Goal: Information Seeking & Learning: Learn about a topic

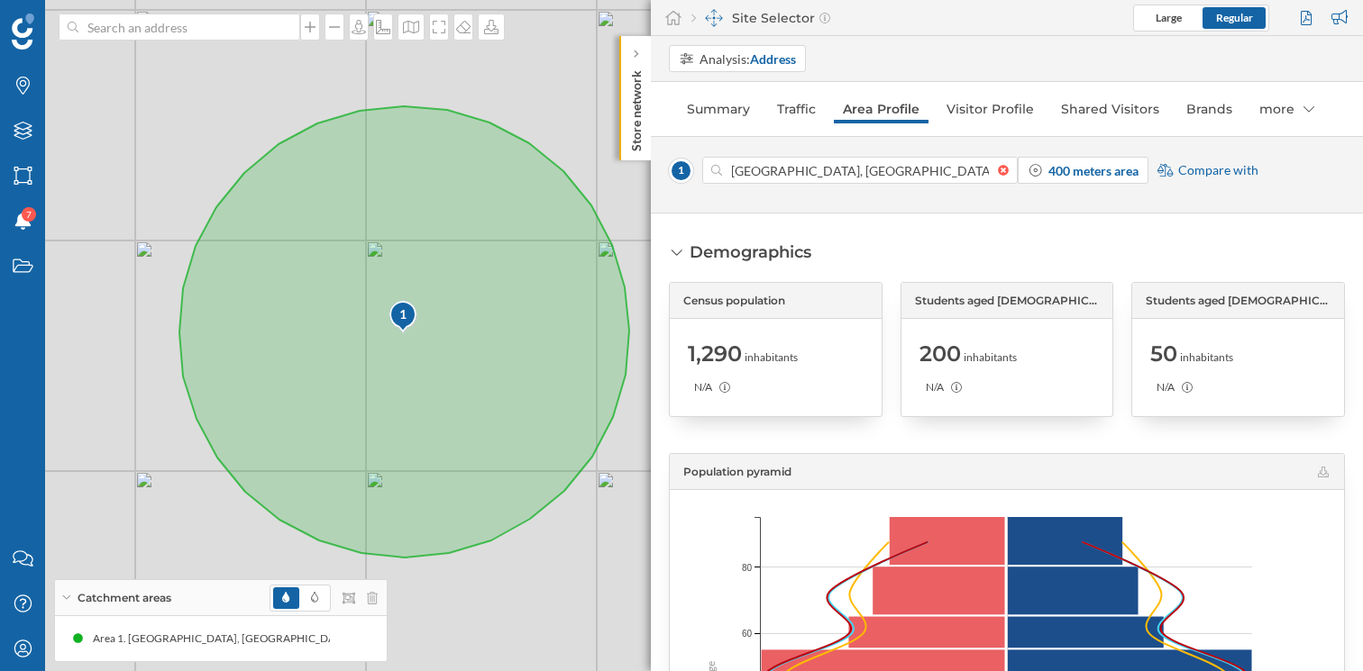
drag, startPoint x: 324, startPoint y: 357, endPoint x: 391, endPoint y: 350, distance: 67.1
click at [392, 351] on icon at bounding box center [404, 332] width 450 height 452
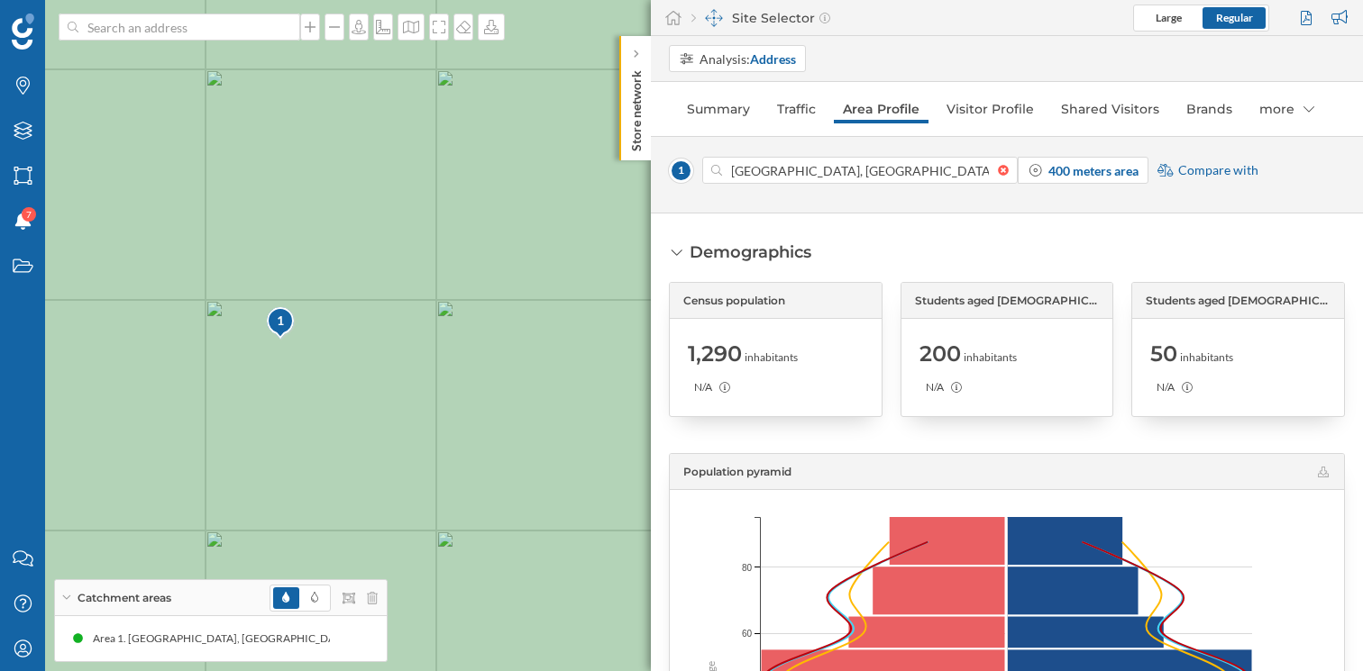
drag, startPoint x: 273, startPoint y: 410, endPoint x: 464, endPoint y: 401, distance: 191.3
click at [464, 402] on icon at bounding box center [699, 336] width 1642 height 813
click at [793, 115] on link "Traffic" at bounding box center [796, 109] width 57 height 29
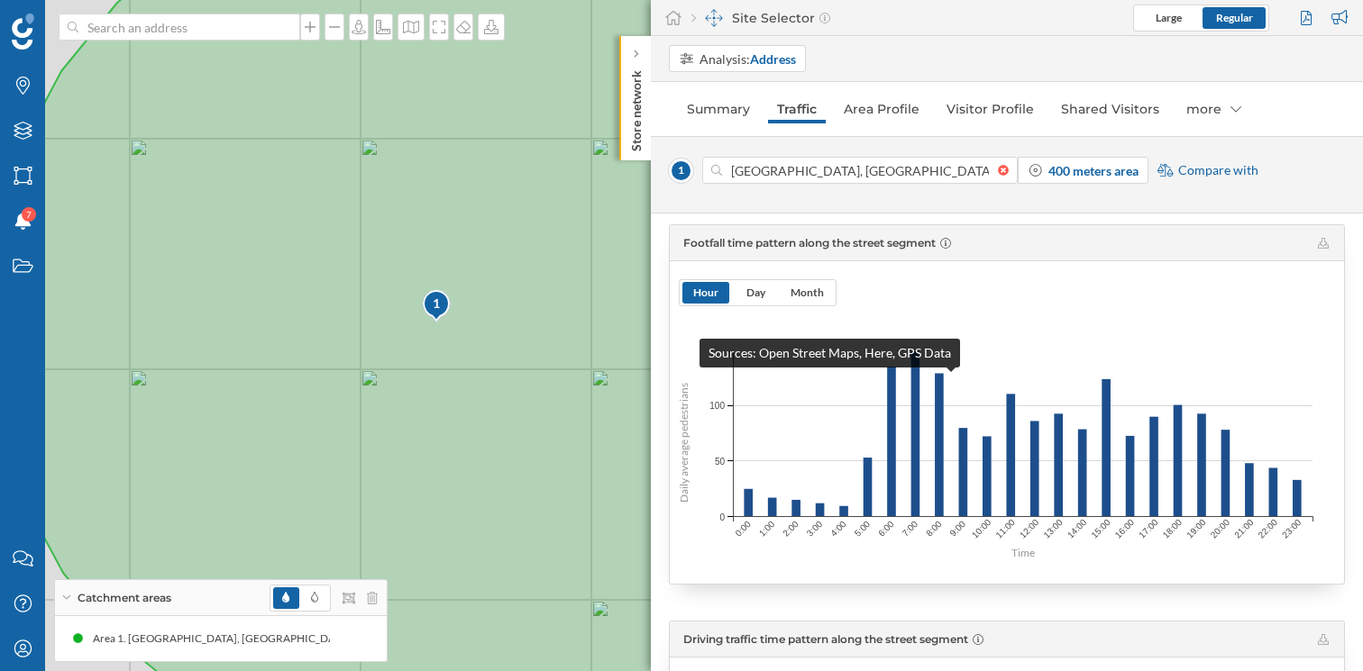
scroll to position [406, 0]
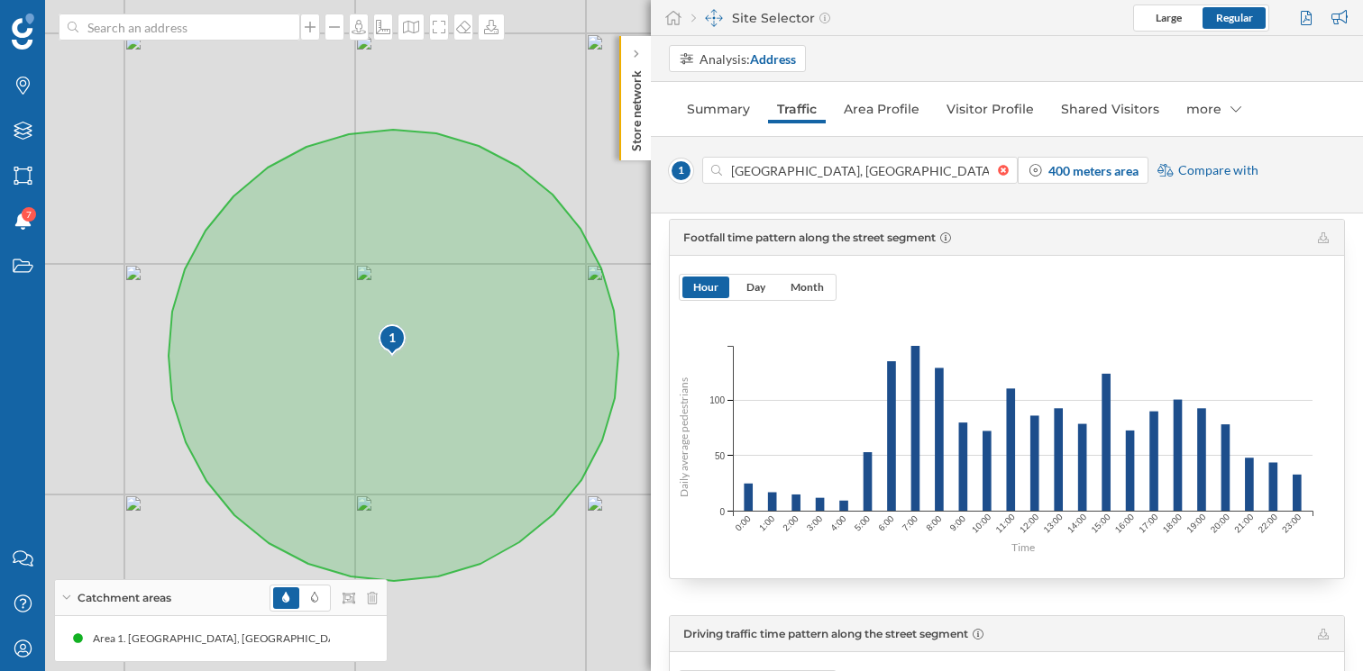
drag, startPoint x: 219, startPoint y: 492, endPoint x: 123, endPoint y: 467, distance: 99.7
click at [123, 467] on div "1 © Mapbox © OpenStreetMap Improve this map" at bounding box center [681, 335] width 1363 height 671
click at [65, 594] on div "Catchment areas" at bounding box center [221, 598] width 332 height 36
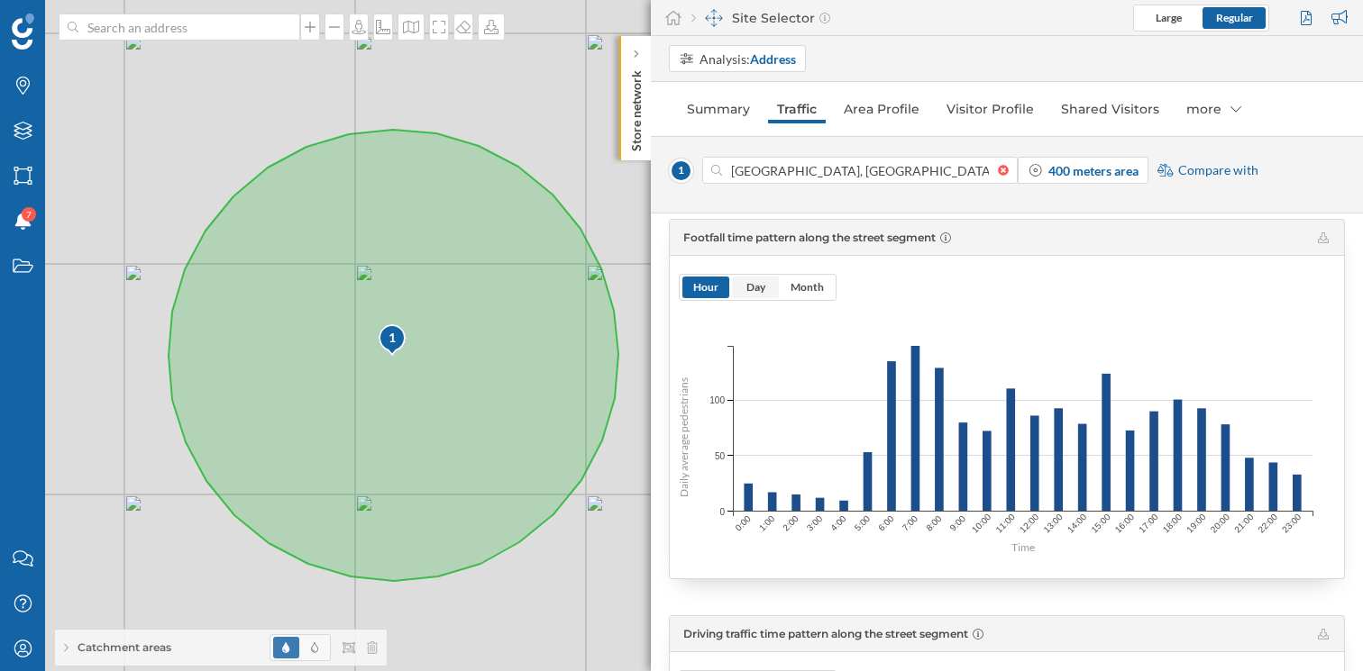
click at [759, 292] on span "Day" at bounding box center [755, 287] width 19 height 14
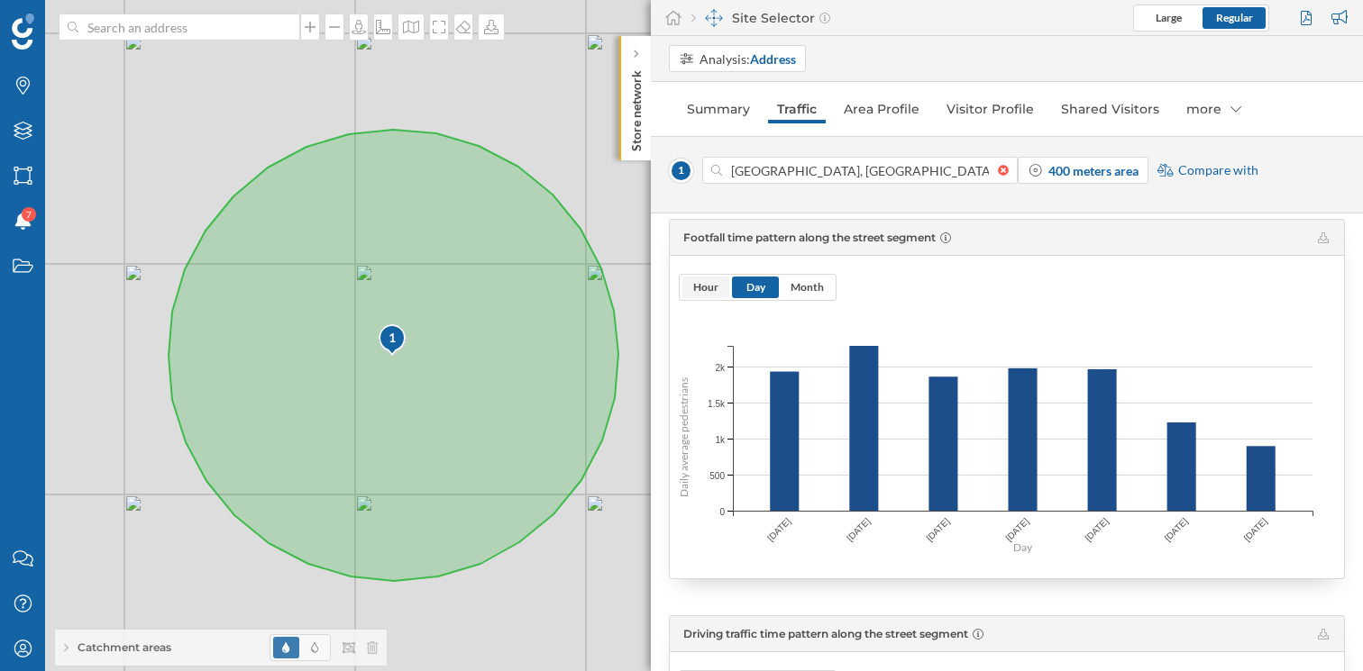
click at [720, 288] on span "Hour" at bounding box center [705, 288] width 47 height 22
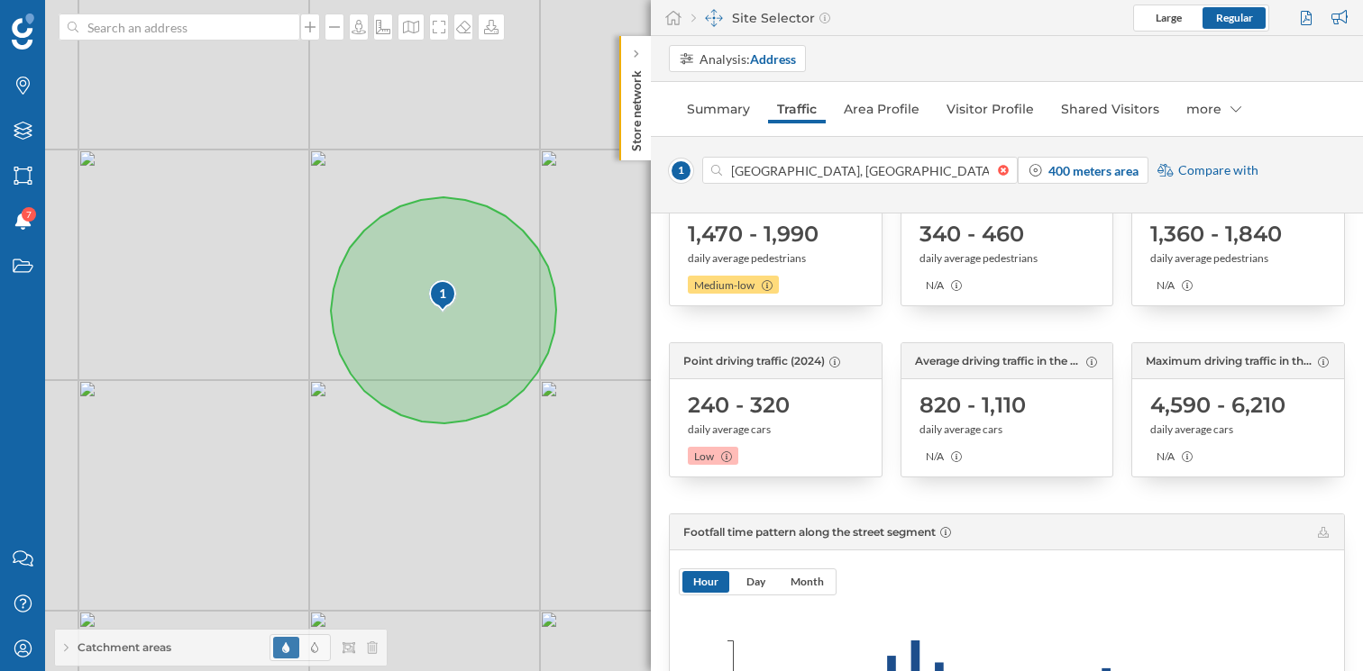
scroll to position [121, 0]
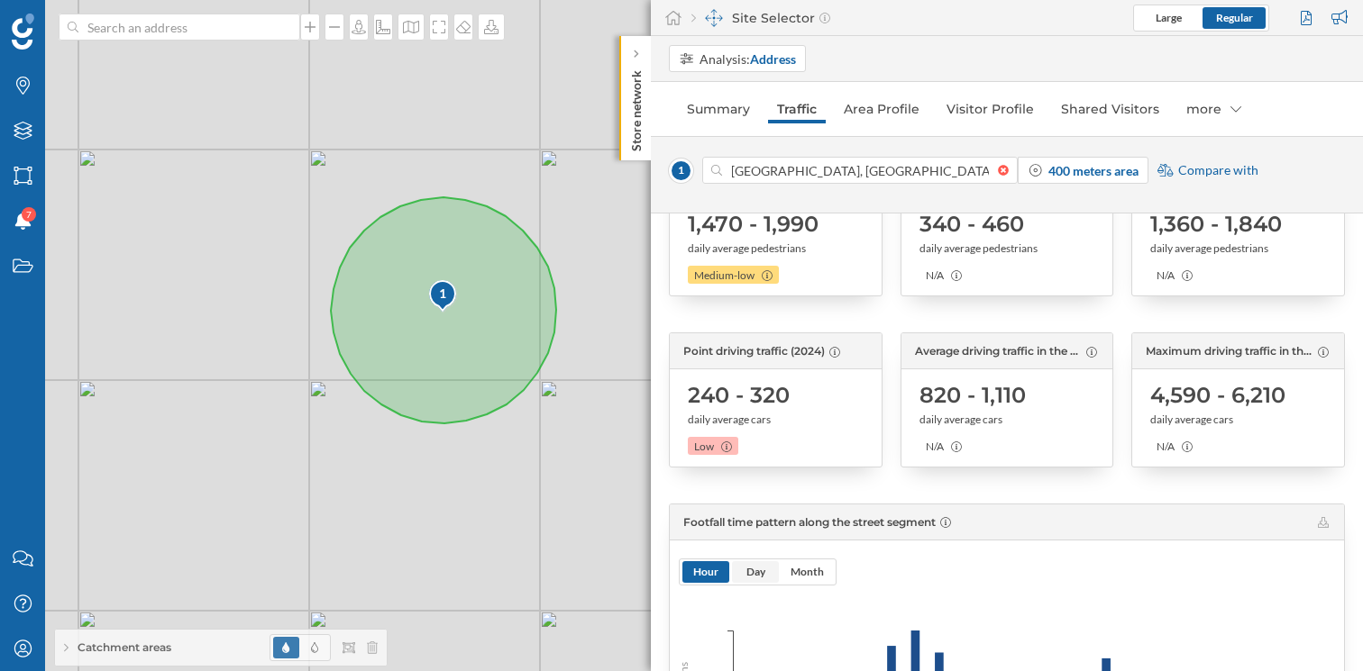
click at [762, 572] on span "Day" at bounding box center [755, 572] width 19 height 14
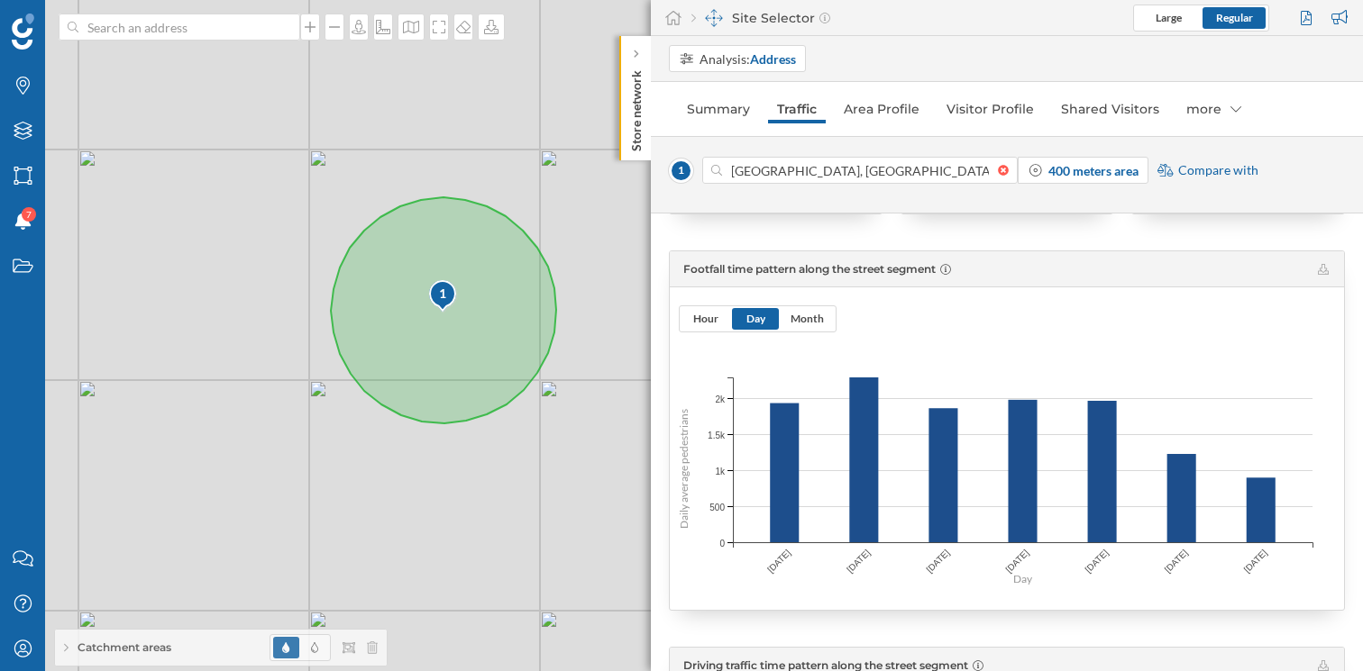
scroll to position [365, 0]
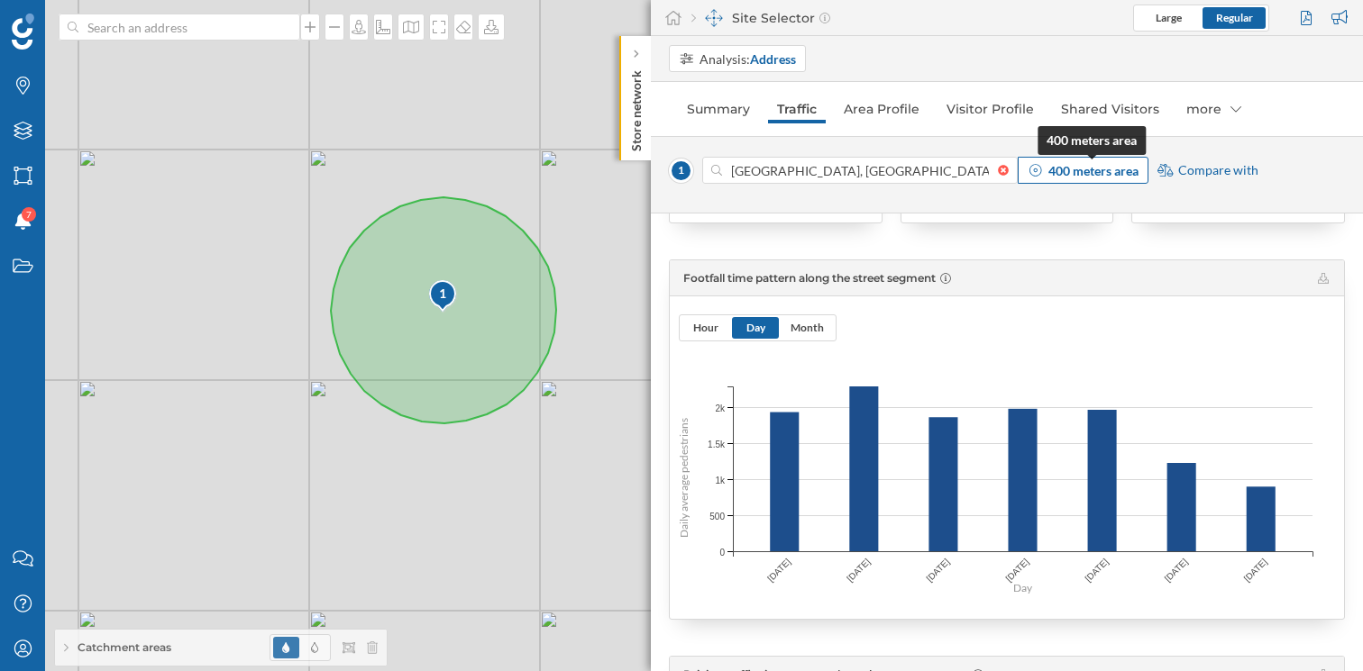
click at [1059, 170] on strong "400 meters area" at bounding box center [1093, 170] width 90 height 15
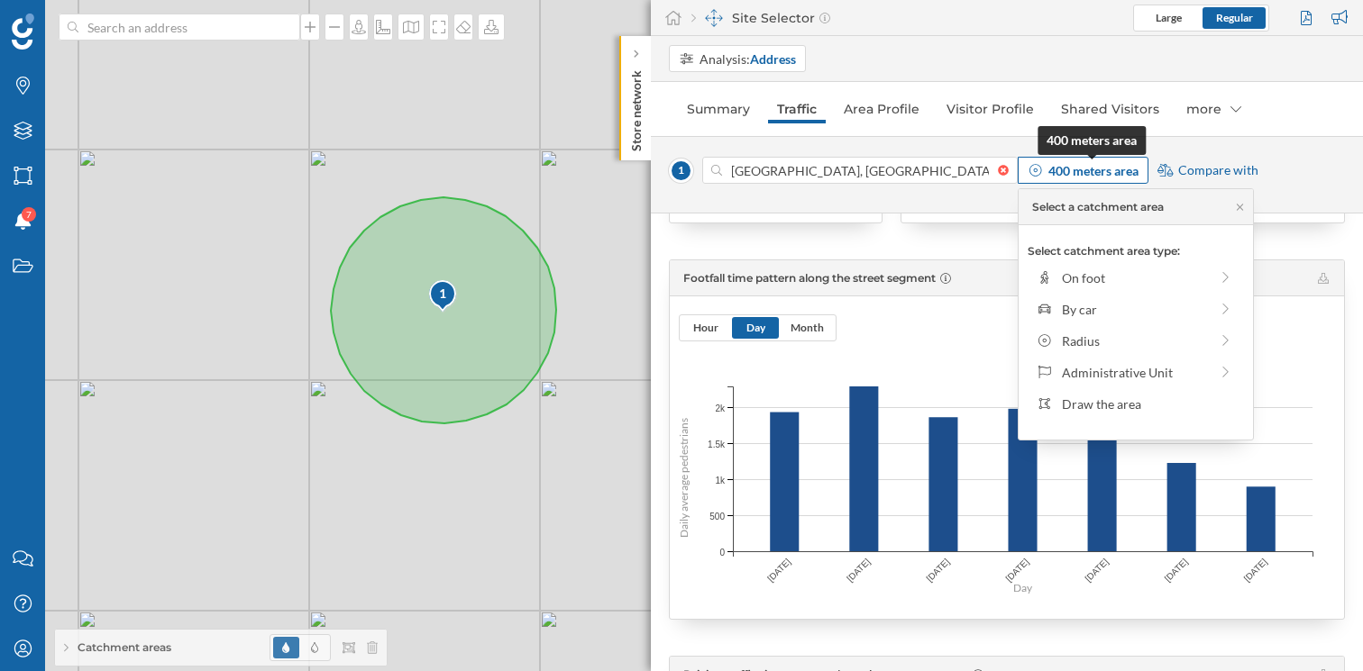
click at [1076, 170] on strong "400 meters area" at bounding box center [1093, 170] width 90 height 15
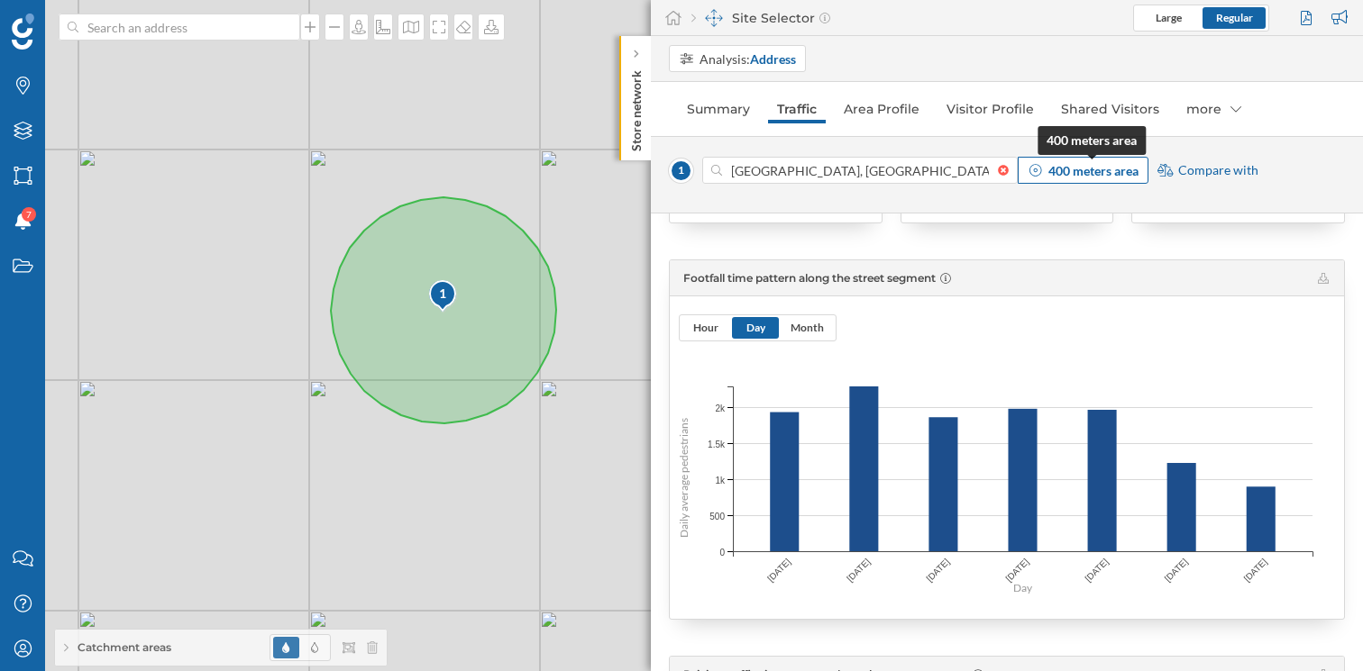
click at [1076, 170] on strong "400 meters area" at bounding box center [1093, 170] width 90 height 15
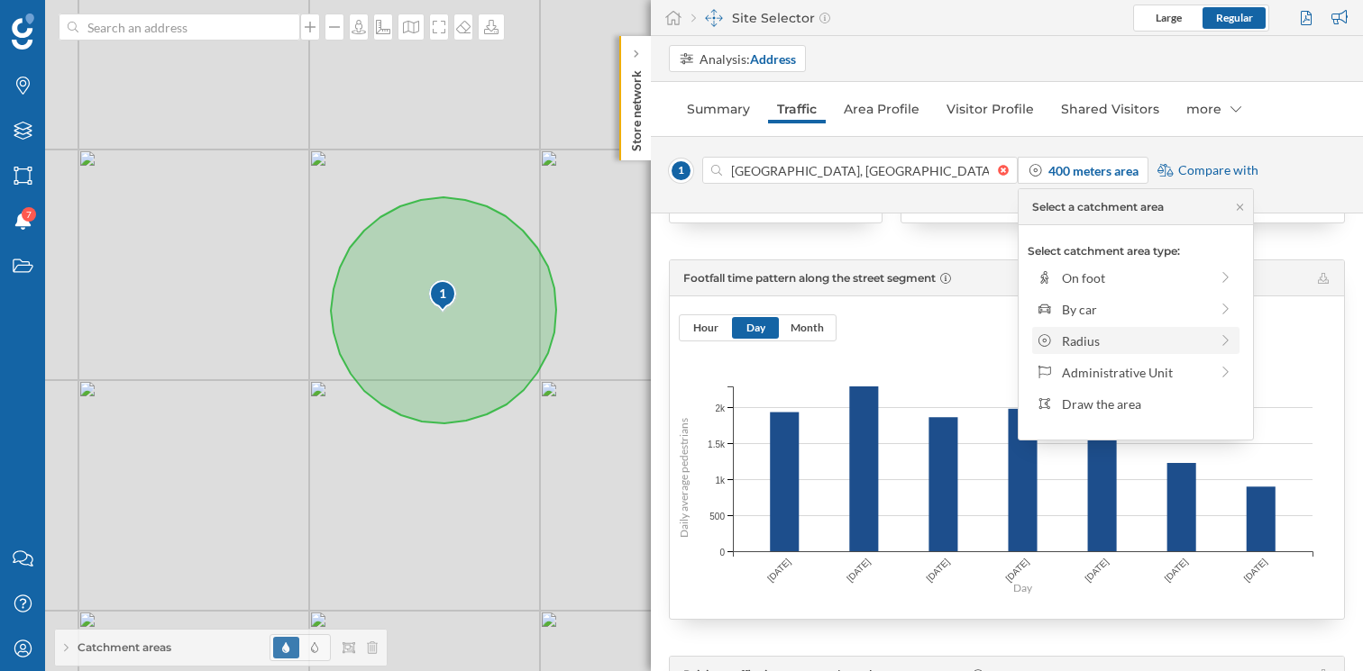
click at [1088, 333] on div "Radius" at bounding box center [1135, 341] width 147 height 19
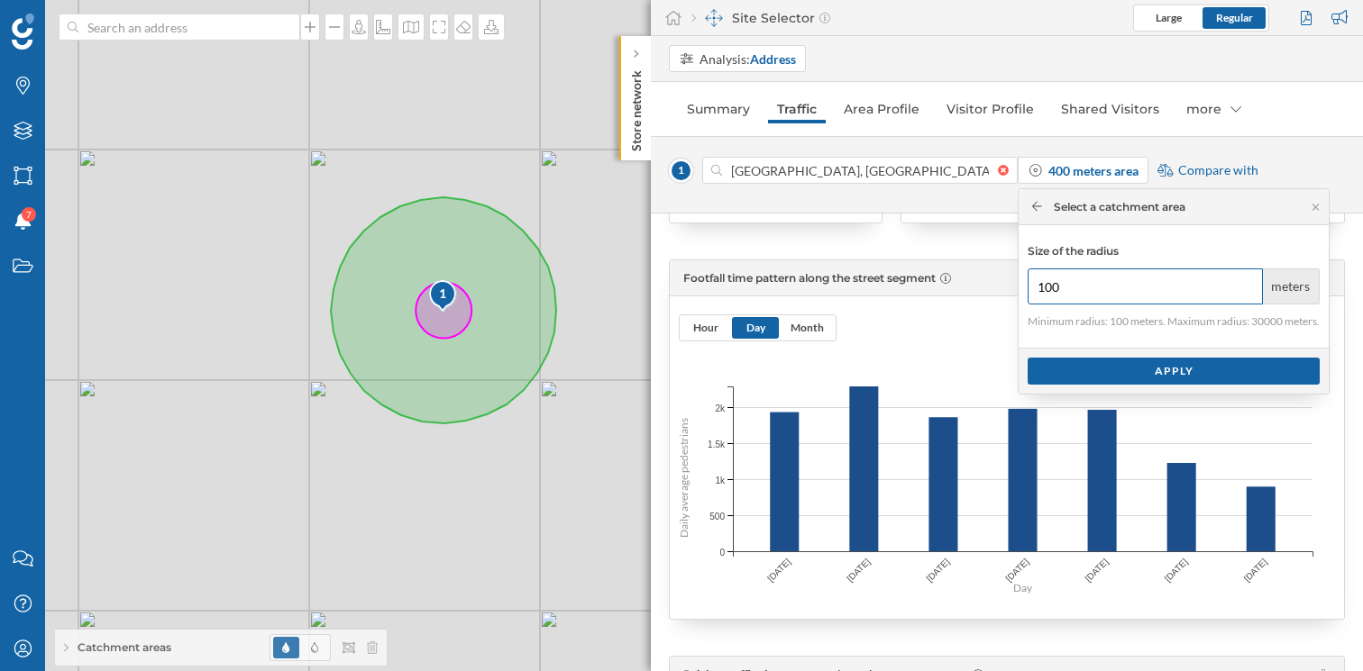
click at [1072, 286] on input "100" at bounding box center [1144, 287] width 235 height 36
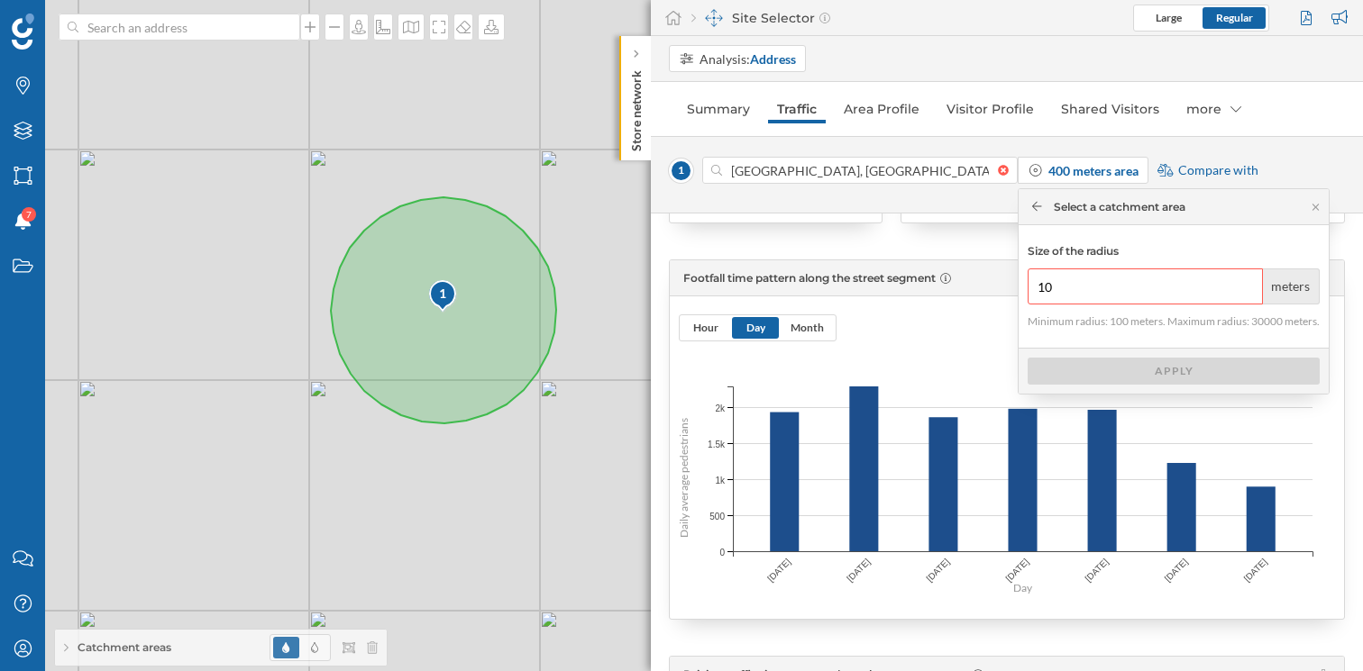
type input "1"
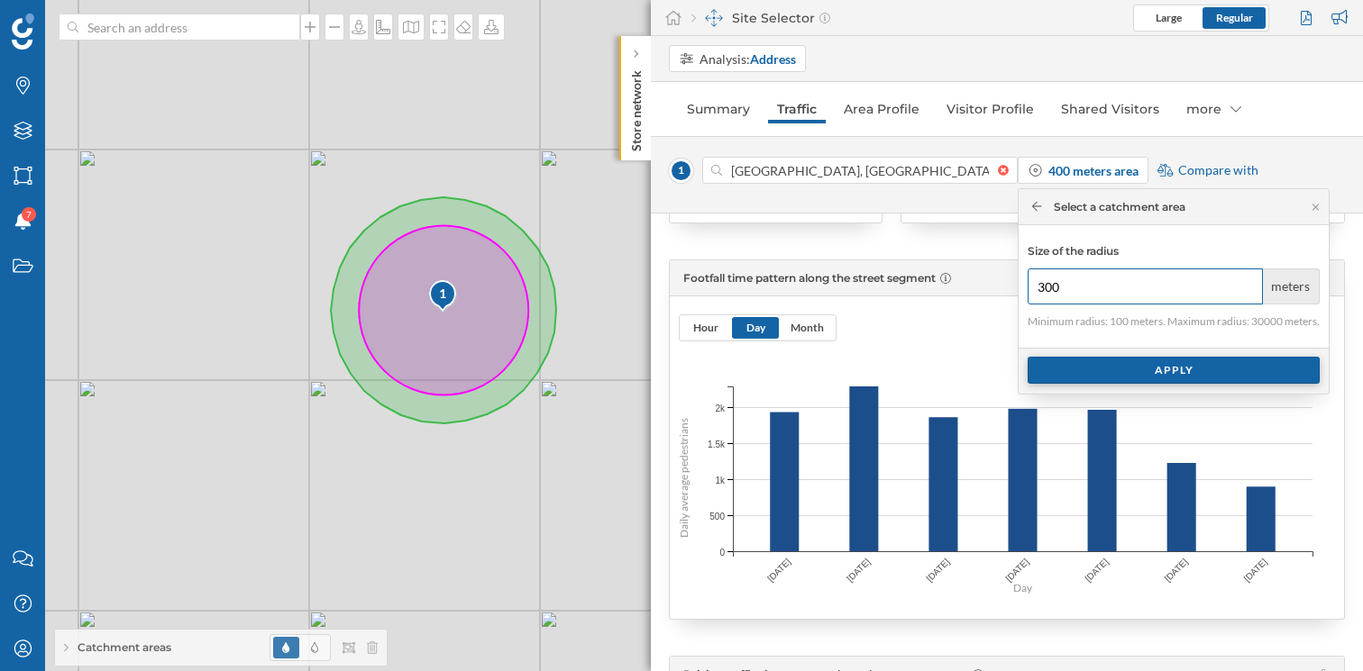
type input "300"
click at [1218, 378] on div "Apply" at bounding box center [1173, 370] width 292 height 27
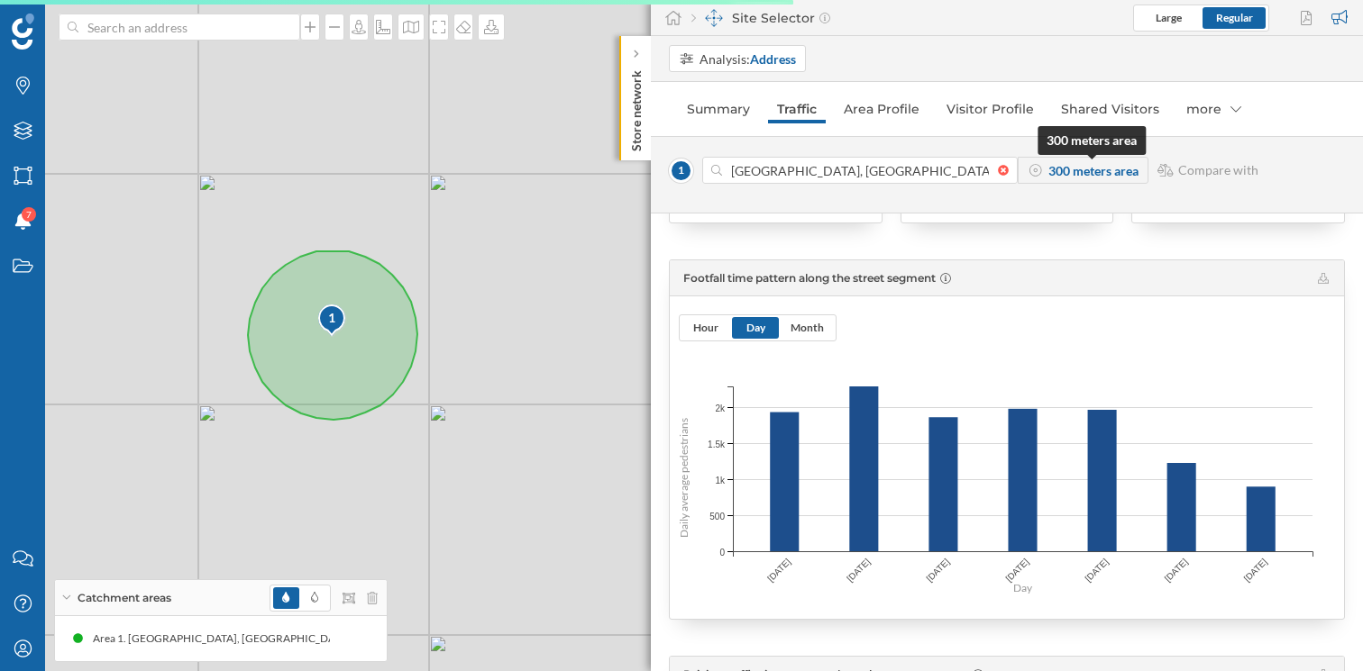
click at [1078, 173] on strong "300 meters area" at bounding box center [1093, 170] width 90 height 15
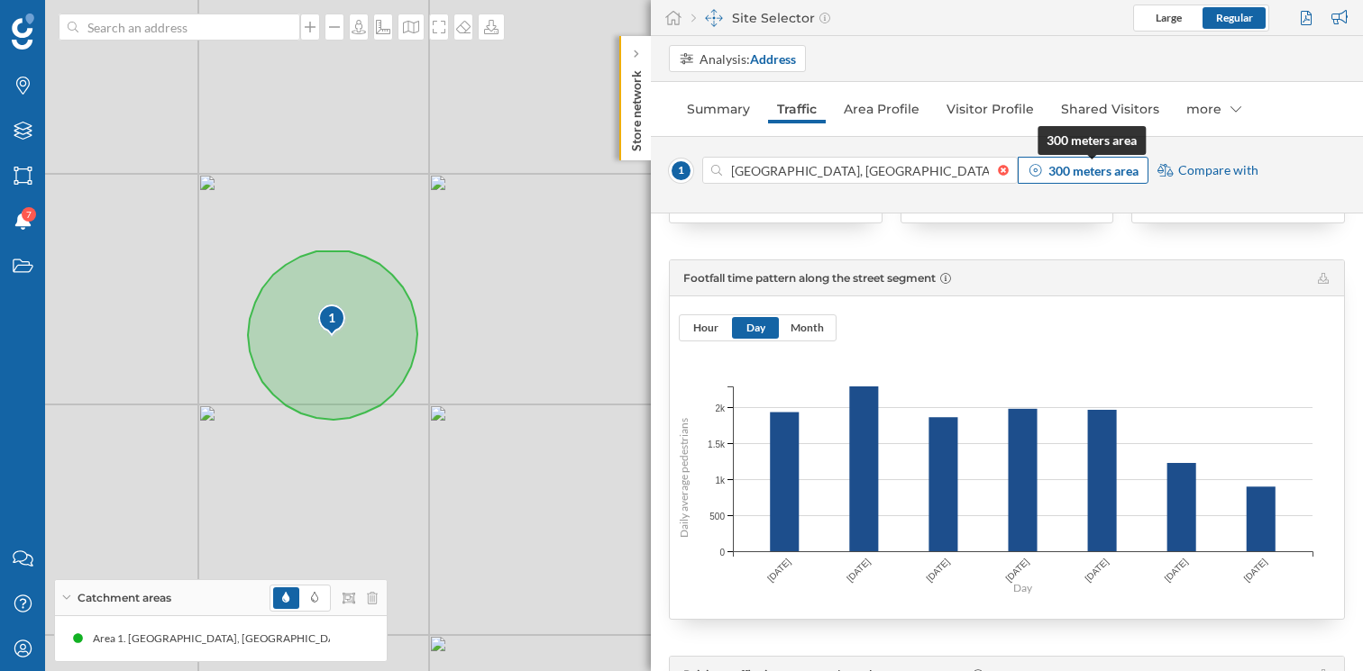
click at [1057, 171] on strong "300 meters area" at bounding box center [1093, 170] width 90 height 15
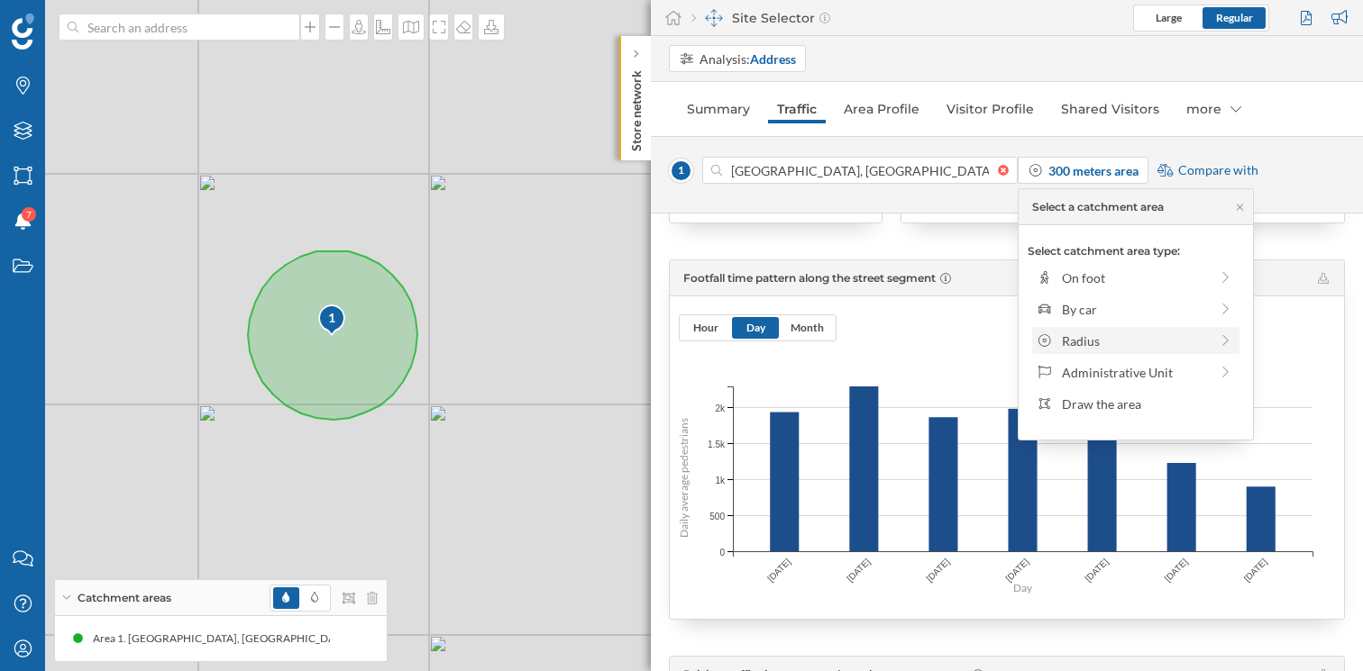
click at [1109, 333] on div "Radius" at bounding box center [1135, 341] width 147 height 19
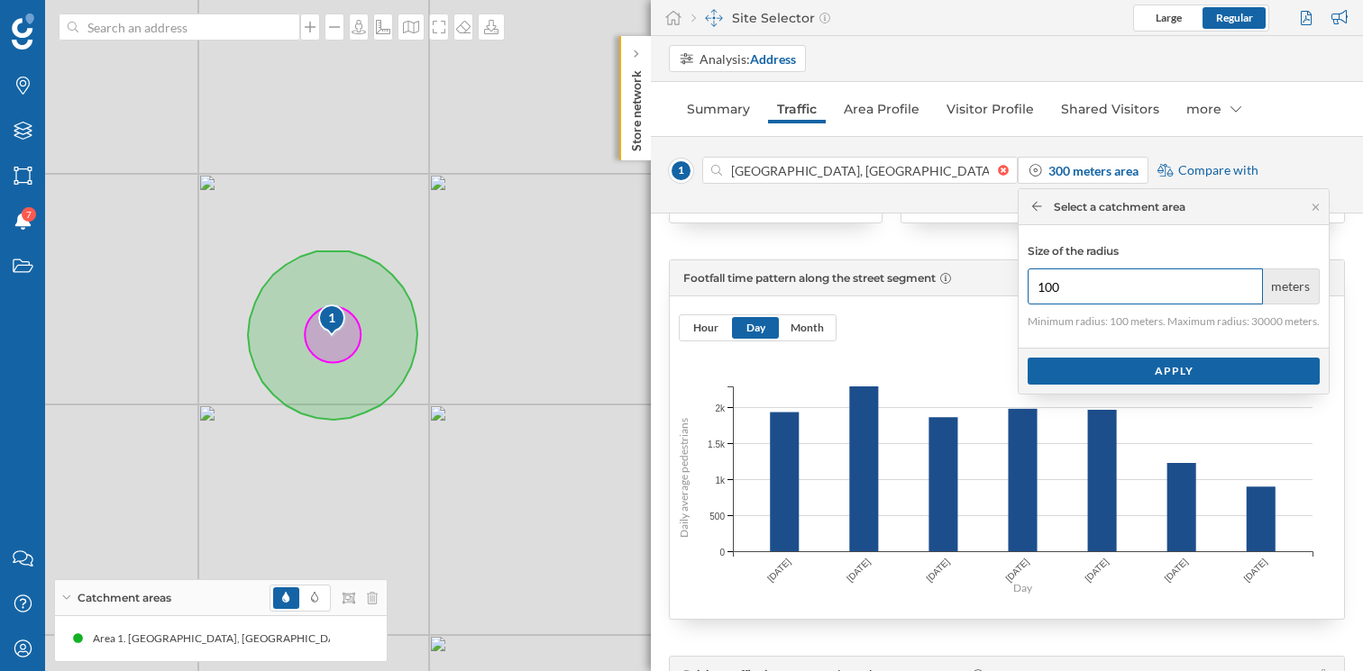
click at [1074, 287] on input "100" at bounding box center [1144, 287] width 235 height 36
type input "1"
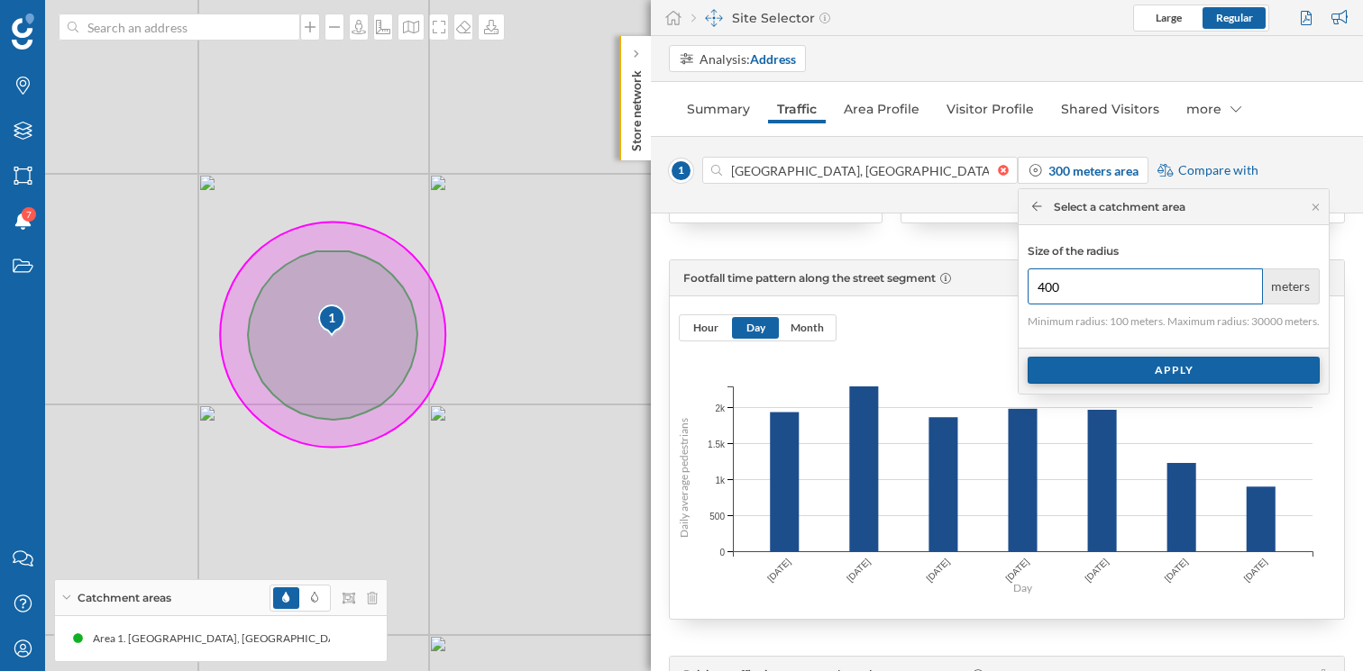
type input "400"
click at [1189, 376] on div "Apply" at bounding box center [1173, 370] width 292 height 27
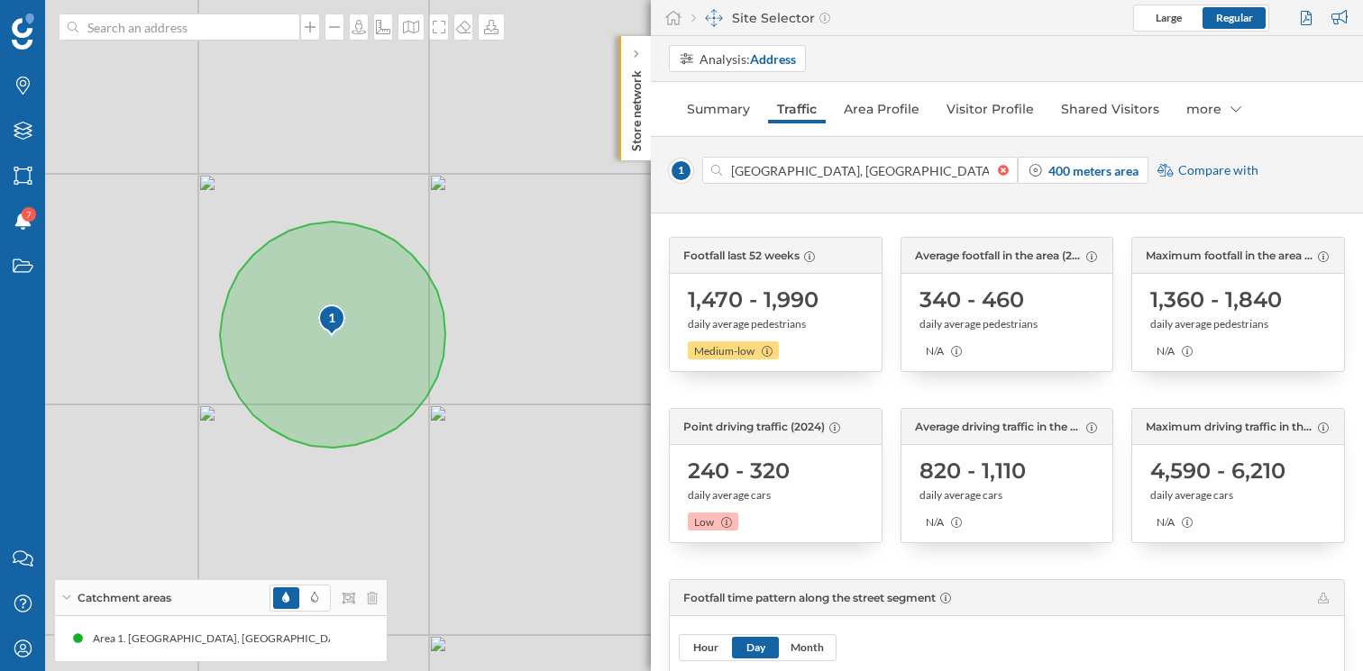
scroll to position [0, 0]
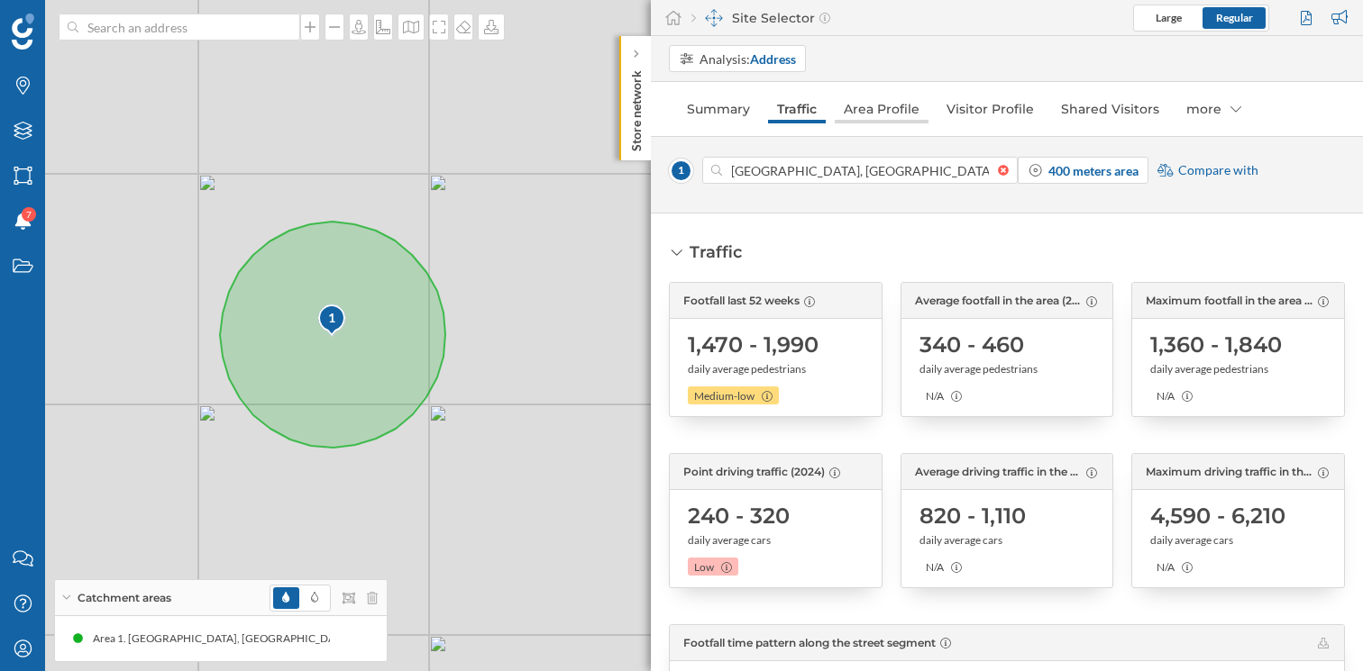
click at [897, 111] on link "Area Profile" at bounding box center [882, 109] width 94 height 29
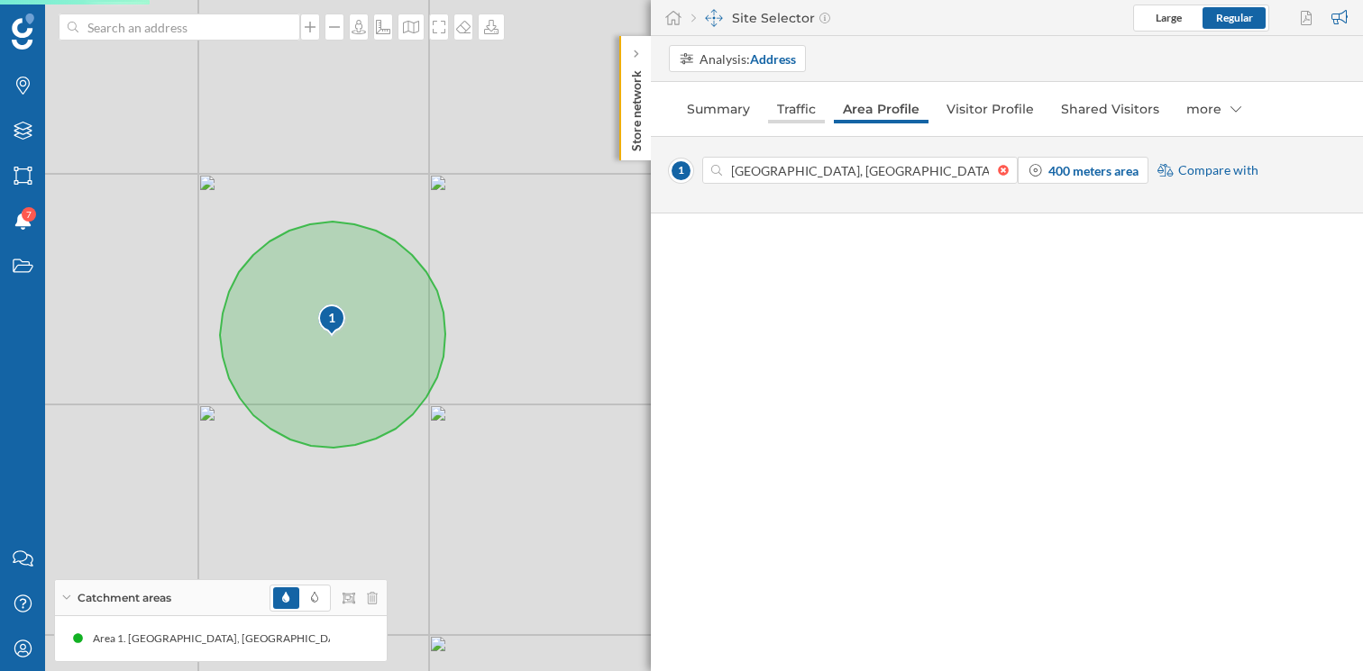
click at [798, 103] on link "Traffic" at bounding box center [796, 109] width 57 height 29
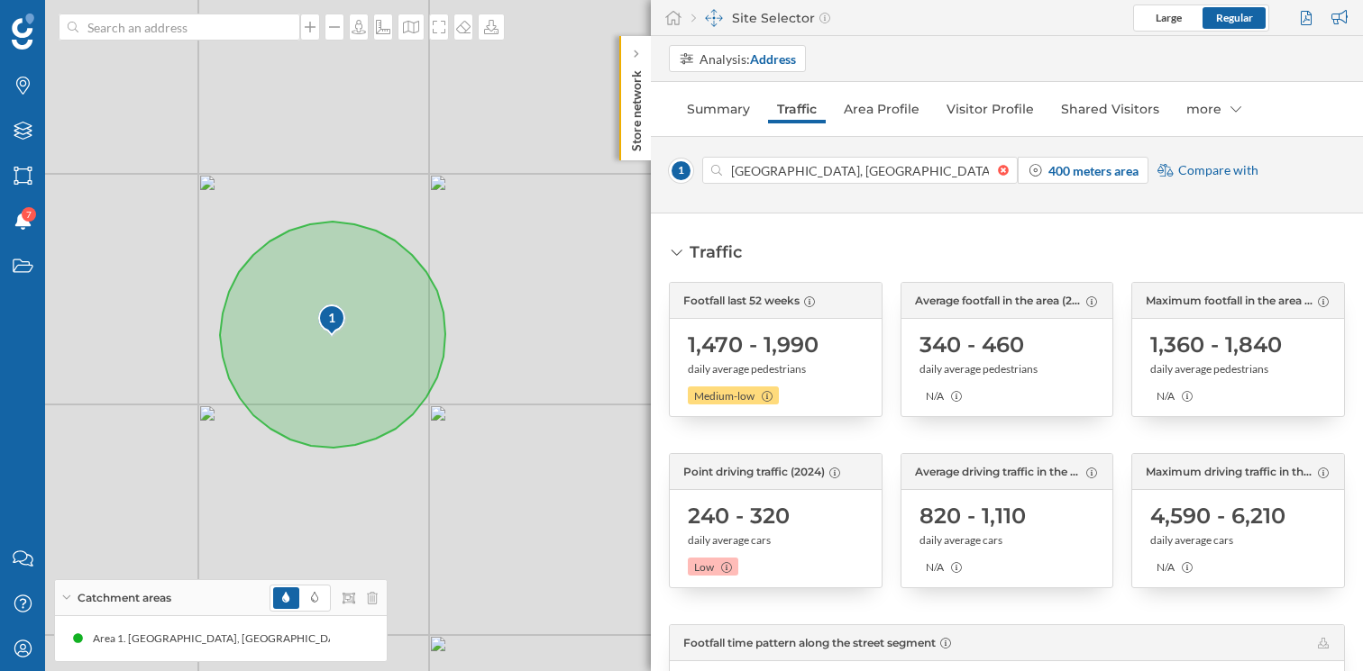
drag, startPoint x: 913, startPoint y: 351, endPoint x: 1038, endPoint y: 343, distance: 125.5
click at [1038, 343] on div "Average footfall in the area (2024) 340 - 460 daily average pedestrians N/A" at bounding box center [1007, 349] width 214 height 135
click at [935, 346] on span "340 - 460" at bounding box center [971, 345] width 105 height 29
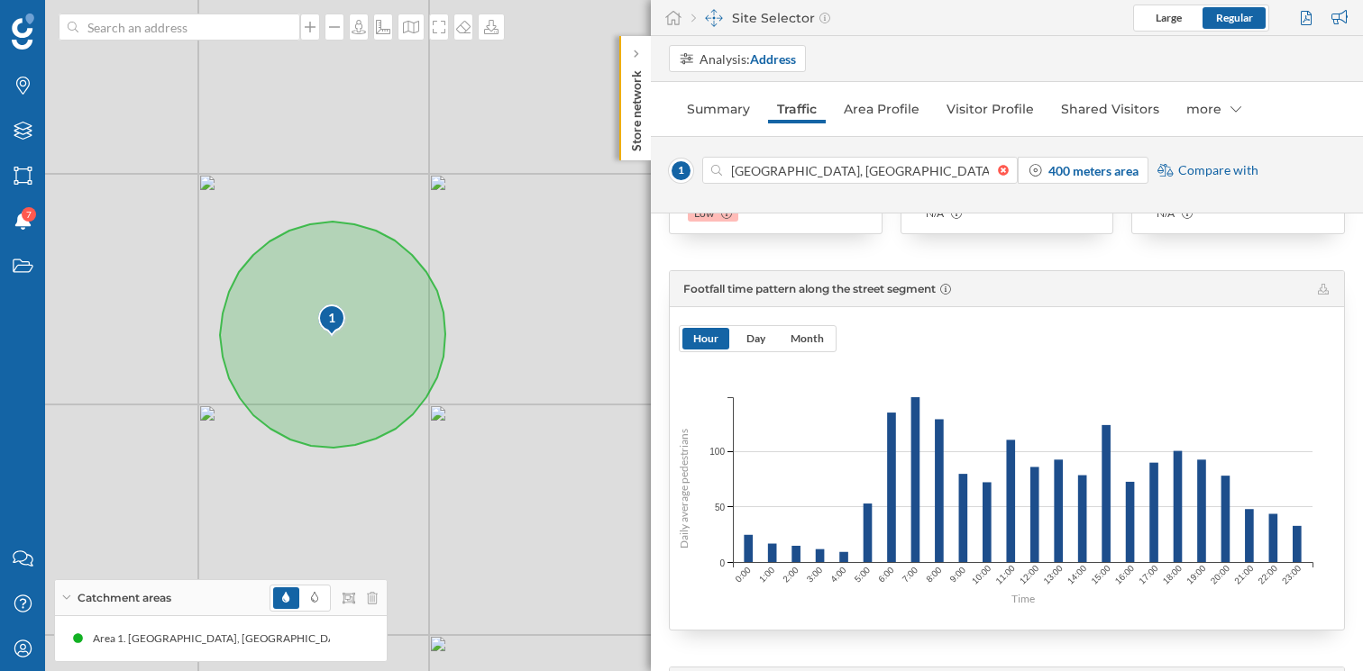
scroll to position [351, 0]
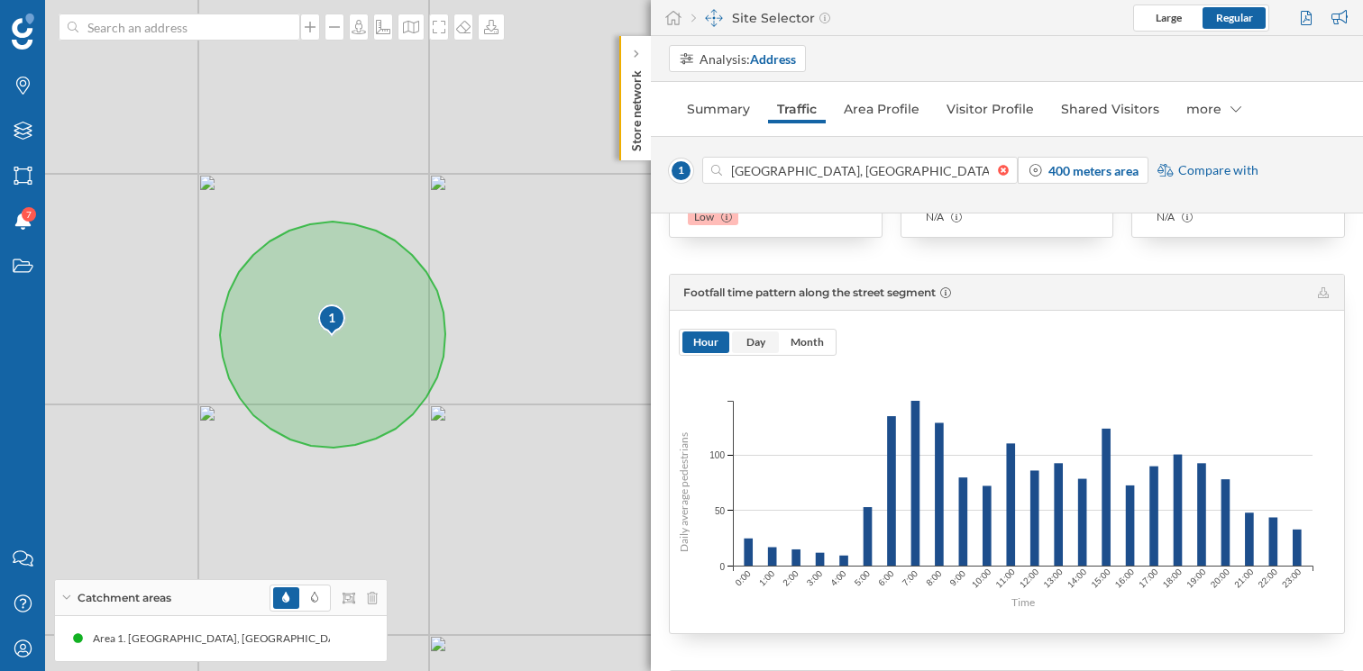
click at [751, 339] on span "Day" at bounding box center [755, 342] width 19 height 14
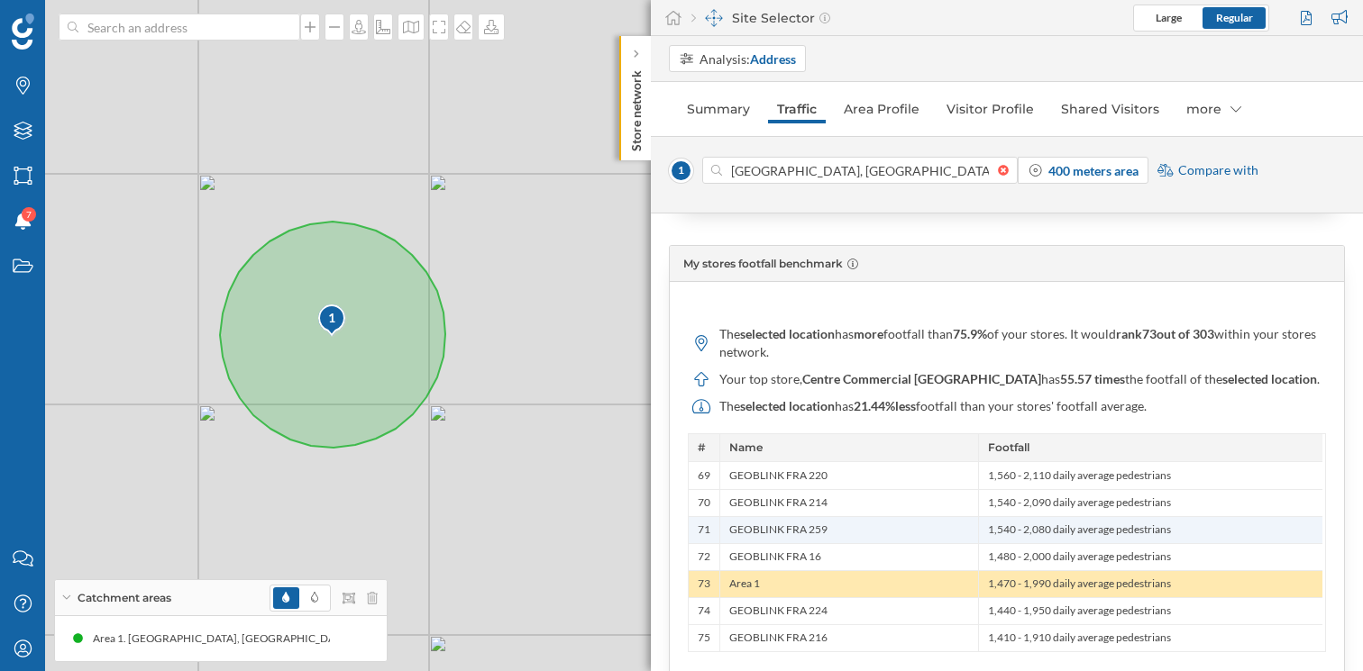
scroll to position [1242, 0]
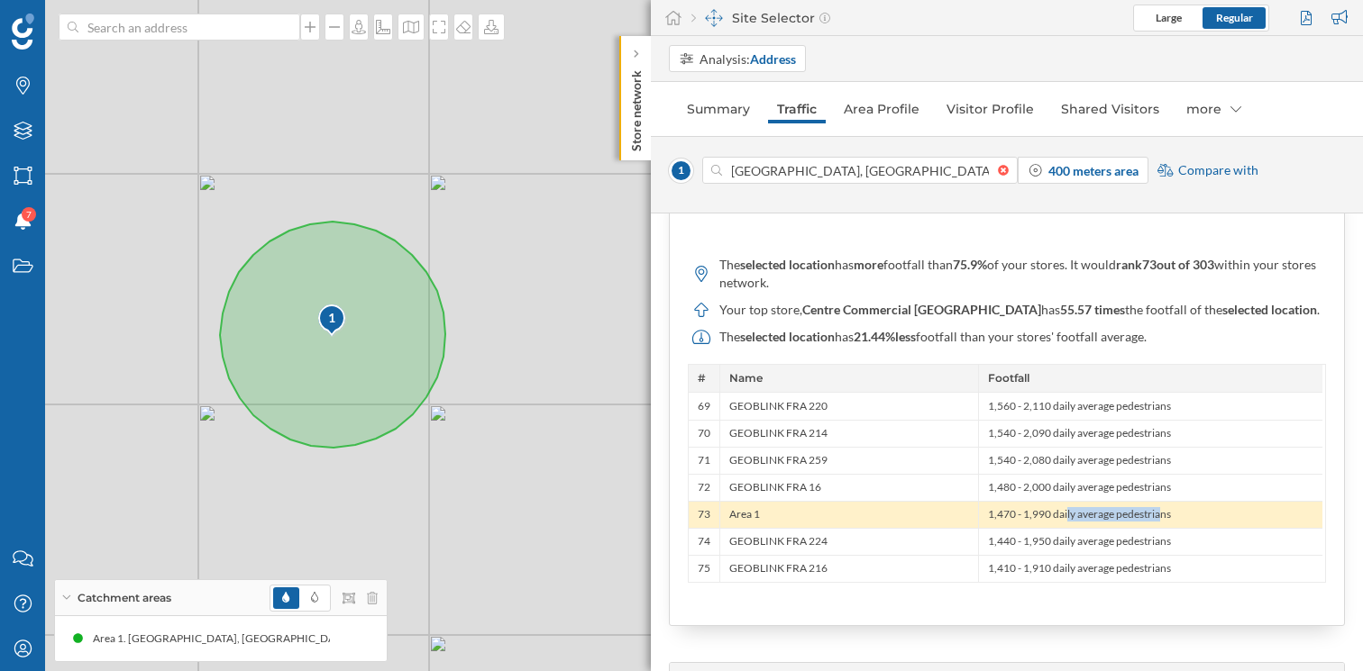
drag, startPoint x: 995, startPoint y: 517, endPoint x: 1084, endPoint y: 517, distance: 89.2
click at [1084, 517] on div "1,470 - 1,990 daily average pedestrians" at bounding box center [1150, 514] width 344 height 27
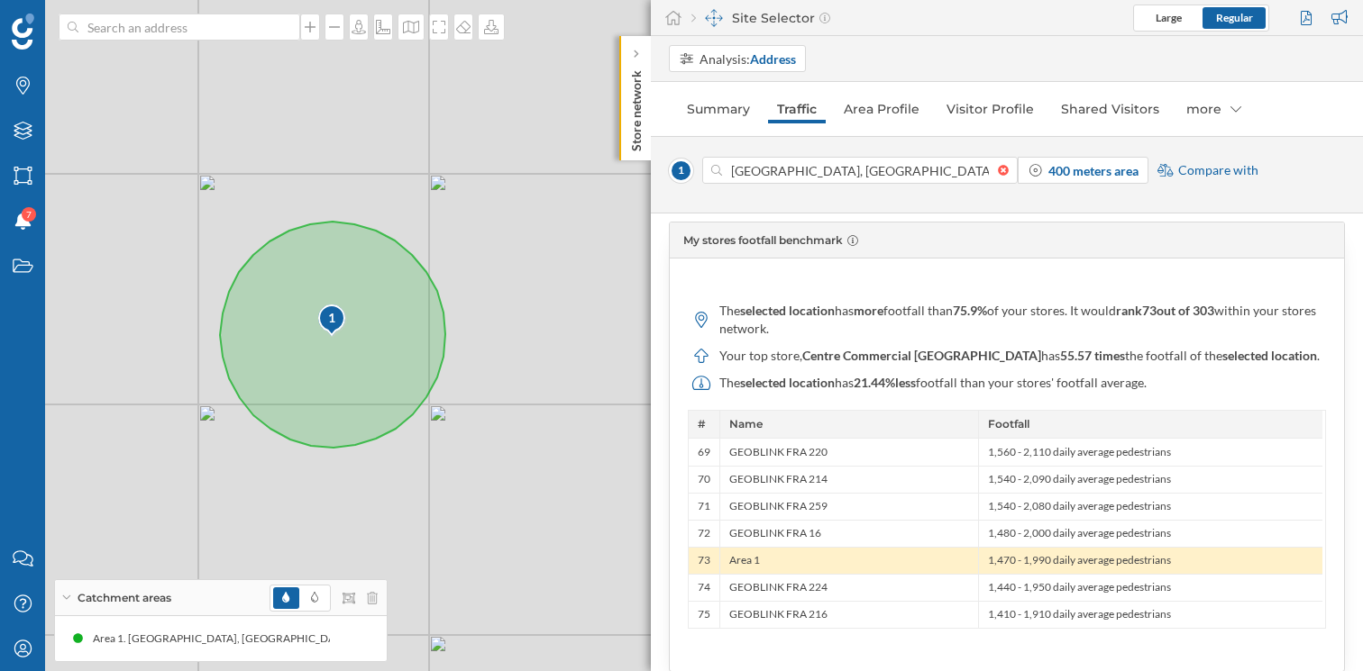
scroll to position [1200, 0]
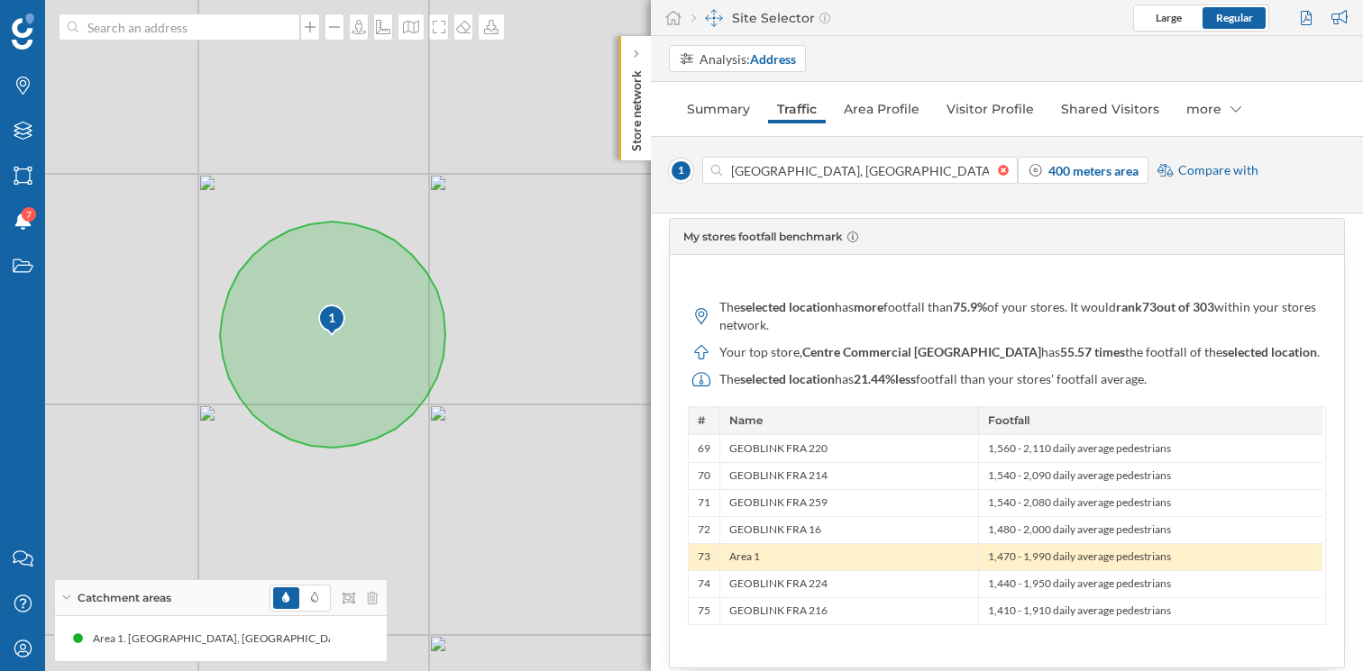
drag, startPoint x: 1183, startPoint y: 556, endPoint x: 1052, endPoint y: 554, distance: 131.6
click at [1052, 554] on div "1,470 - 1,990 daily average pedestrians" at bounding box center [1150, 556] width 344 height 27
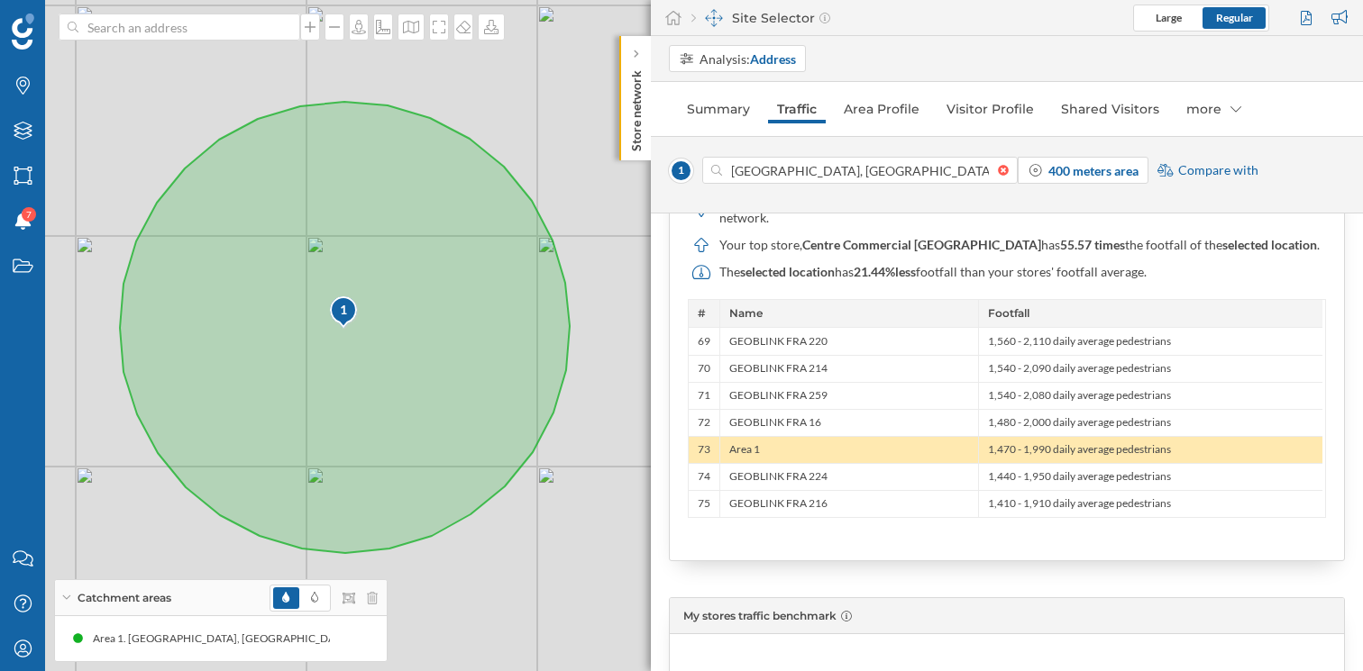
scroll to position [1314, 0]
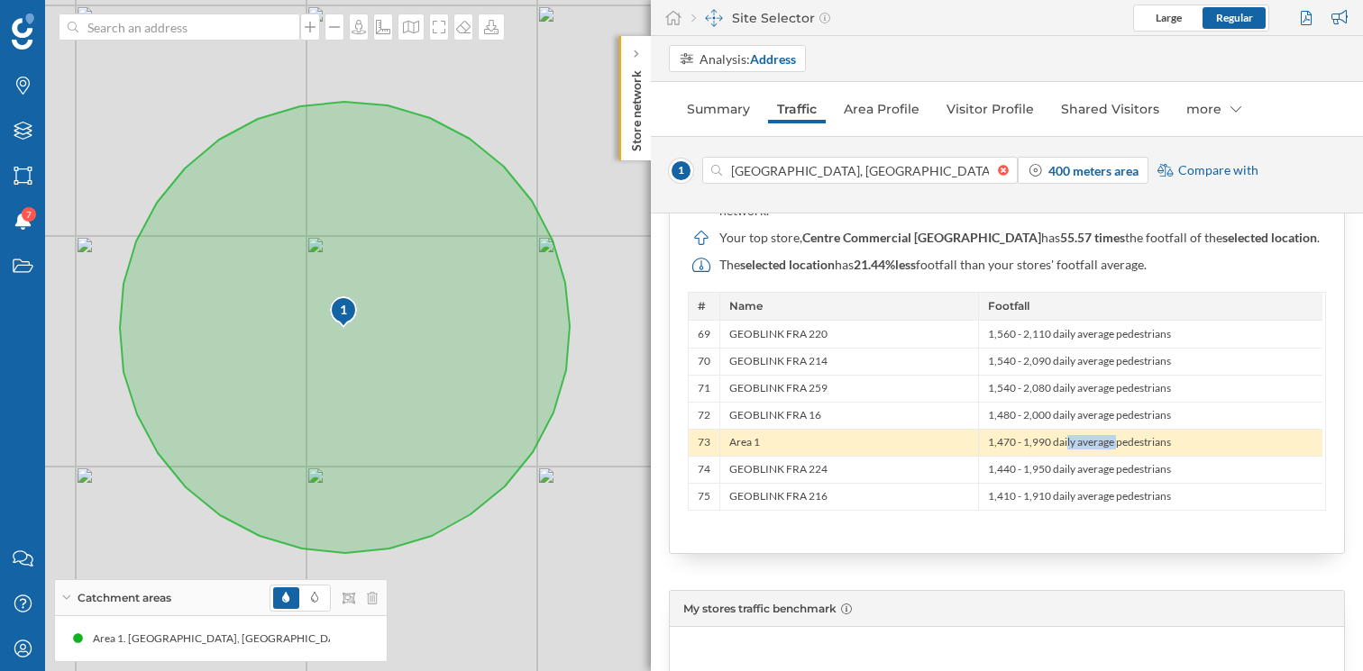
drag, startPoint x: 998, startPoint y: 445, endPoint x: 1049, endPoint y: 445, distance: 51.4
click at [1050, 446] on div "1,470 - 1,990 daily average pedestrians" at bounding box center [1150, 442] width 344 height 27
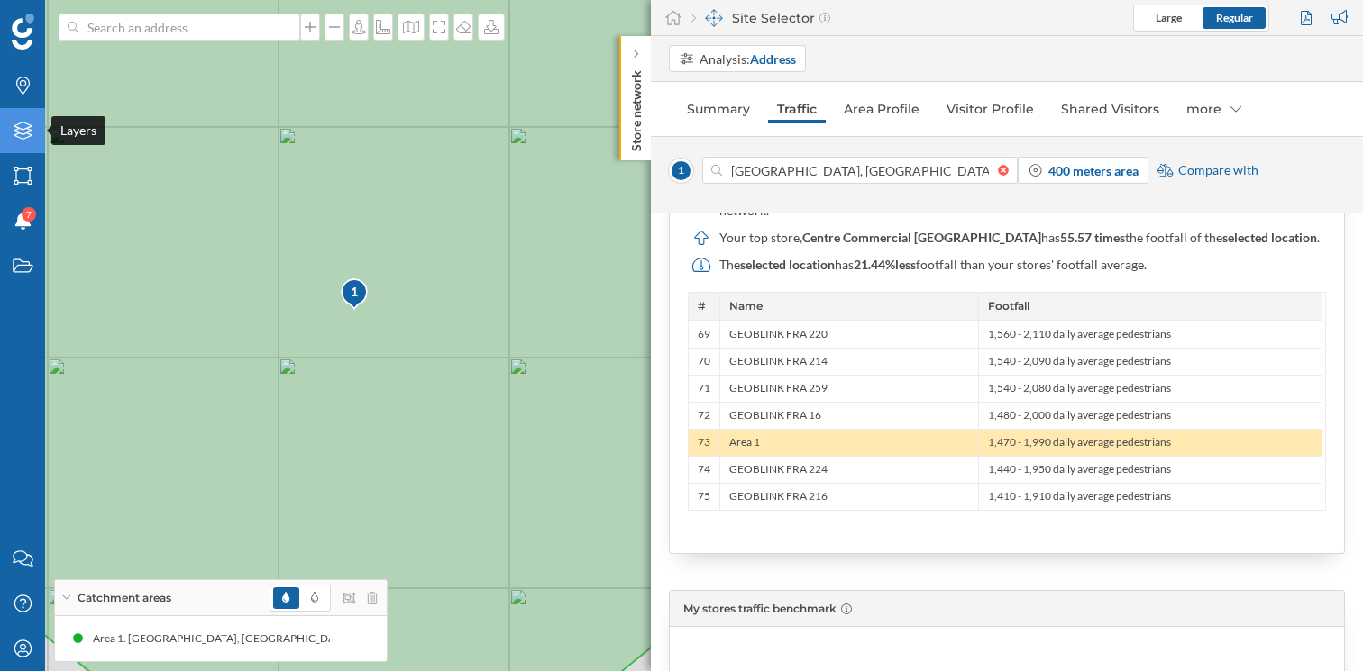
click at [41, 126] on div "Layers" at bounding box center [22, 130] width 45 height 45
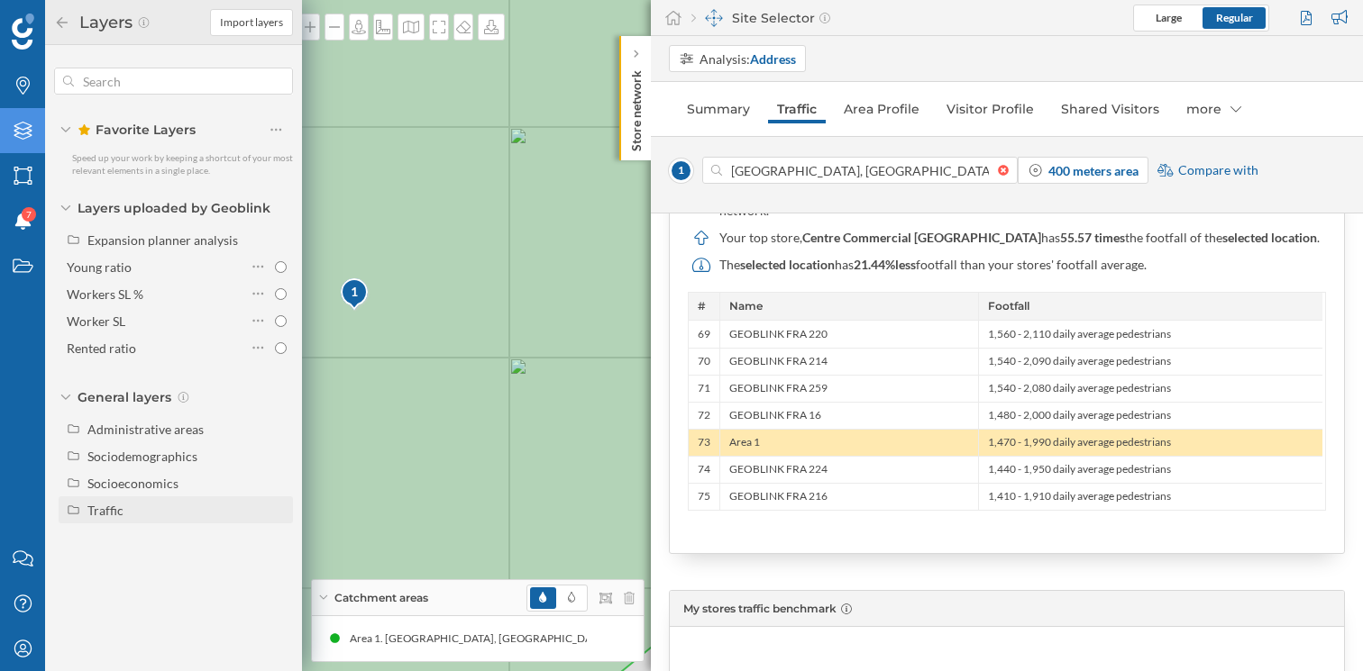
click at [127, 518] on div "Traffic" at bounding box center [186, 510] width 199 height 19
click at [284, 565] on input "Footfall" at bounding box center [281, 565] width 12 height 12
radio input "true"
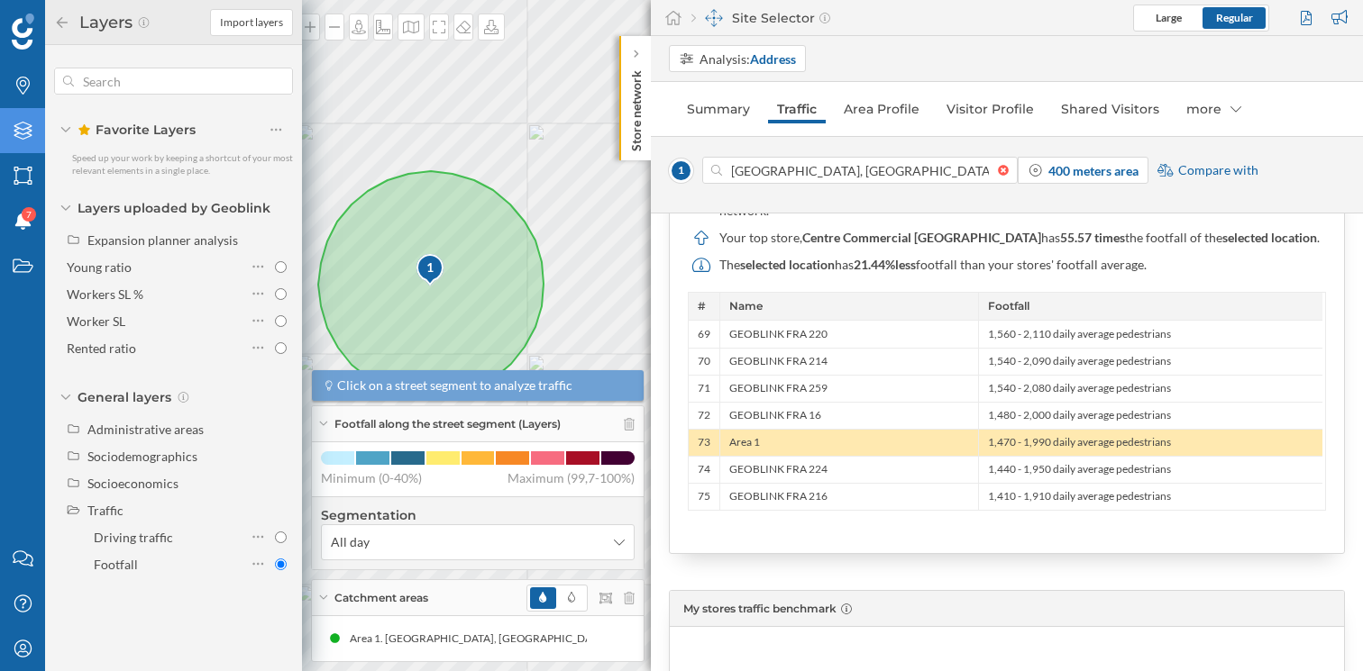
click at [59, 26] on icon at bounding box center [62, 22] width 16 height 13
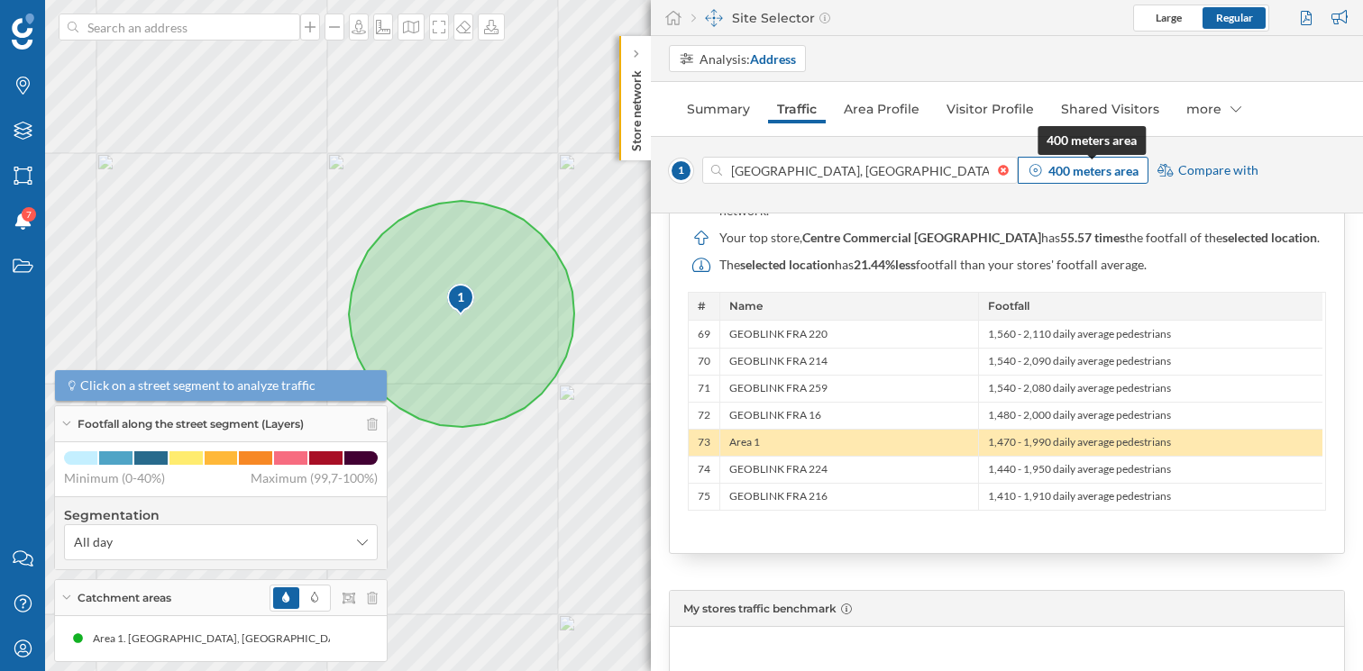
click at [1074, 172] on strong "400 meters area" at bounding box center [1093, 170] width 90 height 15
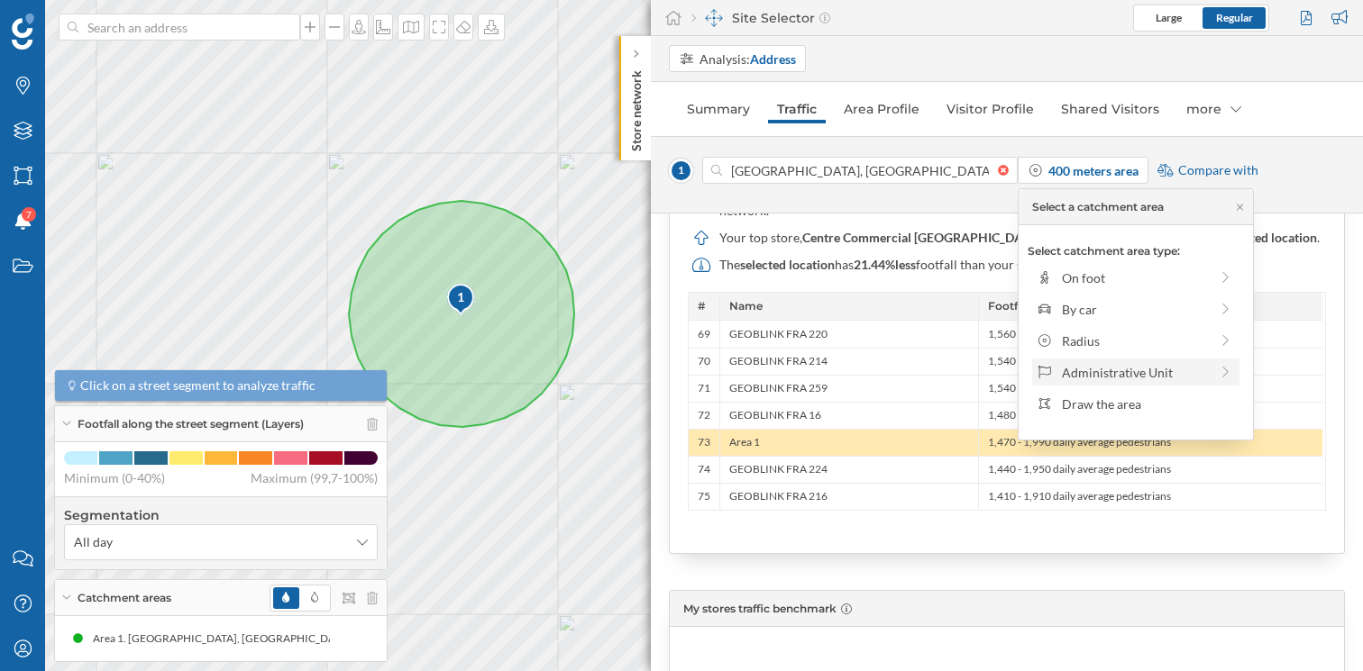
click at [1131, 368] on div "Administrative Unit" at bounding box center [1135, 372] width 147 height 19
click at [1292, 186] on div "1 45200 Montargis, France 400 meters area Compare with" at bounding box center [1007, 175] width 676 height 36
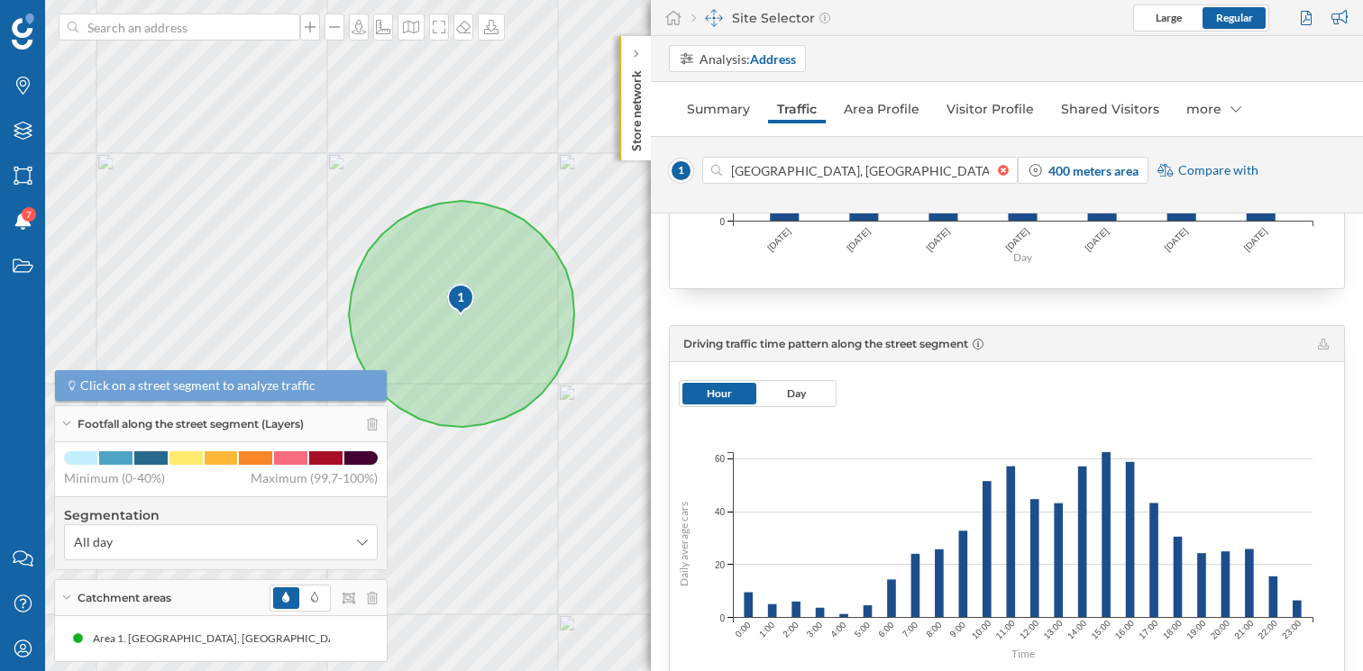
scroll to position [440, 0]
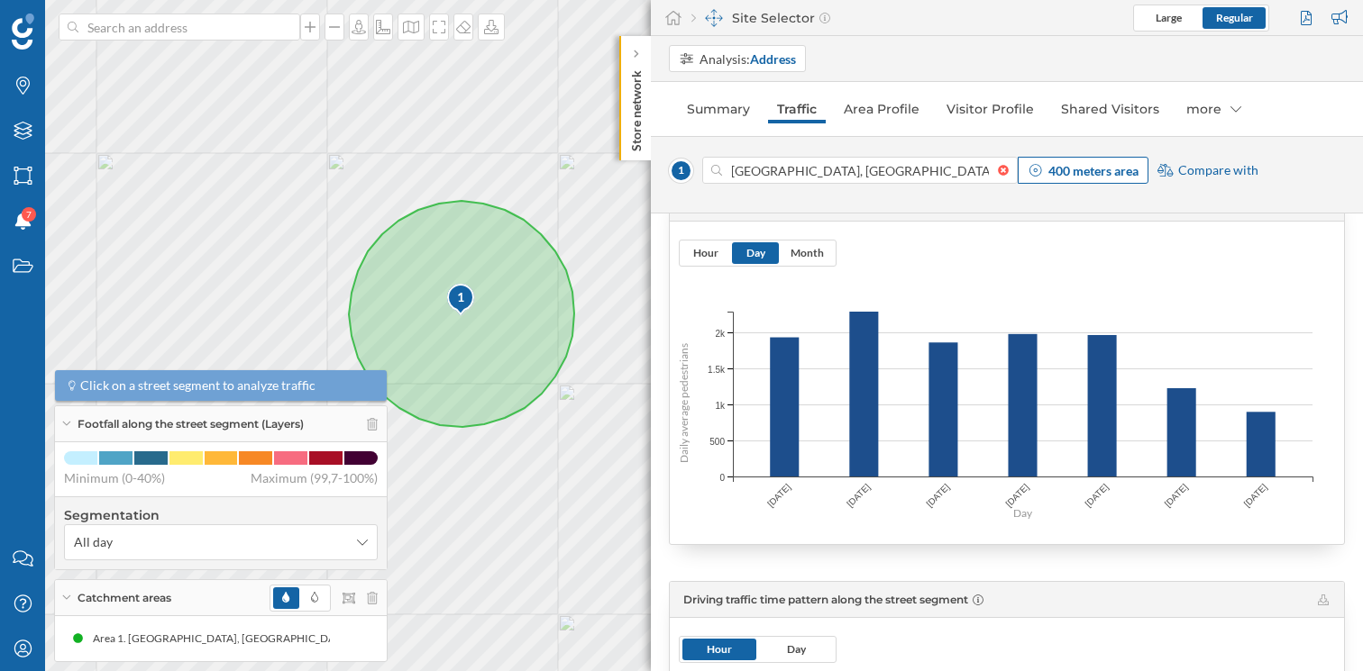
click at [1123, 174] on strong "400 meters area" at bounding box center [1093, 170] width 90 height 15
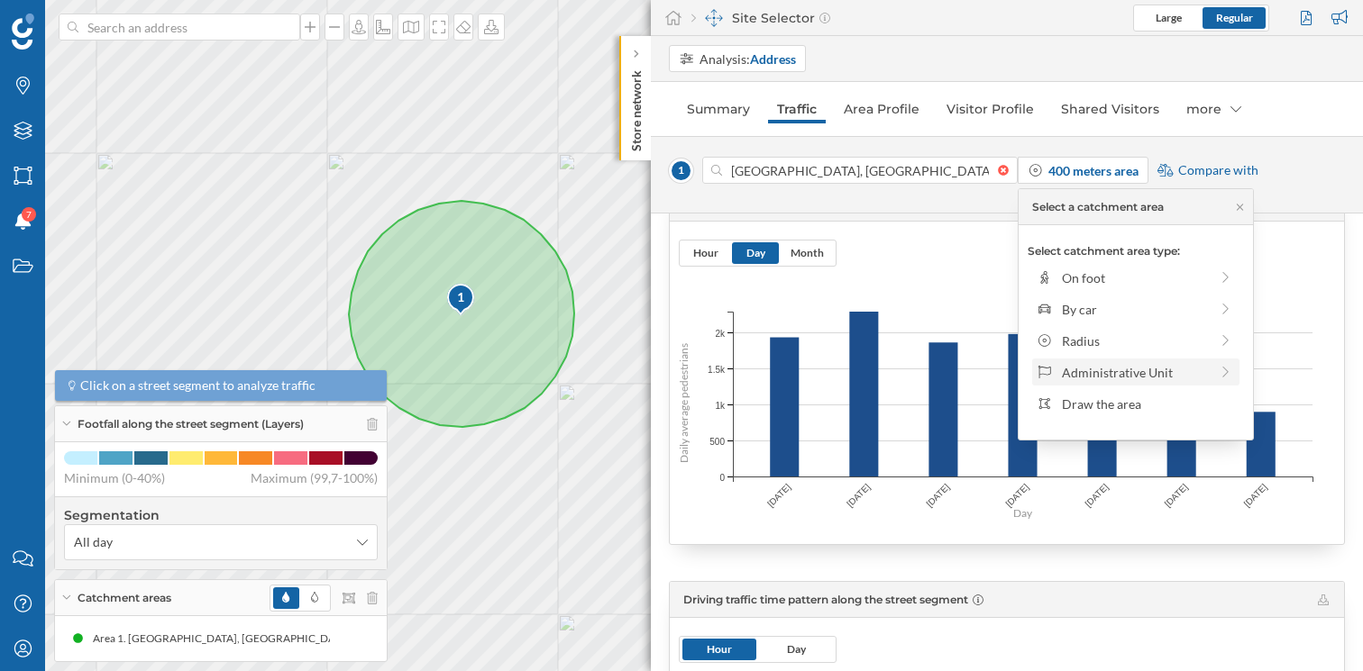
click at [1132, 372] on div "Administrative Unit" at bounding box center [1135, 372] width 147 height 19
click at [1132, 372] on div "Iris" at bounding box center [1149, 372] width 174 height 19
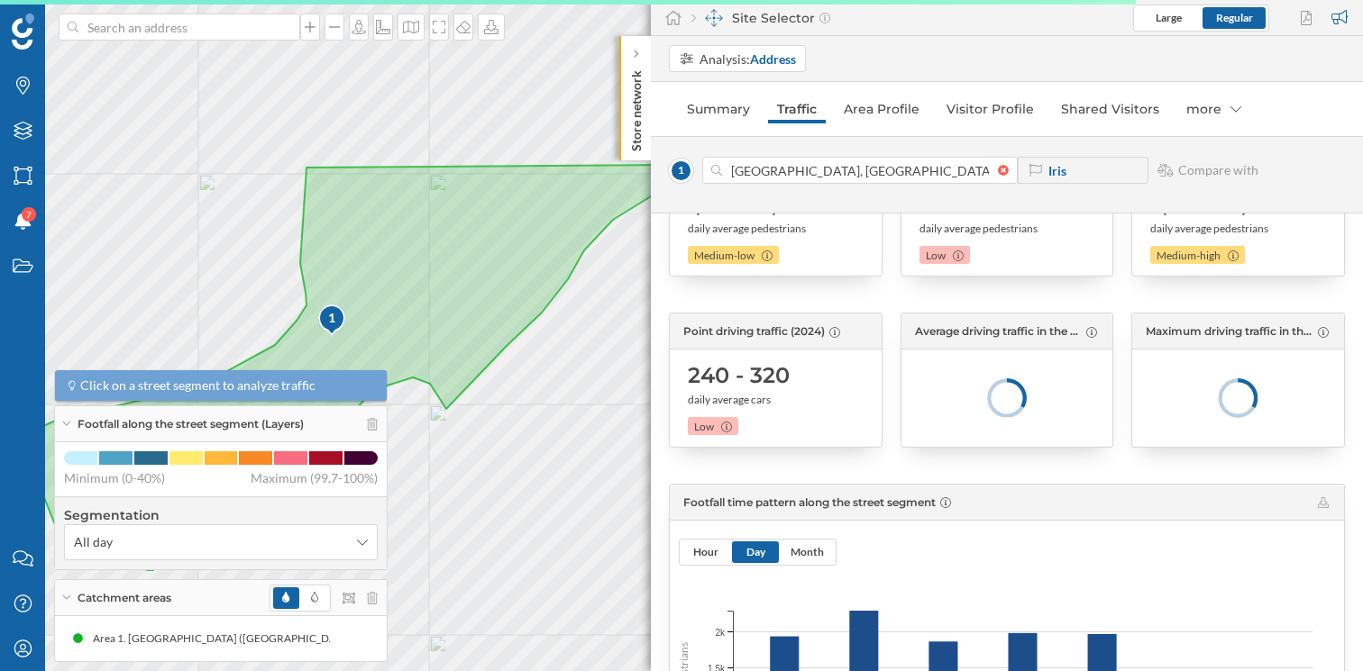
scroll to position [0, 0]
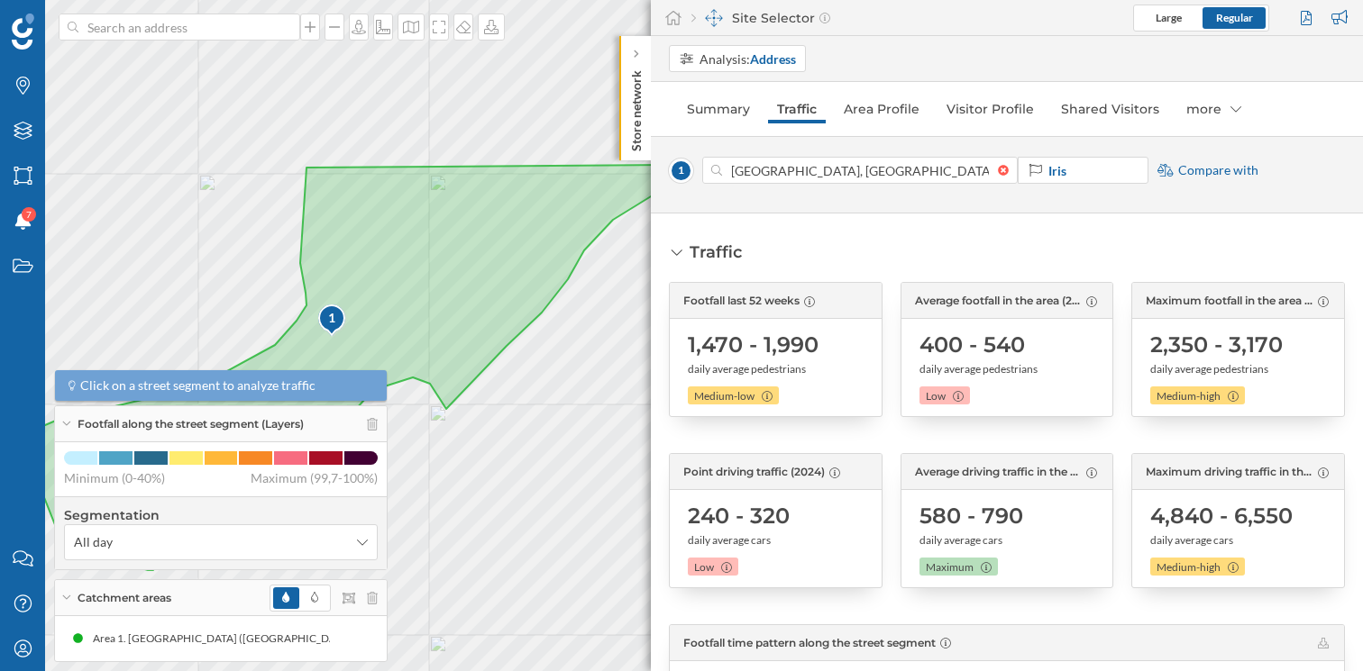
drag, startPoint x: 917, startPoint y: 349, endPoint x: 1026, endPoint y: 355, distance: 109.2
click at [1026, 356] on div "400 - 540 daily average pedestrians" at bounding box center [1007, 354] width 176 height 47
click at [1026, 355] on div "400 - 540 daily average pedestrians" at bounding box center [1007, 354] width 176 height 47
drag, startPoint x: 913, startPoint y: 349, endPoint x: 1033, endPoint y: 367, distance: 121.2
click at [1033, 367] on div "Average footfall in the area (2024) 400 - 540 daily average pedestrians Low" at bounding box center [1007, 349] width 214 height 135
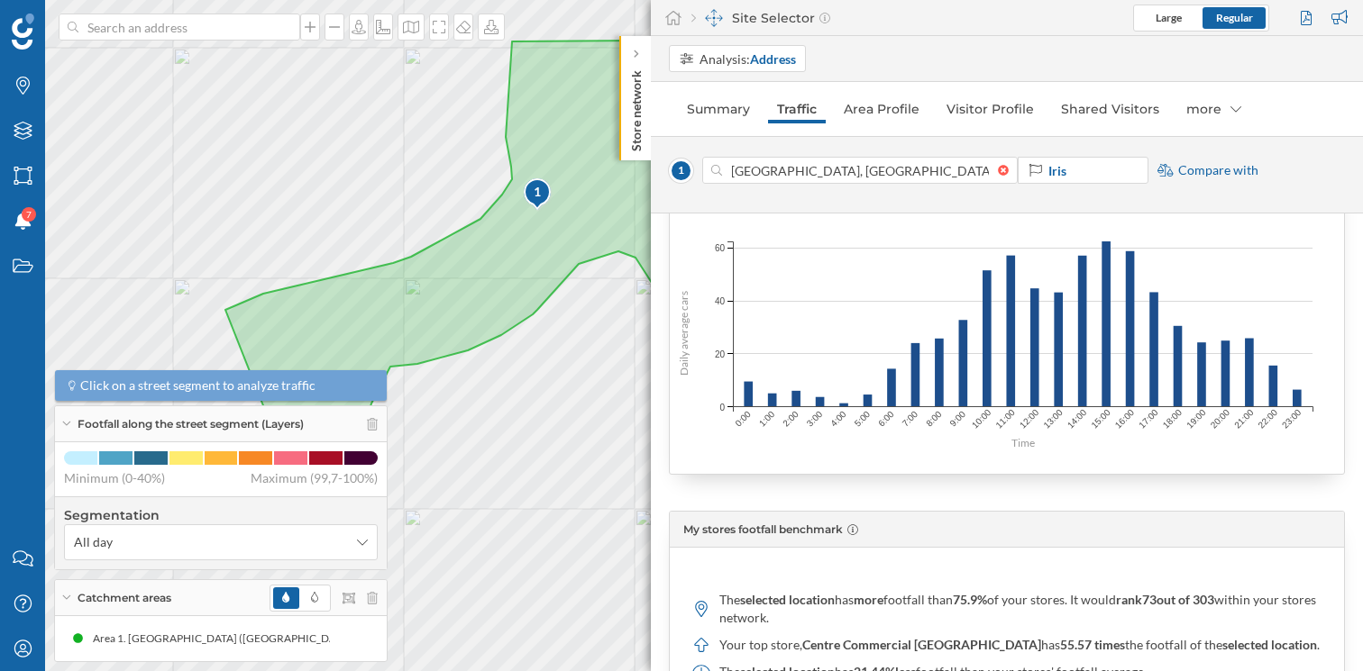
scroll to position [906, 0]
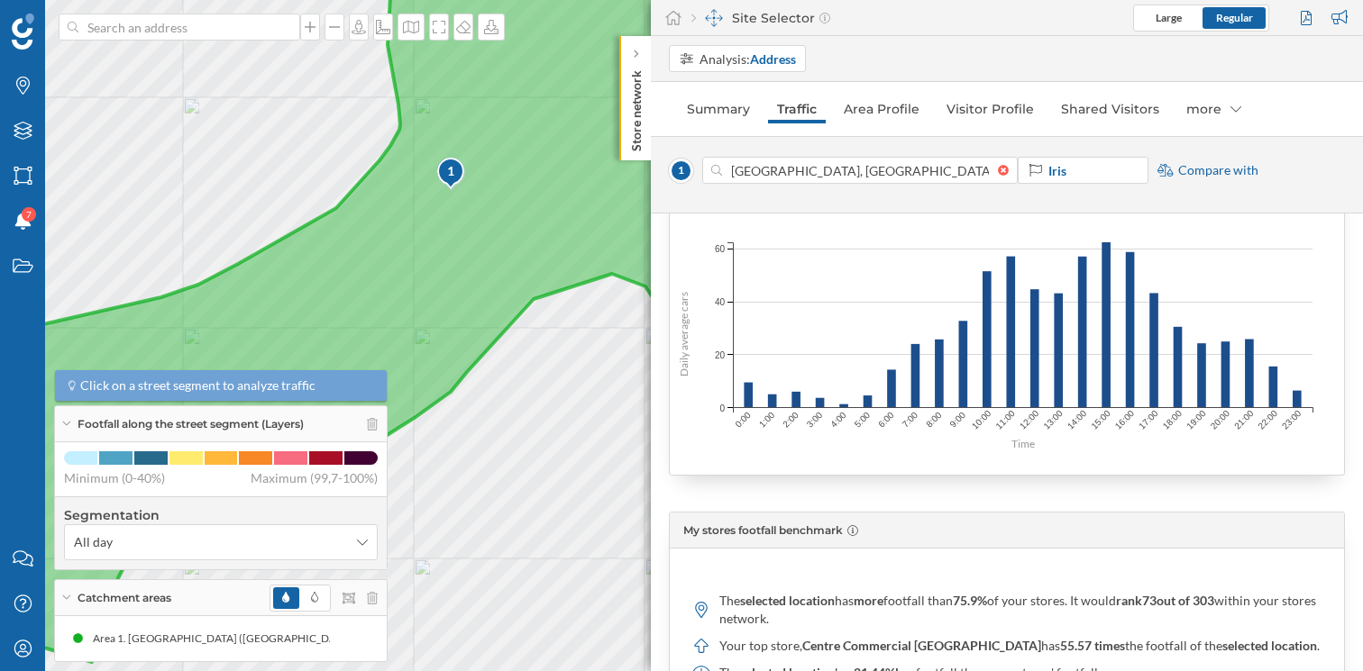
drag, startPoint x: 585, startPoint y: 225, endPoint x: 442, endPoint y: 281, distance: 153.0
click at [442, 281] on icon at bounding box center [408, 321] width 1165 height 682
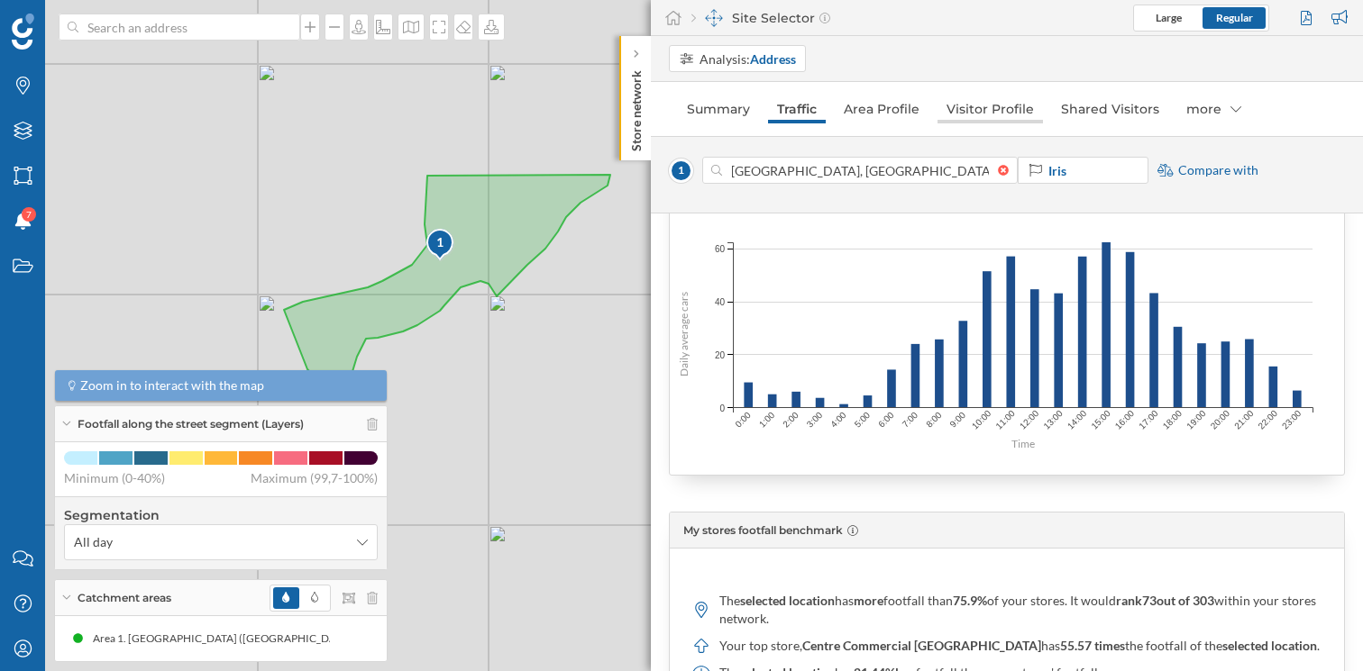
click at [1008, 116] on link "Visitor Profile" at bounding box center [989, 109] width 105 height 29
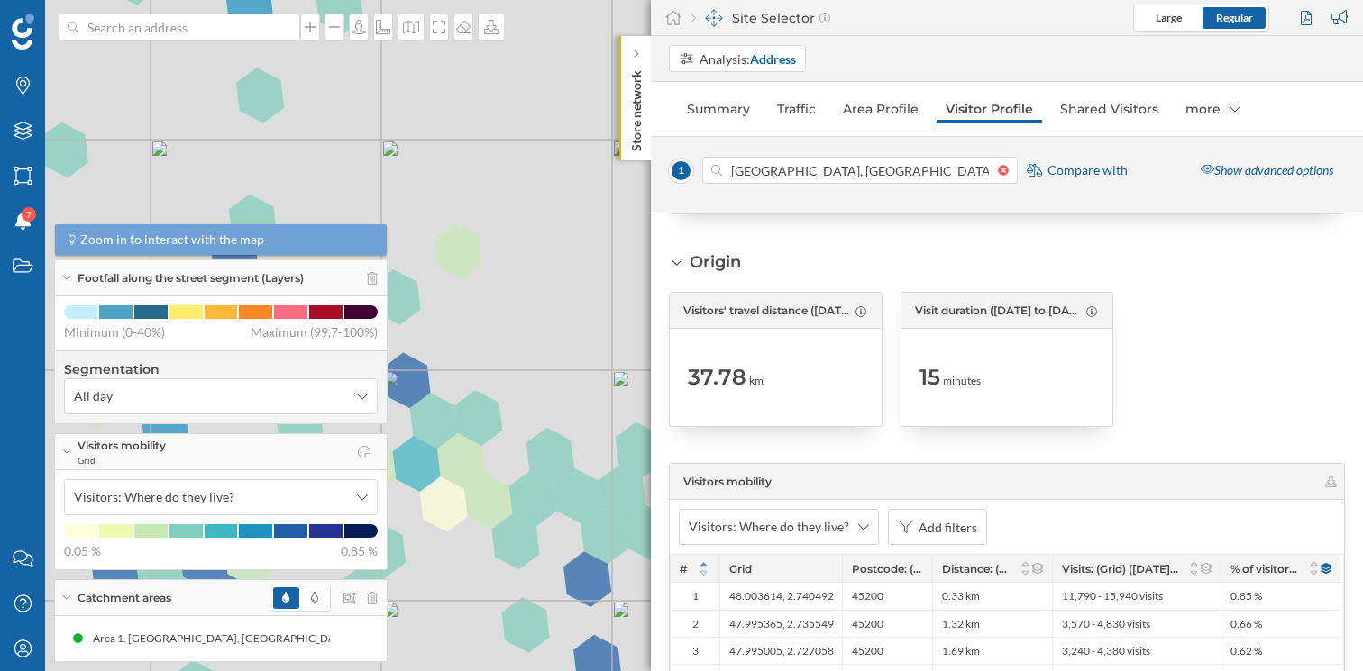
scroll to position [3527, 0]
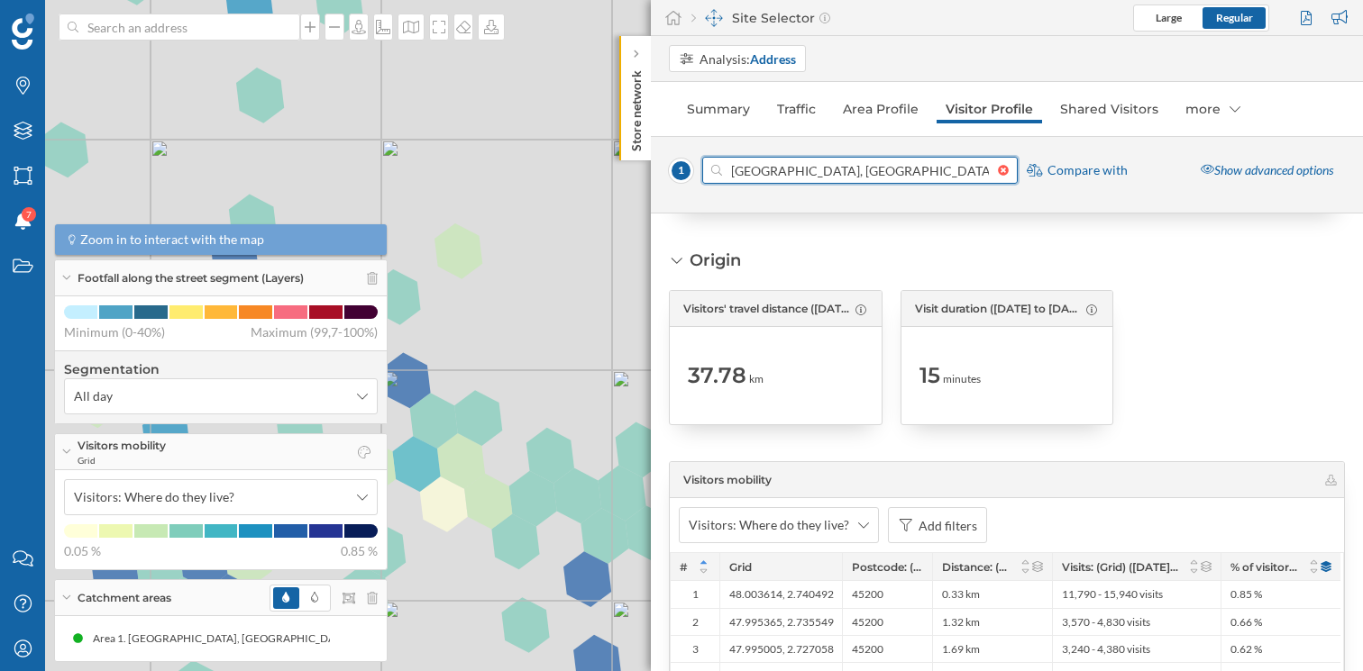
click at [968, 169] on input "[GEOGRAPHIC_DATA], [GEOGRAPHIC_DATA]" at bounding box center [860, 170] width 276 height 27
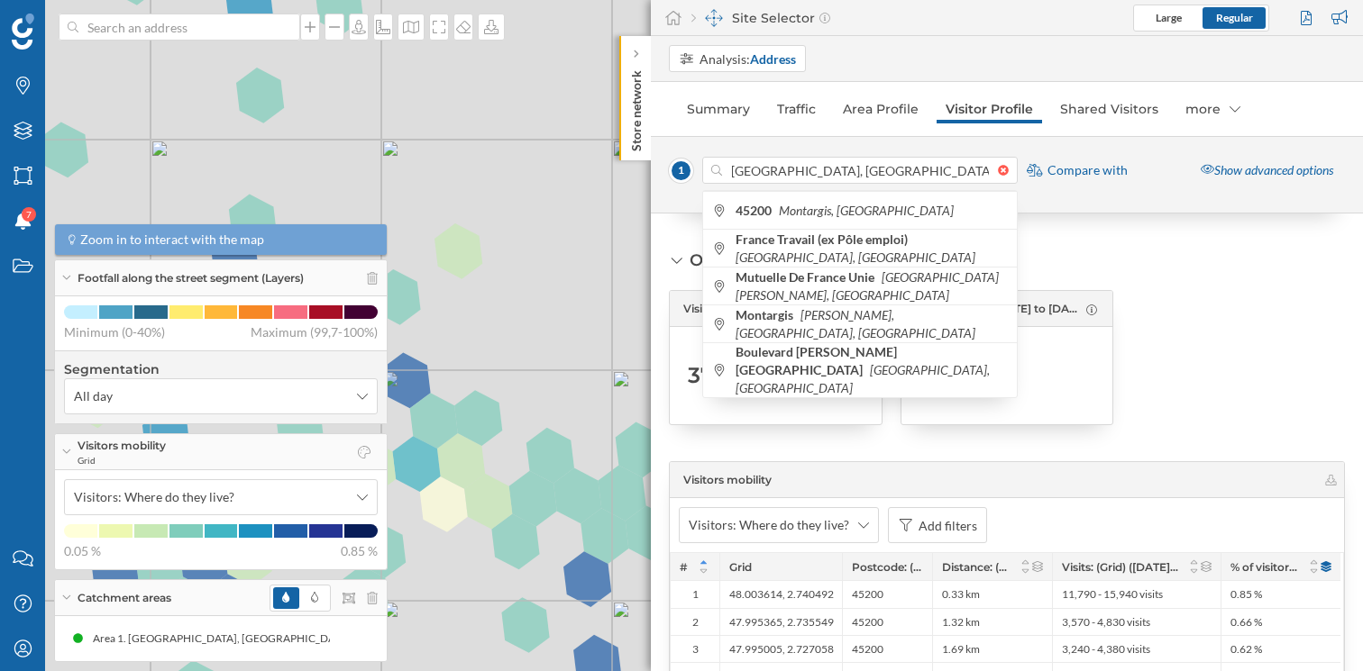
click at [1081, 169] on span "Compare with" at bounding box center [1087, 170] width 80 height 18
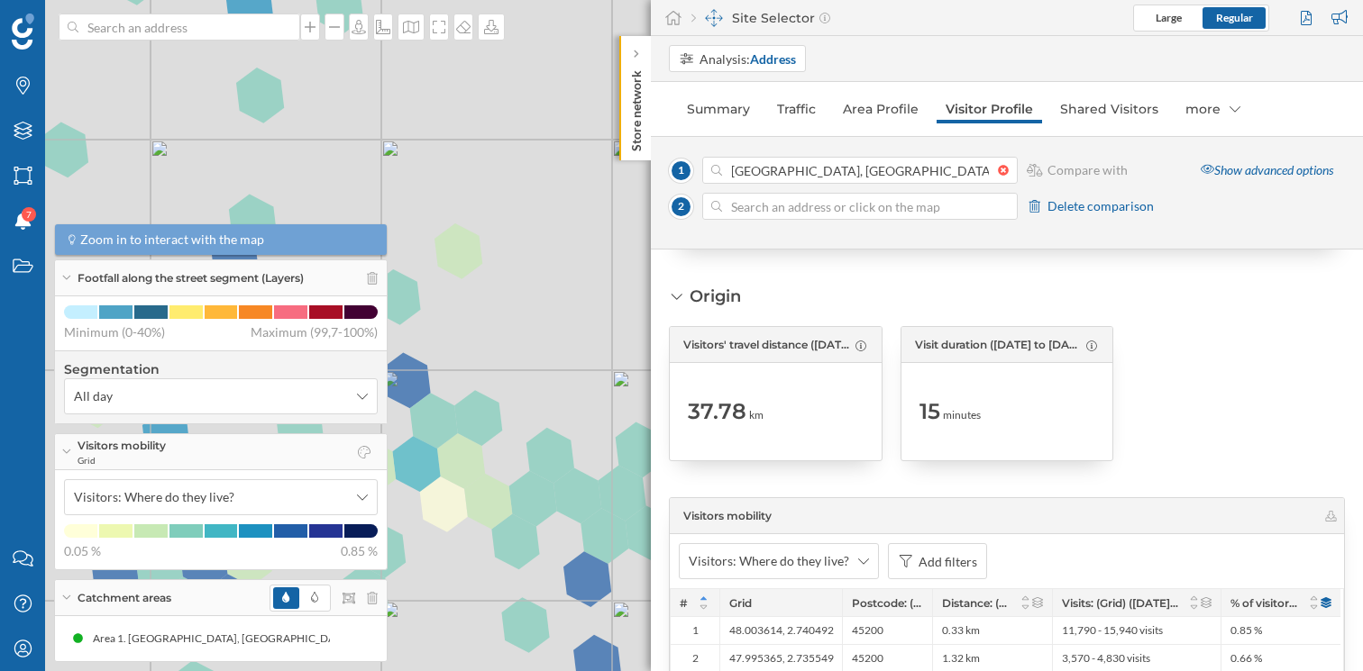
click at [1039, 208] on icon at bounding box center [1034, 206] width 11 height 13
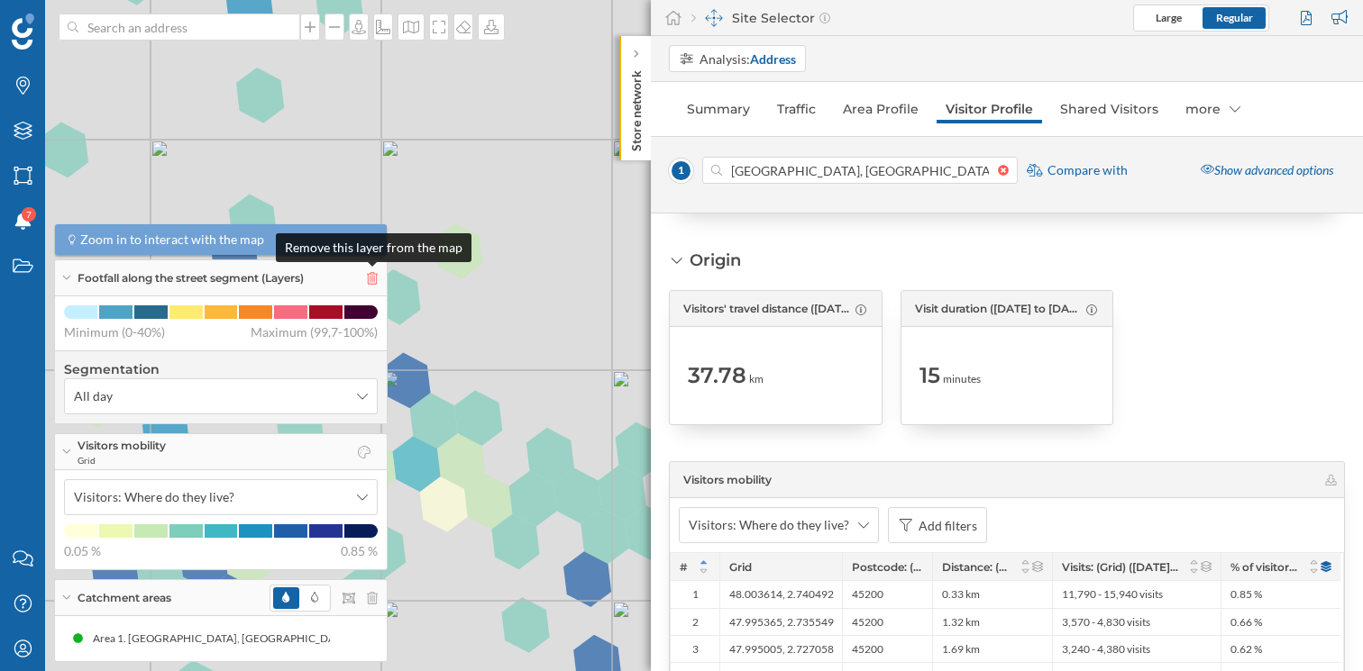
click at [372, 278] on icon at bounding box center [372, 278] width 11 height 13
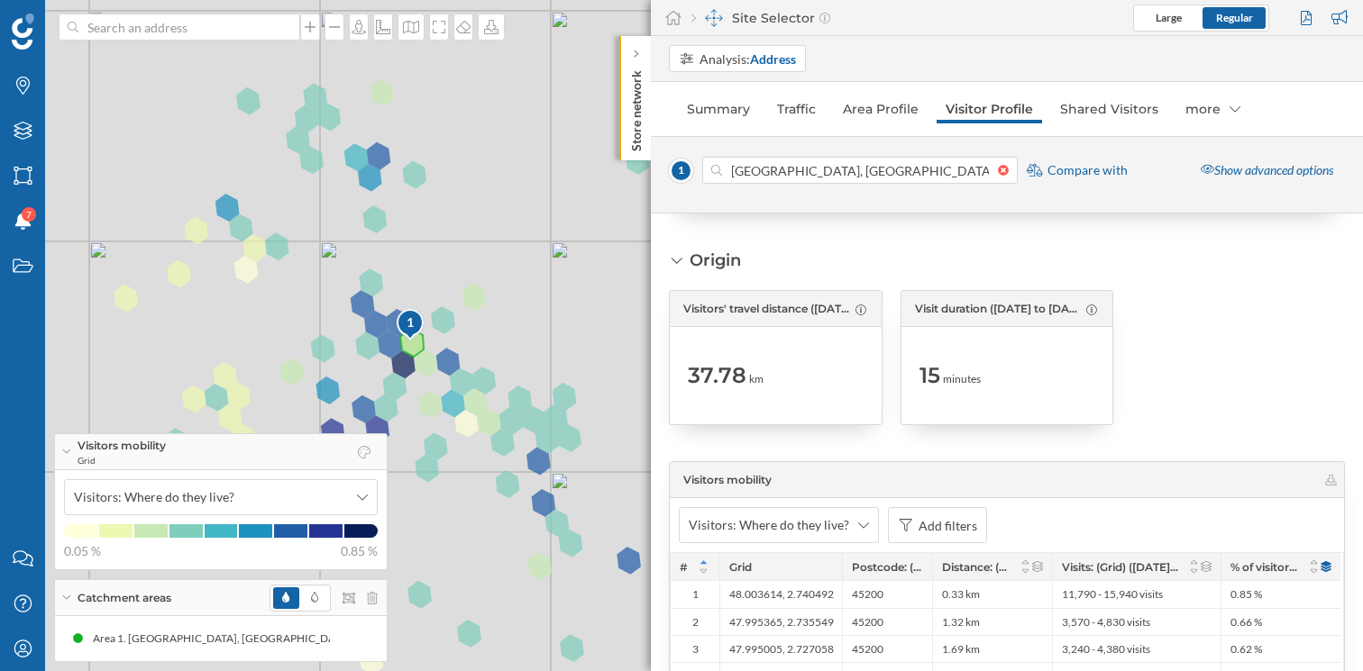
click at [67, 450] on icon at bounding box center [66, 452] width 10 height 5
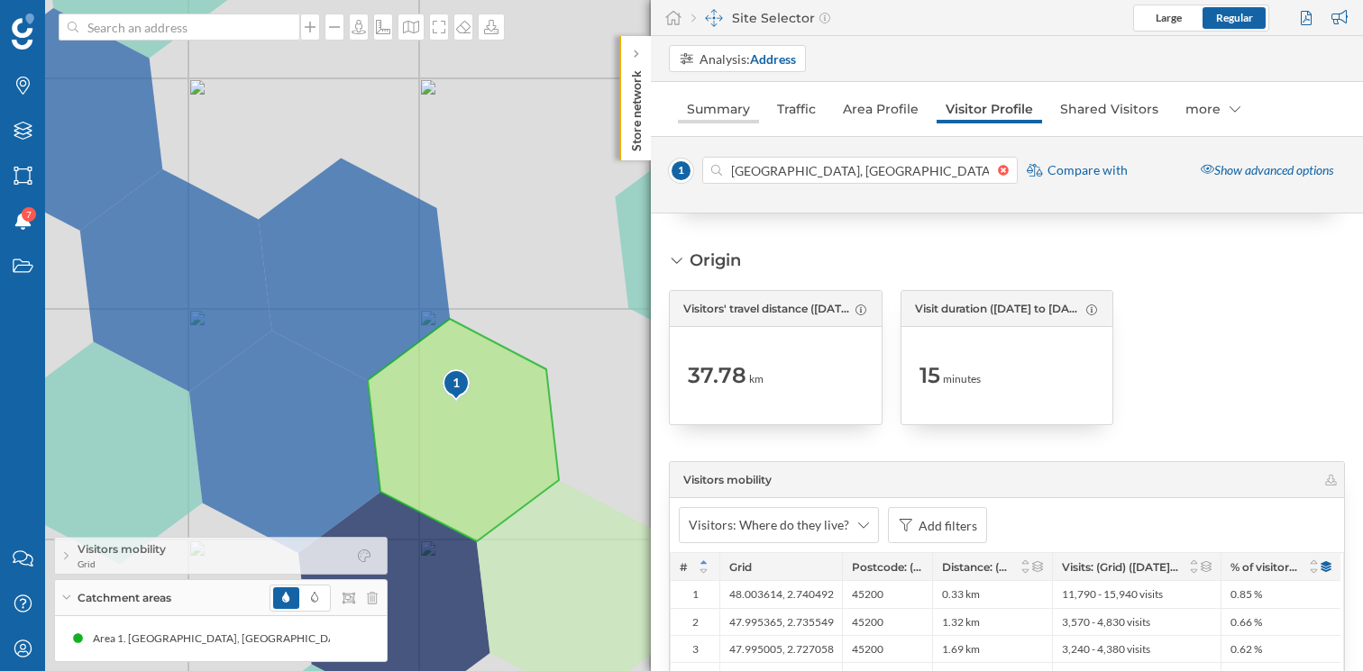
click at [716, 112] on link "Summary" at bounding box center [718, 109] width 81 height 29
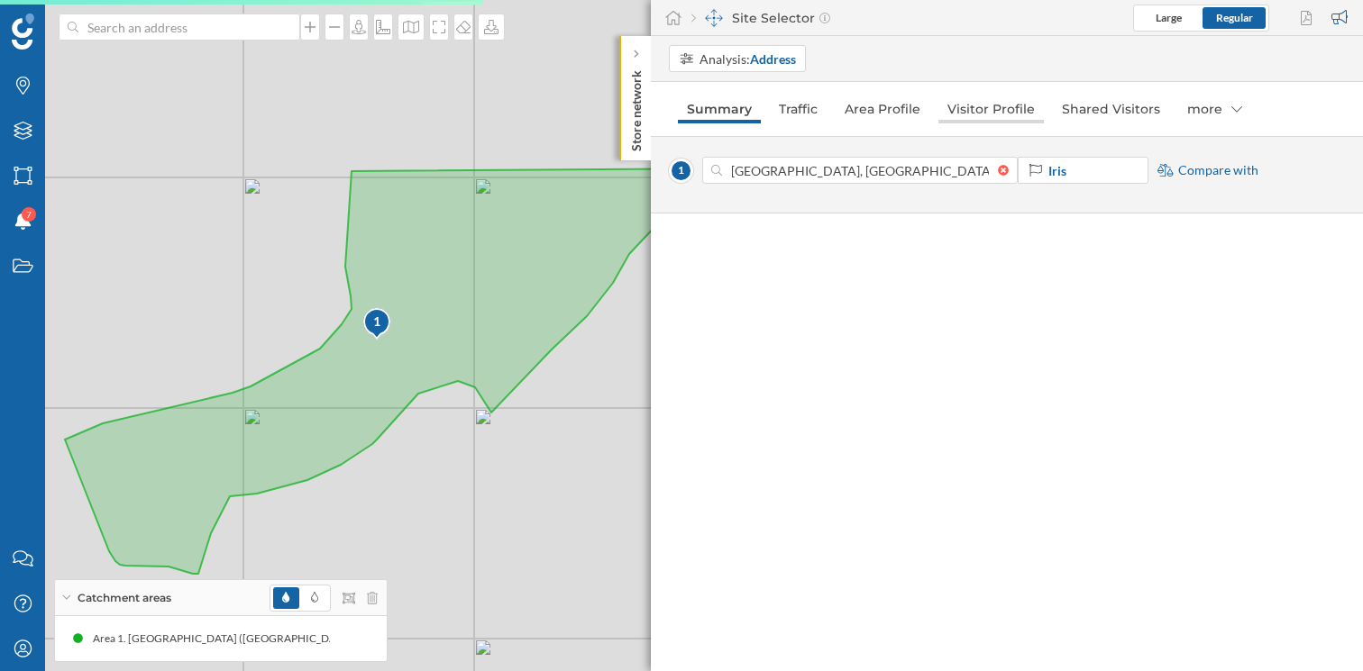
click at [987, 108] on link "Visitor Profile" at bounding box center [990, 109] width 105 height 29
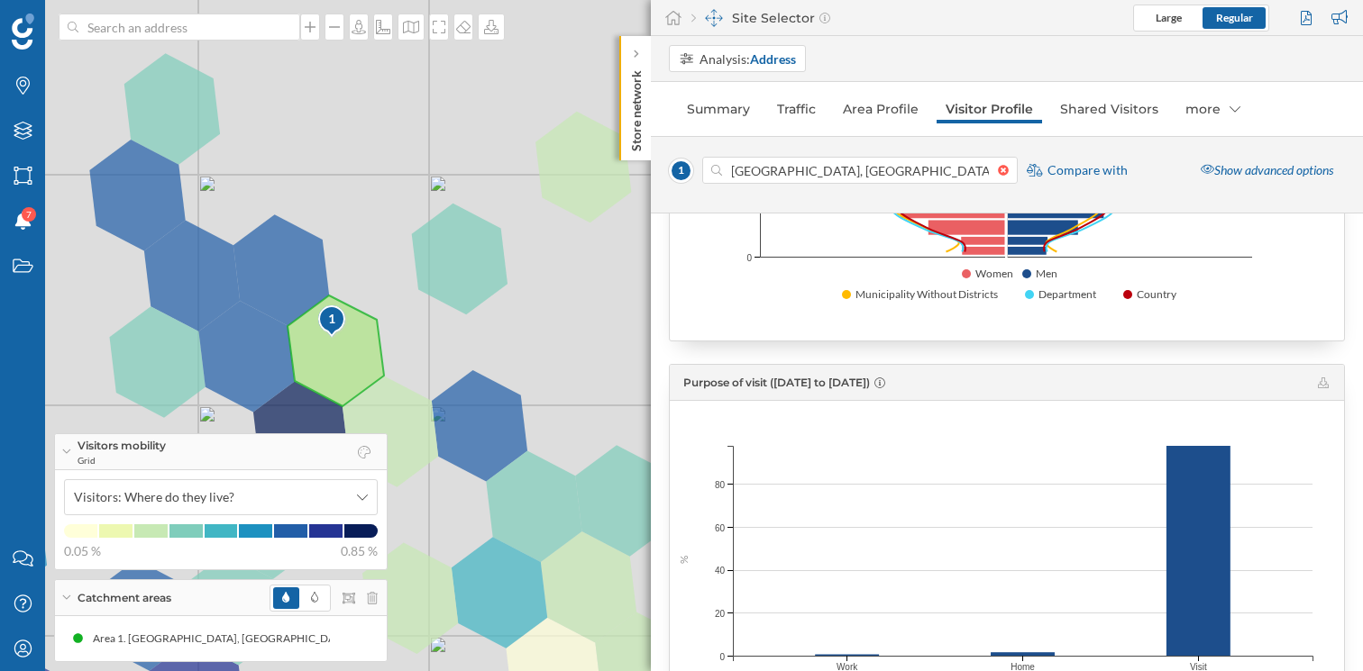
scroll to position [1567, 0]
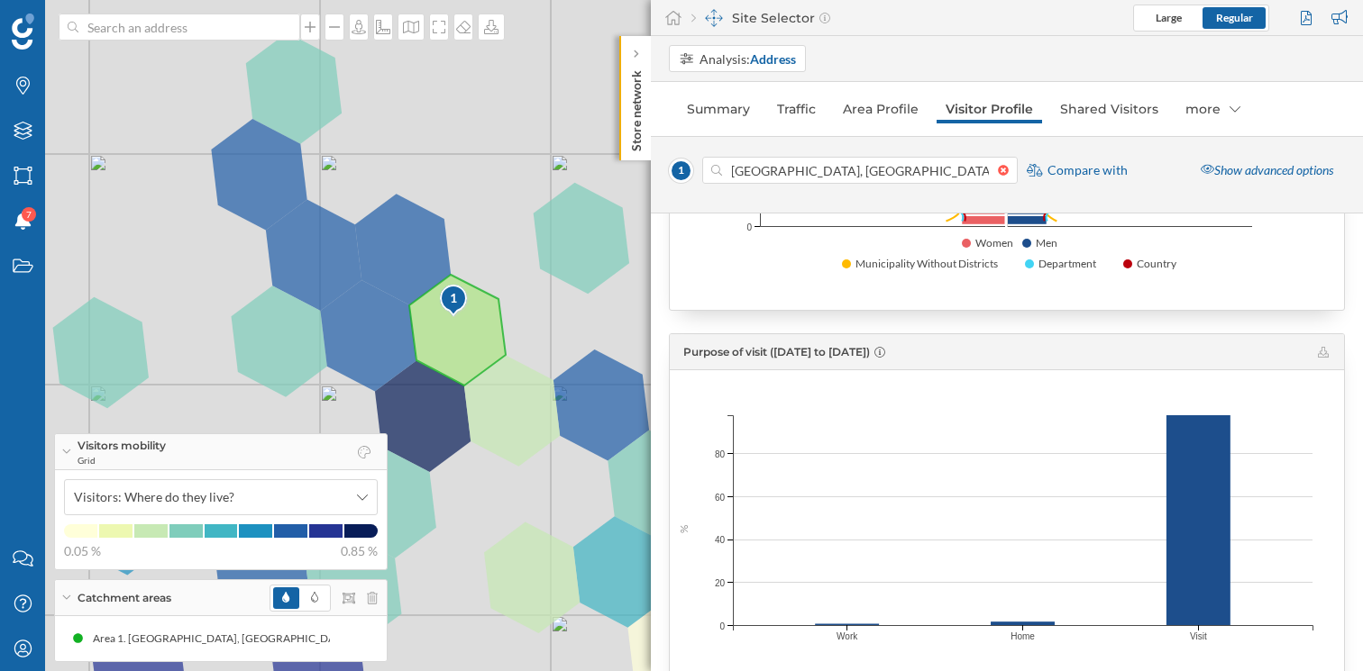
click at [406, 257] on div "1 © Mapbox © OpenStreetMap Improve this map" at bounding box center [681, 335] width 1363 height 671
click at [1085, 179] on div "1 45200 Montargis, France Compare with" at bounding box center [898, 170] width 459 height 27
click at [1088, 170] on span "Compare with" at bounding box center [1087, 170] width 80 height 18
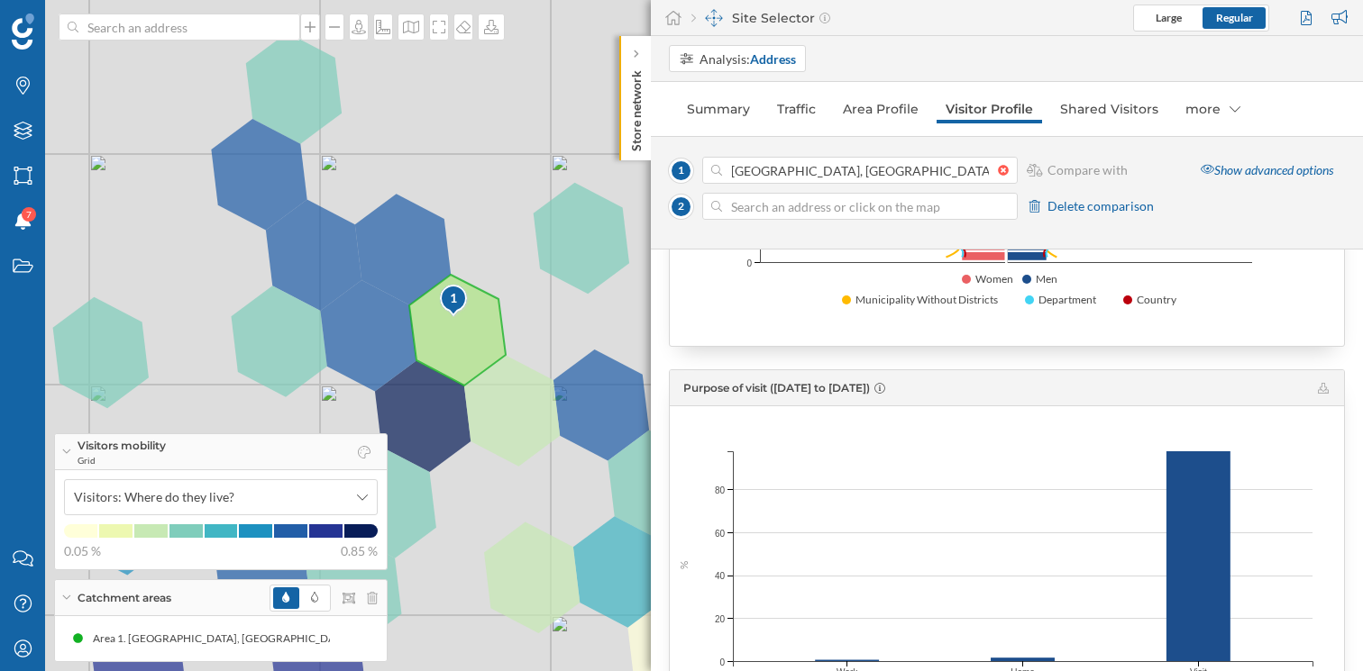
click at [394, 287] on div "1 © Mapbox © OpenStreetMap Improve this map" at bounding box center [681, 335] width 1363 height 671
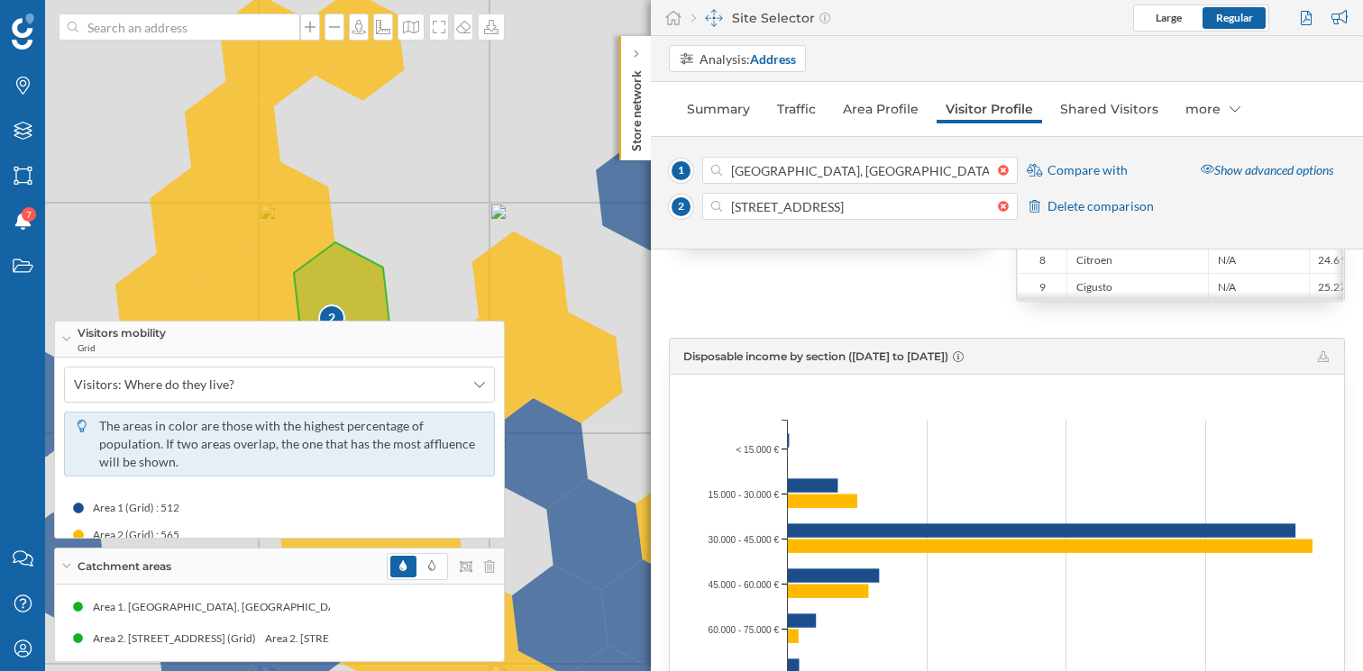
scroll to position [2595, 0]
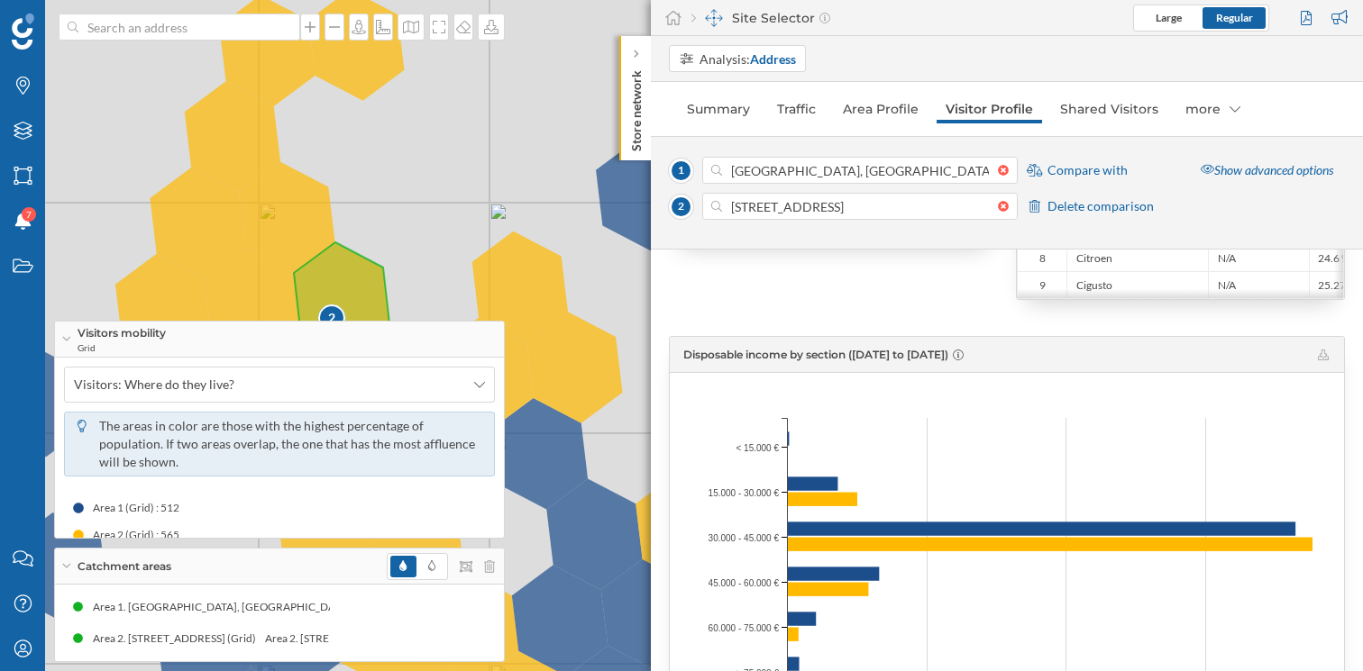
click at [67, 337] on icon at bounding box center [66, 339] width 10 height 5
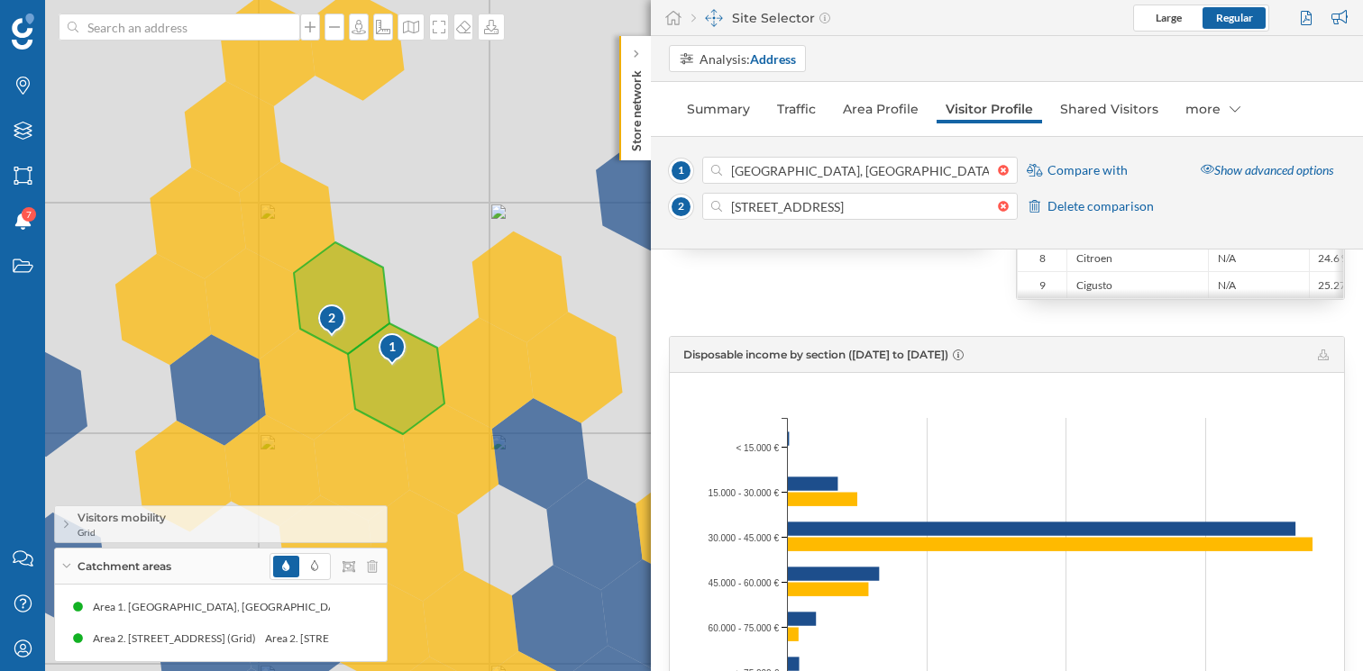
click at [1045, 169] on div "Compare with" at bounding box center [1076, 170] width 101 height 18
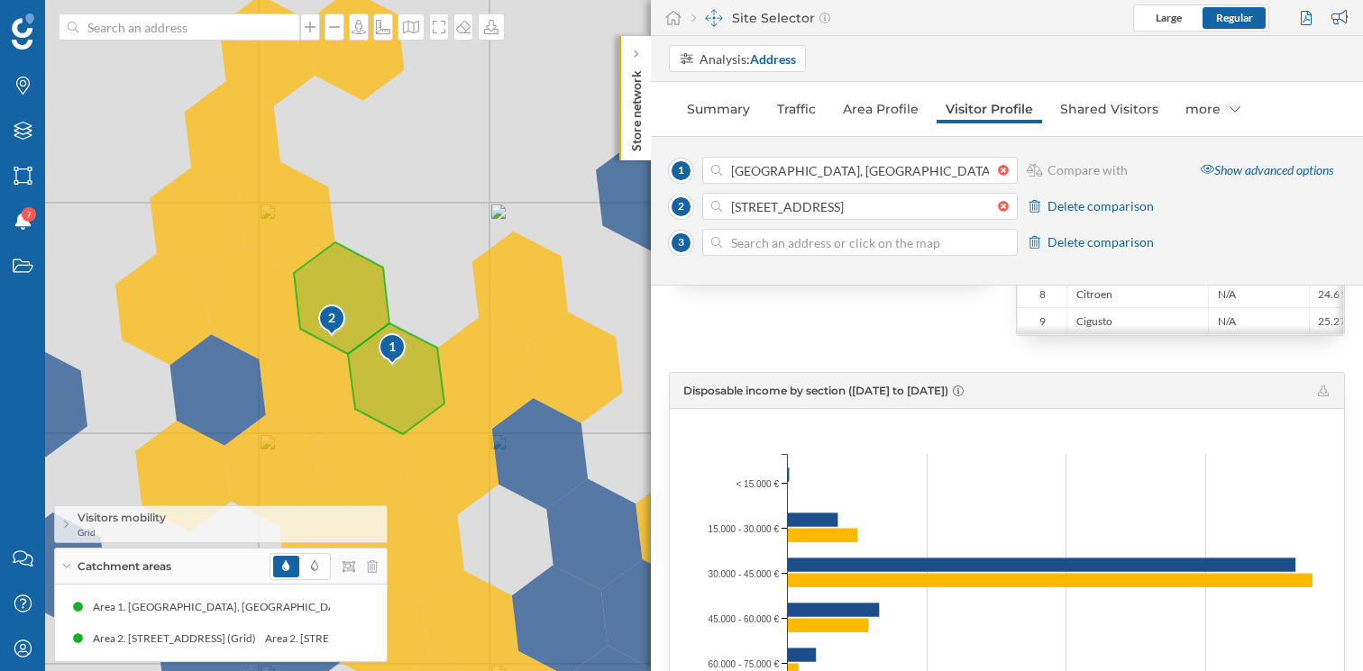
click at [1063, 170] on span "Compare with" at bounding box center [1087, 170] width 80 height 18
click at [1102, 203] on span "Delete comparison" at bounding box center [1100, 206] width 106 height 18
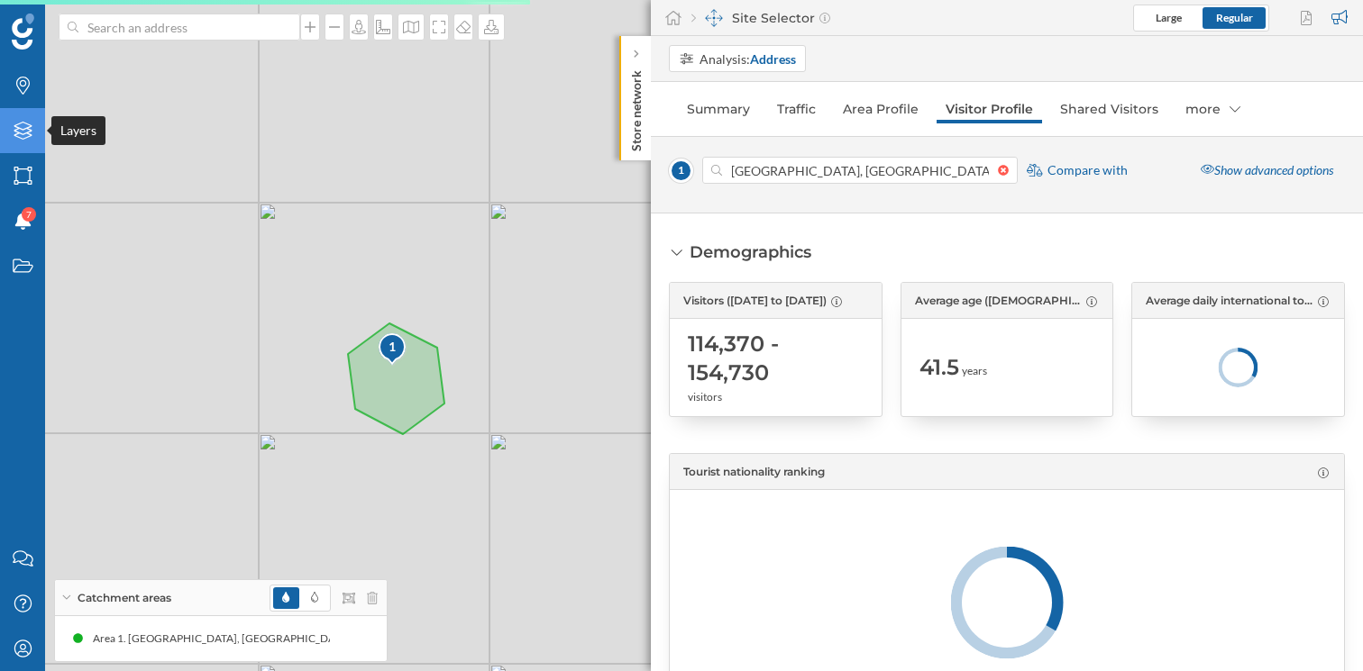
click at [34, 132] on div "Layers" at bounding box center [22, 130] width 45 height 45
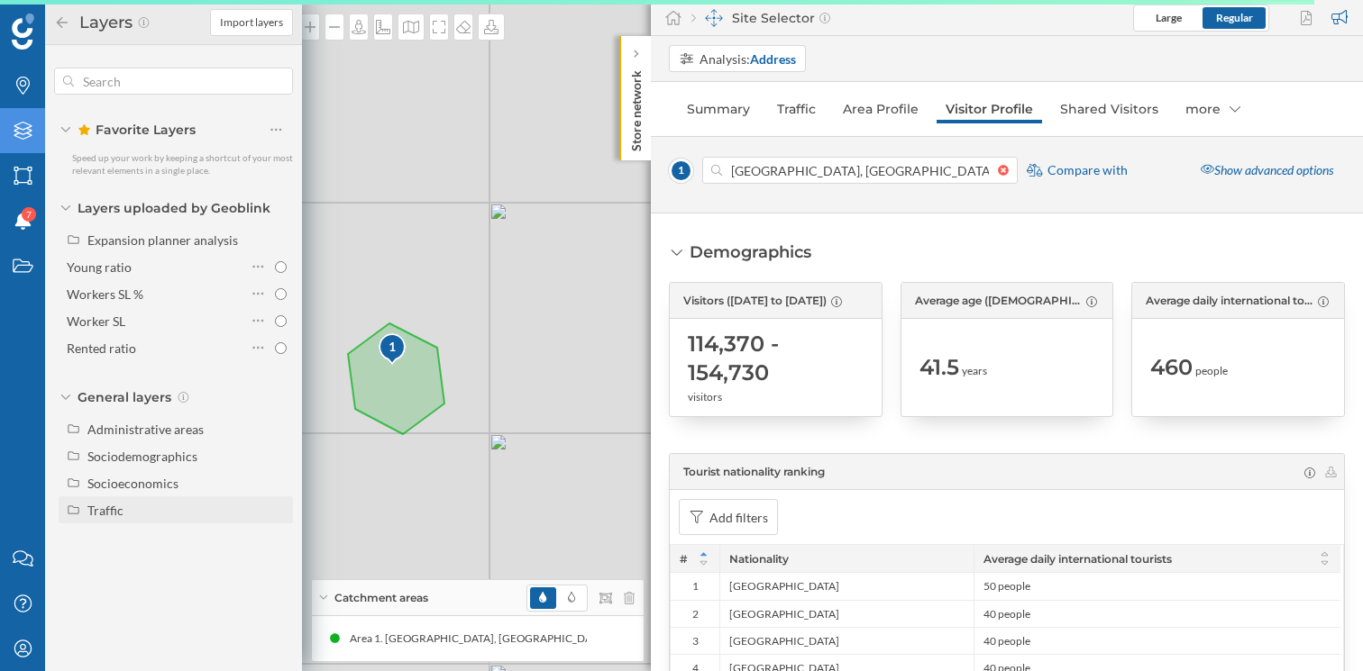
click at [127, 511] on div "Traffic" at bounding box center [186, 510] width 199 height 19
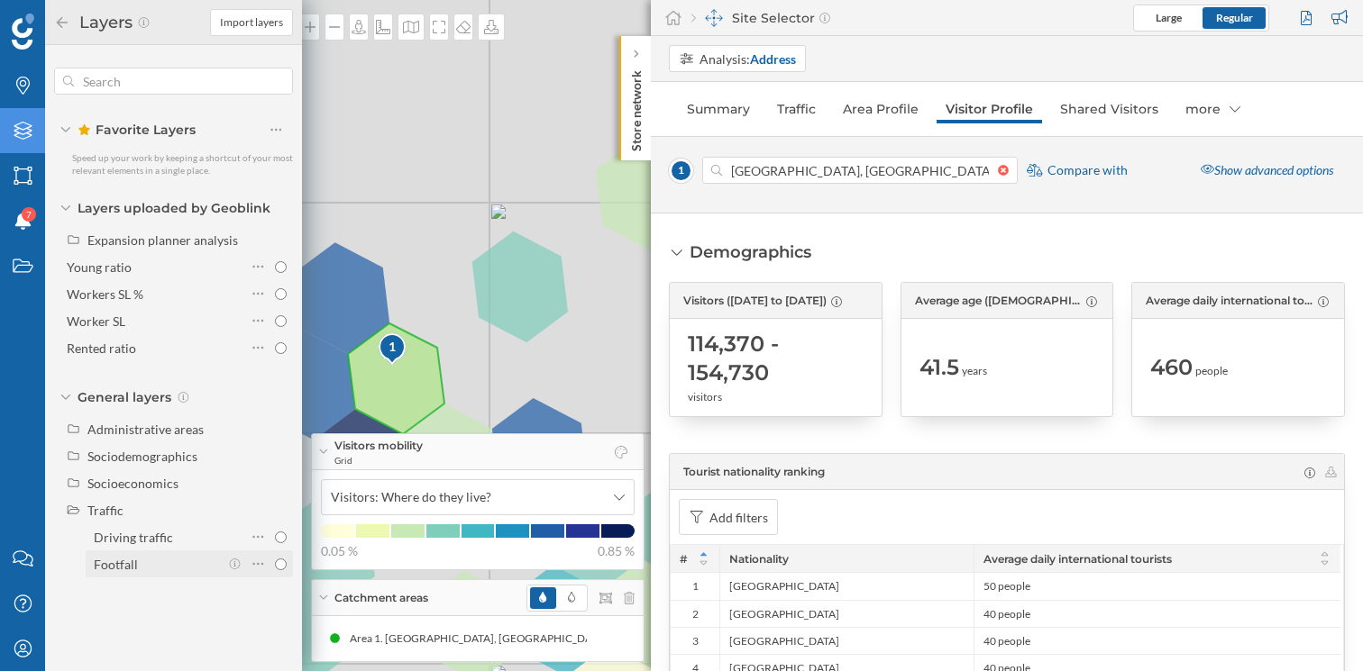
click at [141, 566] on div "Footfall" at bounding box center [156, 564] width 125 height 19
click at [275, 566] on input "Footfall" at bounding box center [281, 565] width 12 height 12
radio input "true"
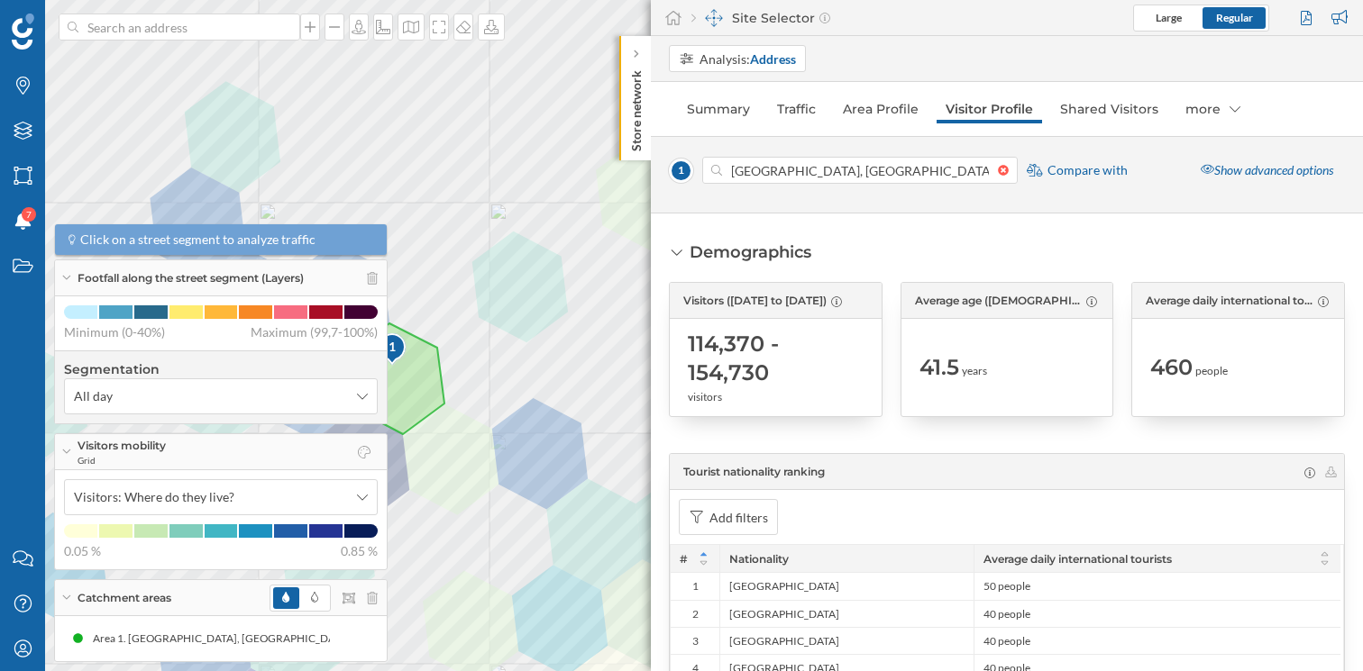
click at [63, 451] on icon at bounding box center [66, 452] width 8 height 5
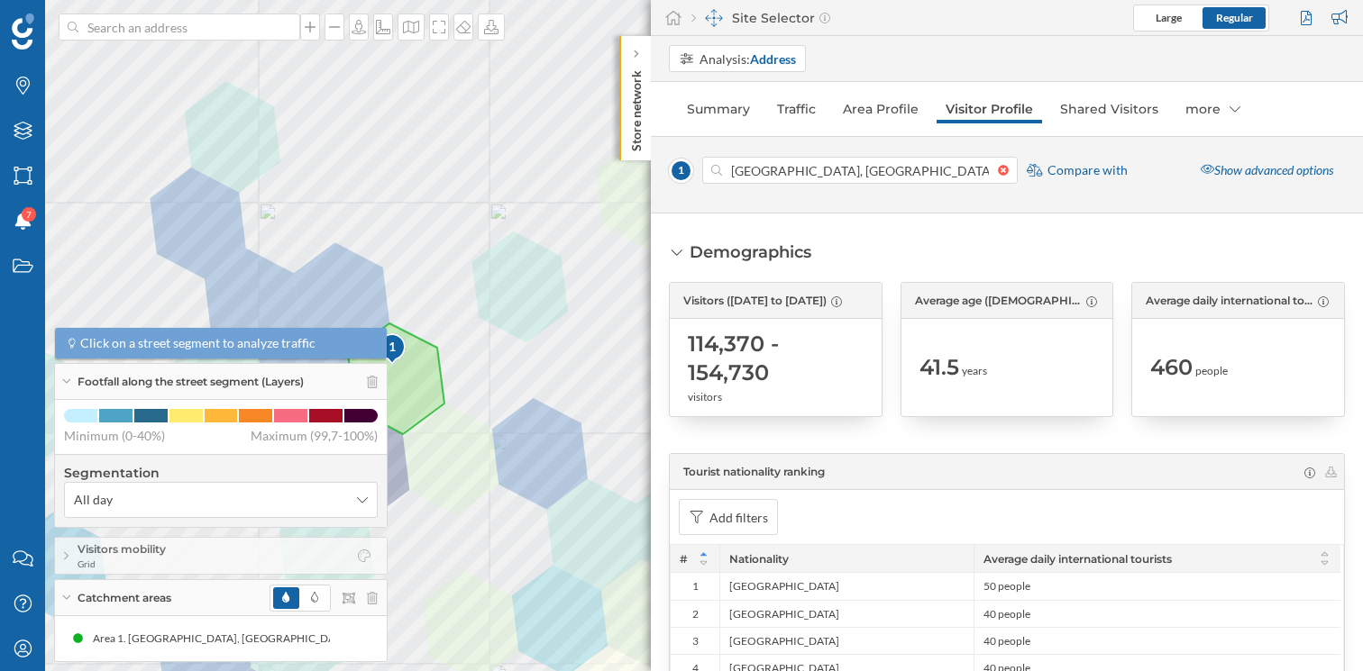
click at [82, 377] on span "Footfall along the street segment (Layers)" at bounding box center [191, 382] width 226 height 16
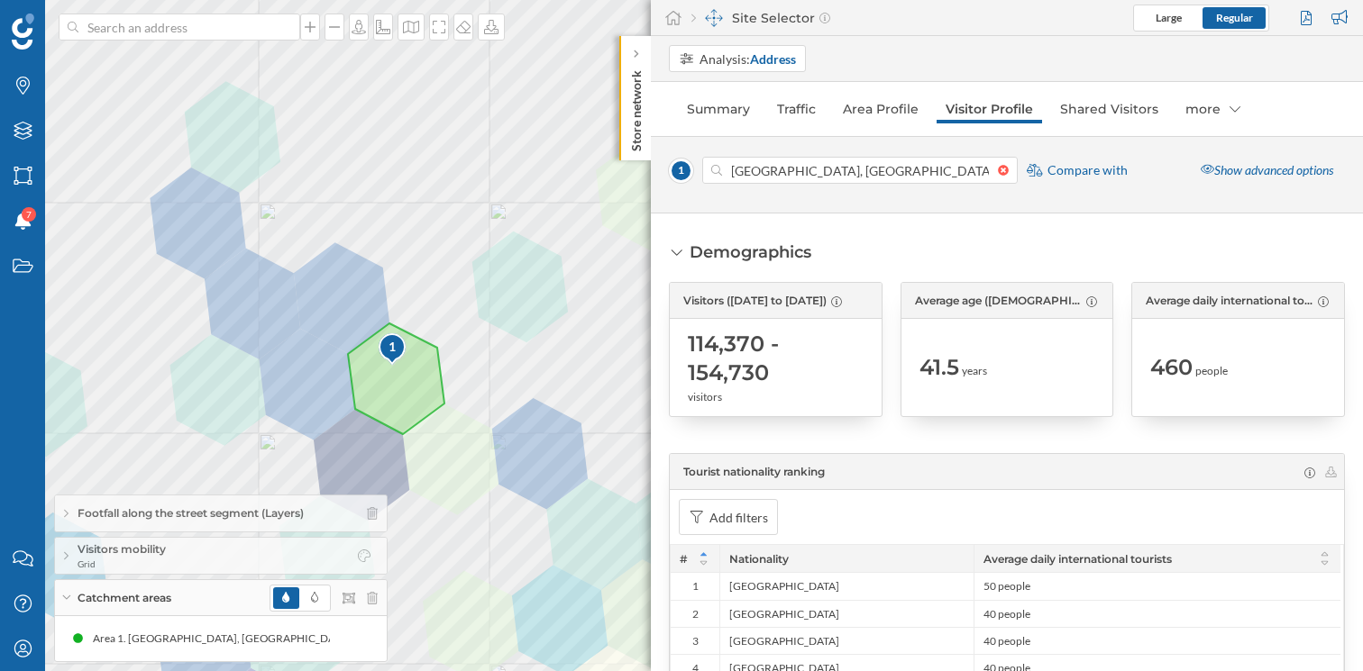
click at [65, 599] on icon at bounding box center [66, 598] width 8 height 5
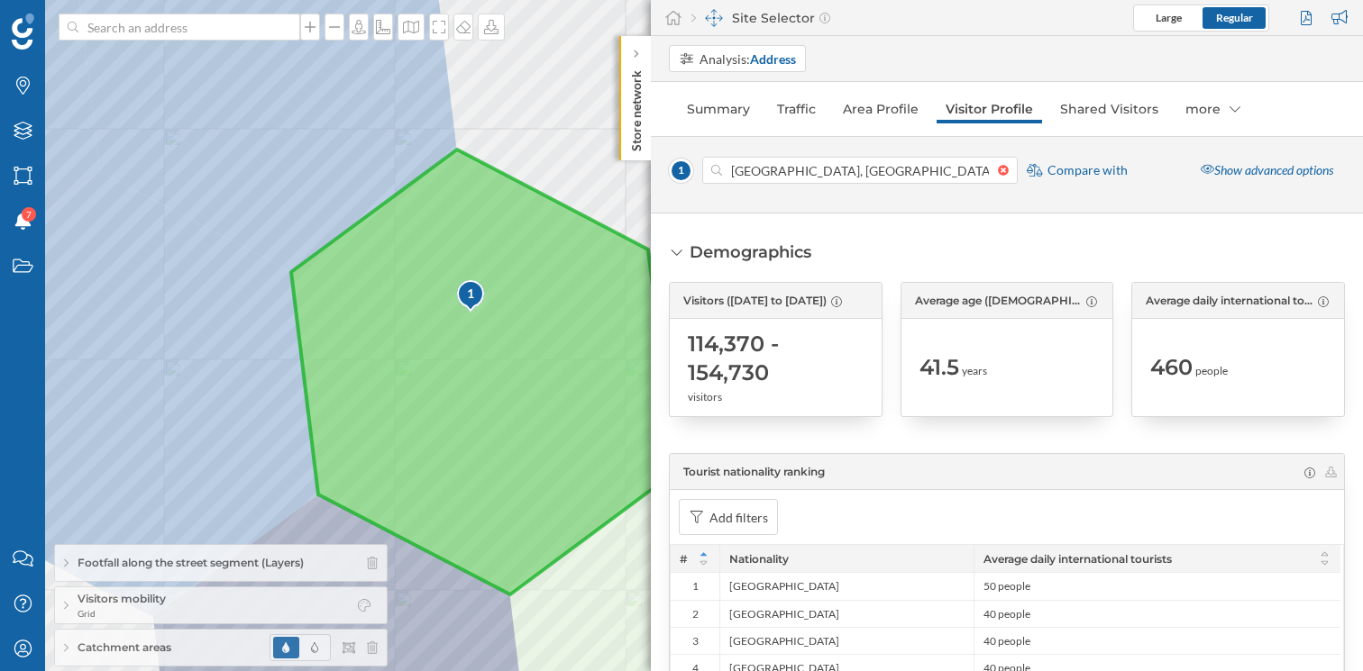
drag, startPoint x: 350, startPoint y: 353, endPoint x: 434, endPoint y: 356, distance: 84.8
click at [437, 356] on icon at bounding box center [483, 372] width 384 height 445
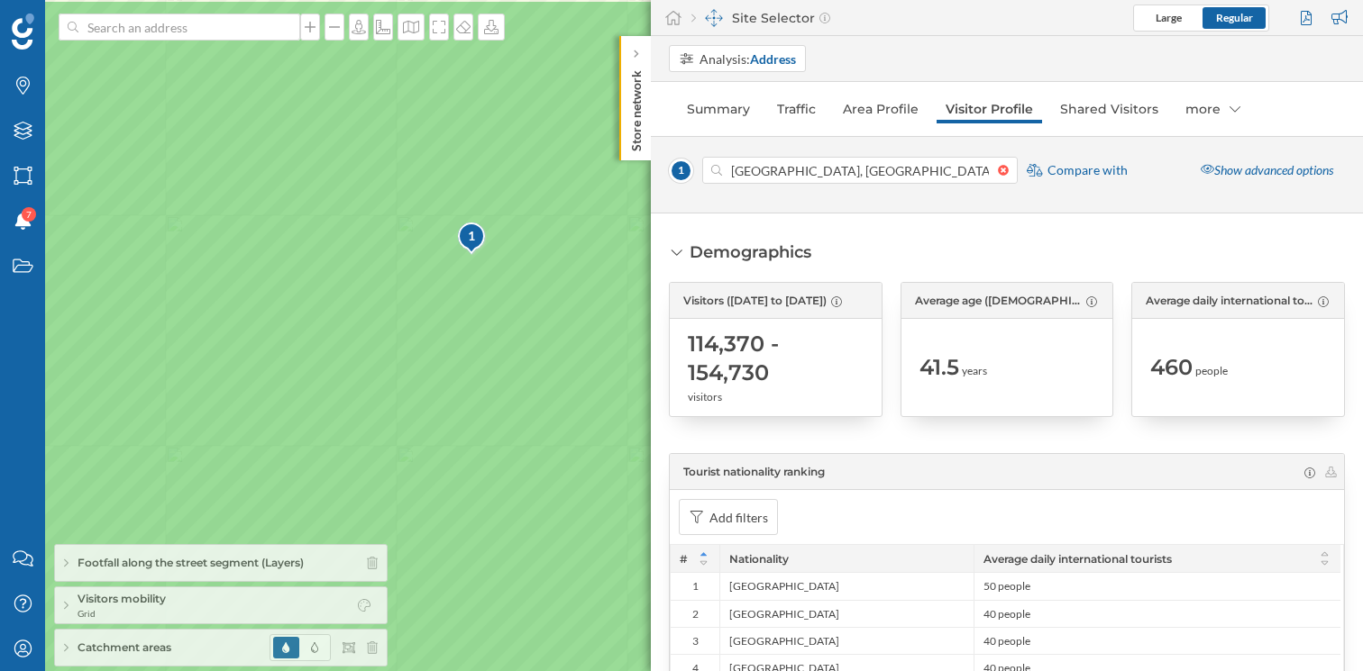
drag, startPoint x: 433, startPoint y: 361, endPoint x: 320, endPoint y: 429, distance: 132.1
click at [320, 429] on icon at bounding box center [514, 404] width 1523 height 813
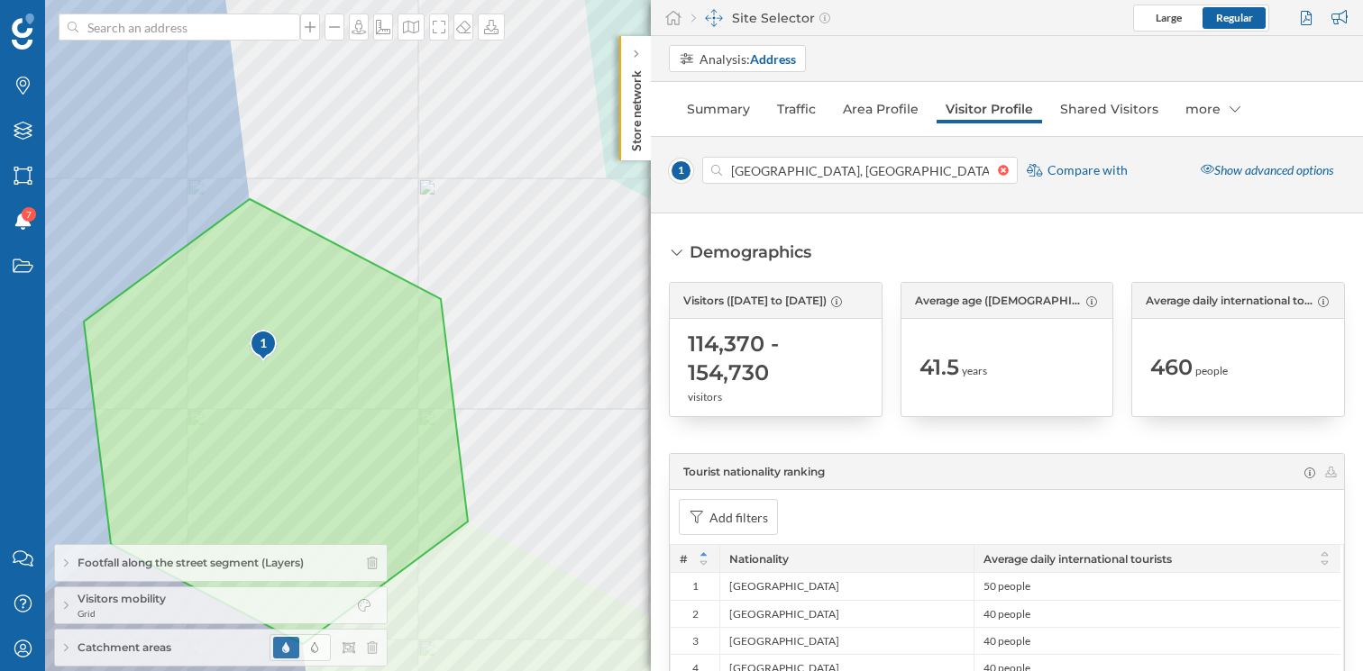
click at [1058, 164] on span "Compare with" at bounding box center [1087, 170] width 80 height 18
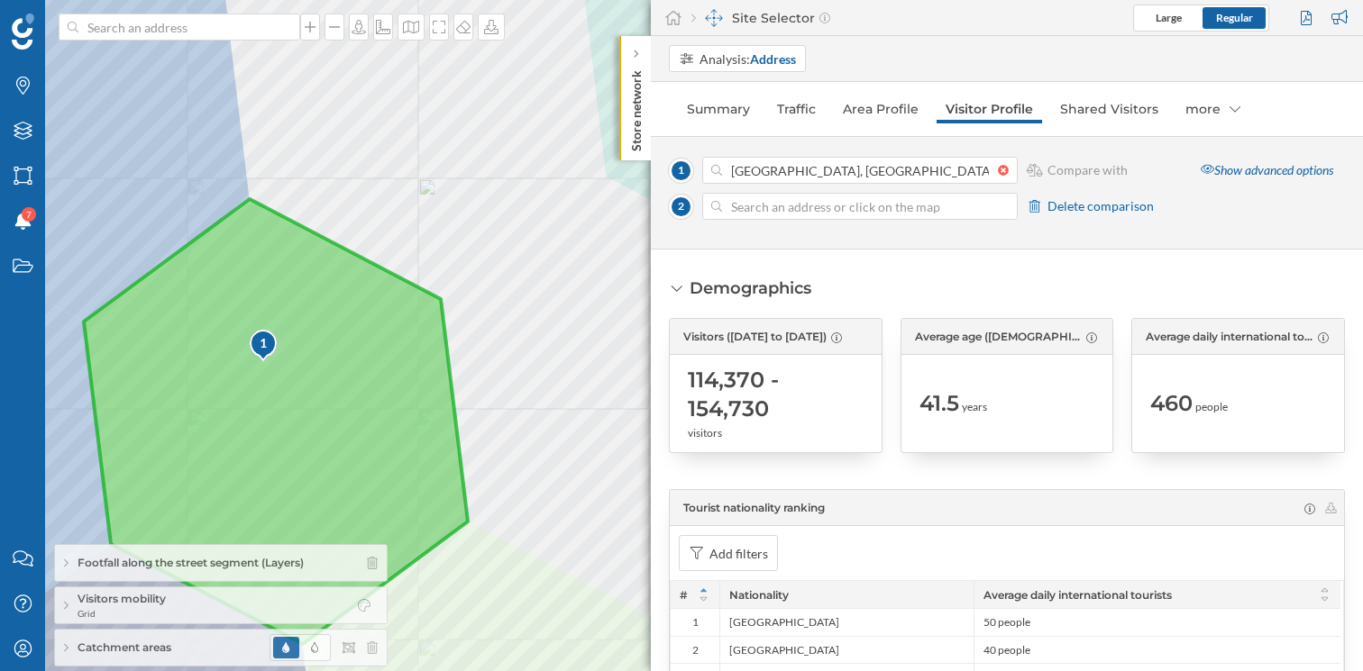
click at [401, 333] on icon at bounding box center [276, 421] width 384 height 445
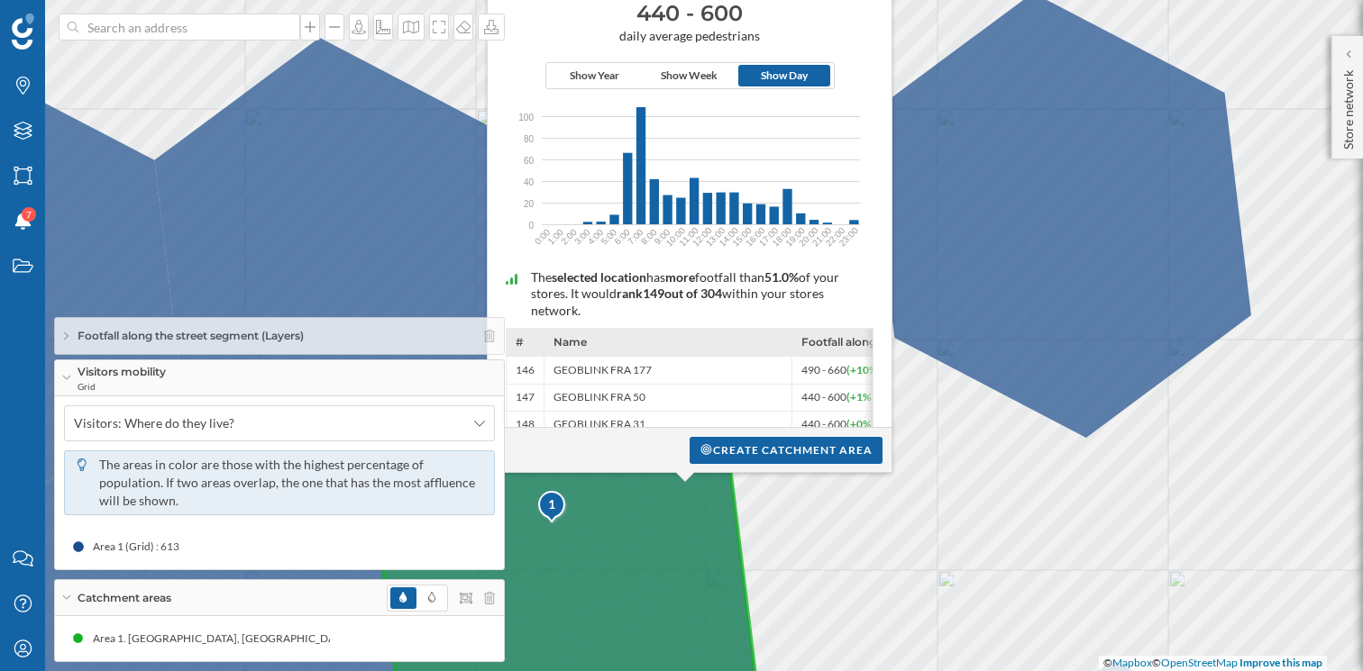
click at [535, 531] on icon at bounding box center [564, 550] width 384 height 380
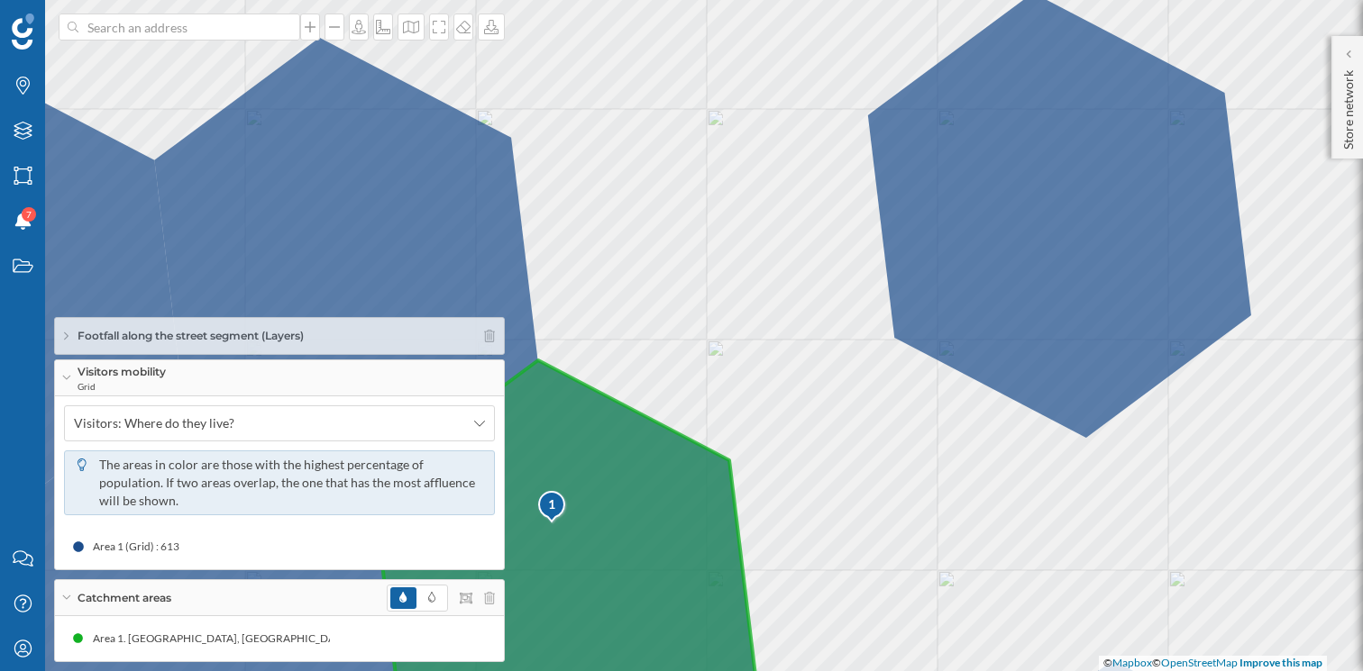
click at [530, 536] on icon at bounding box center [564, 550] width 384 height 380
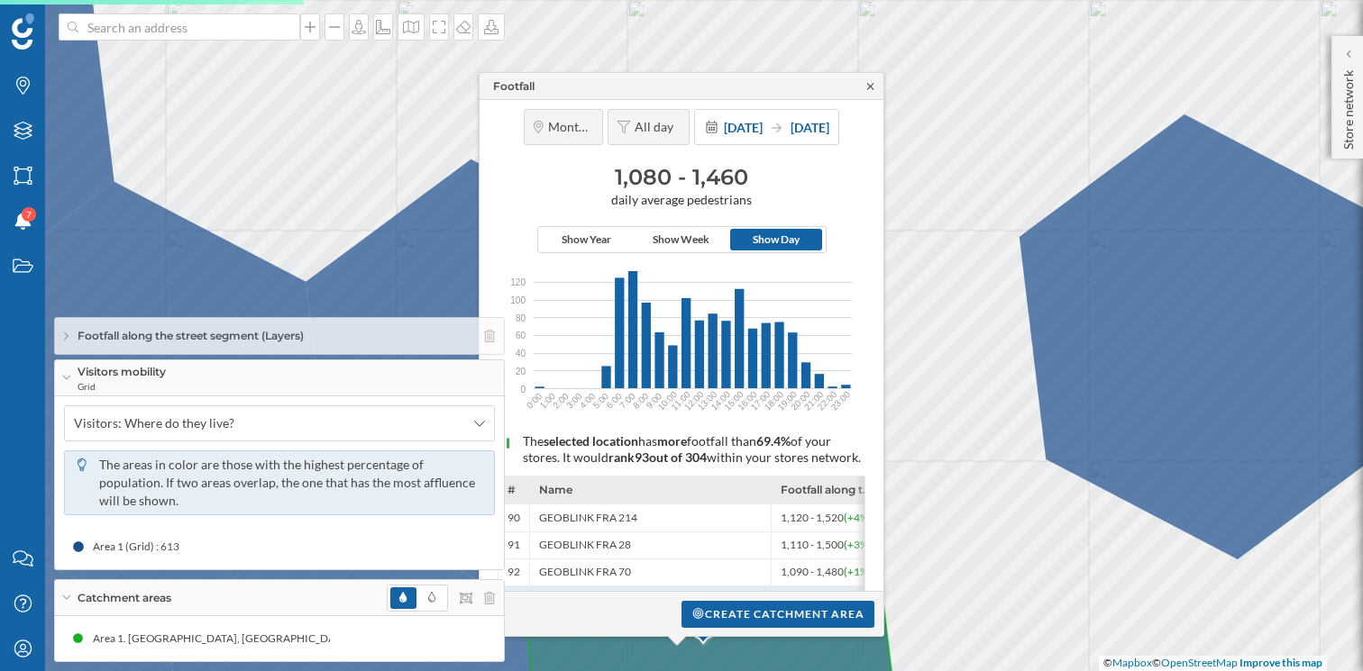
click at [871, 88] on icon at bounding box center [870, 86] width 6 height 6
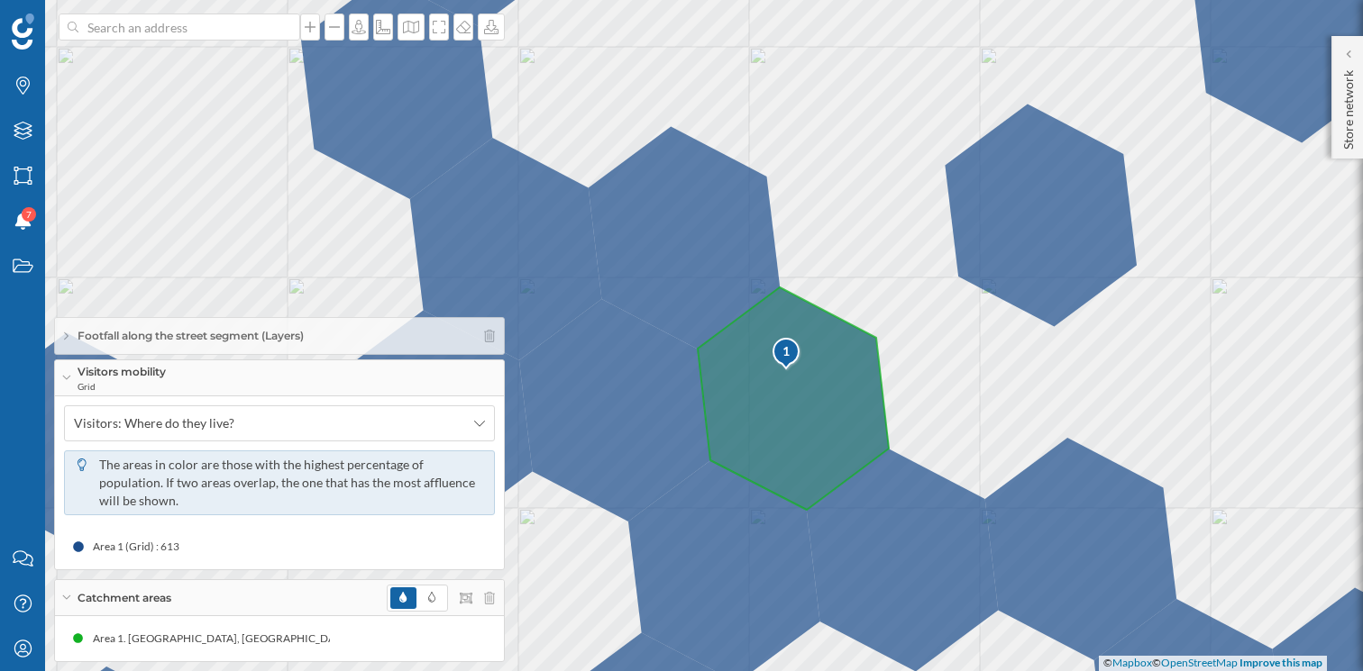
click at [475, 397] on div "Visitors mobility Grid" at bounding box center [279, 378] width 449 height 36
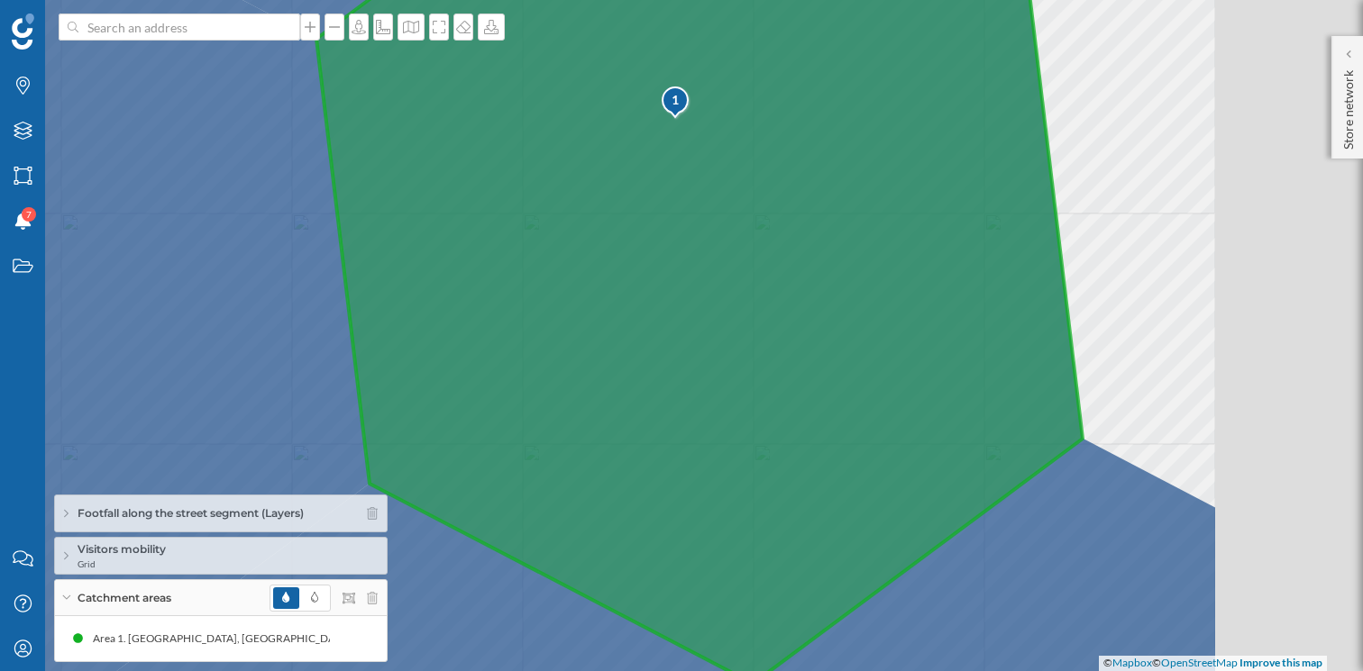
drag, startPoint x: 925, startPoint y: 442, endPoint x: 661, endPoint y: 369, distance: 274.2
click at [661, 369] on icon at bounding box center [699, 270] width 766 height 813
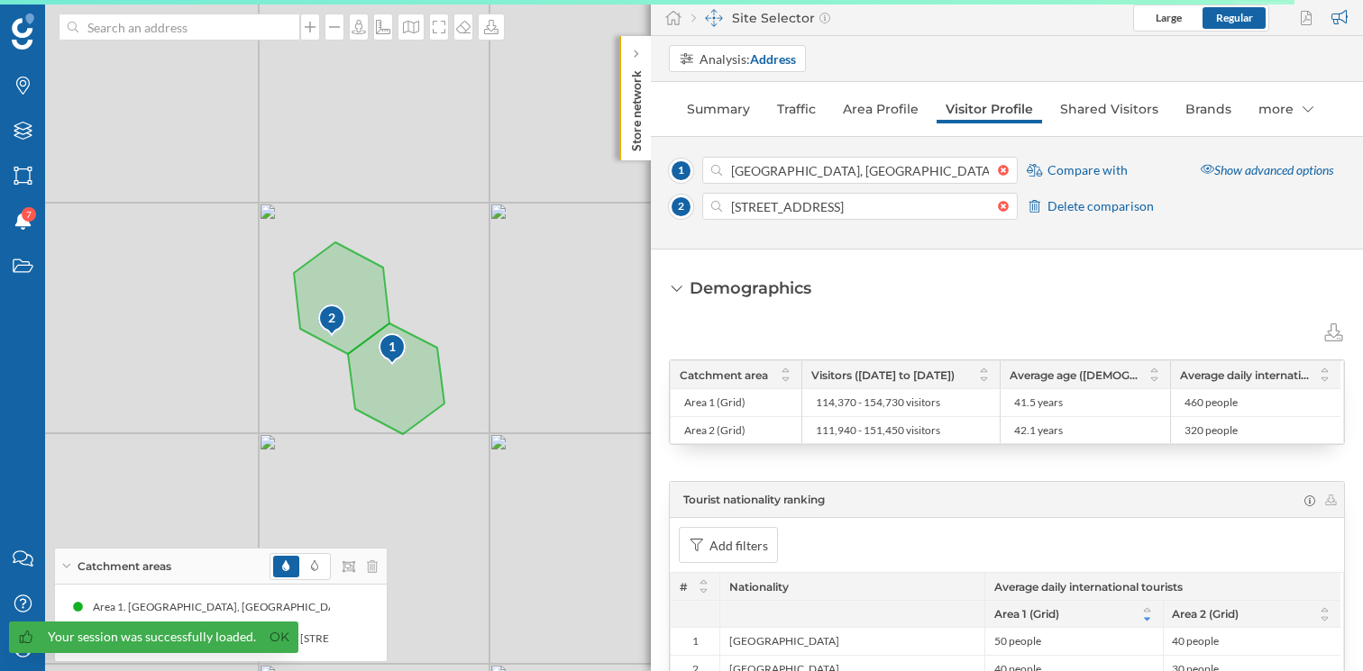
click at [998, 207] on div at bounding box center [1008, 206] width 20 height 11
click at [998, 207] on input "[STREET_ADDRESS]" at bounding box center [860, 206] width 276 height 27
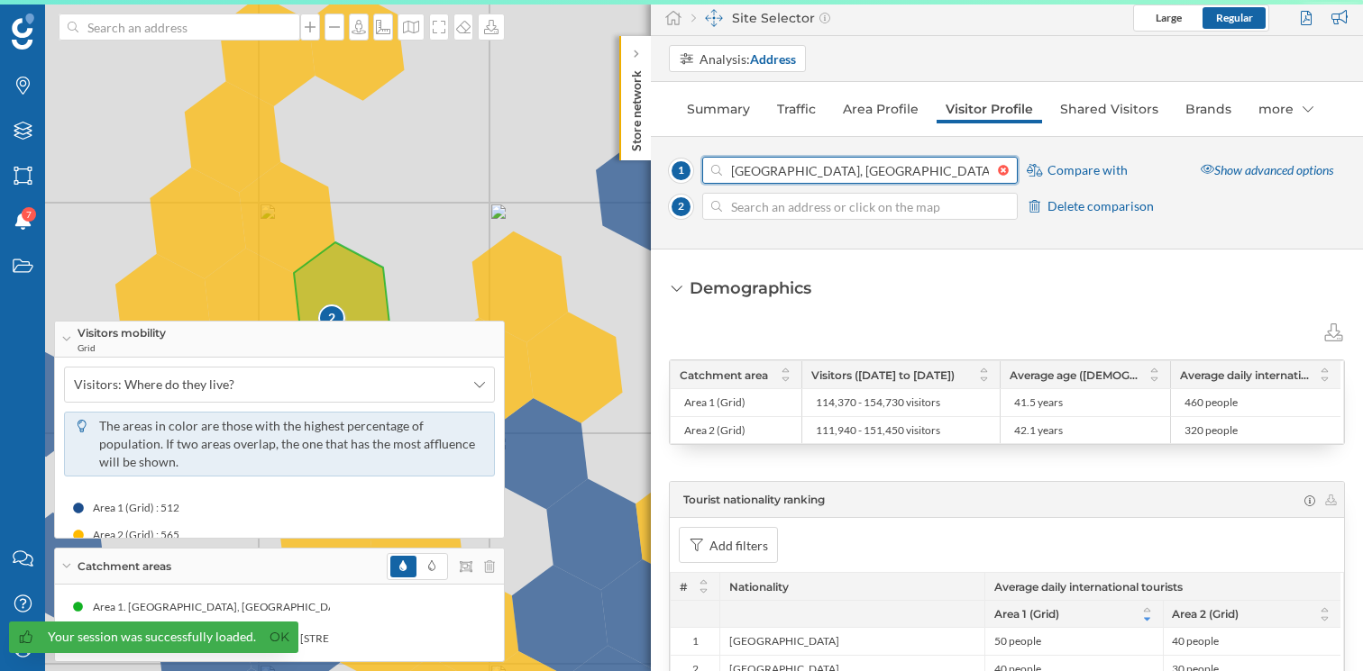
click at [911, 172] on input "[GEOGRAPHIC_DATA], [GEOGRAPHIC_DATA]" at bounding box center [860, 170] width 276 height 27
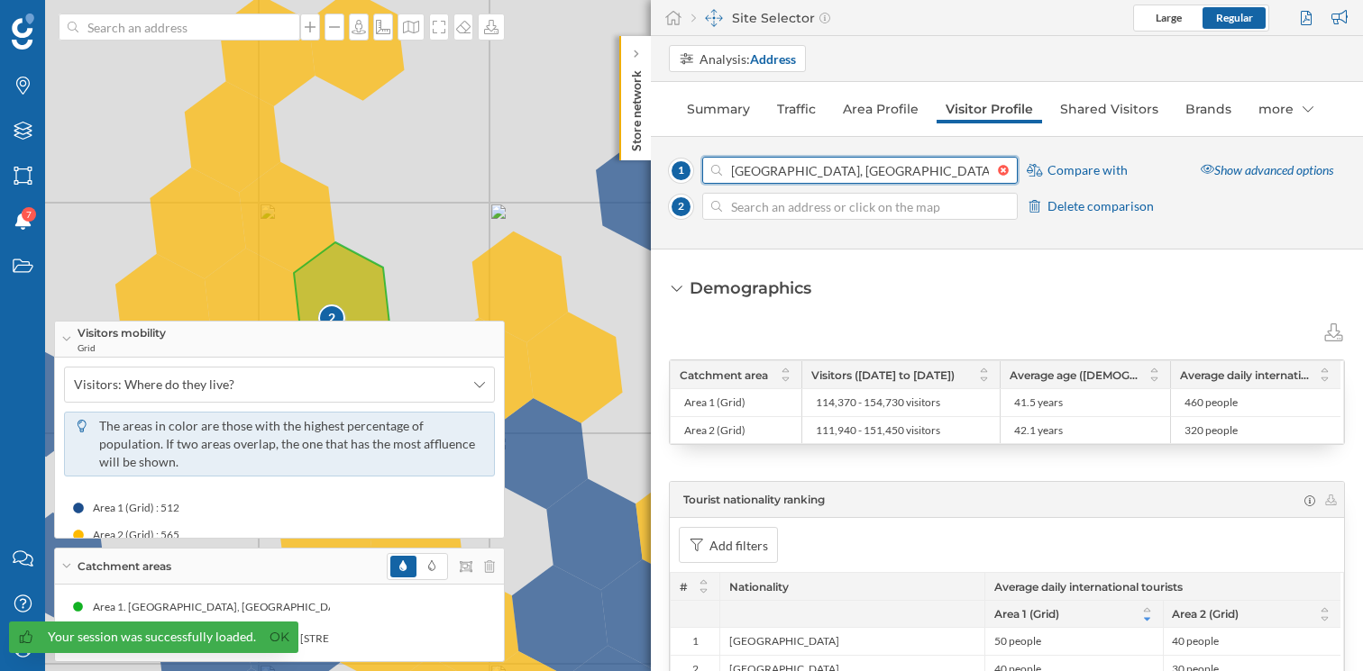
drag, startPoint x: 911, startPoint y: 172, endPoint x: 709, endPoint y: 168, distance: 201.9
click at [709, 169] on div "[GEOGRAPHIC_DATA], [GEOGRAPHIC_DATA]" at bounding box center [859, 170] width 315 height 27
click at [722, 169] on input "[GEOGRAPHIC_DATA], [GEOGRAPHIC_DATA]" at bounding box center [860, 170] width 276 height 27
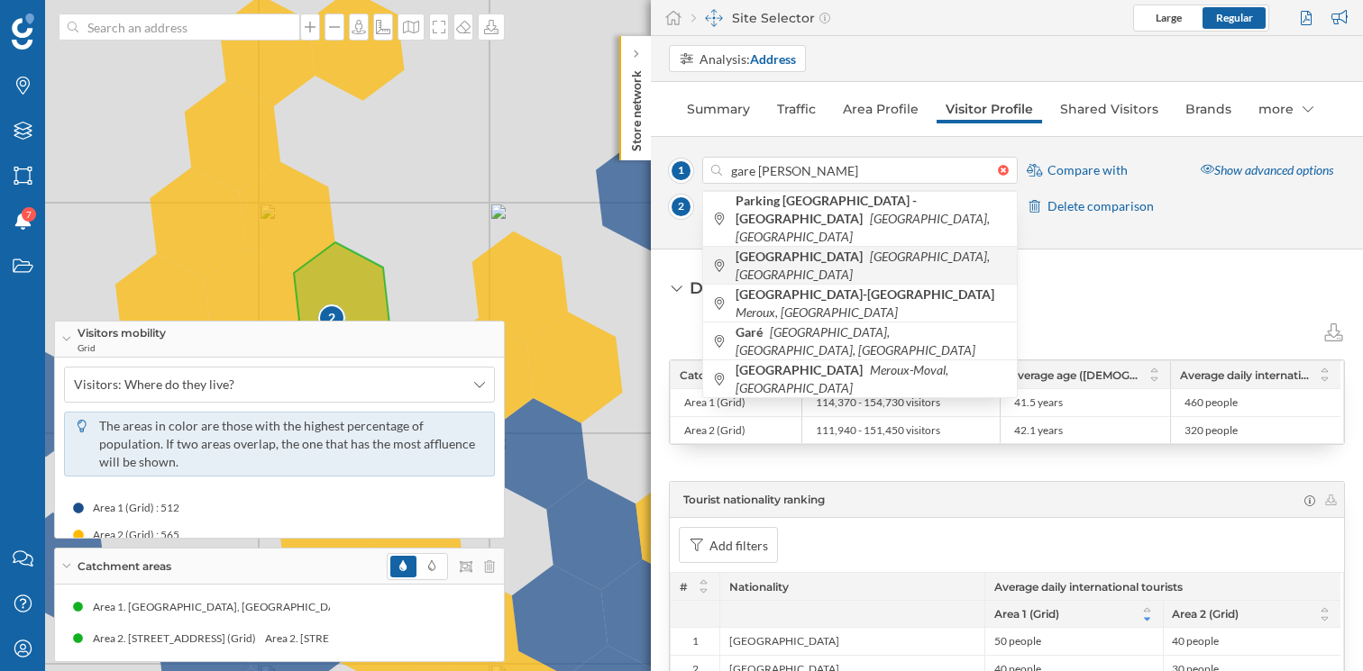
click at [792, 250] on b "[GEOGRAPHIC_DATA]" at bounding box center [801, 256] width 132 height 15
type input "90000 [GEOGRAPHIC_DATA], [GEOGRAPHIC_DATA]"
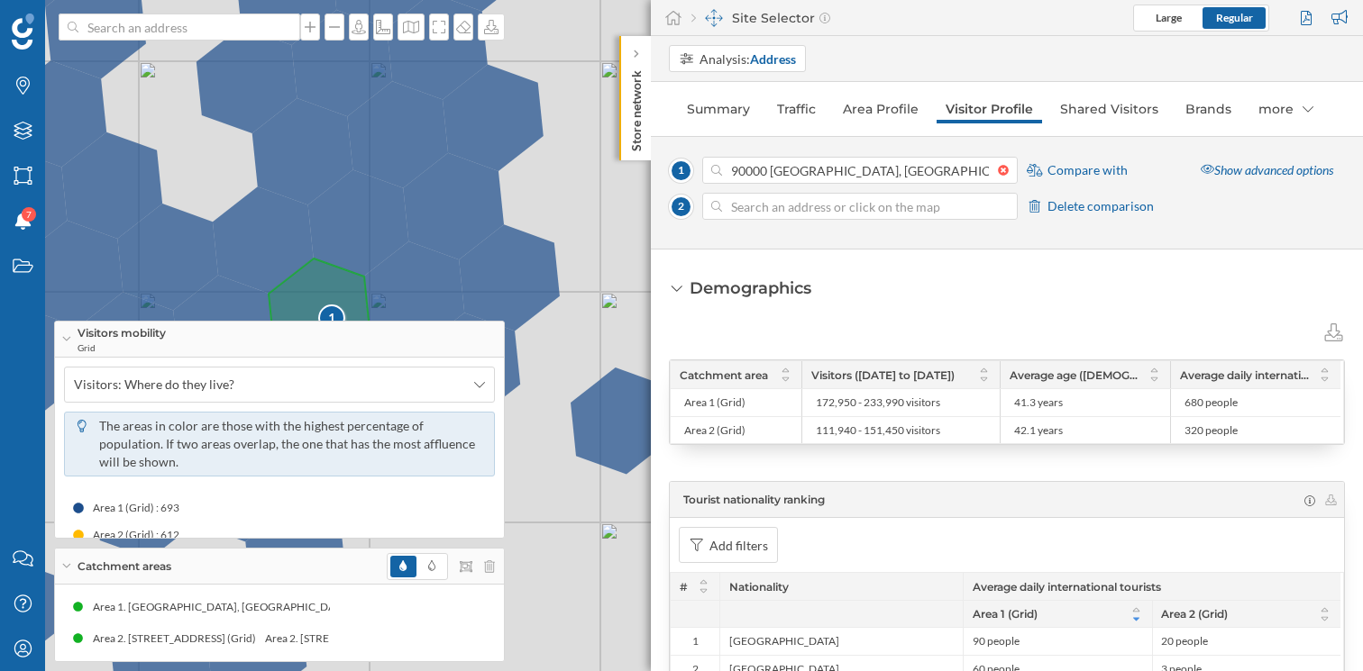
click at [67, 333] on div "Visitors mobility Grid" at bounding box center [279, 340] width 449 height 36
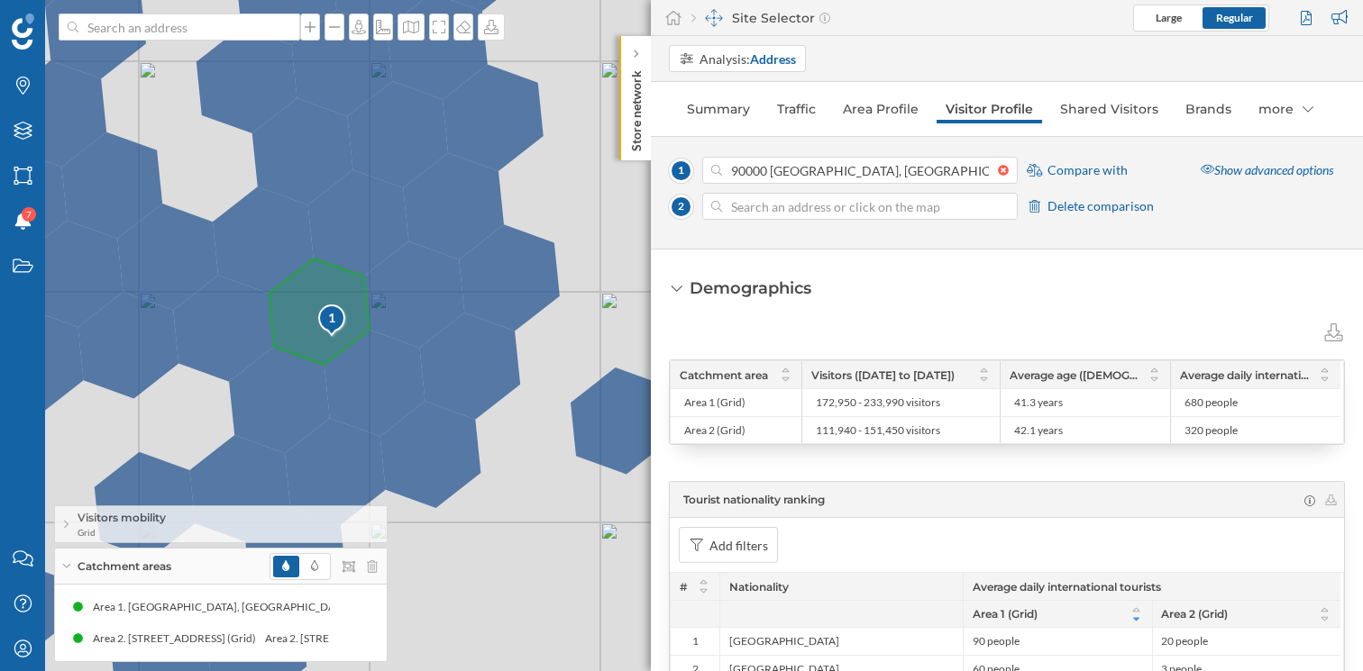
click at [61, 569] on icon at bounding box center [66, 566] width 10 height 5
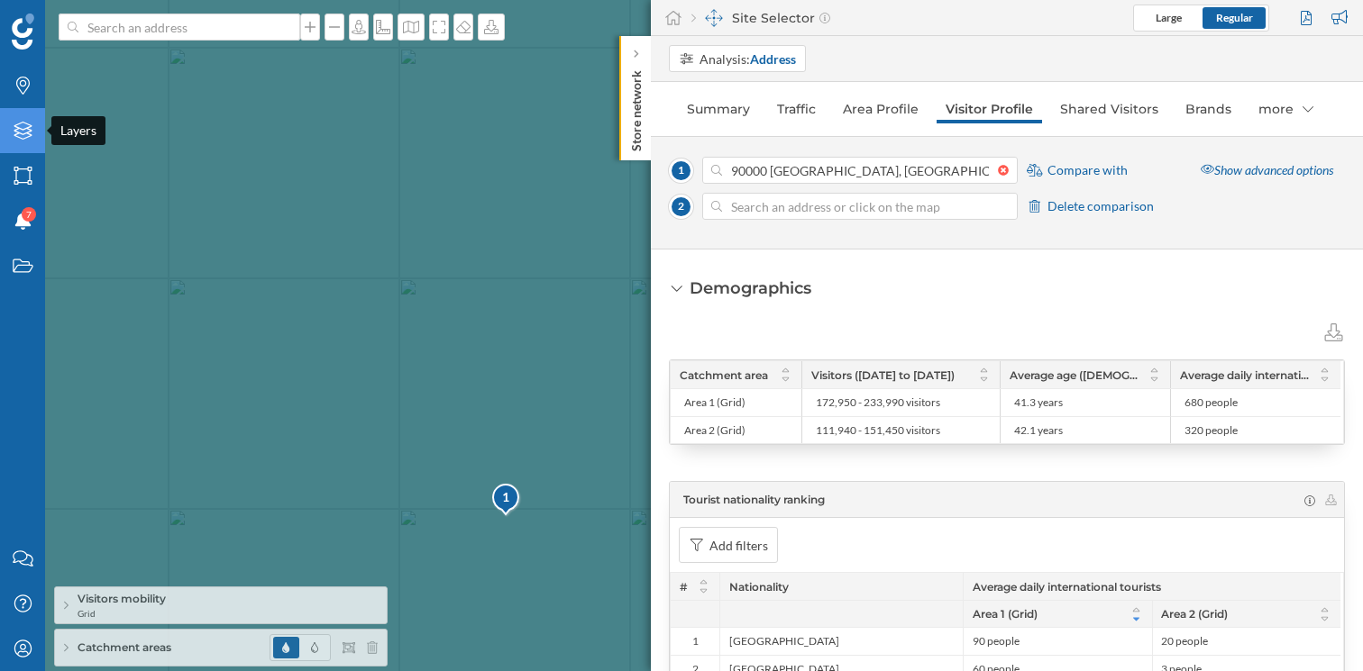
click at [28, 128] on icon "Layers" at bounding box center [23, 131] width 23 height 18
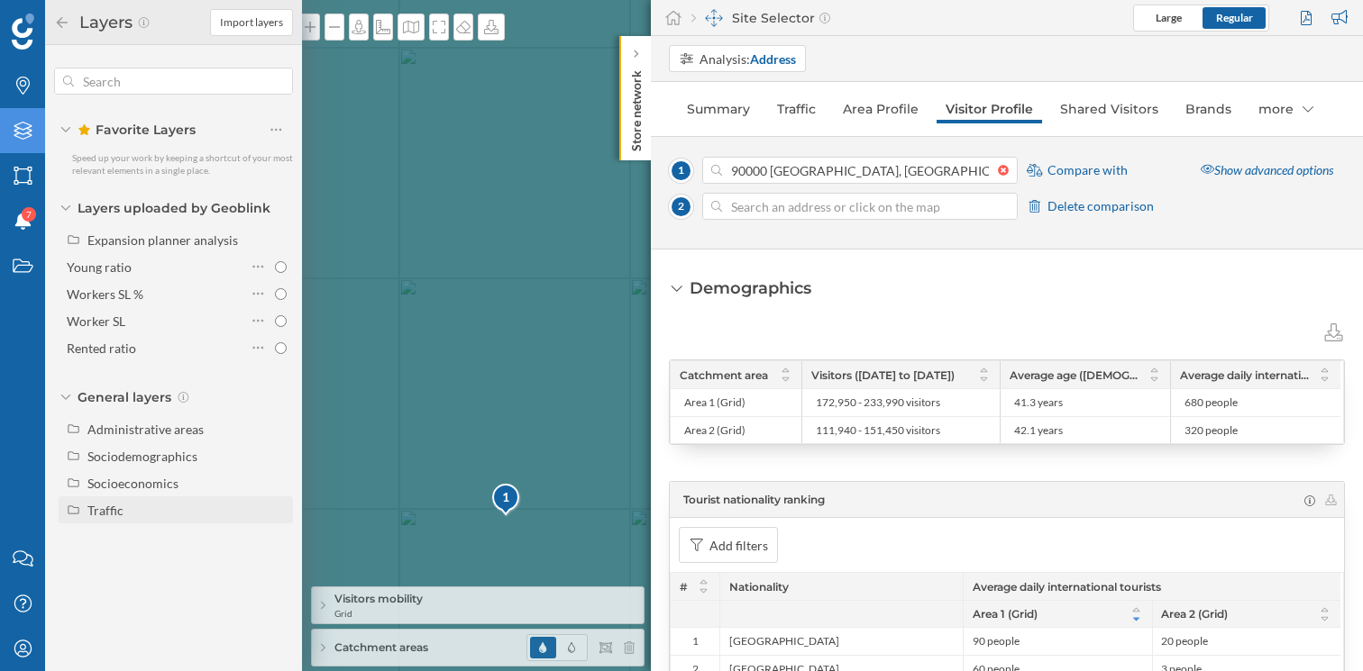
click at [97, 503] on div "Traffic" at bounding box center [105, 510] width 36 height 15
click at [279, 567] on input "Footfall" at bounding box center [281, 565] width 12 height 12
radio input "true"
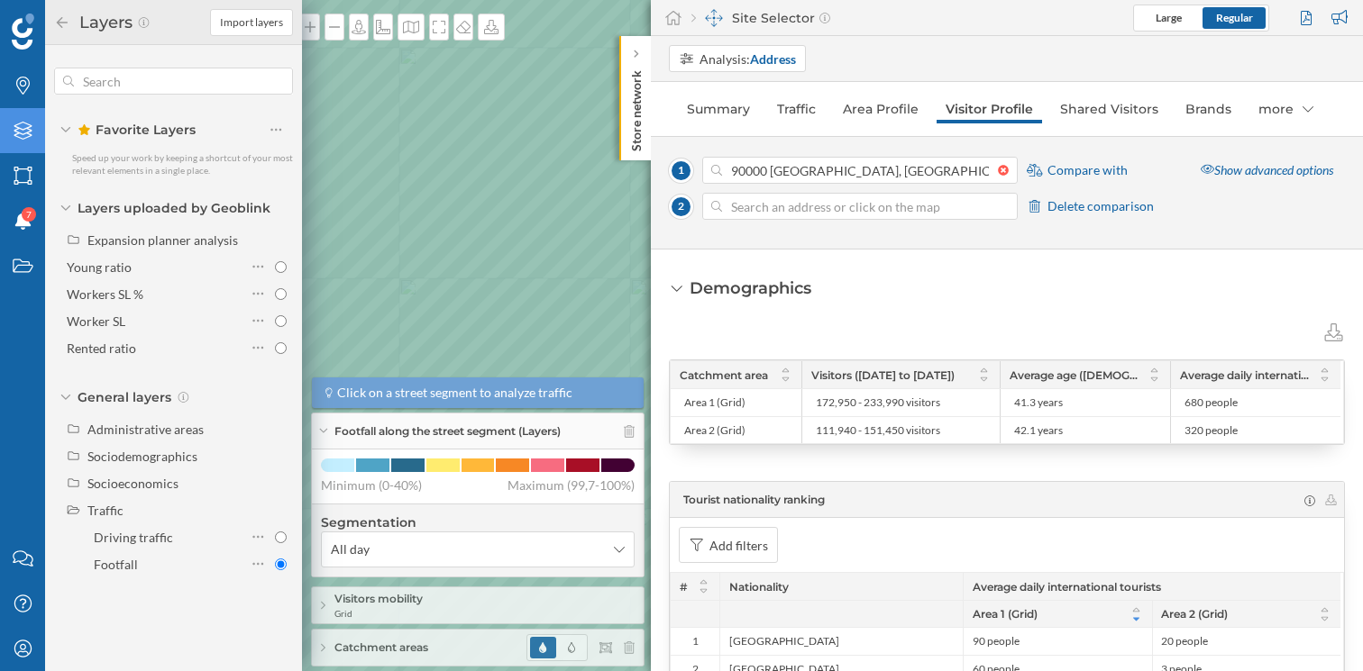
click at [60, 20] on icon at bounding box center [62, 22] width 16 height 13
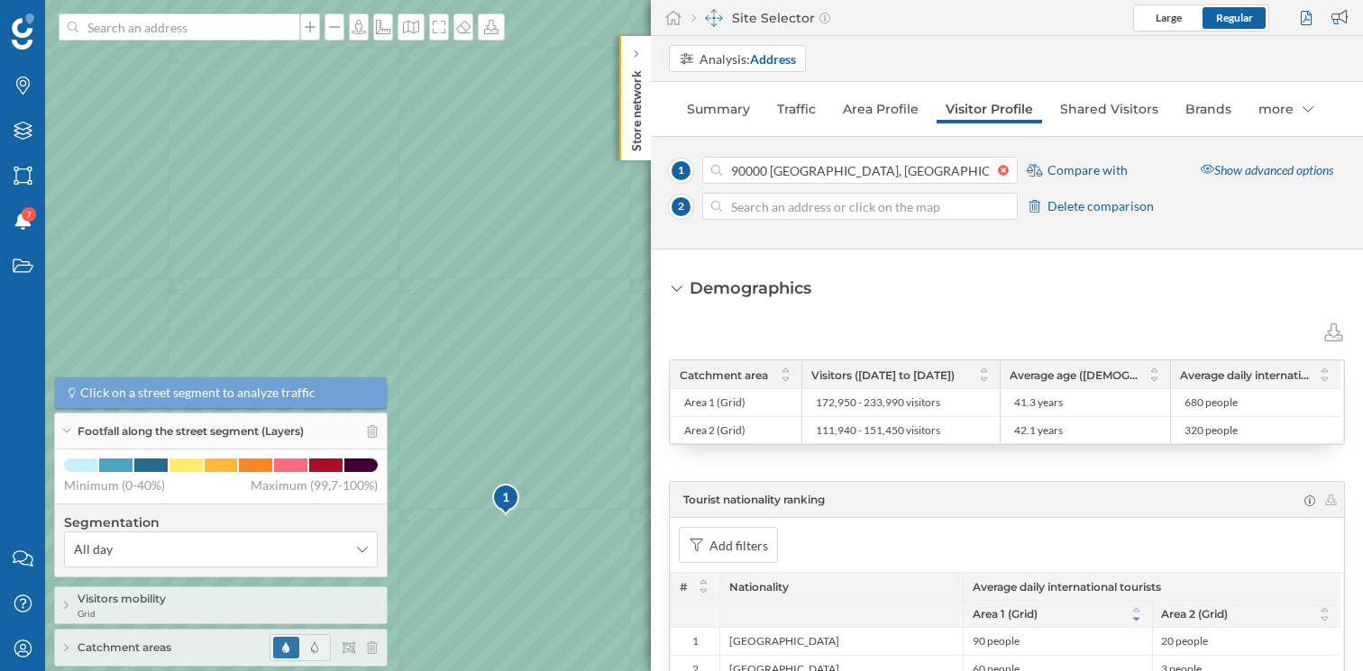
click at [67, 433] on icon at bounding box center [66, 431] width 8 height 5
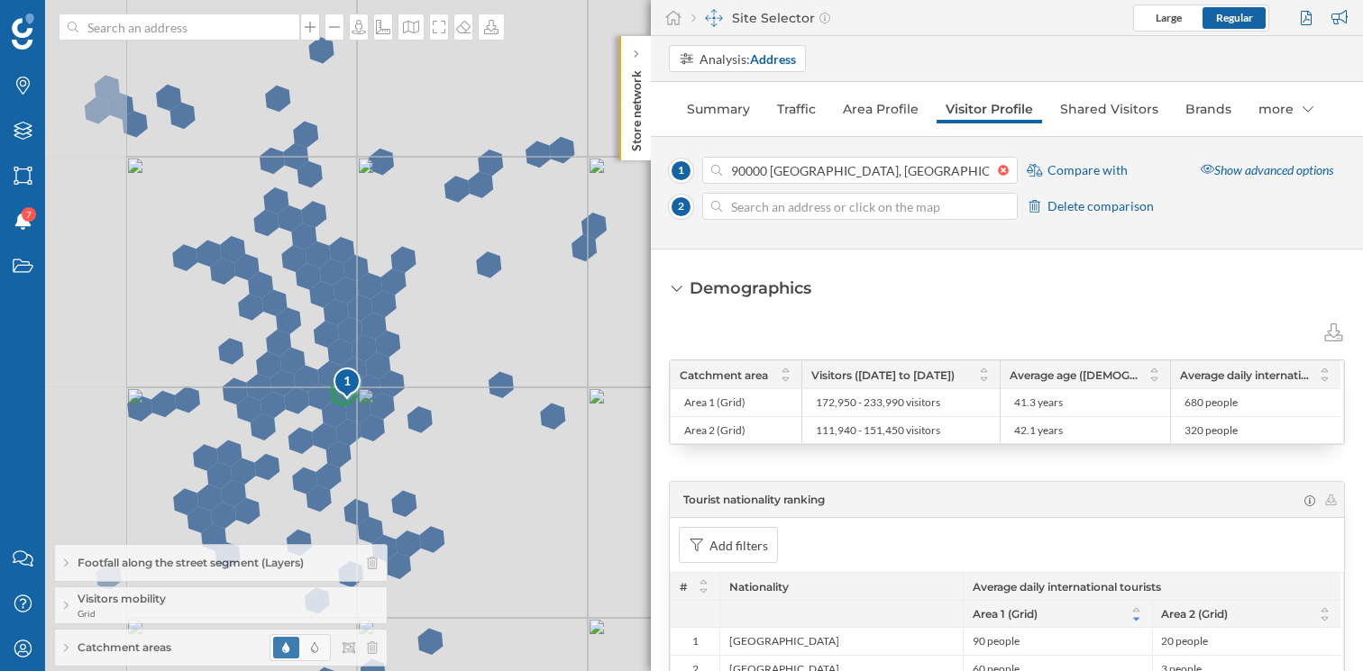
drag, startPoint x: 267, startPoint y: 423, endPoint x: 429, endPoint y: 415, distance: 162.4
click at [429, 415] on div "1 2 © Mapbox © OpenStreetMap Improve this map" at bounding box center [681, 335] width 1363 height 671
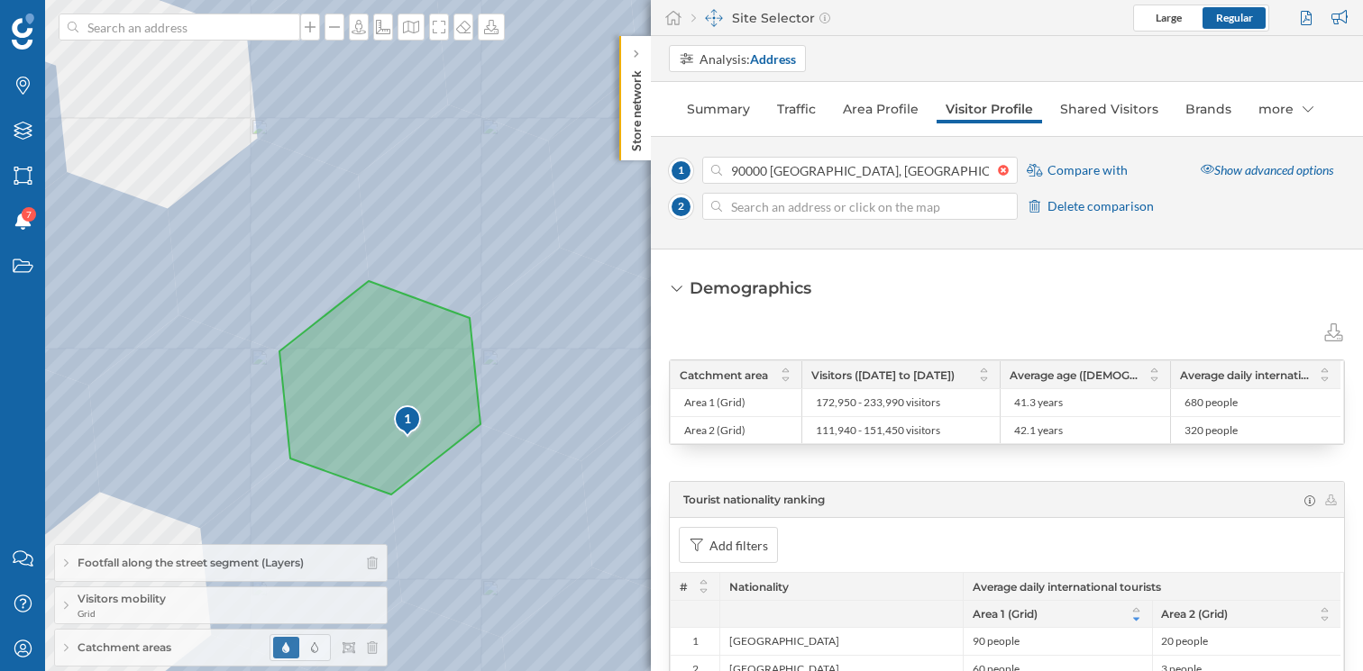
click at [289, 600] on div "Visitors mobility Grid" at bounding box center [221, 606] width 332 height 36
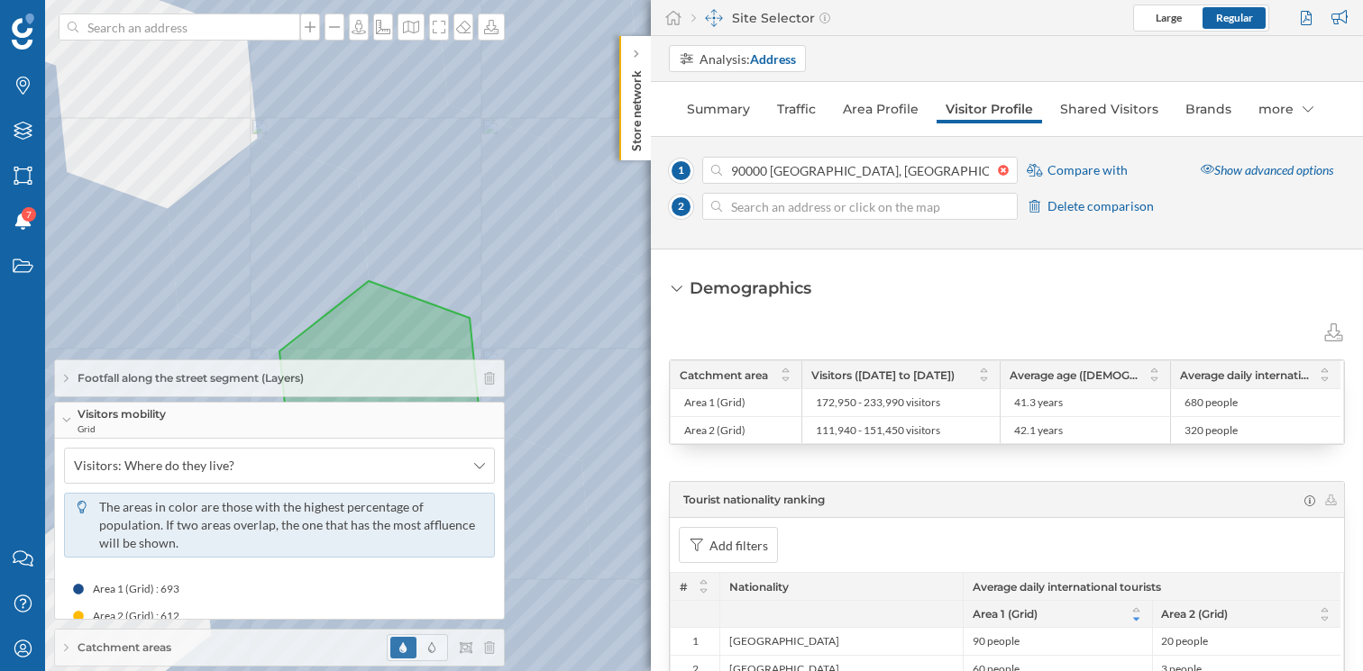
click at [468, 412] on div "Visitors mobility Grid" at bounding box center [279, 421] width 449 height 36
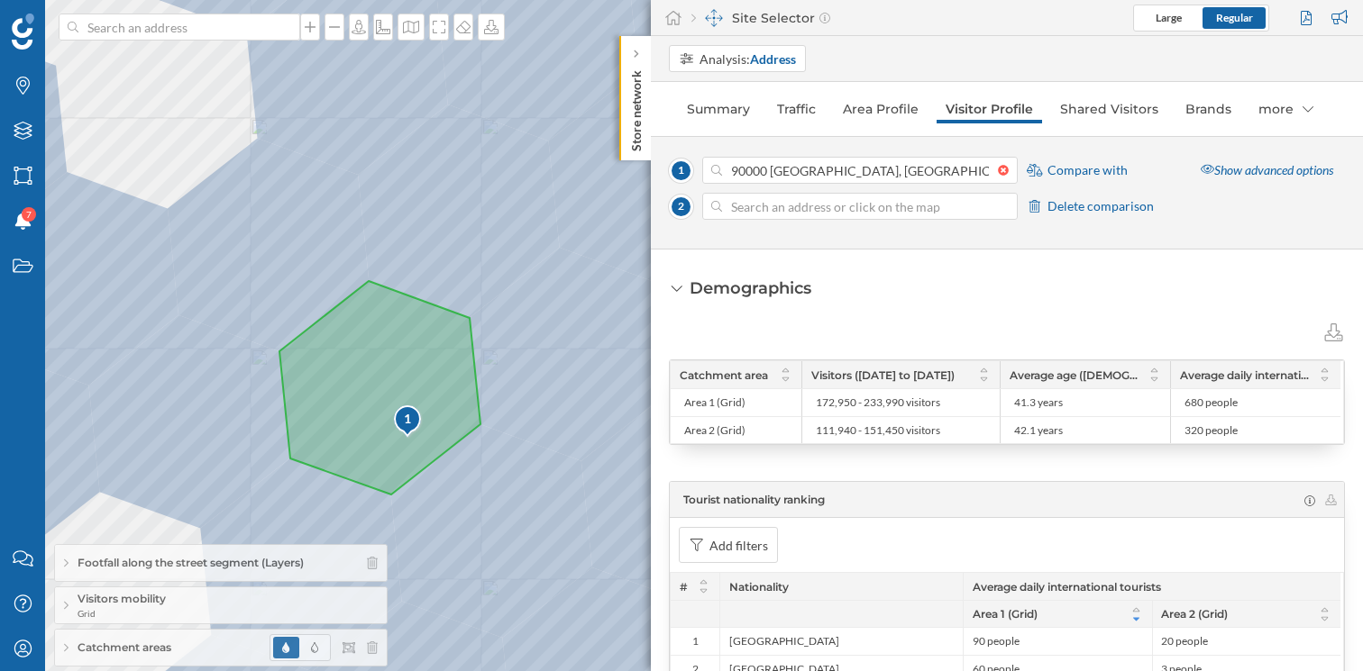
click at [1038, 207] on icon at bounding box center [1034, 206] width 16 height 13
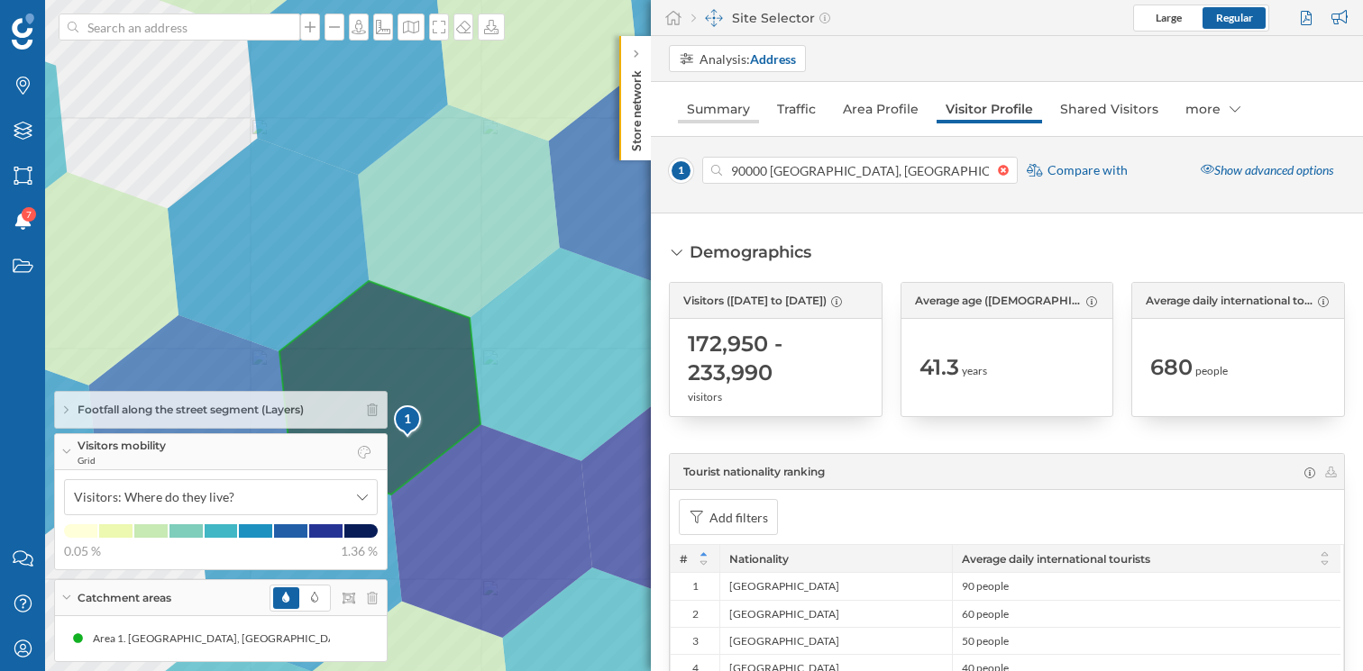
click at [716, 113] on link "Summary" at bounding box center [718, 109] width 81 height 29
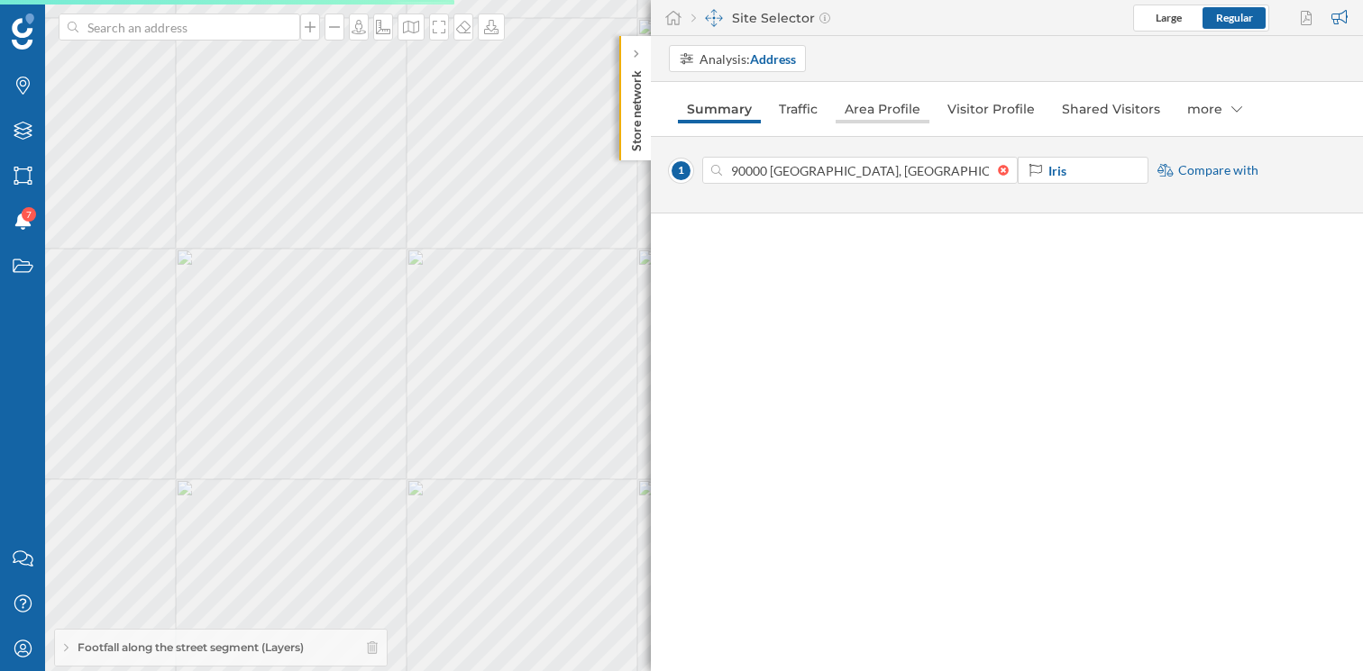
click at [880, 114] on link "Area Profile" at bounding box center [882, 109] width 94 height 29
click at [1068, 169] on div "Iris" at bounding box center [1082, 170] width 131 height 27
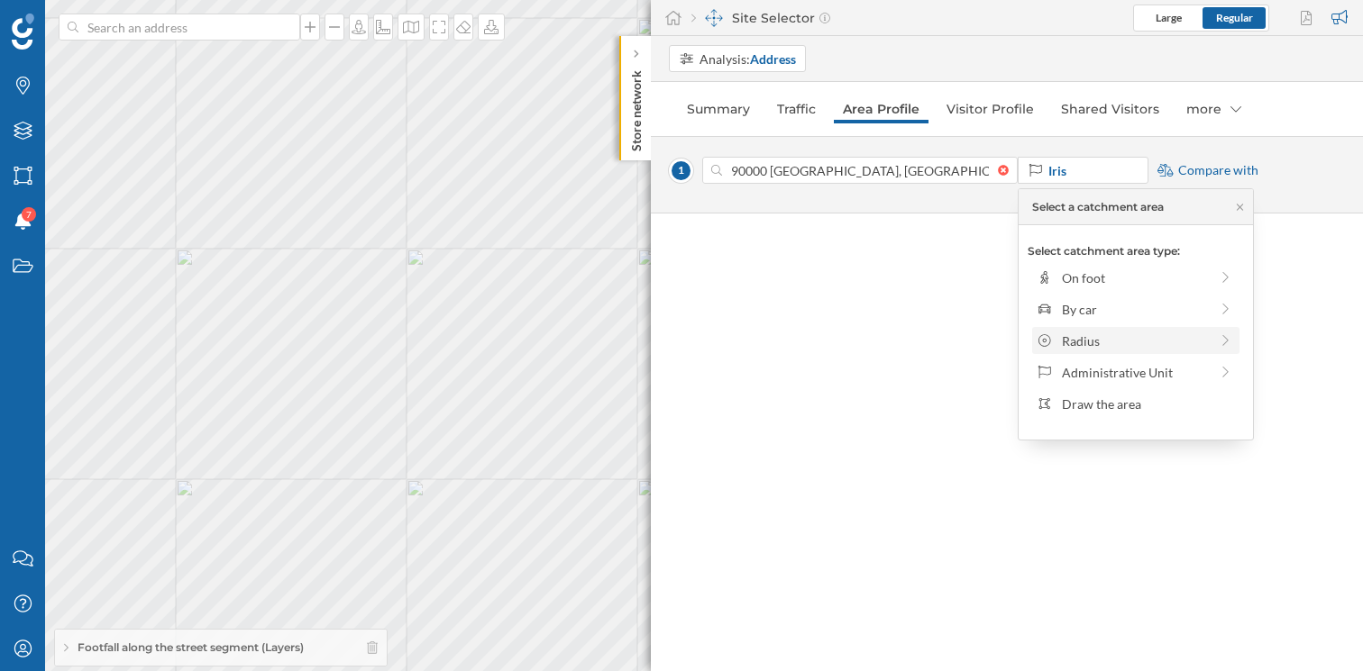
click at [1094, 332] on div "Radius" at bounding box center [1135, 341] width 147 height 19
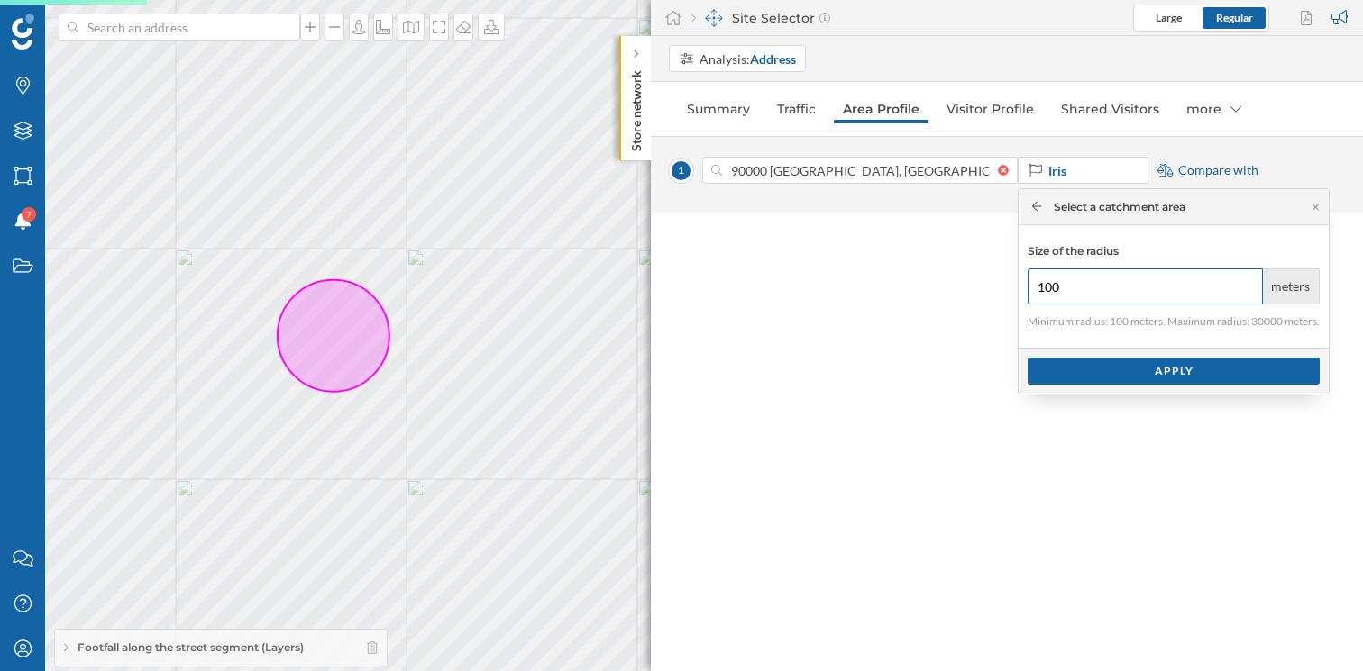
click at [1065, 281] on input "100" at bounding box center [1144, 287] width 235 height 36
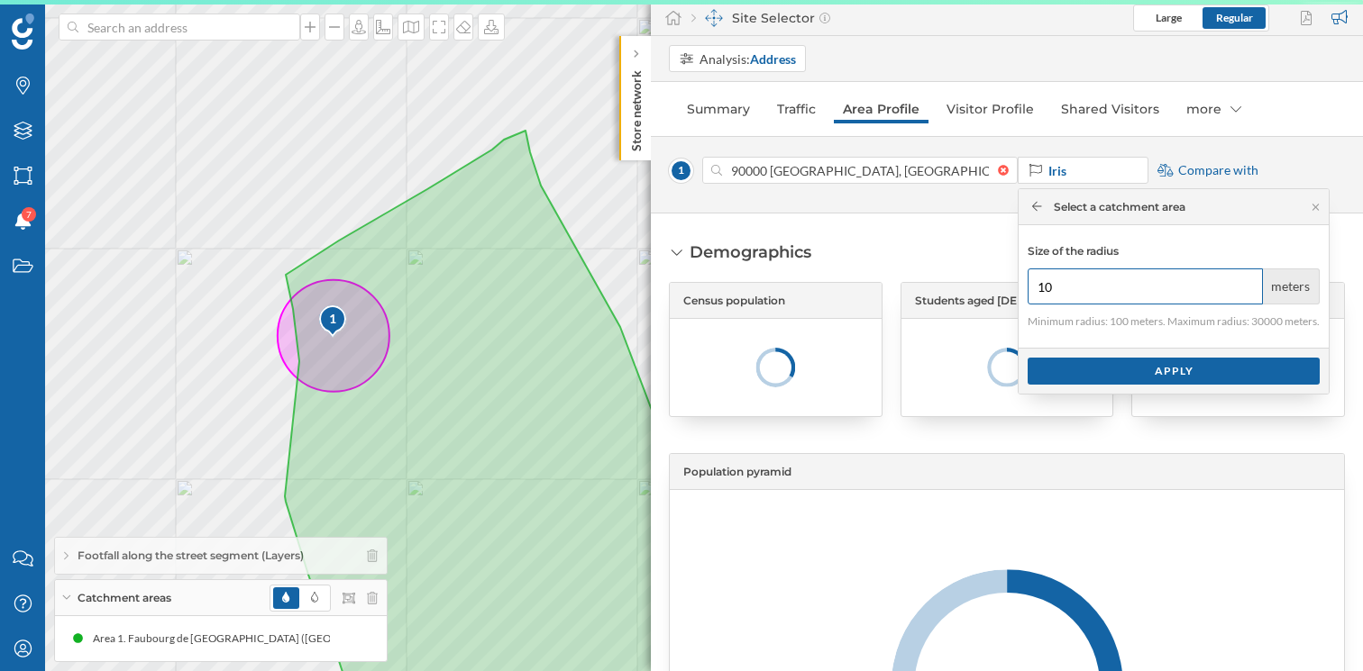
type input "1"
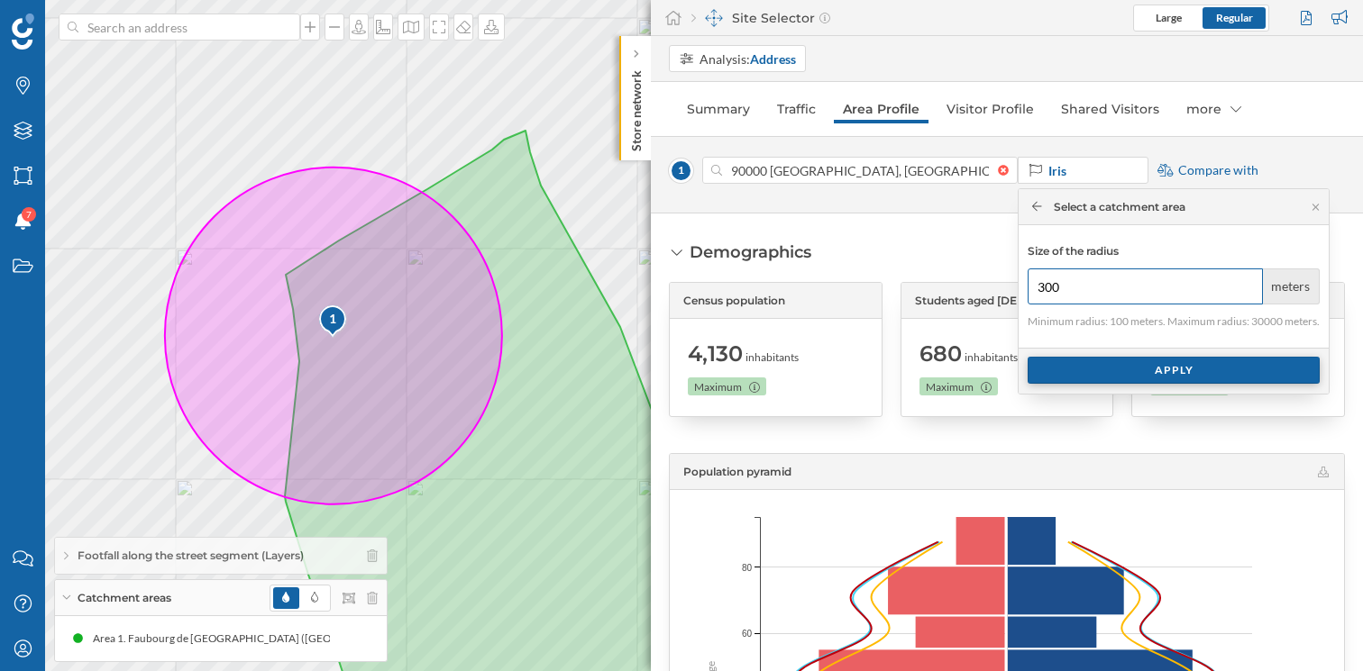
type input "300"
click at [1174, 370] on div "Apply" at bounding box center [1173, 370] width 292 height 27
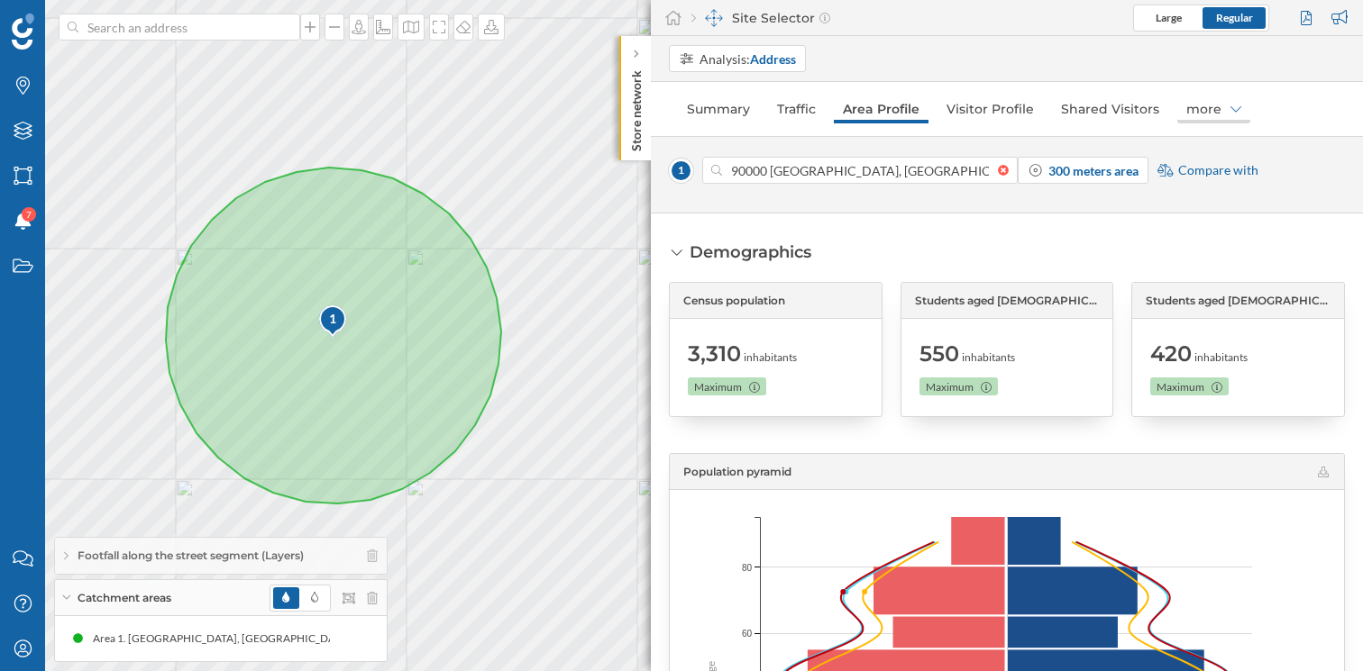
click at [1201, 112] on div "more" at bounding box center [1213, 109] width 73 height 29
click at [1200, 135] on div "Brands" at bounding box center [1230, 146] width 126 height 27
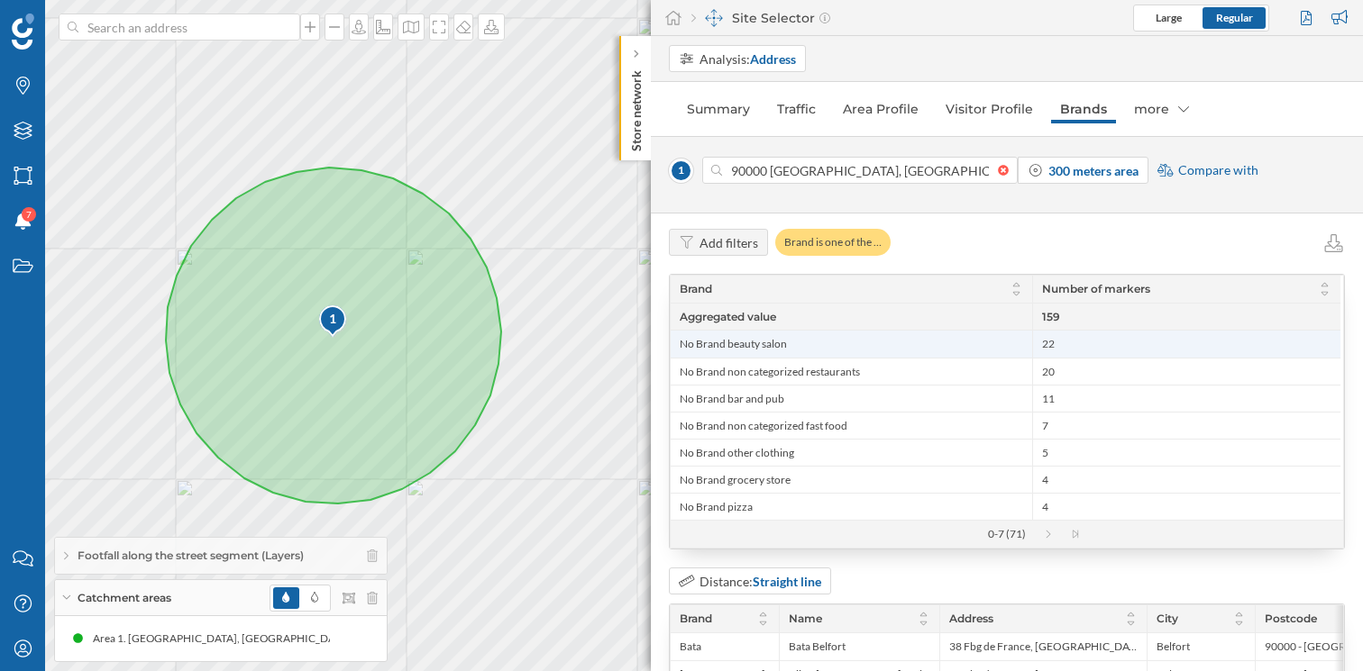
scroll to position [43, 0]
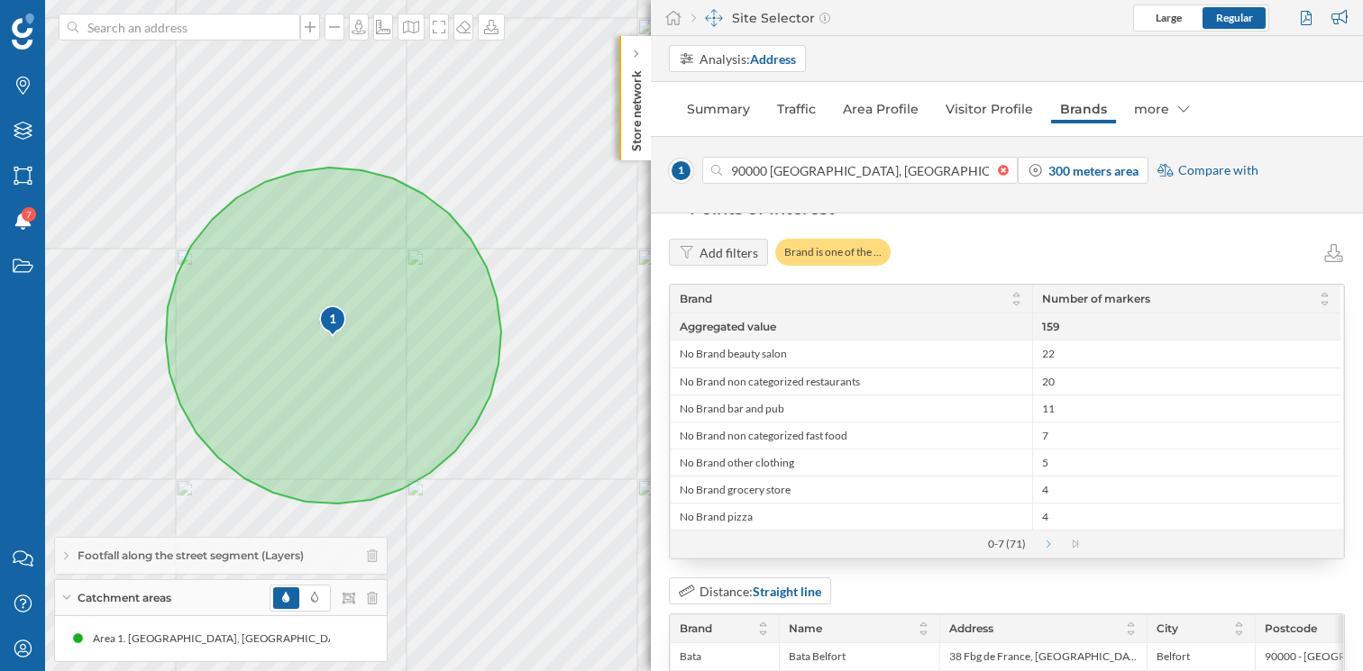
click at [1049, 544] on icon at bounding box center [1057, 544] width 27 height 9
click at [960, 545] on icon at bounding box center [962, 545] width 5 height 8
click at [959, 545] on div at bounding box center [956, 544] width 27 height 9
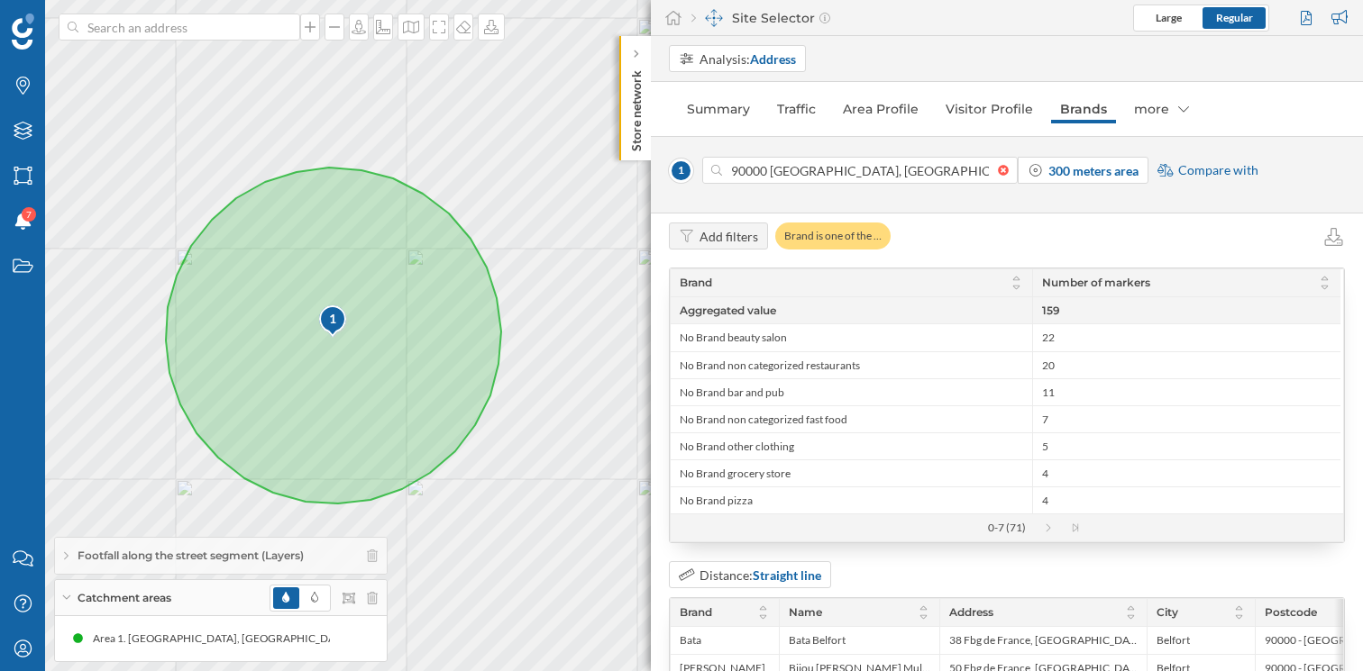
scroll to position [68, 0]
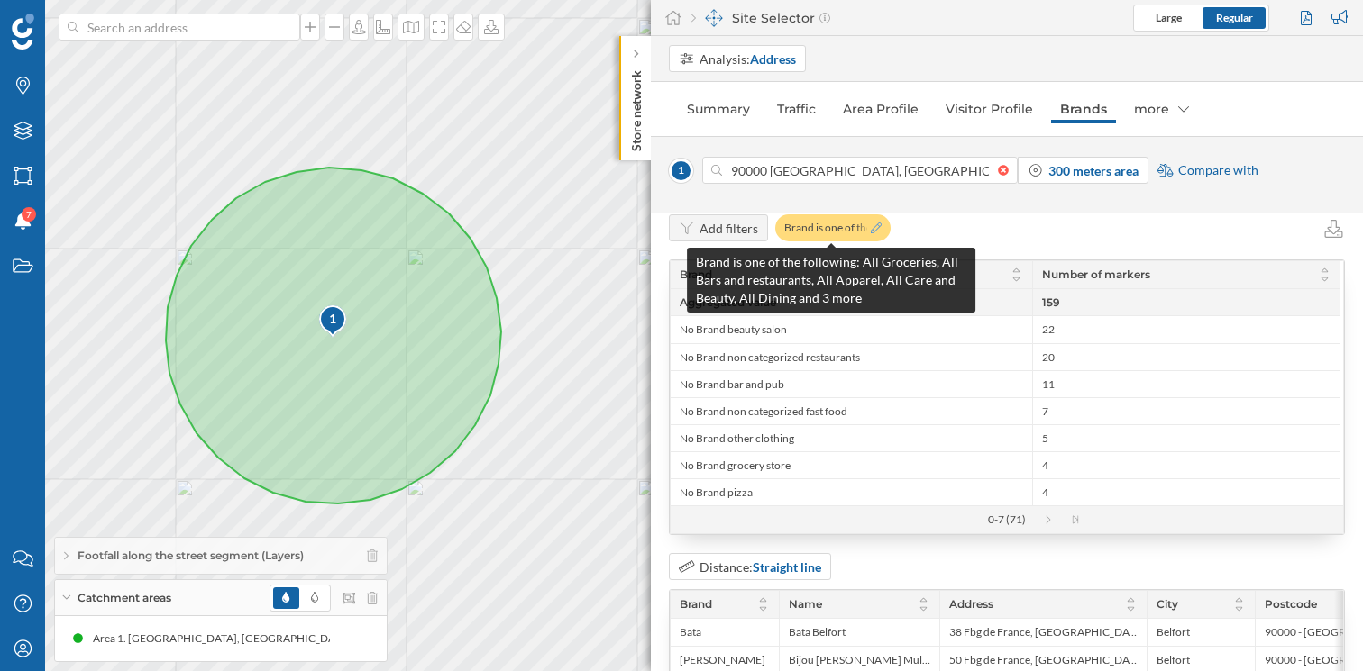
click at [871, 229] on icon at bounding box center [876, 228] width 11 height 11
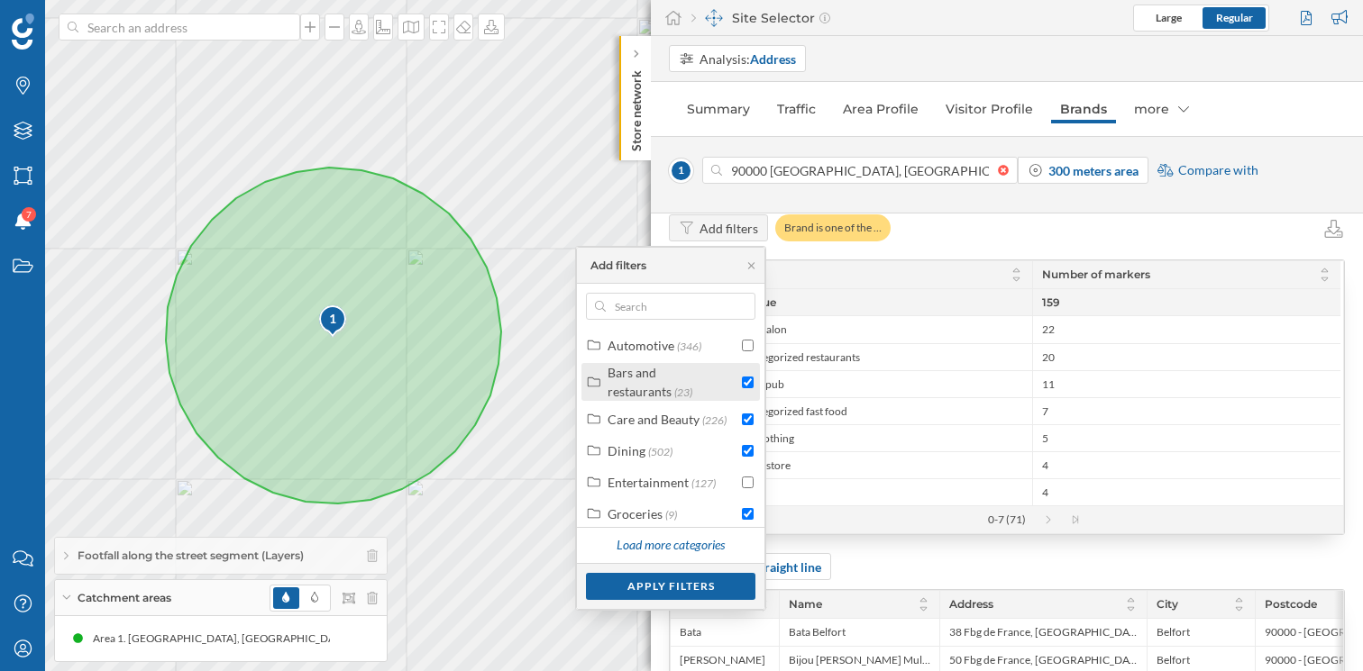
scroll to position [148, 0]
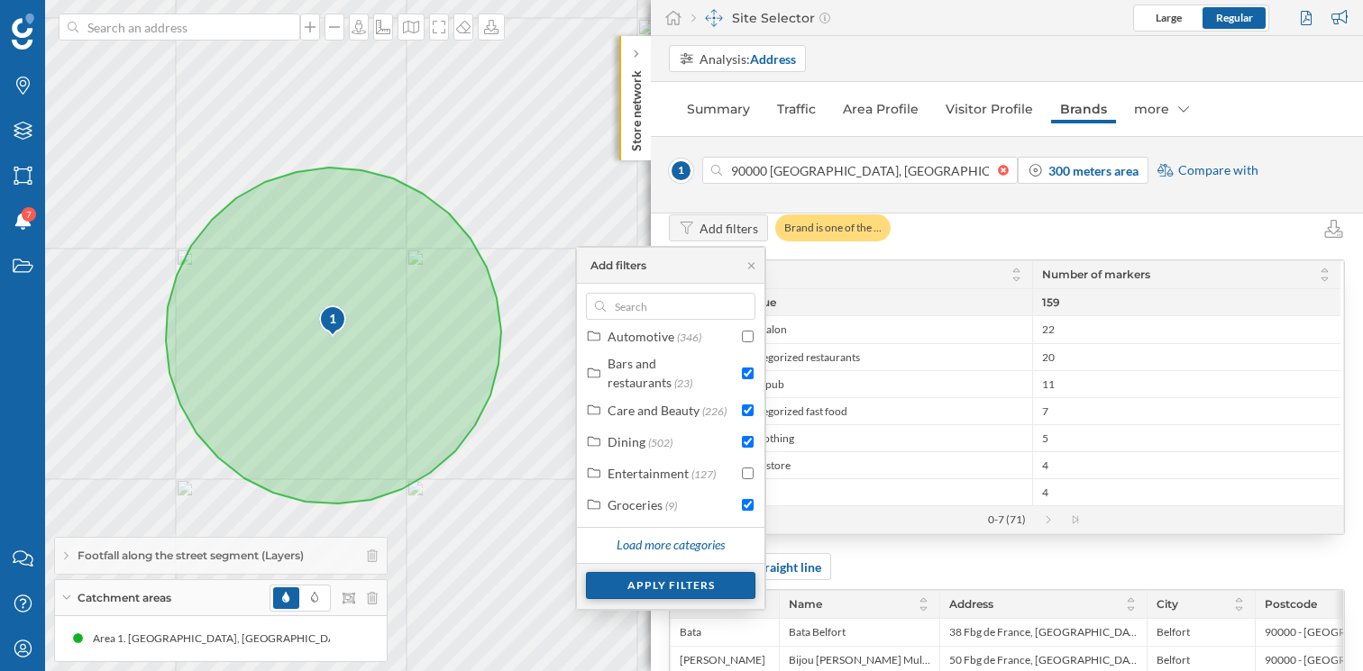
click at [652, 588] on div "Apply filters" at bounding box center [670, 585] width 169 height 27
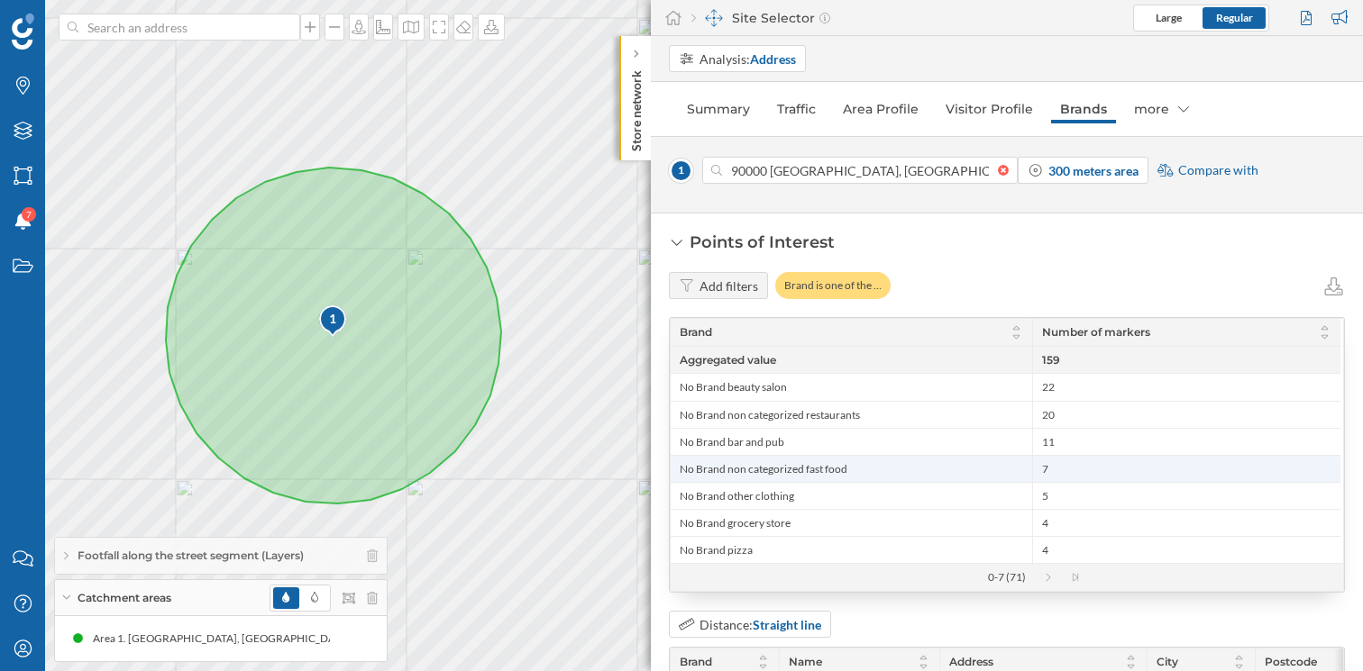
scroll to position [0, 0]
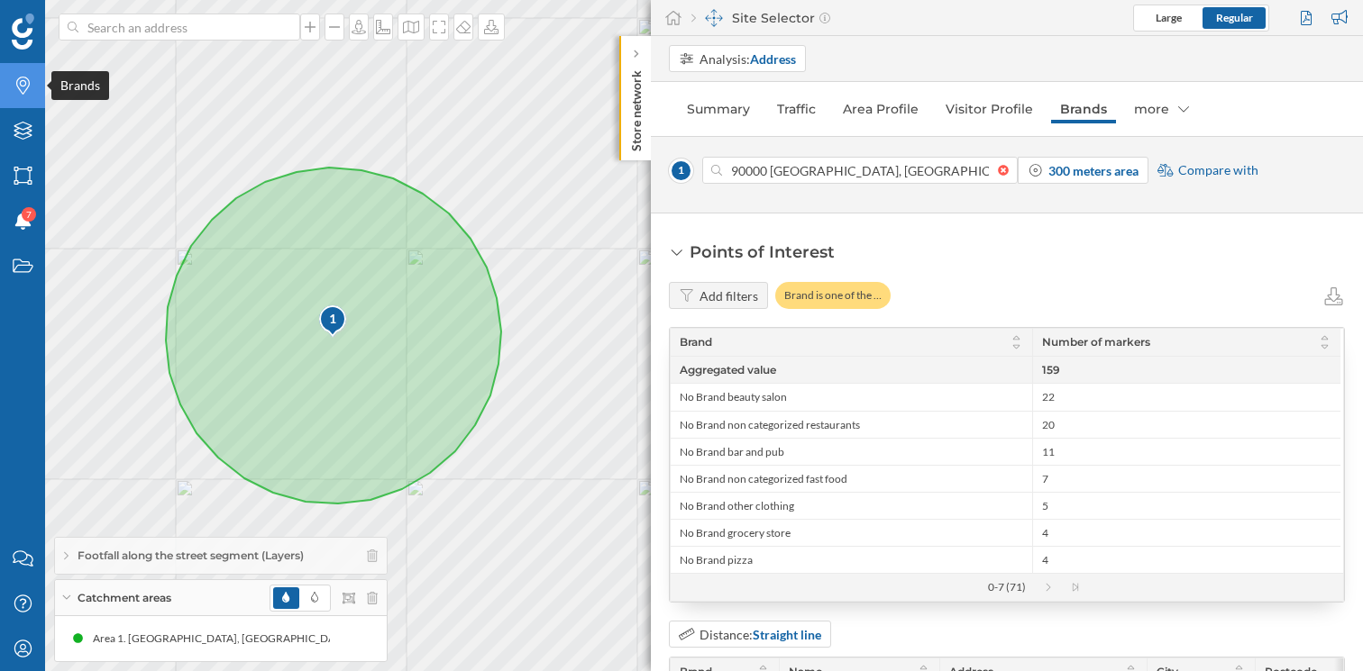
click at [22, 90] on icon "Brands" at bounding box center [23, 86] width 23 height 18
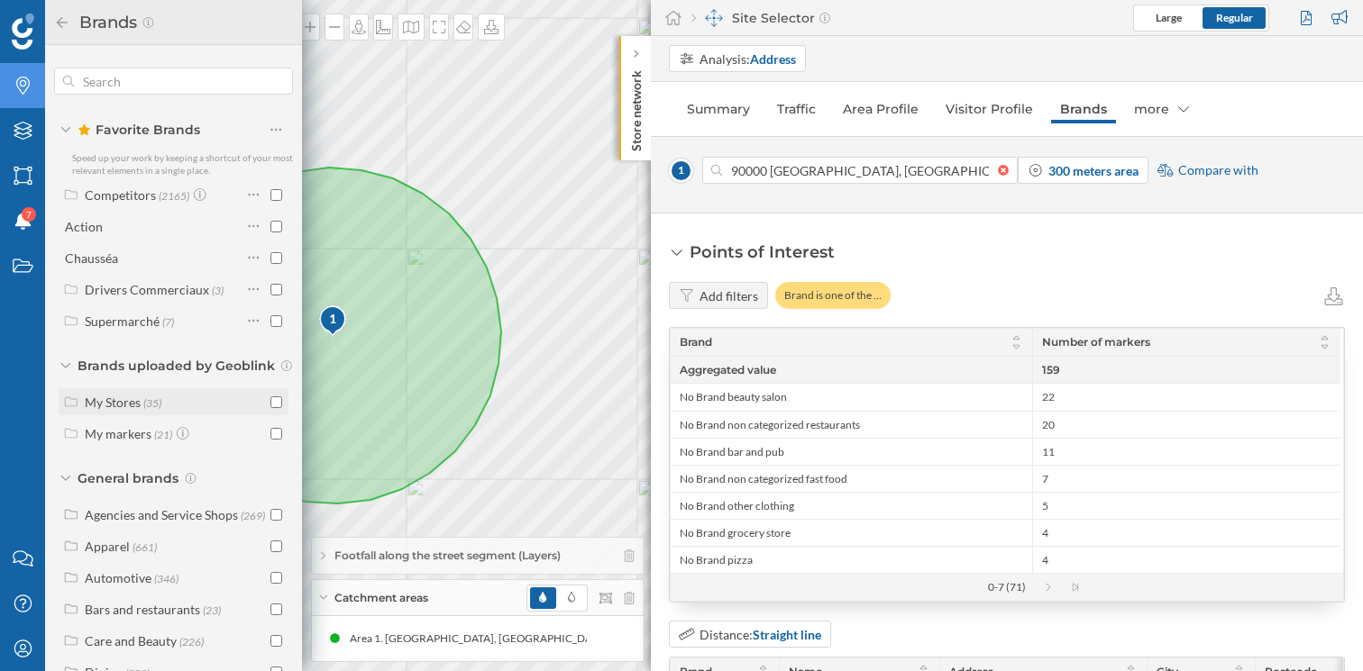
scroll to position [34, 0]
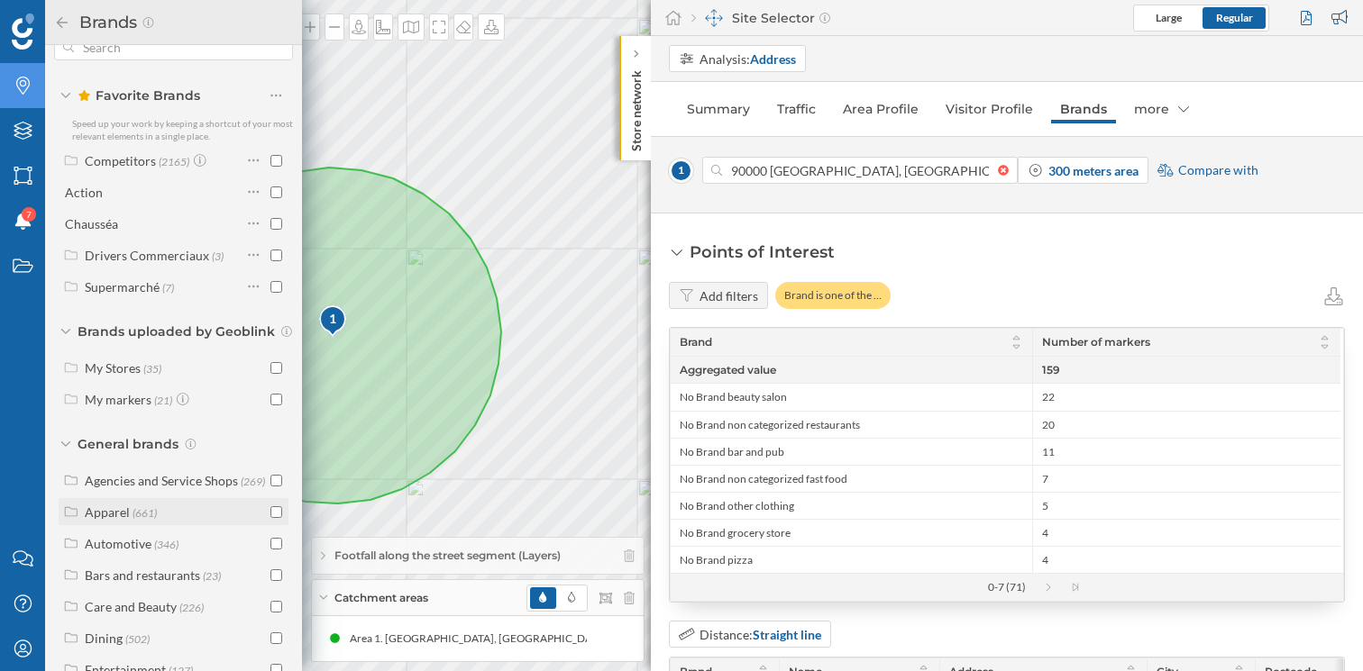
click at [270, 518] on input "checkbox" at bounding box center [276, 512] width 12 height 12
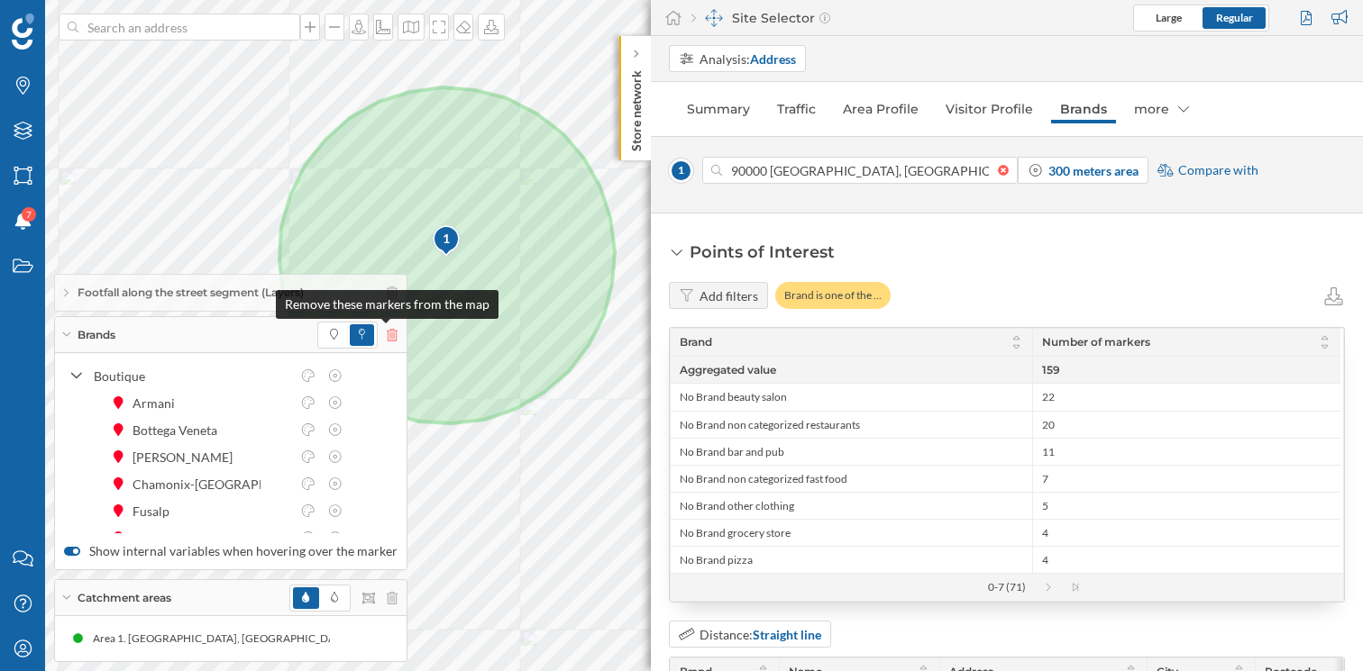
click at [387, 341] on icon at bounding box center [392, 335] width 11 height 13
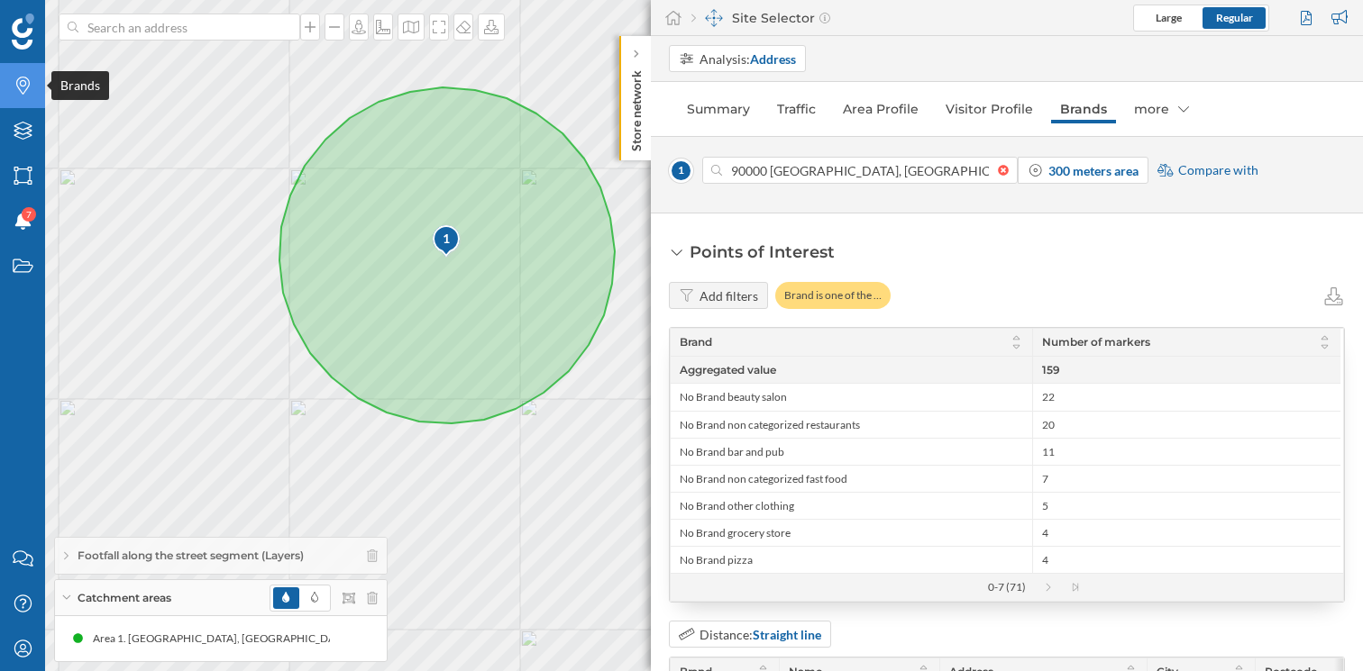
click at [18, 96] on div "Brands" at bounding box center [22, 85] width 45 height 45
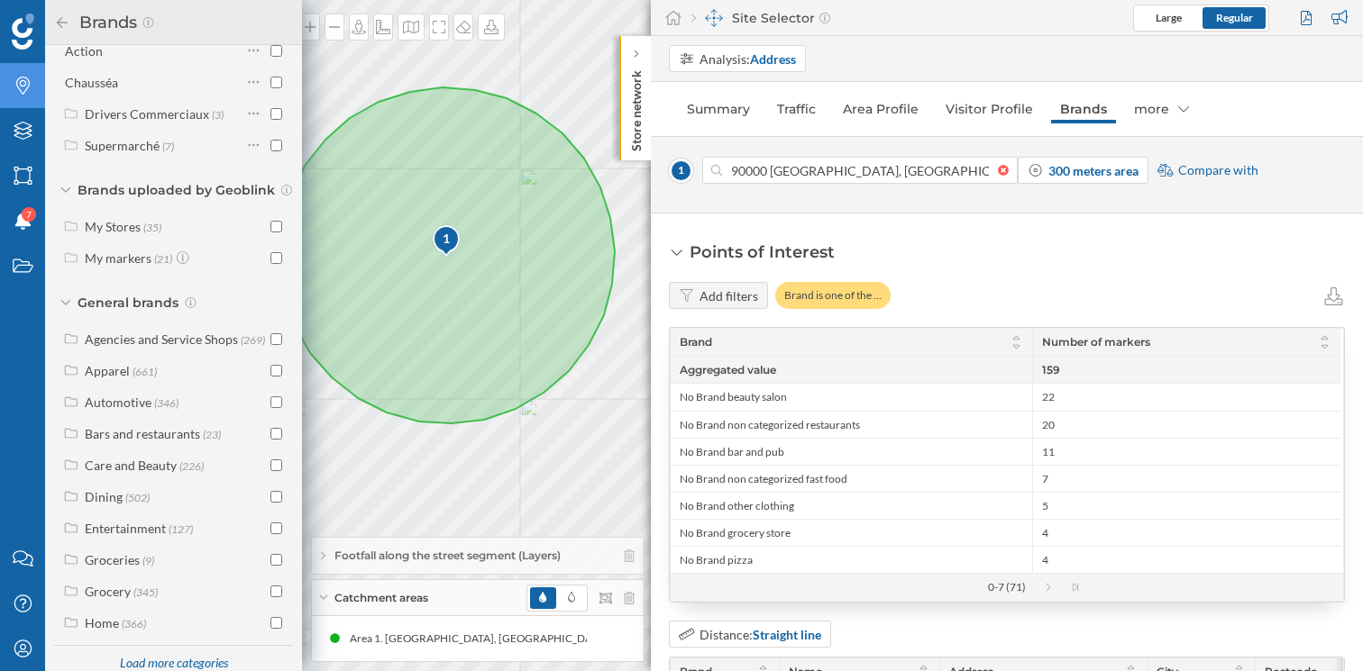
scroll to position [179, 0]
click at [274, 436] on input "checkbox" at bounding box center [276, 430] width 12 height 12
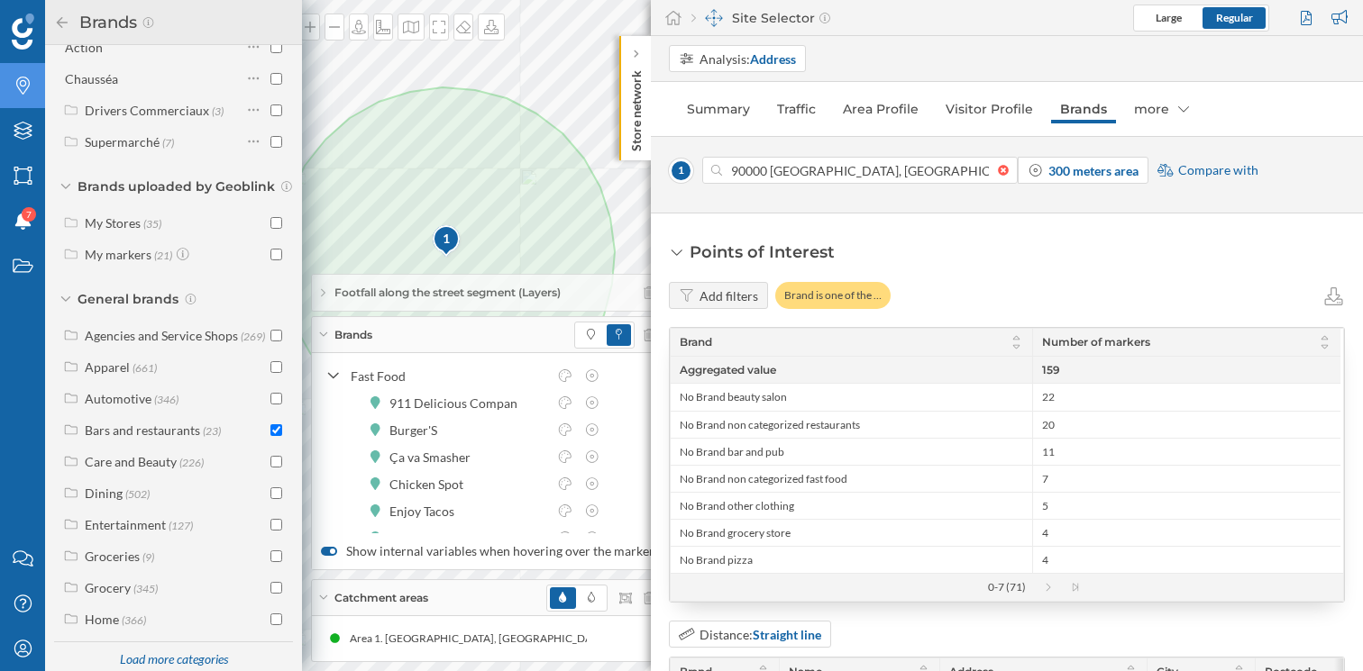
click at [358, 339] on span "Brands" at bounding box center [353, 335] width 38 height 16
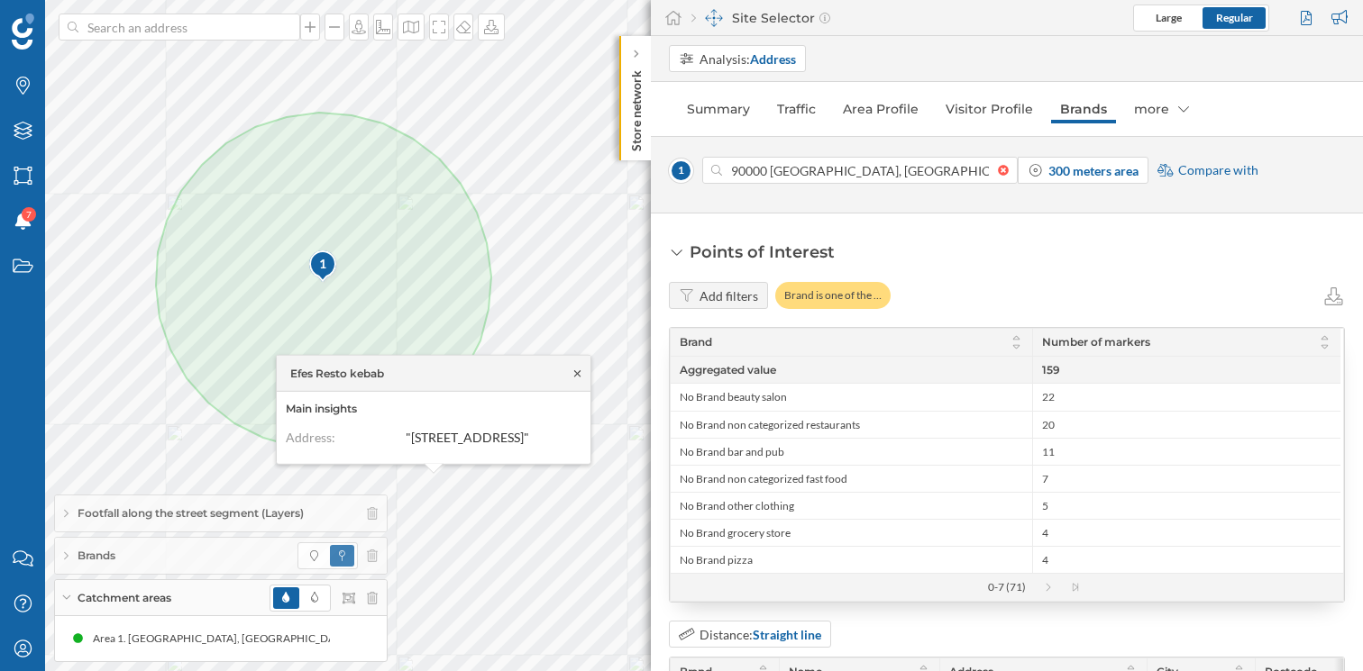
click at [576, 368] on icon at bounding box center [577, 373] width 14 height 11
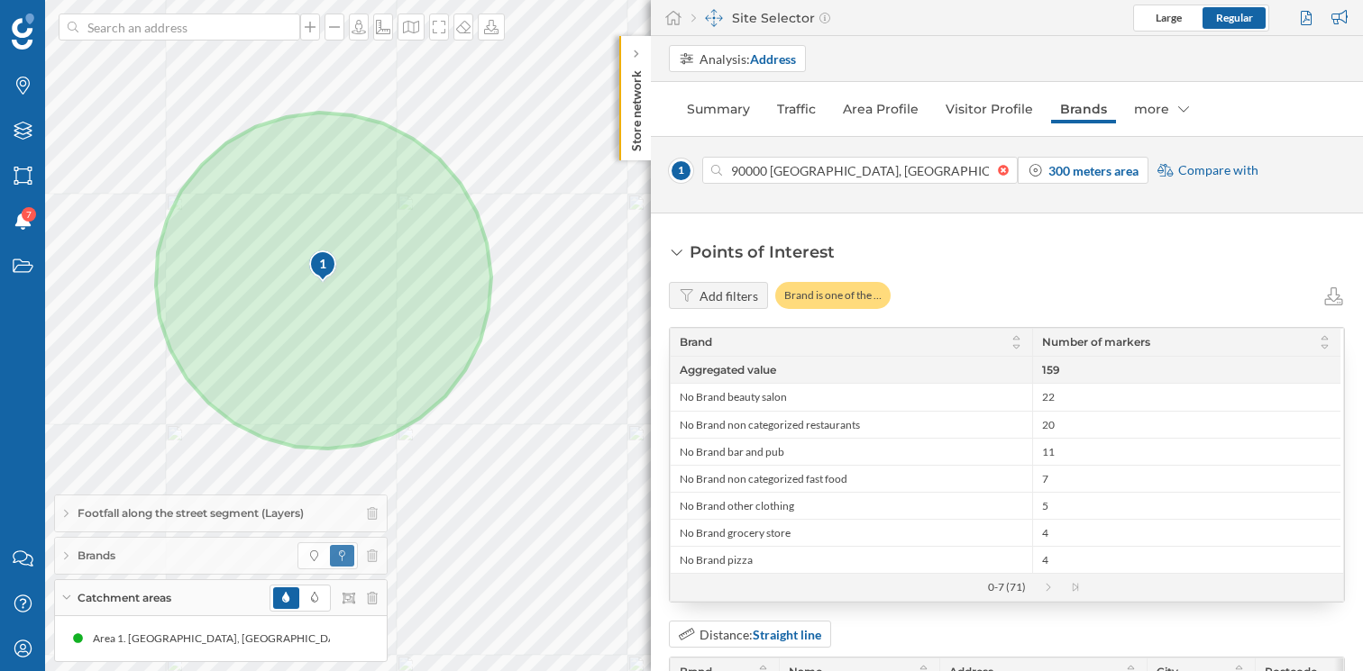
click at [183, 557] on div "Brands" at bounding box center [221, 556] width 332 height 36
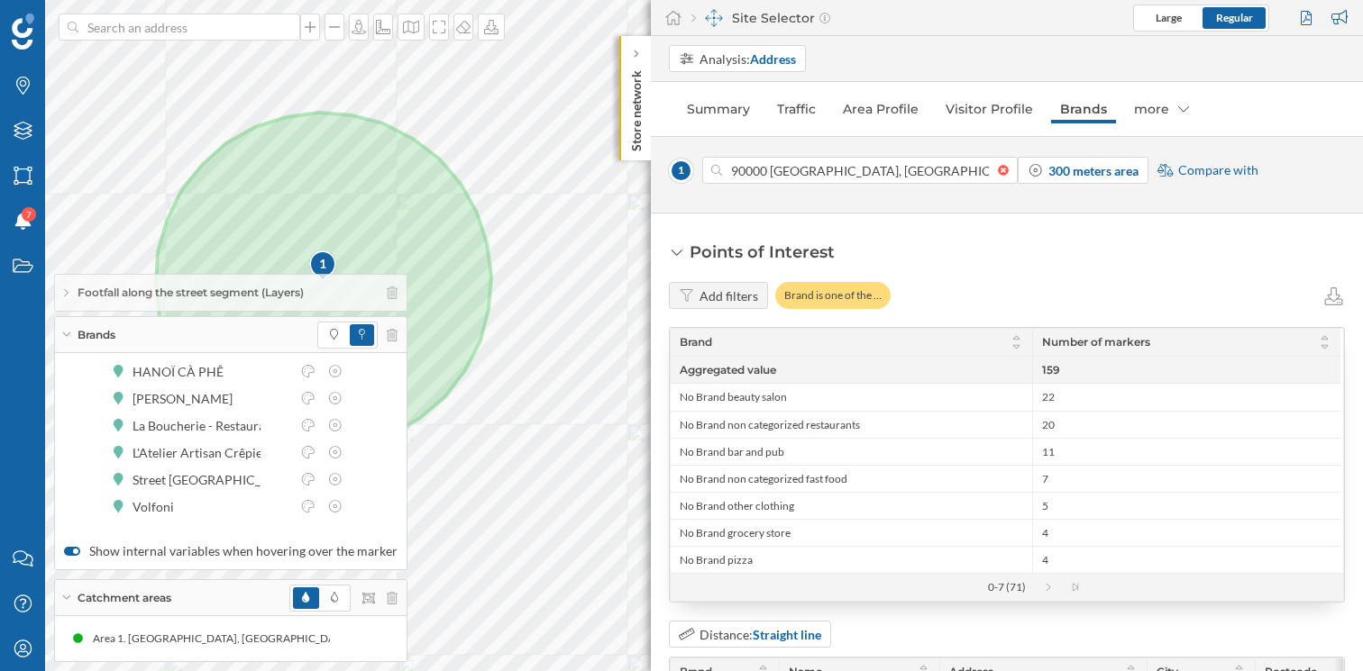
scroll to position [0, 0]
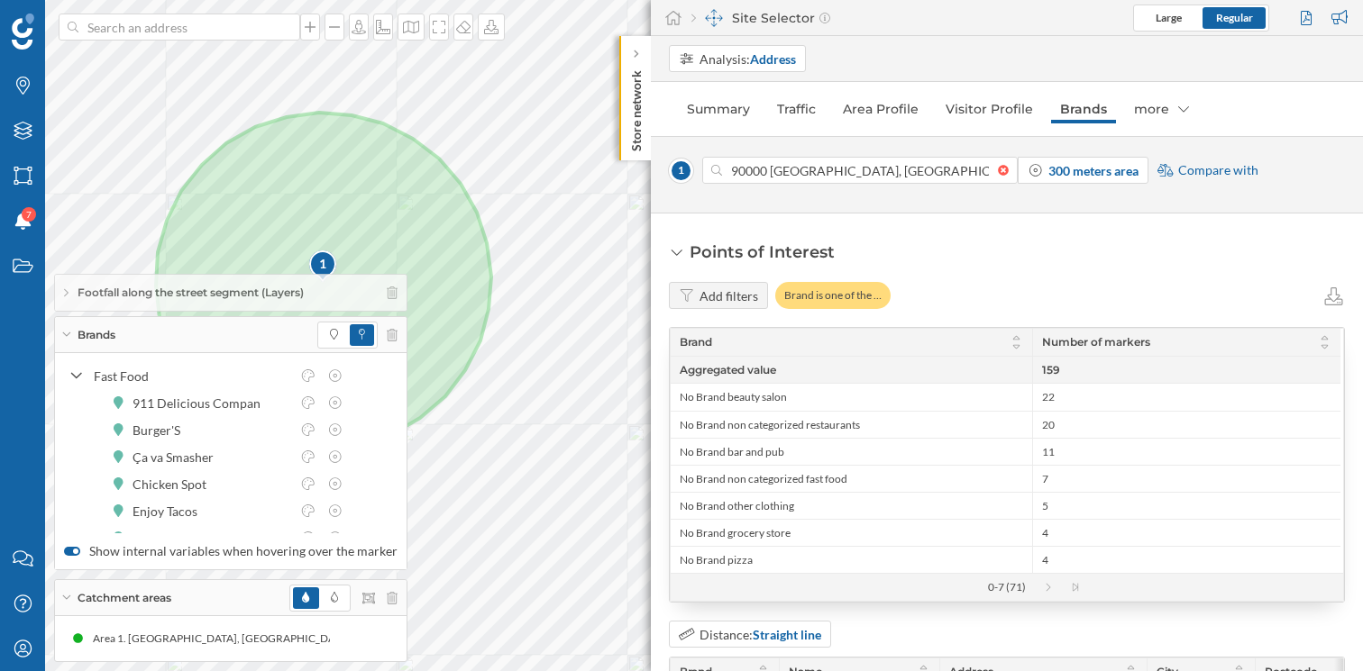
click at [133, 338] on div "Brands" at bounding box center [230, 335] width 351 height 36
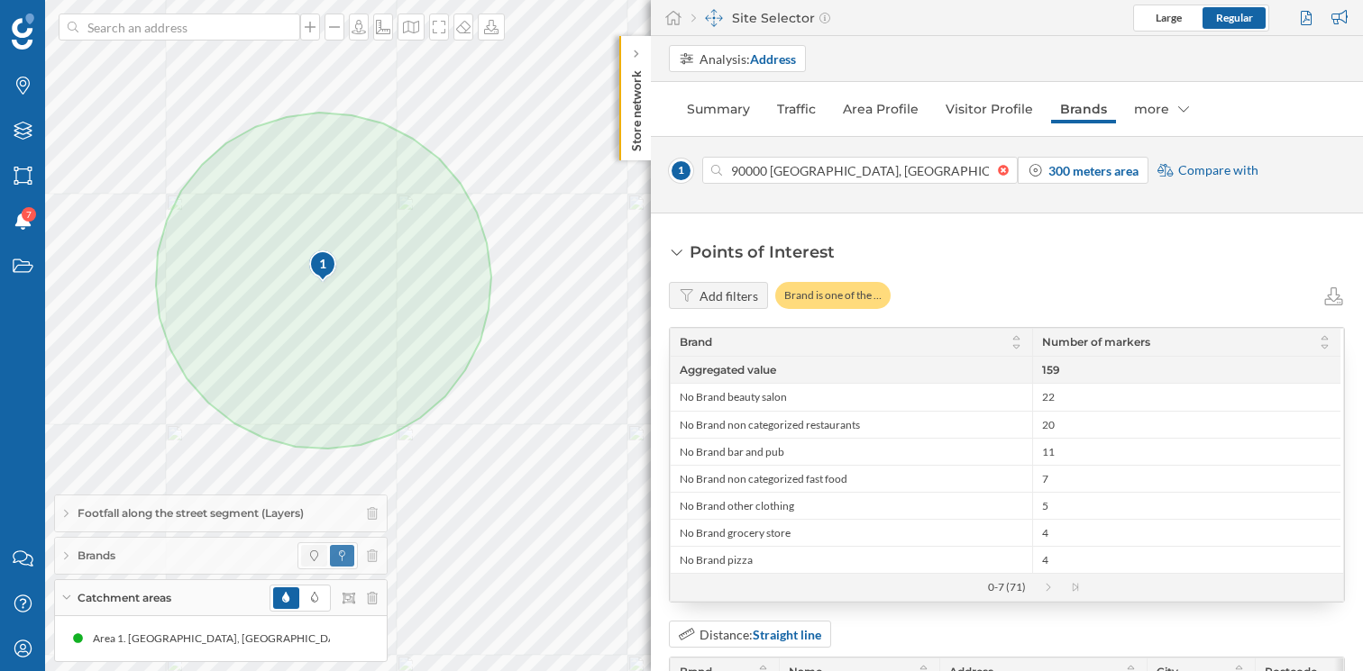
click at [316, 561] on icon at bounding box center [314, 556] width 8 height 11
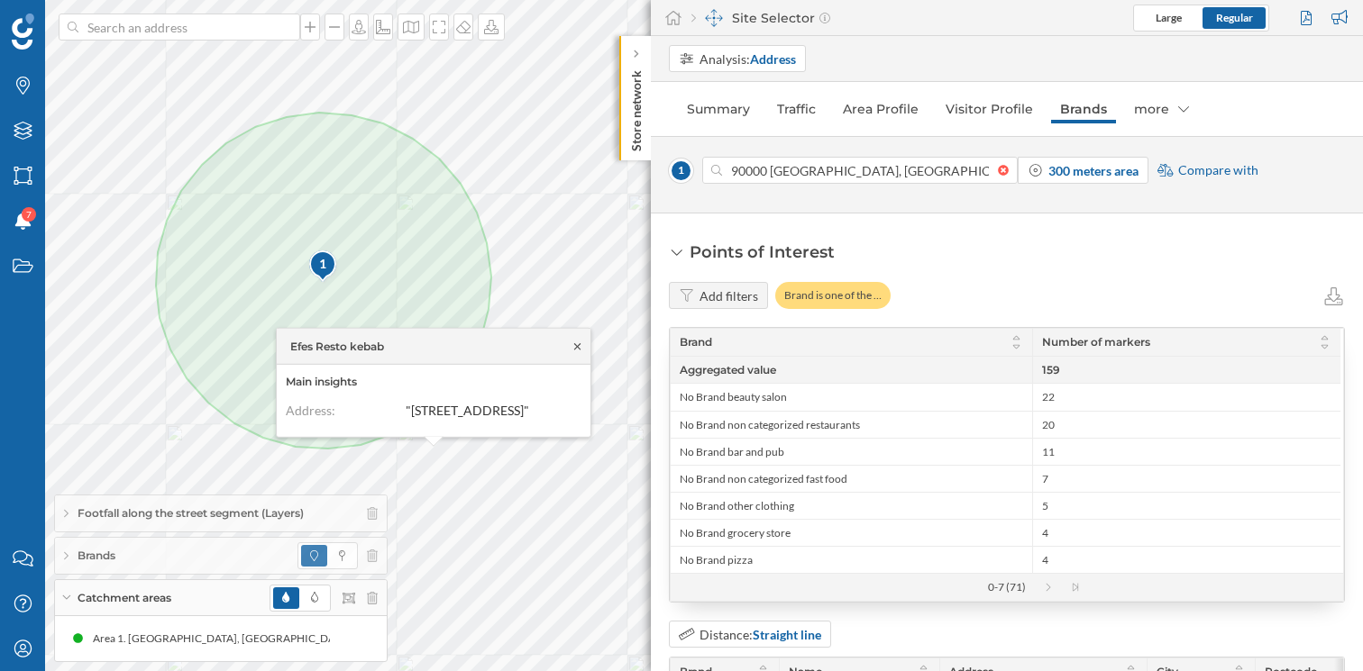
click at [577, 341] on icon at bounding box center [577, 346] width 14 height 11
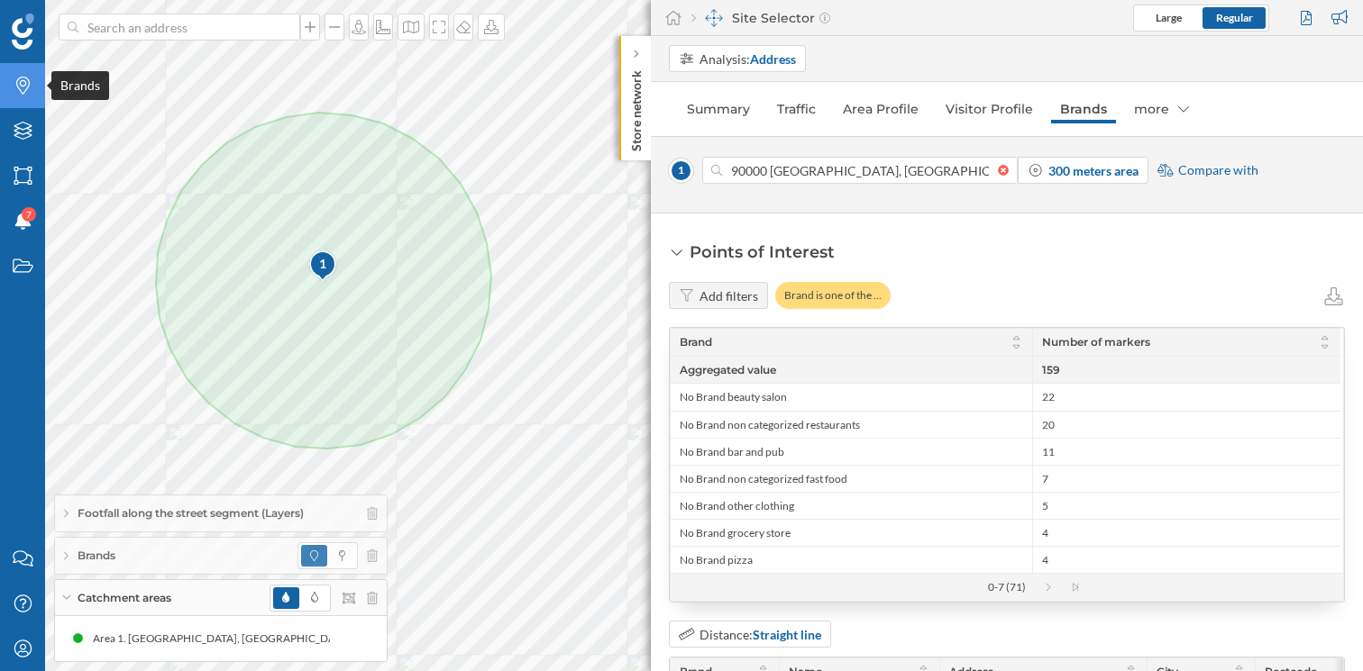
click at [28, 96] on div "Brands" at bounding box center [22, 85] width 45 height 45
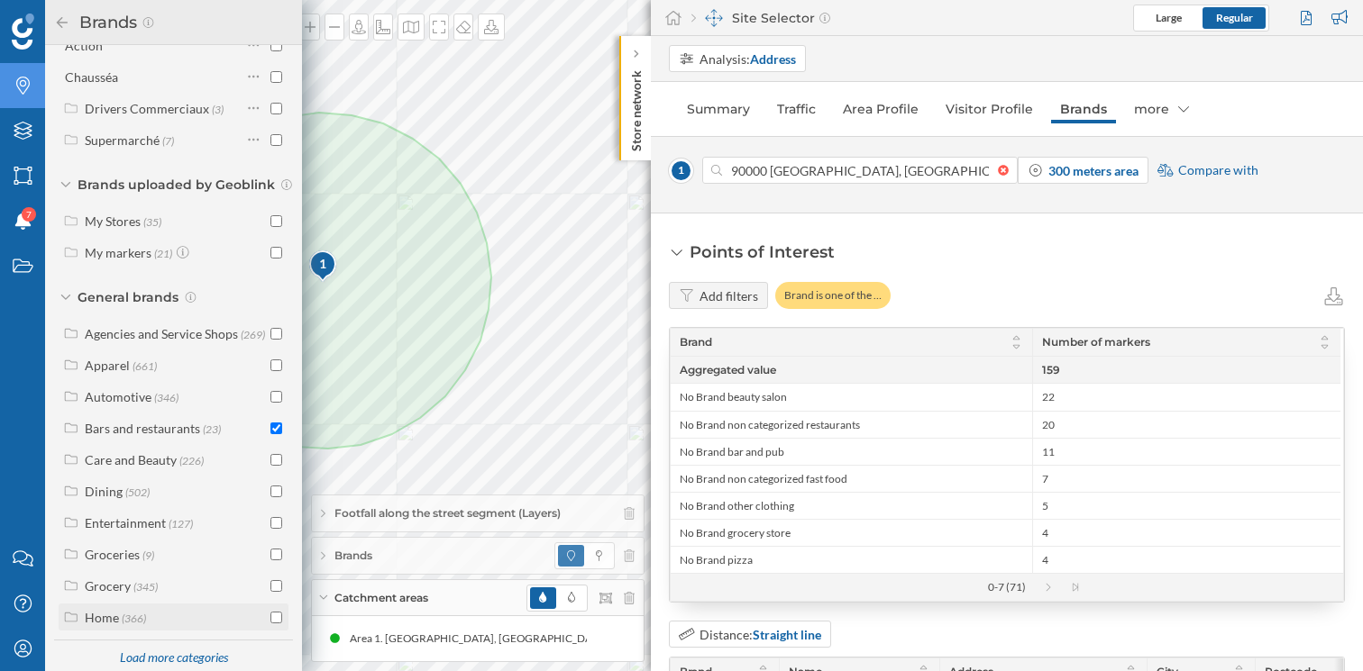
scroll to position [210, 0]
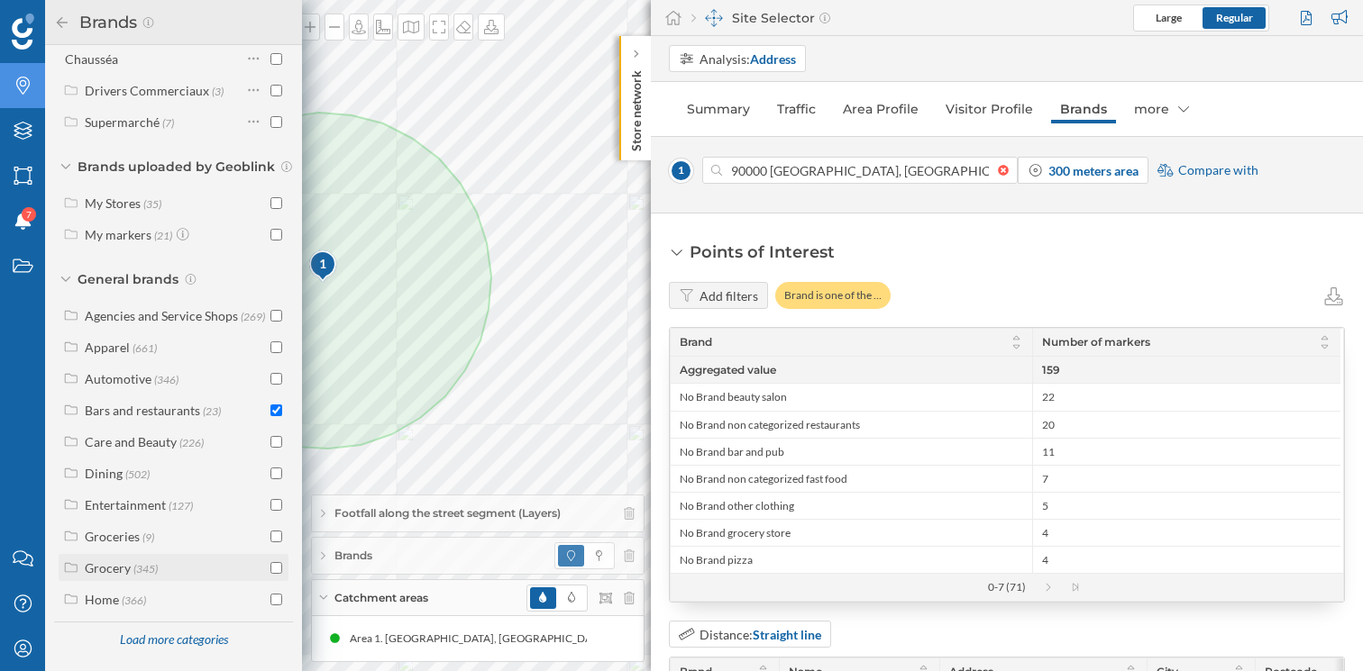
click at [273, 567] on input "checkbox" at bounding box center [276, 568] width 12 height 12
click at [270, 347] on input "checkbox" at bounding box center [276, 348] width 12 height 12
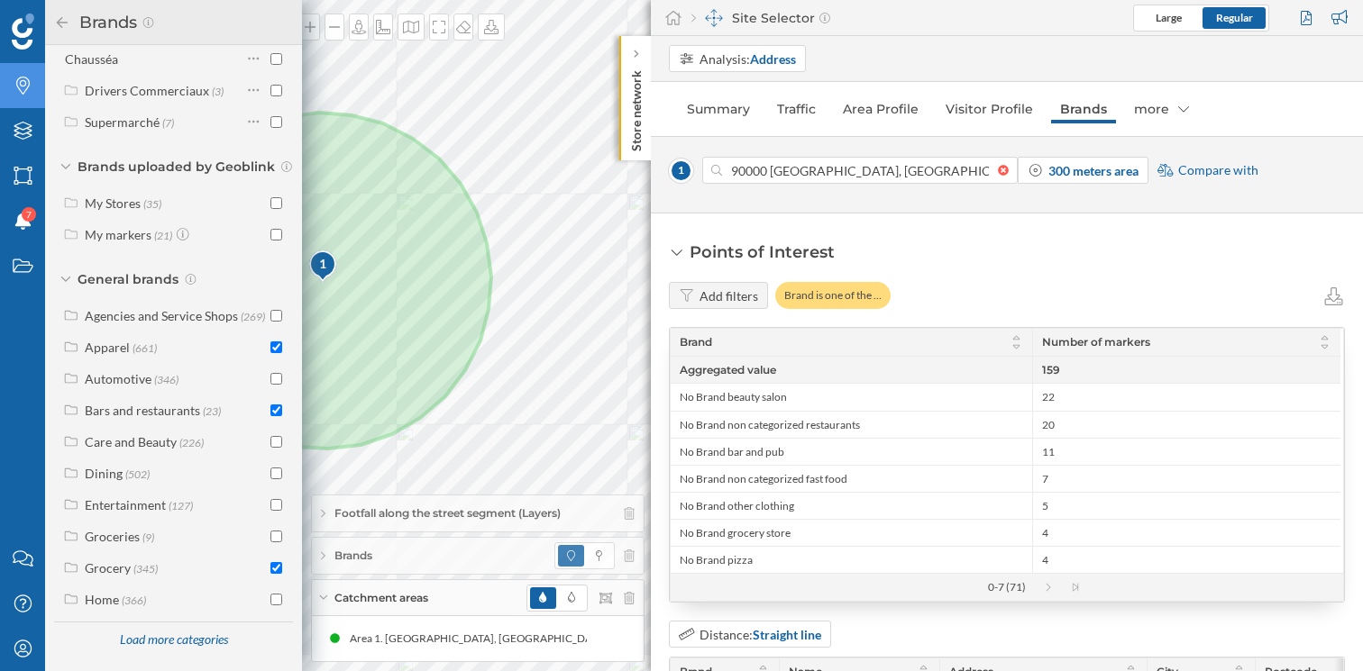
click at [576, 553] on span at bounding box center [571, 556] width 26 height 22
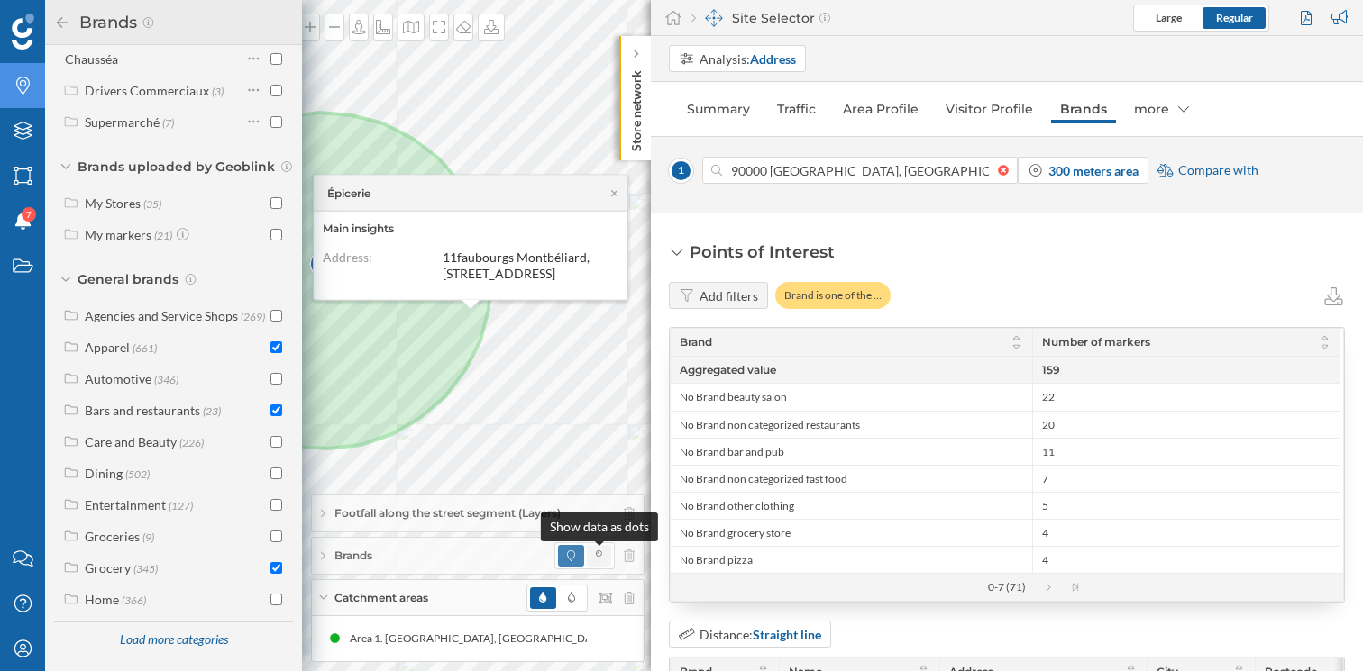
click at [598, 558] on icon at bounding box center [599, 556] width 6 height 11
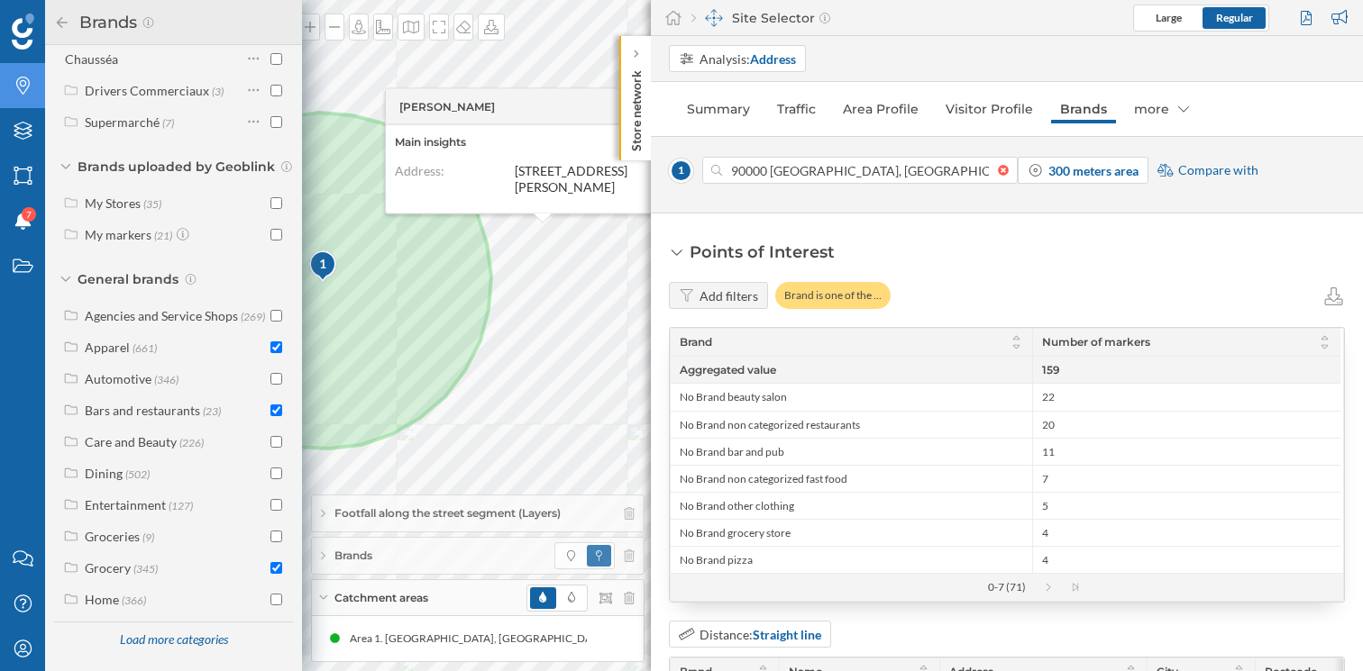
click at [60, 16] on icon at bounding box center [62, 22] width 16 height 13
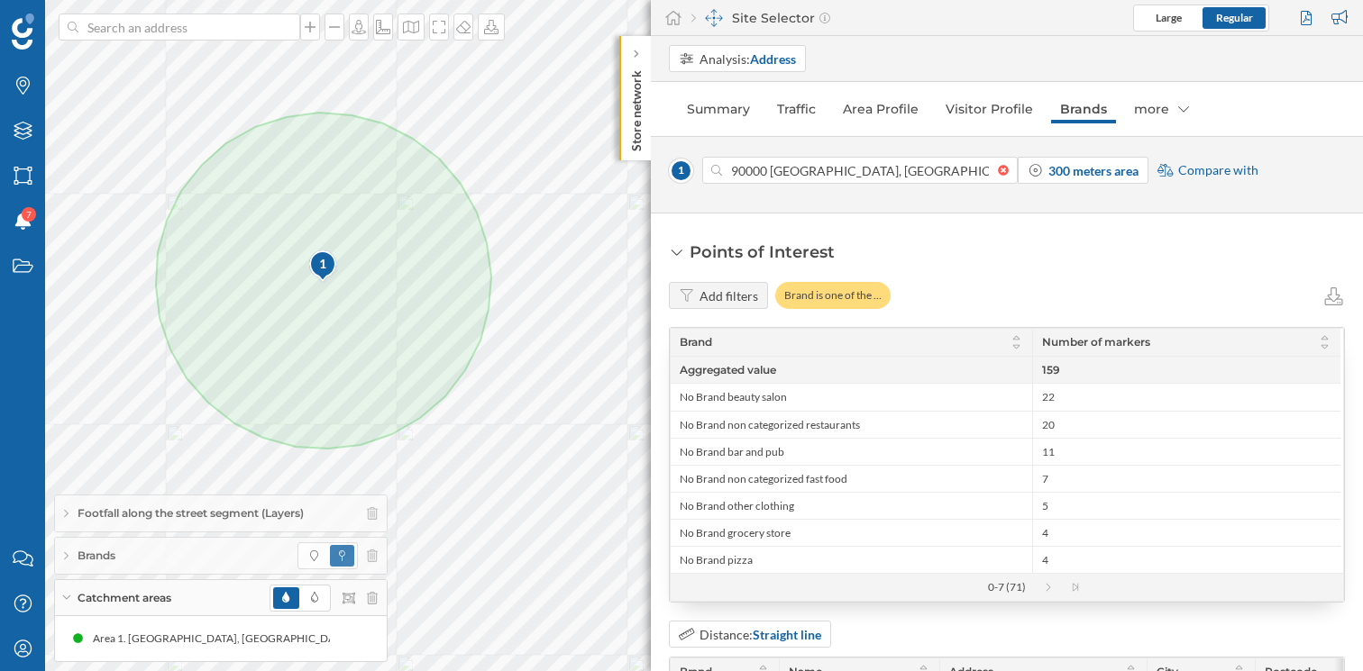
click at [106, 561] on span "Brands" at bounding box center [97, 556] width 38 height 16
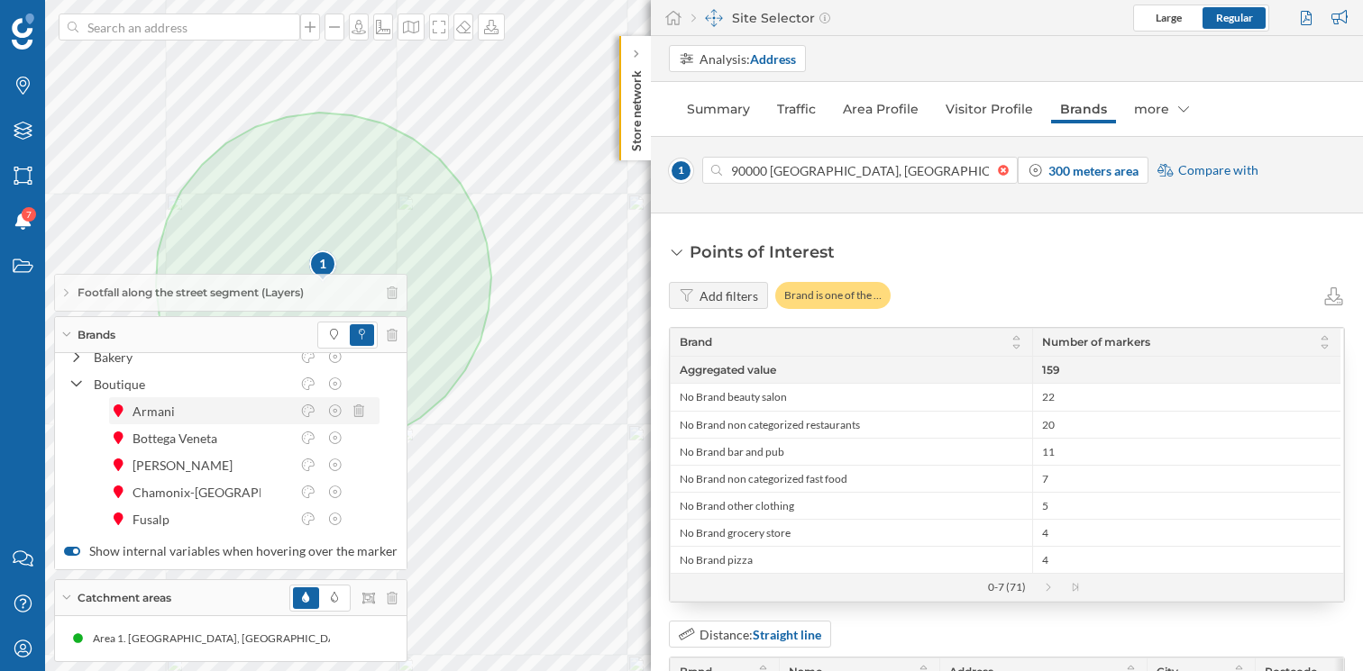
scroll to position [0, 0]
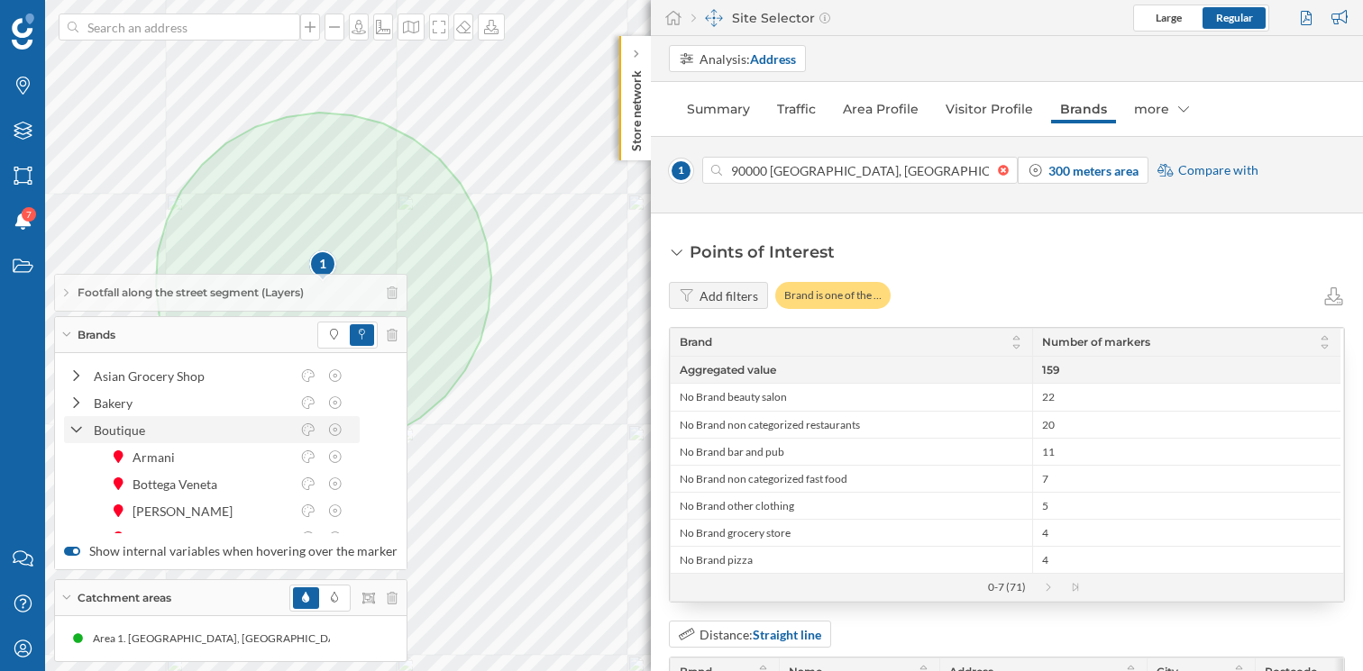
click at [146, 427] on div "Boutique" at bounding box center [192, 430] width 196 height 19
click at [82, 452] on div at bounding box center [76, 457] width 16 height 19
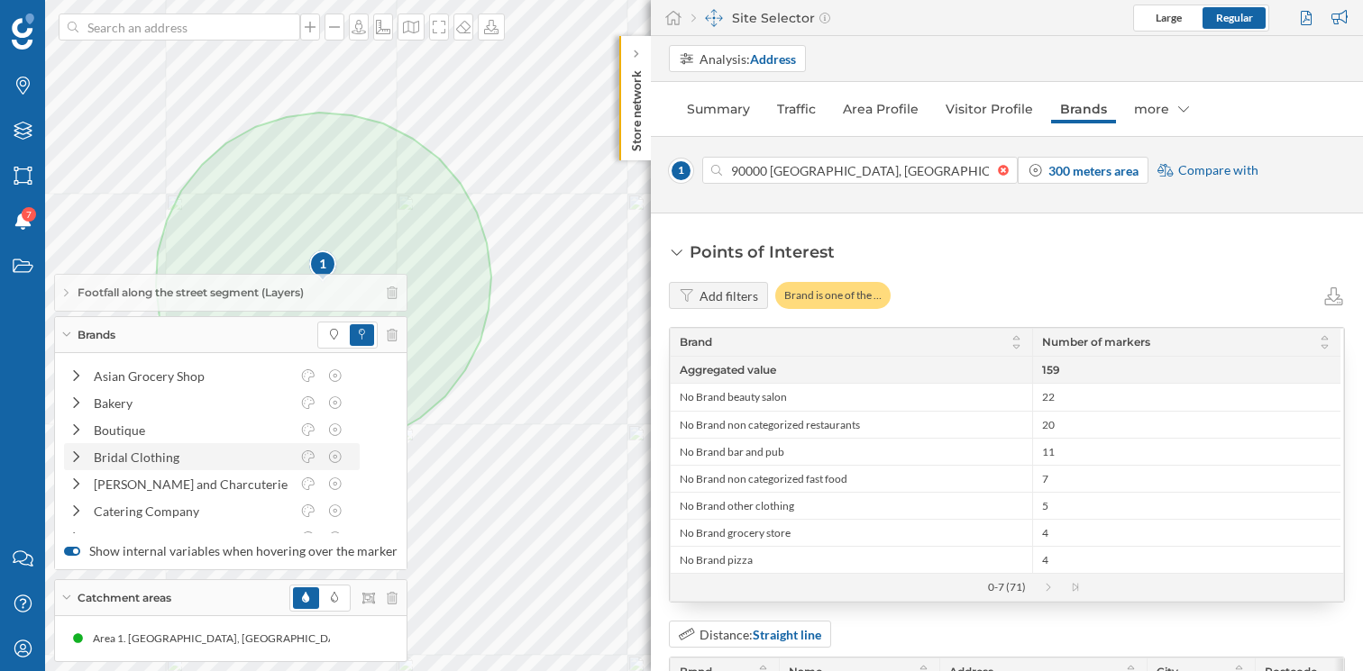
scroll to position [68, 0]
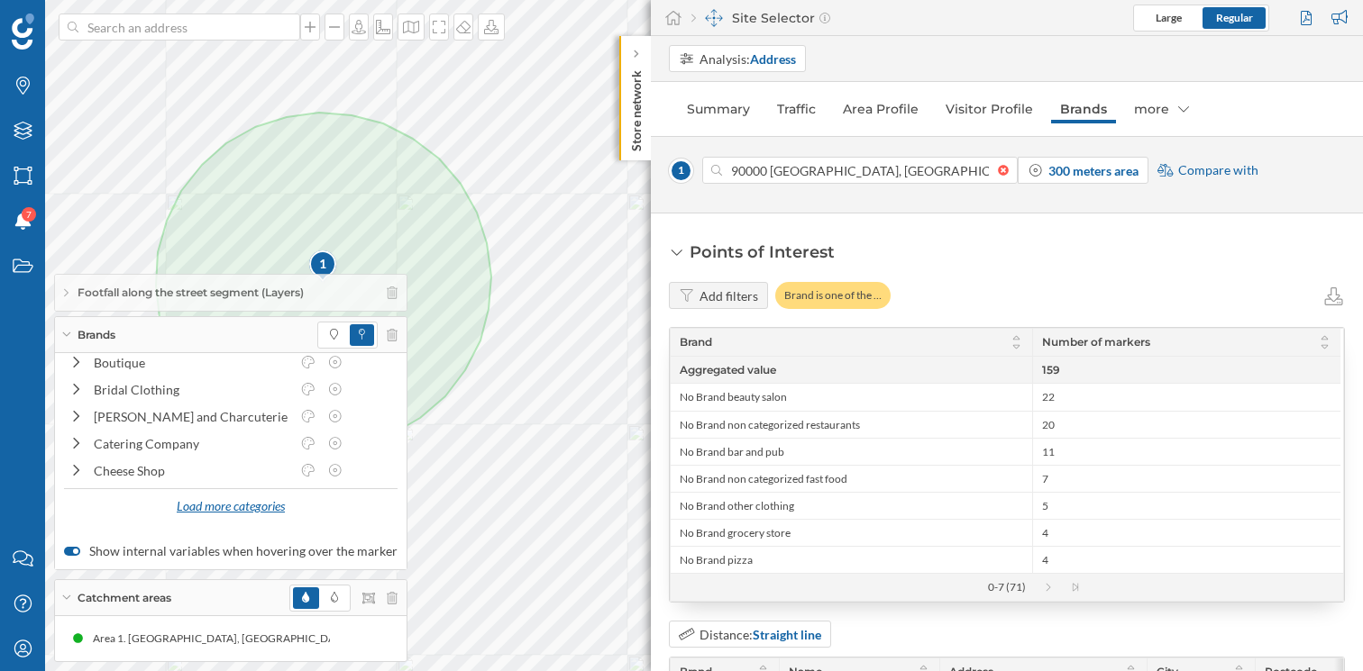
click at [234, 513] on div "Load more categories" at bounding box center [230, 507] width 131 height 27
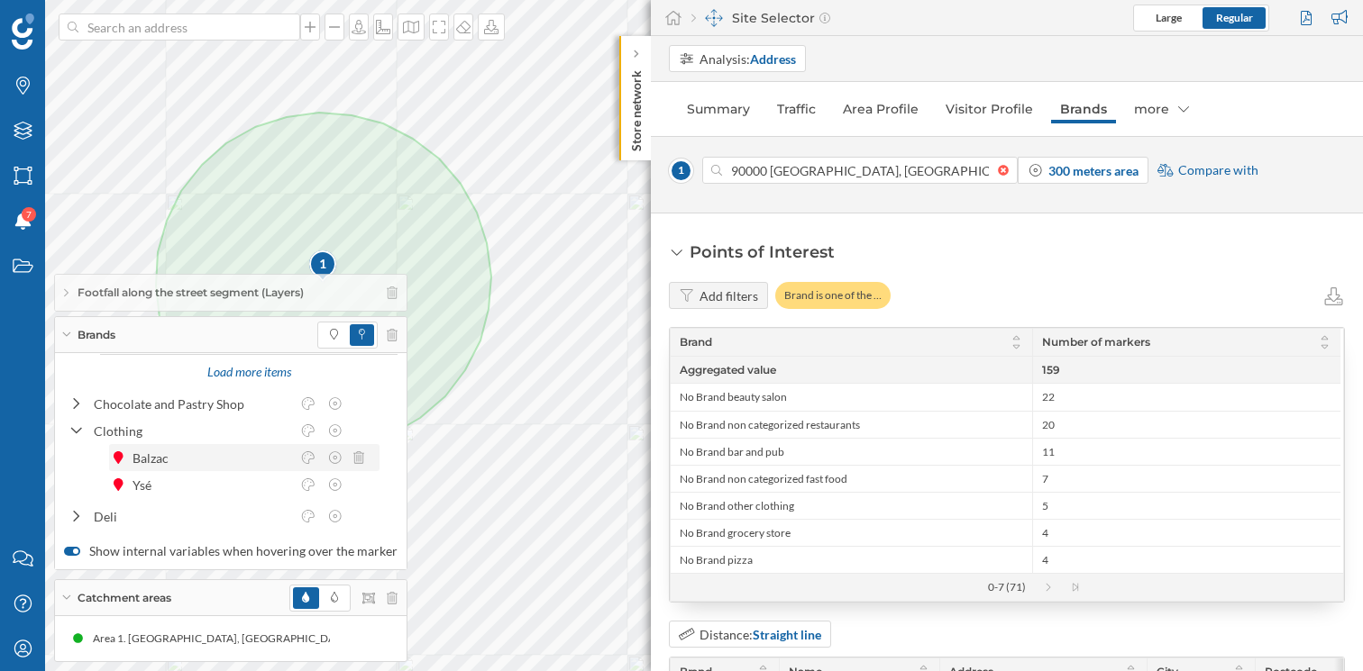
scroll to position [500, 0]
click at [82, 427] on div at bounding box center [76, 430] width 16 height 19
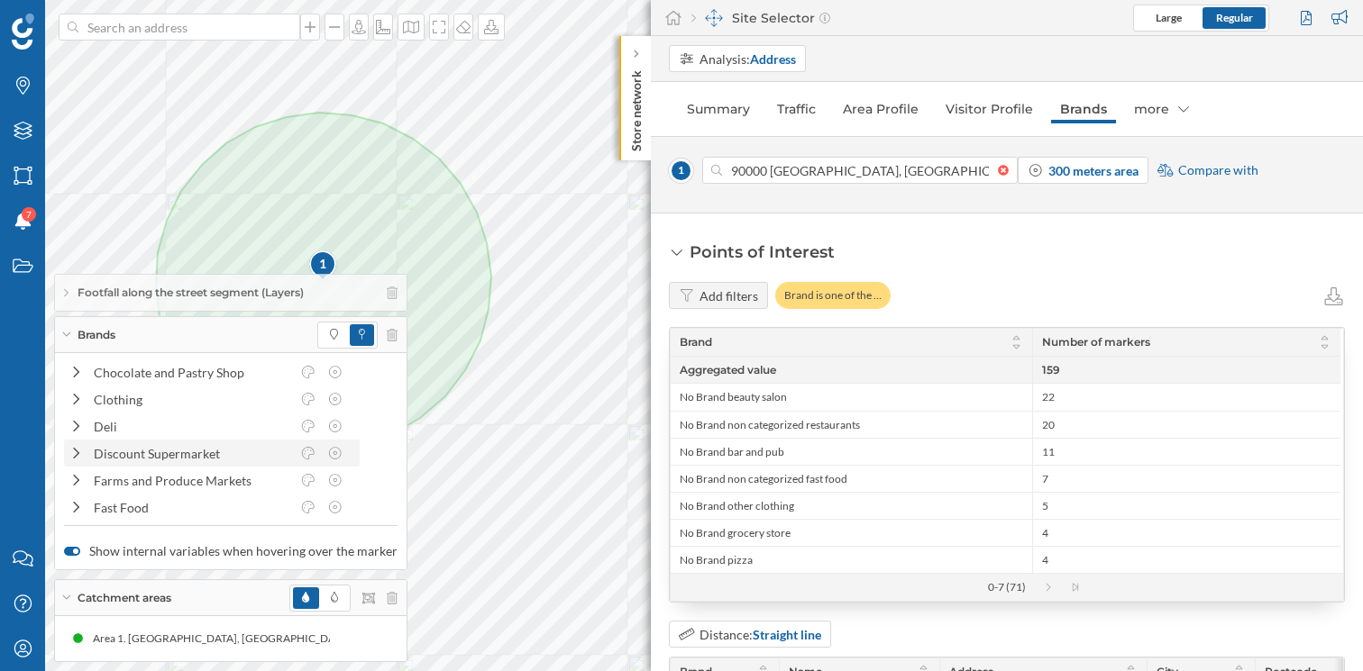
scroll to position [535, 0]
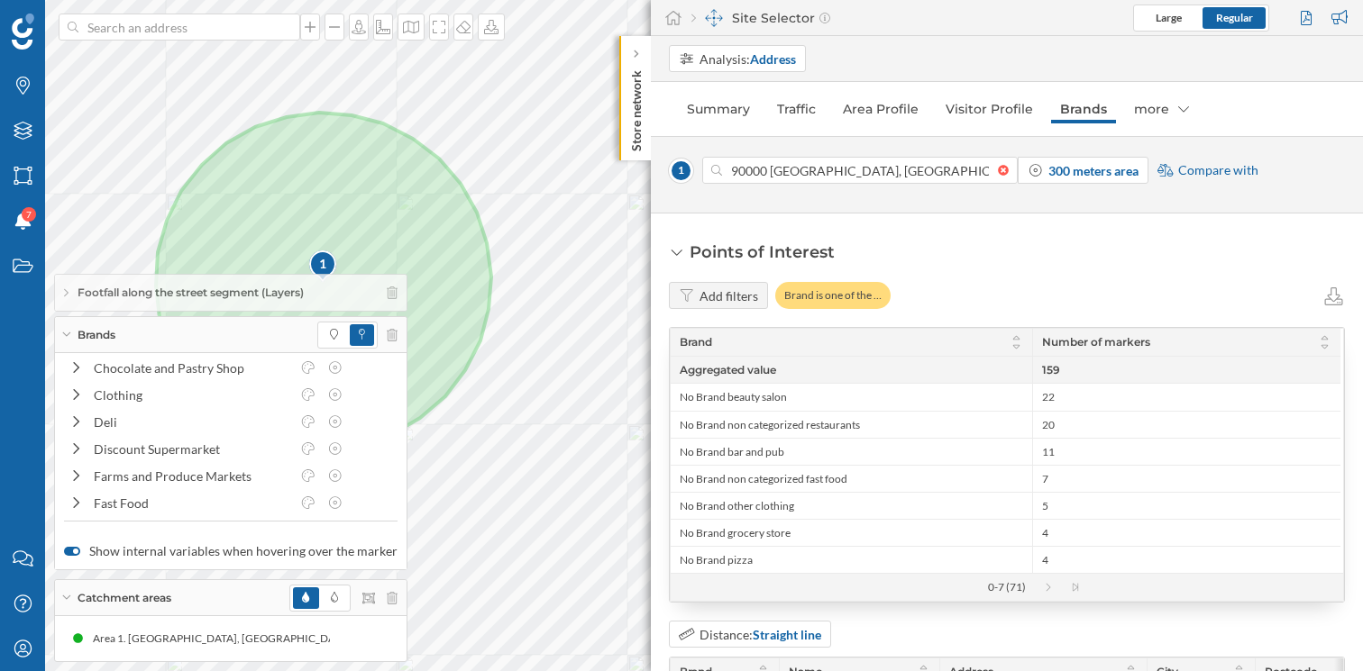
click at [67, 332] on div "Brands" at bounding box center [230, 335] width 351 height 36
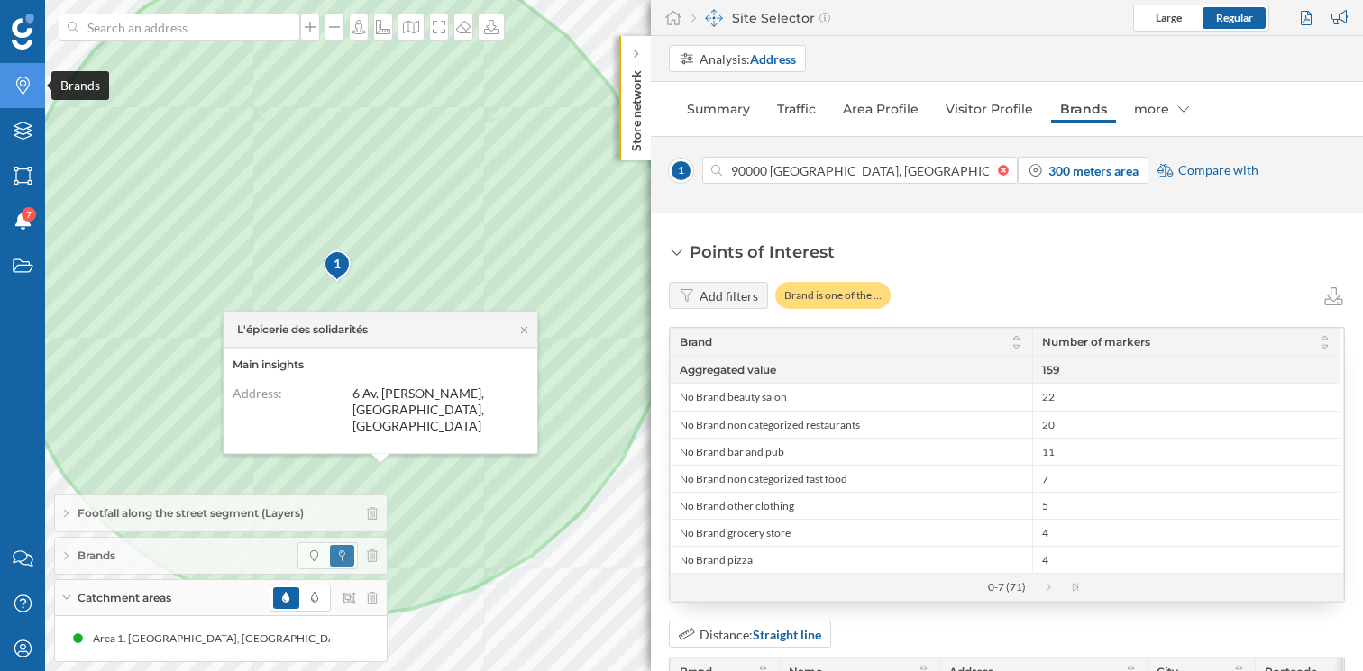
click at [32, 87] on icon "Brands" at bounding box center [23, 86] width 23 height 18
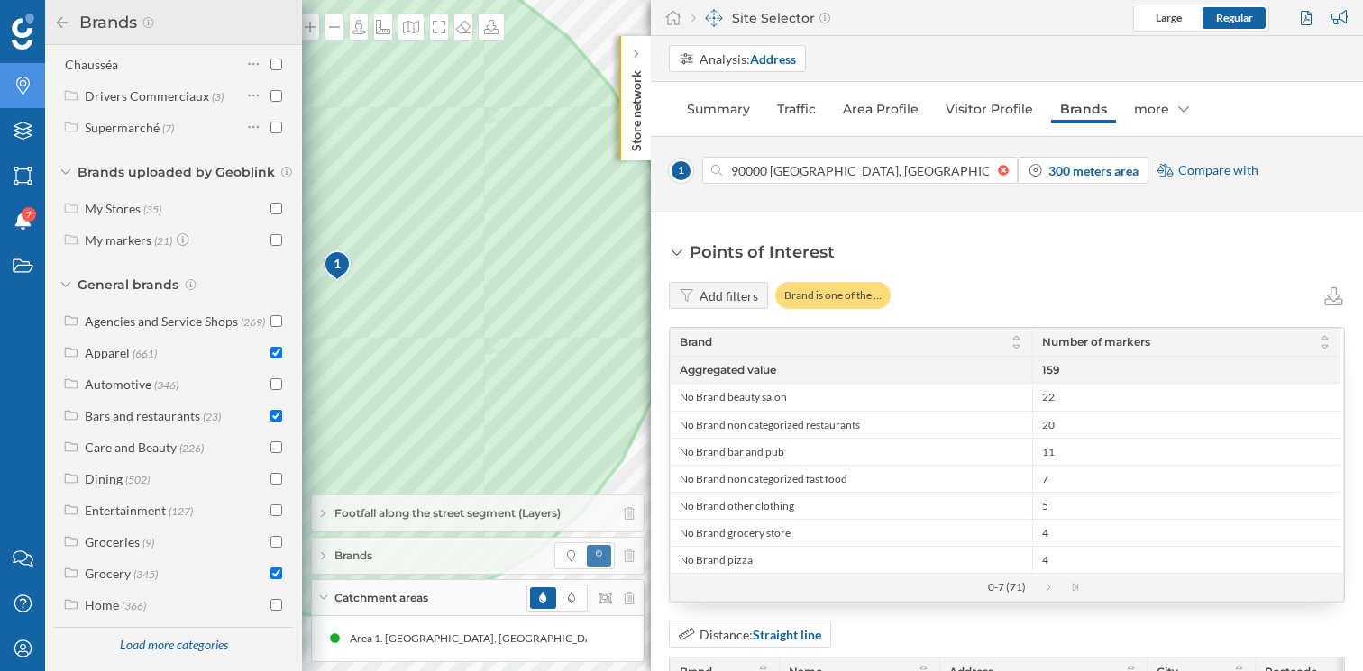
scroll to position [210, 0]
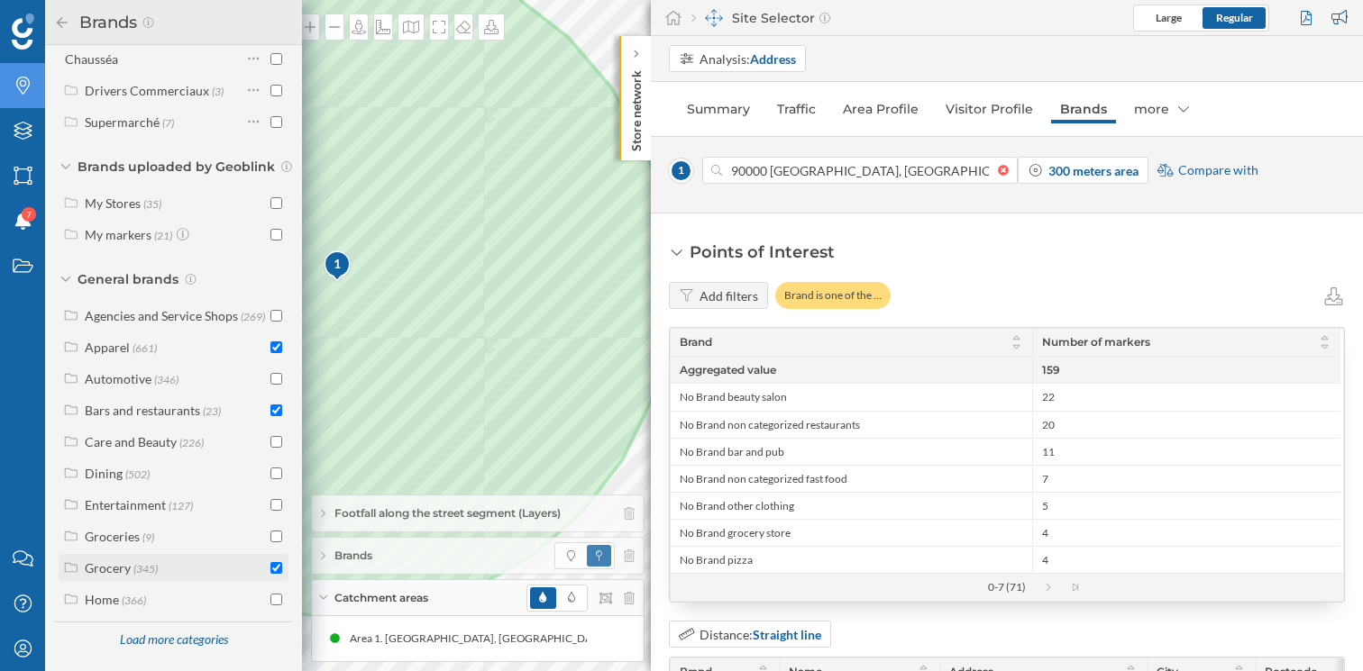
click at [105, 559] on label "Grocery (345)" at bounding box center [121, 568] width 73 height 19
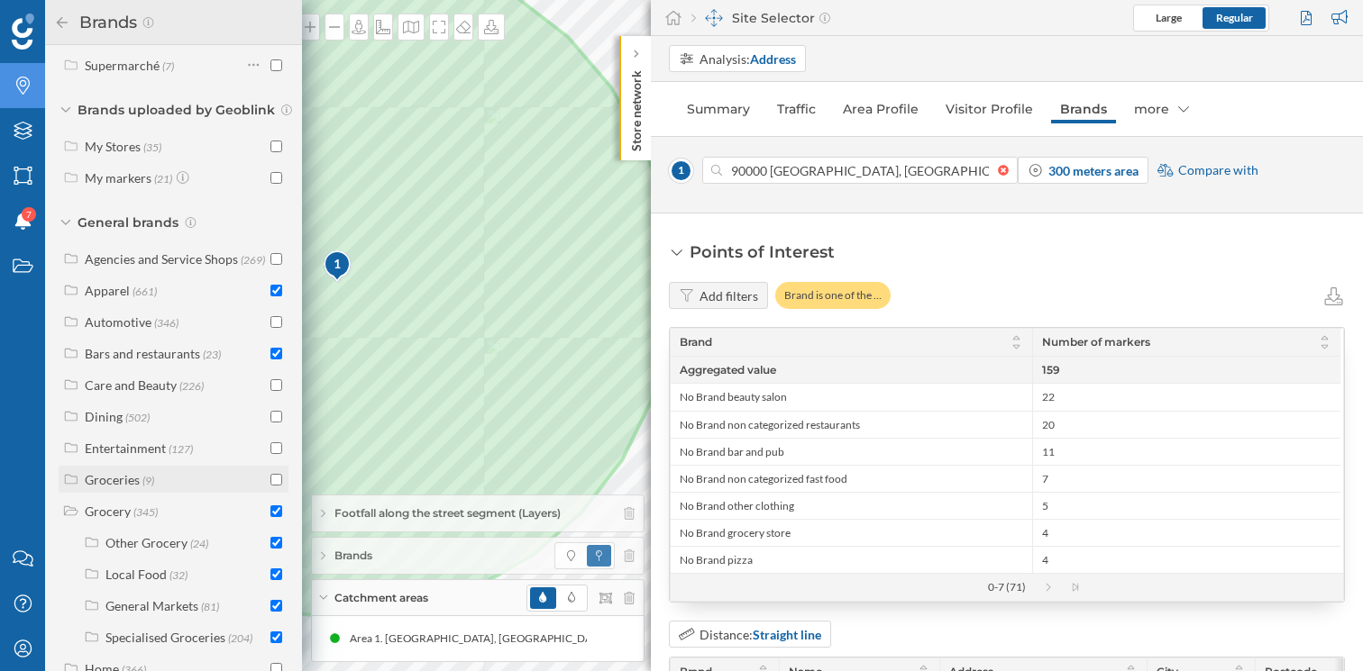
scroll to position [336, 0]
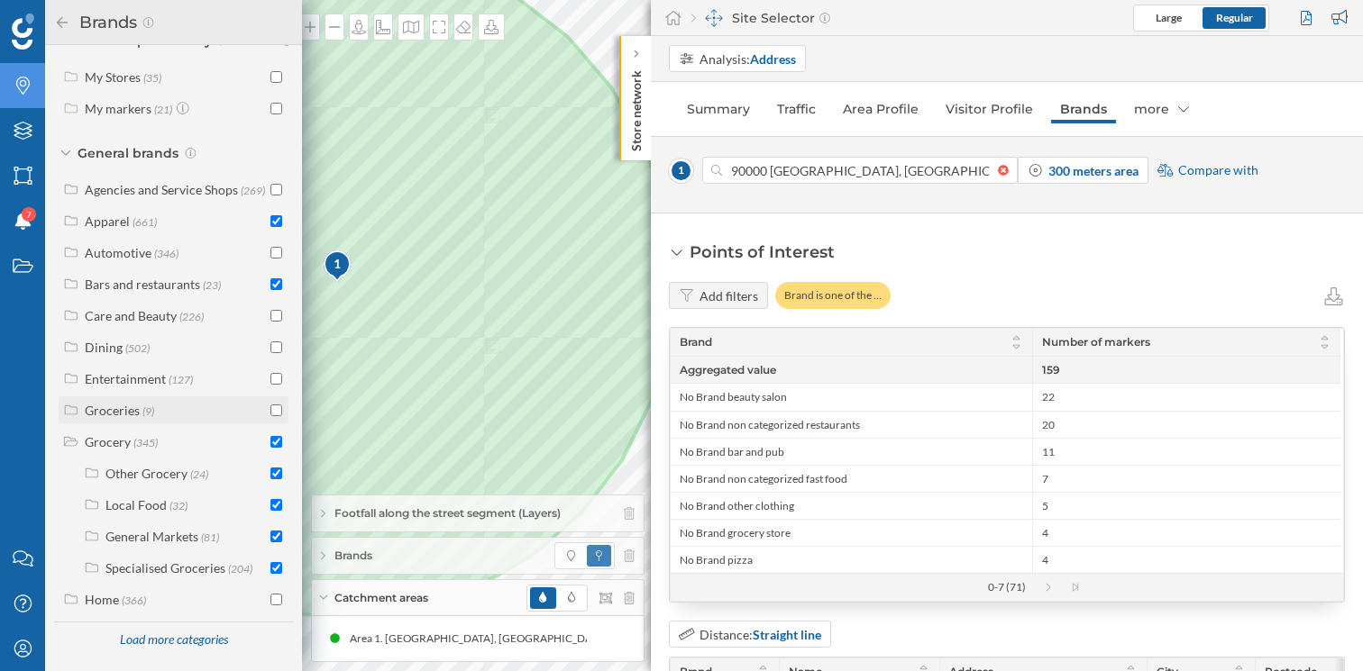
click at [114, 409] on div "Groceries" at bounding box center [112, 410] width 55 height 15
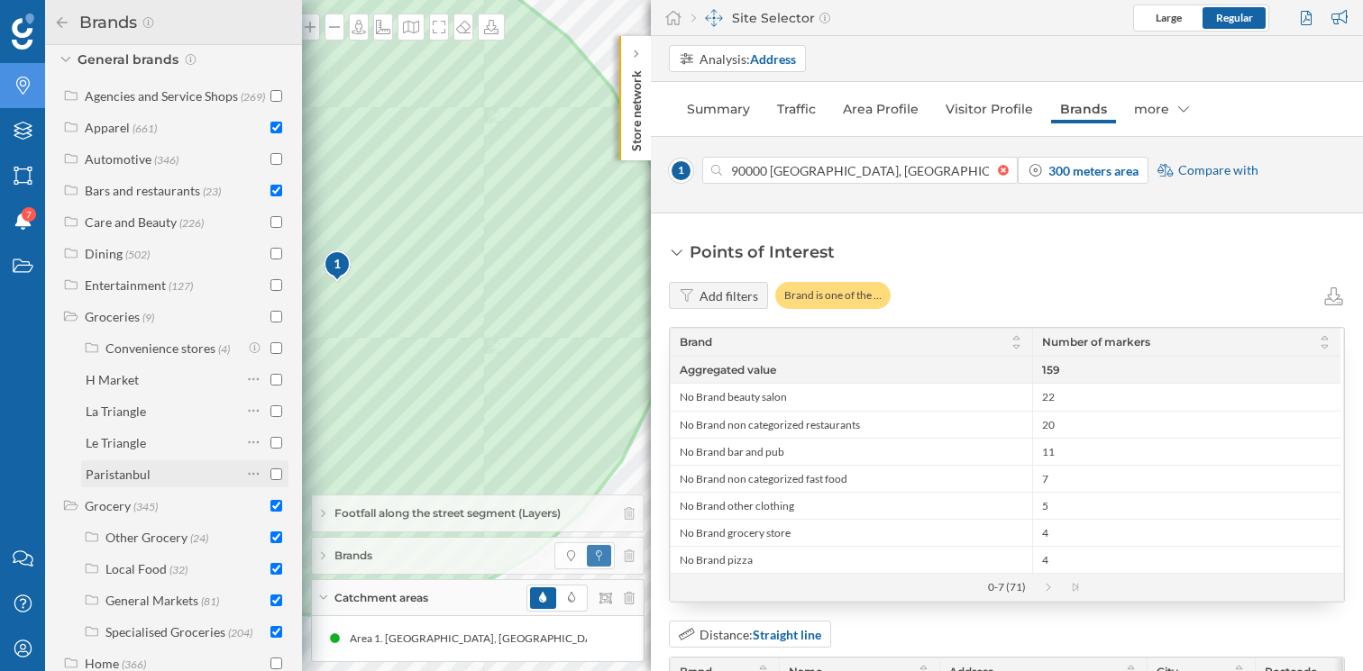
scroll to position [425, 0]
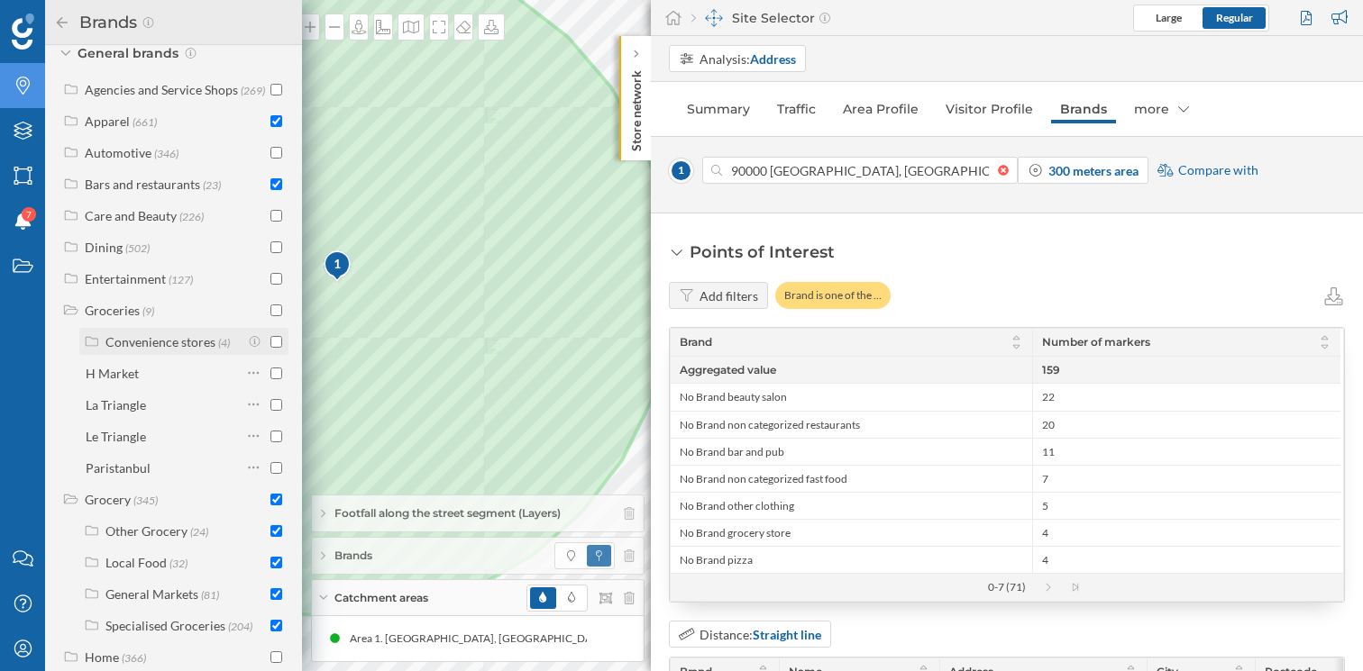
click at [189, 351] on label "Convenience stores (4)" at bounding box center [167, 342] width 124 height 19
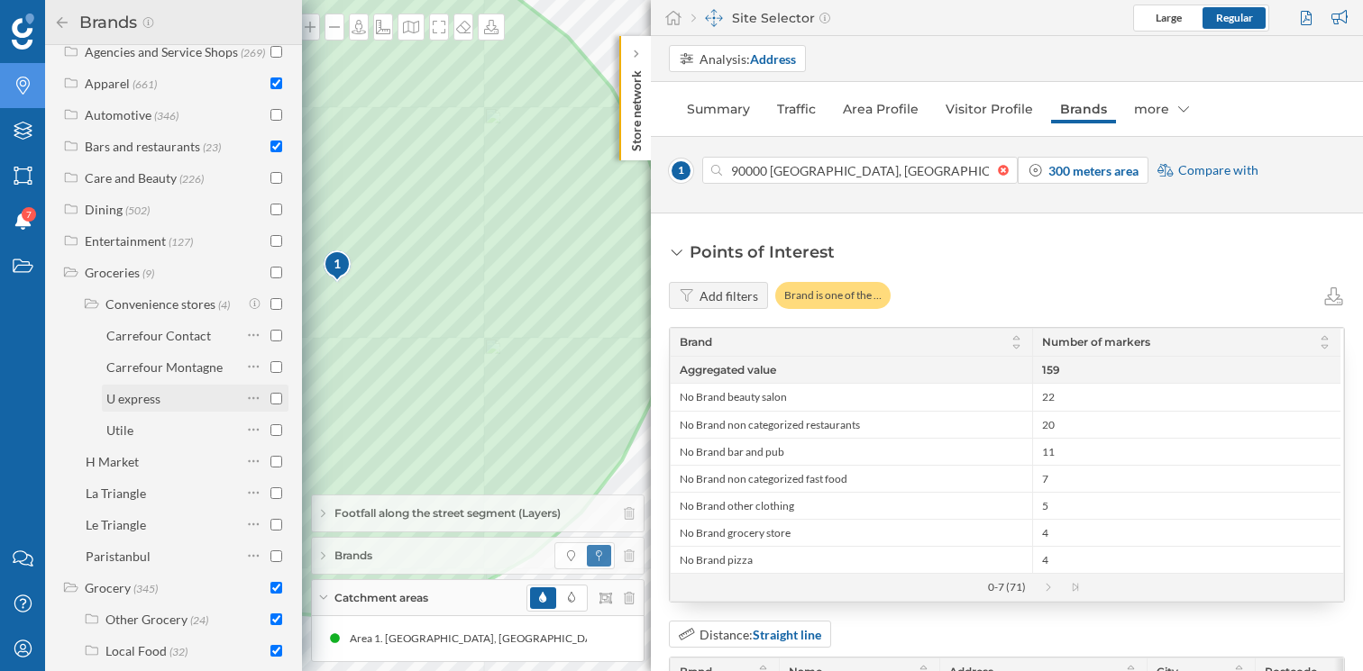
scroll to position [466, 0]
click at [177, 309] on div "Convenience stores" at bounding box center [160, 301] width 110 height 15
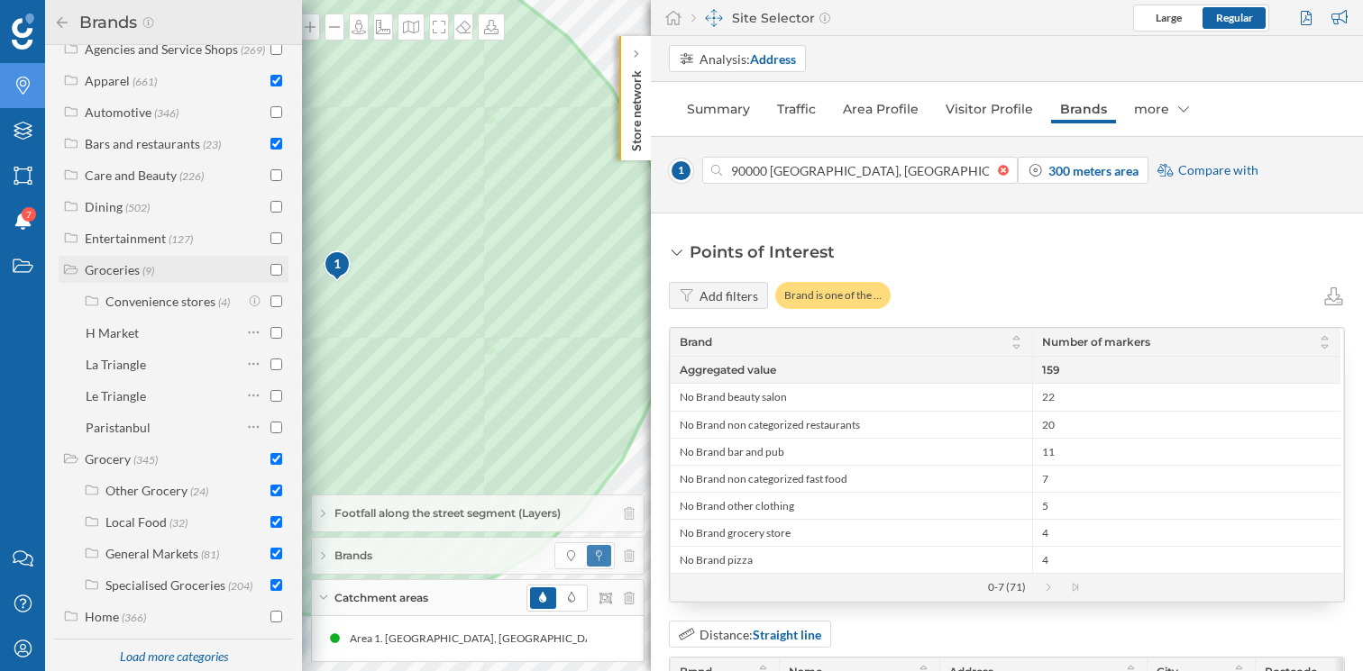
click at [156, 279] on div "Groceries (9)" at bounding box center [175, 269] width 181 height 19
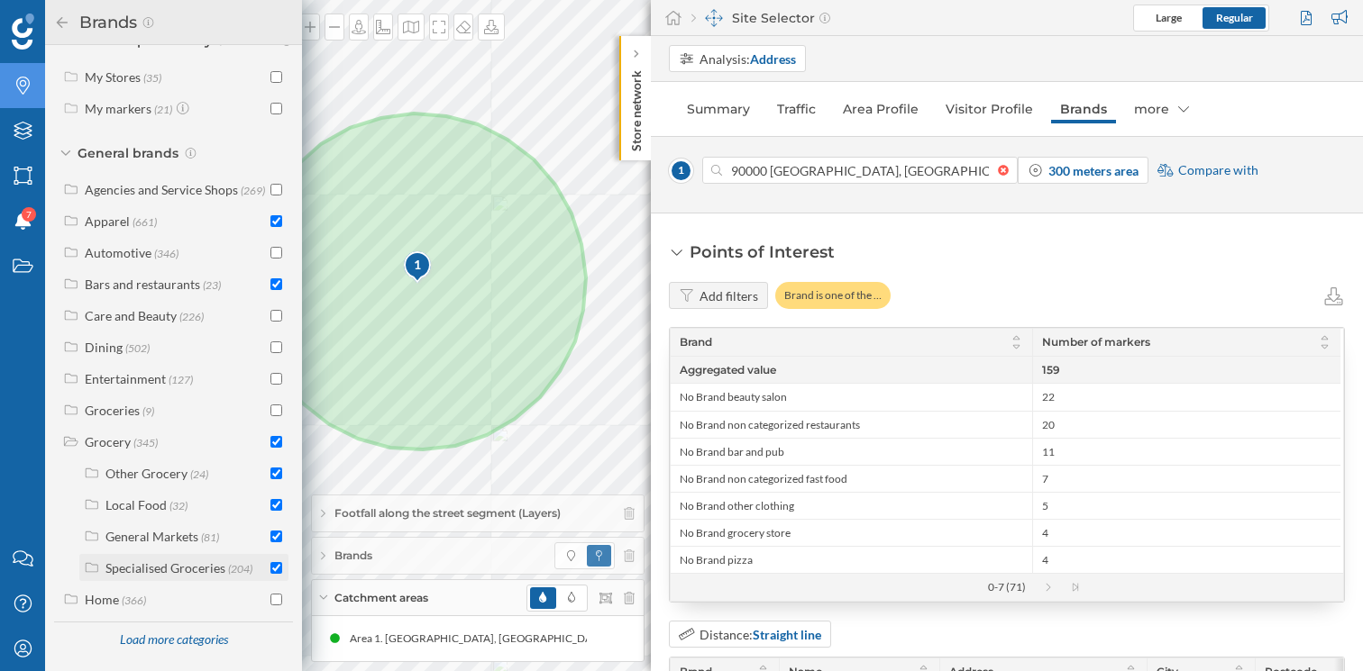
click at [153, 570] on div "Specialised Groceries" at bounding box center [165, 568] width 120 height 15
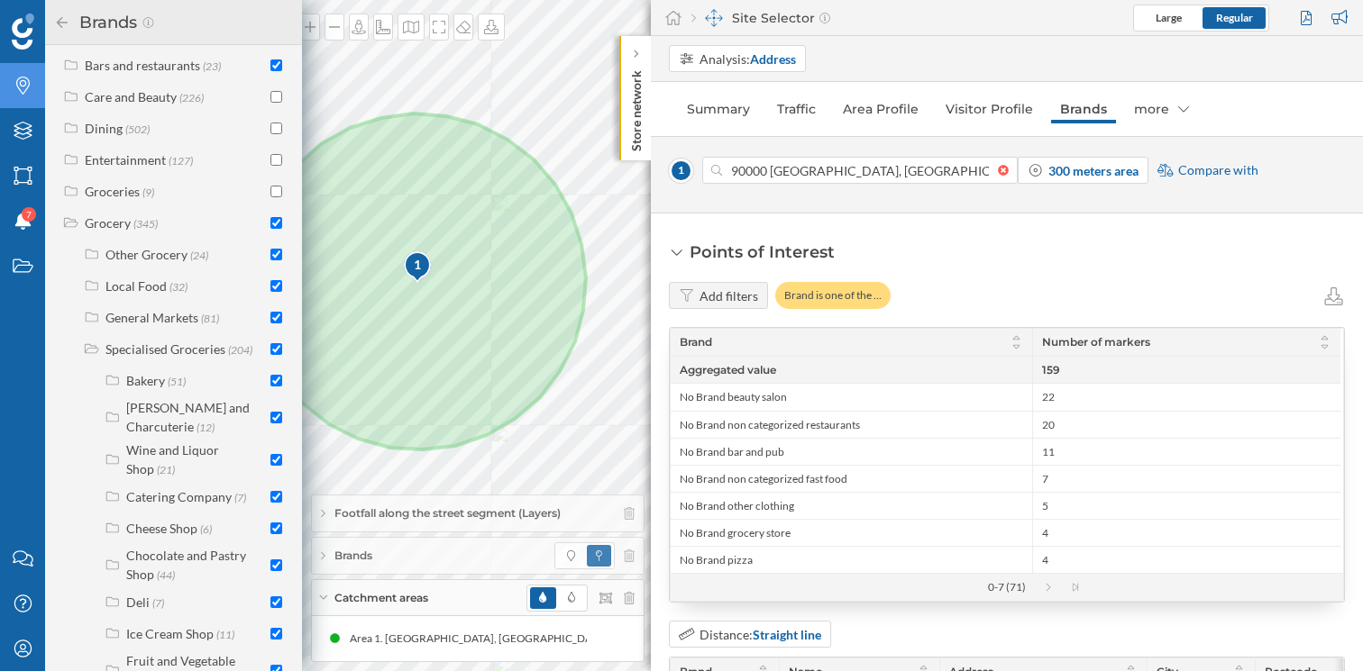
scroll to position [554, 0]
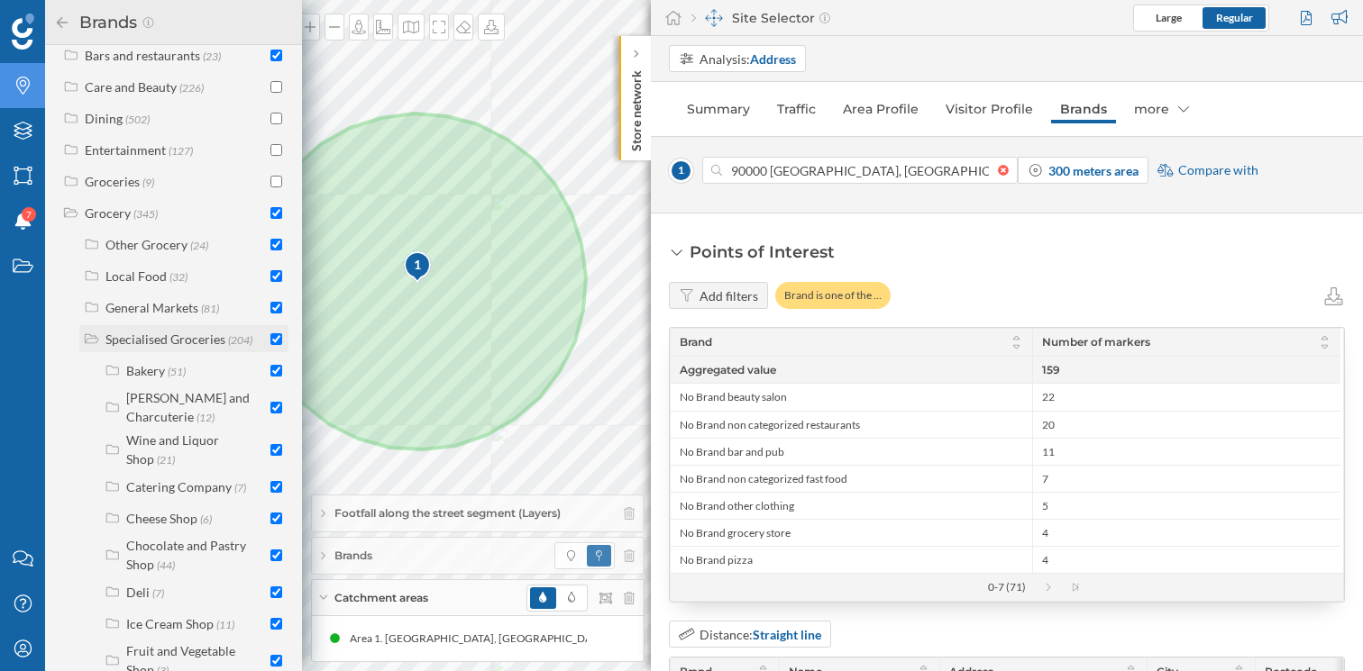
click at [179, 352] on div "Specialised Groceries (204)" at bounding box center [183, 338] width 209 height 27
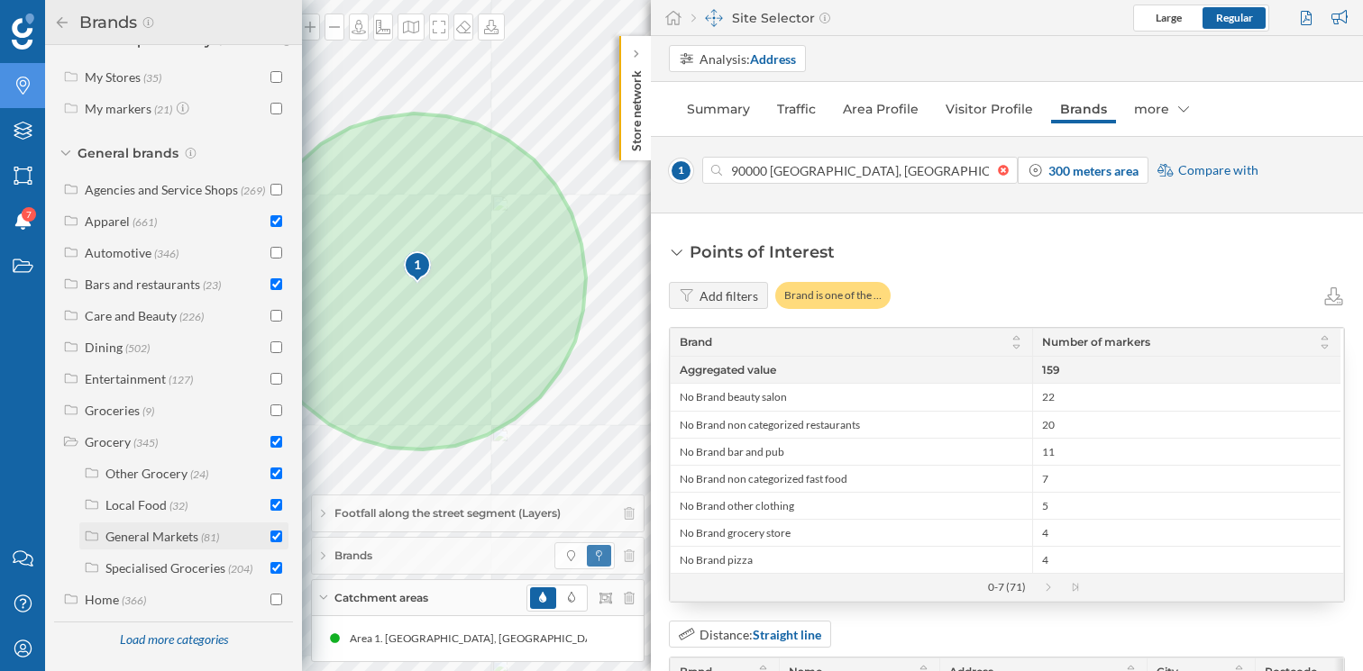
click at [156, 529] on div "General Markets" at bounding box center [151, 536] width 93 height 15
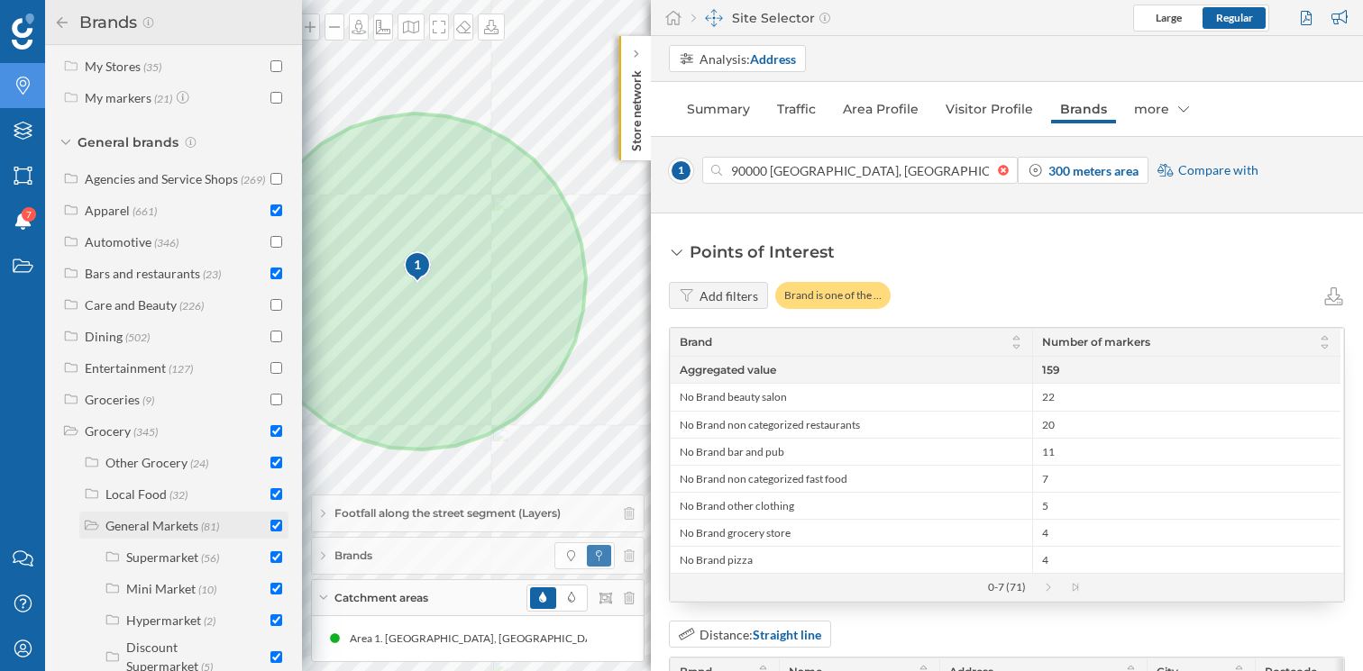
scroll to position [515, 0]
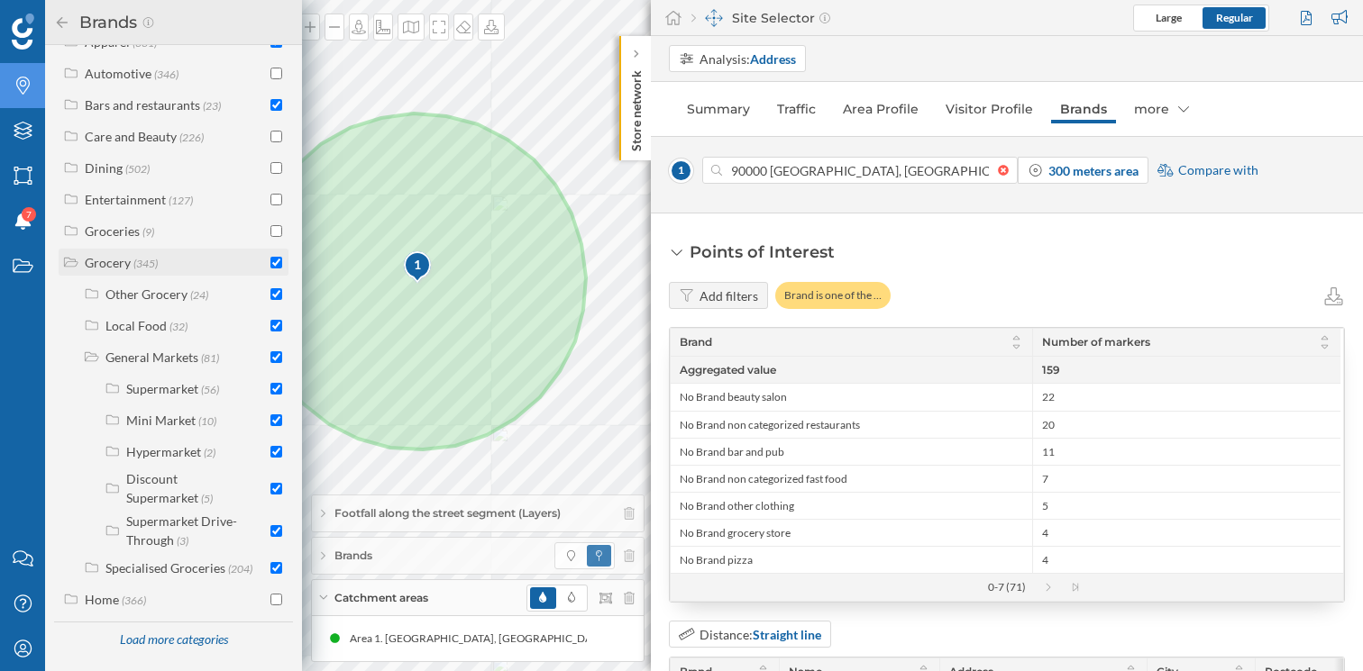
click at [273, 265] on input "checkbox" at bounding box center [276, 263] width 12 height 12
click at [270, 360] on input "checkbox" at bounding box center [276, 357] width 12 height 12
click at [219, 322] on div "Local Food (32)" at bounding box center [185, 325] width 160 height 19
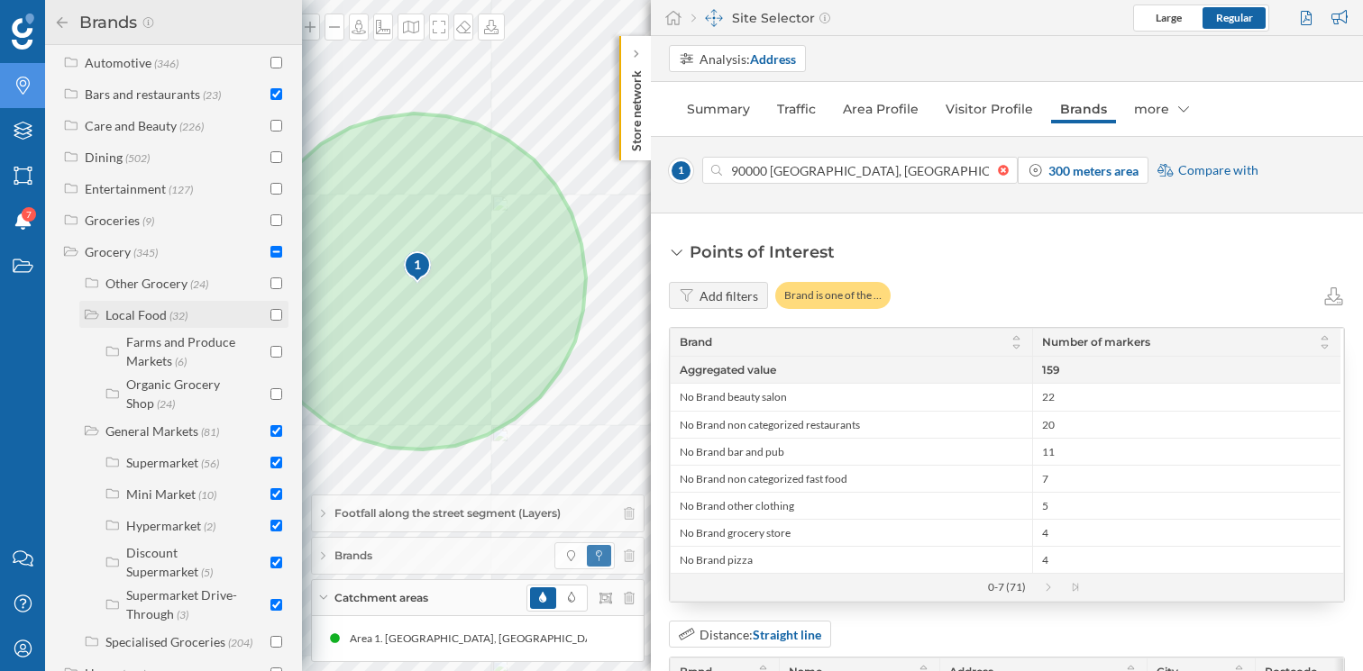
click at [219, 324] on div "Local Food (32)" at bounding box center [185, 315] width 160 height 19
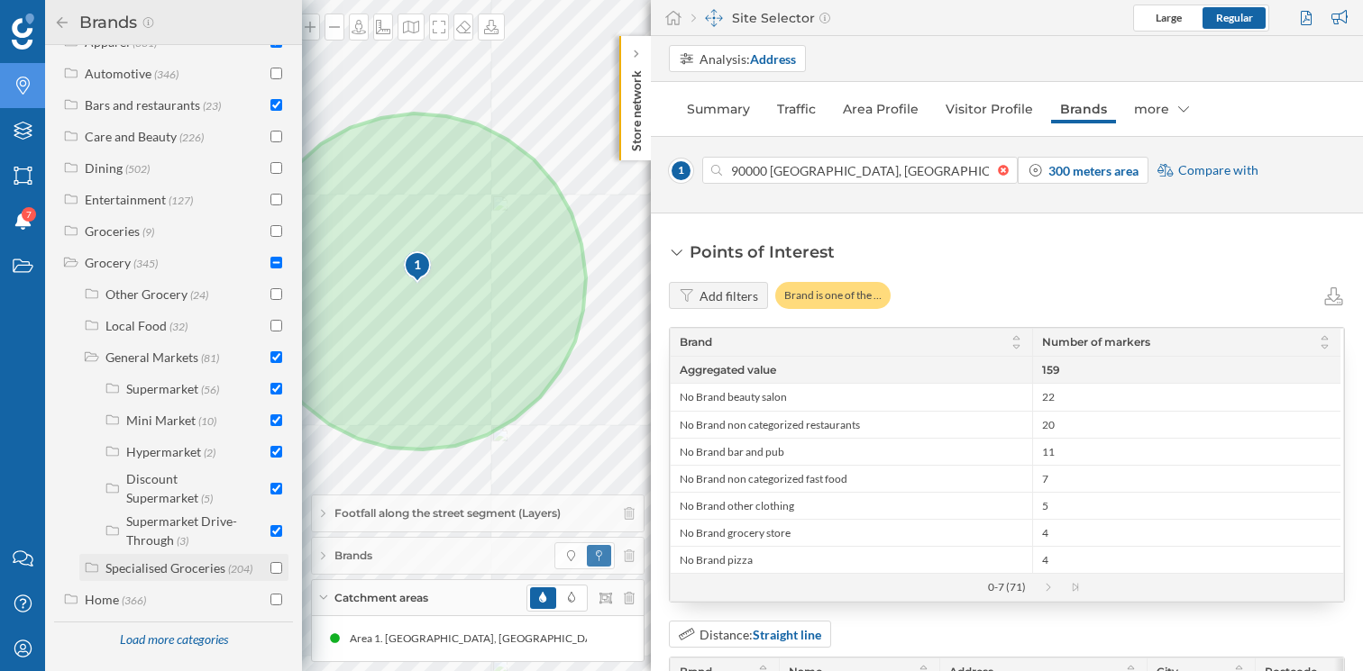
click at [176, 564] on div "Specialised Groceries" at bounding box center [165, 568] width 120 height 15
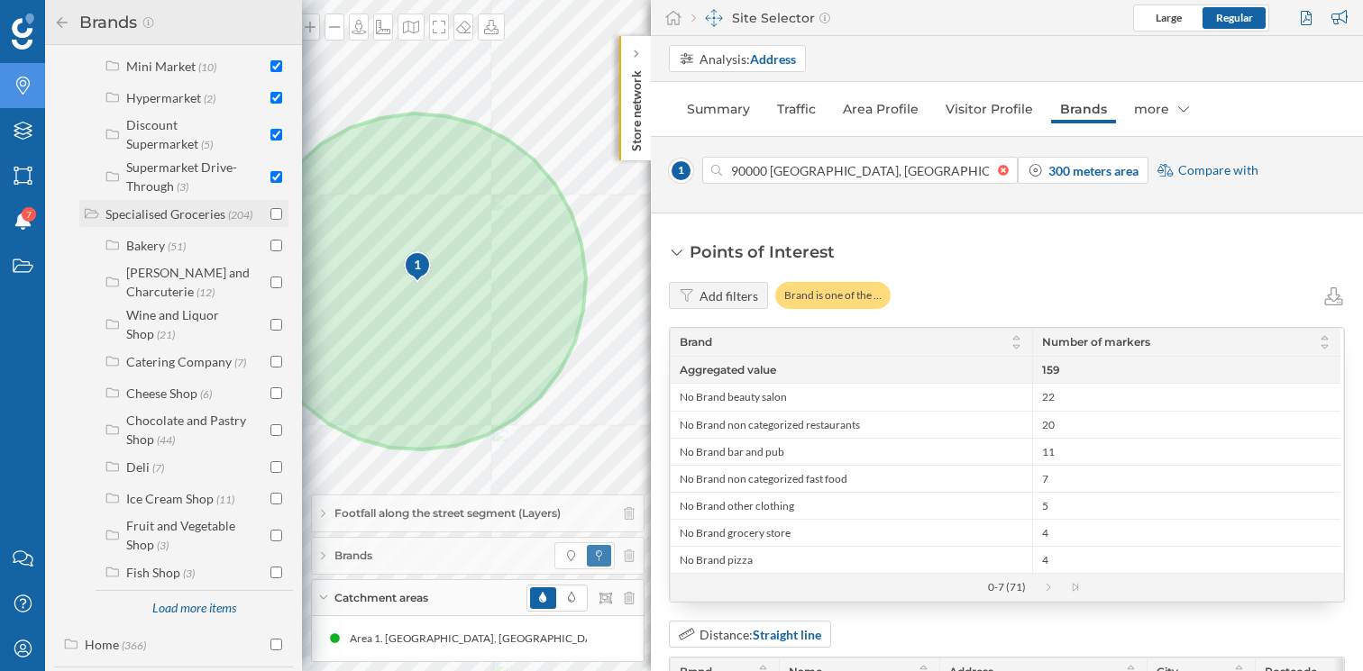
scroll to position [883, 0]
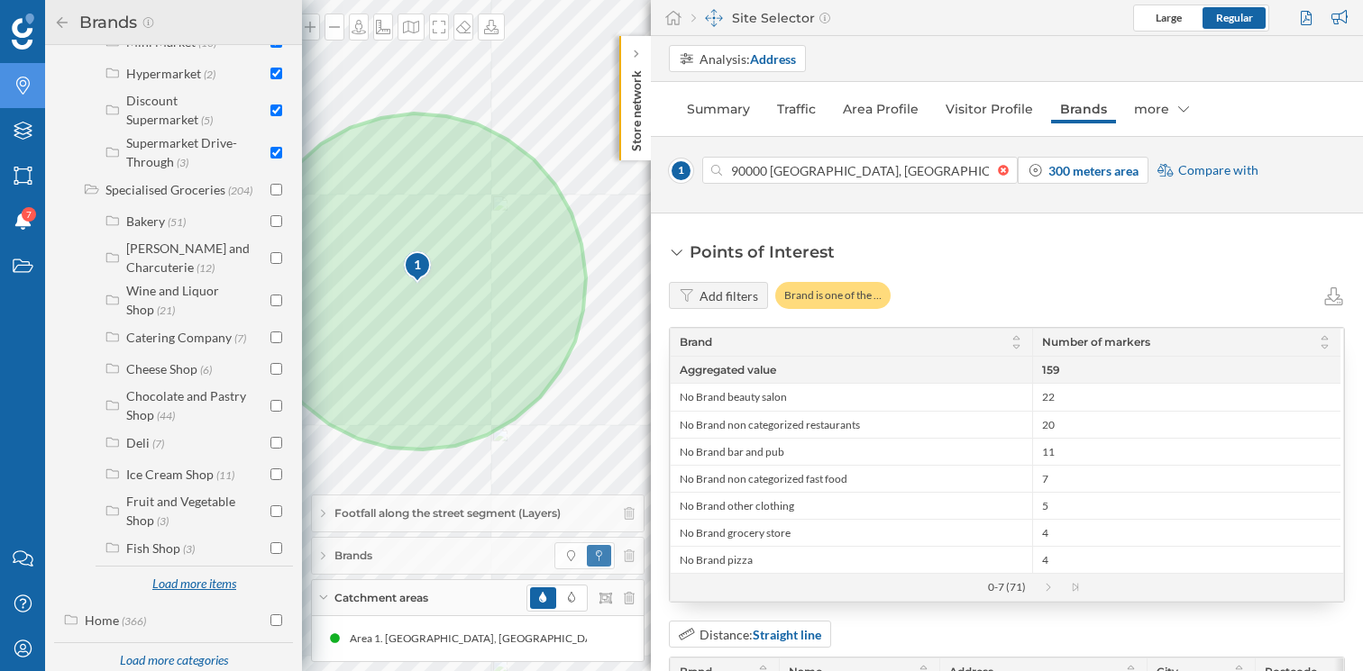
click at [180, 598] on div "Load more items" at bounding box center [194, 584] width 106 height 27
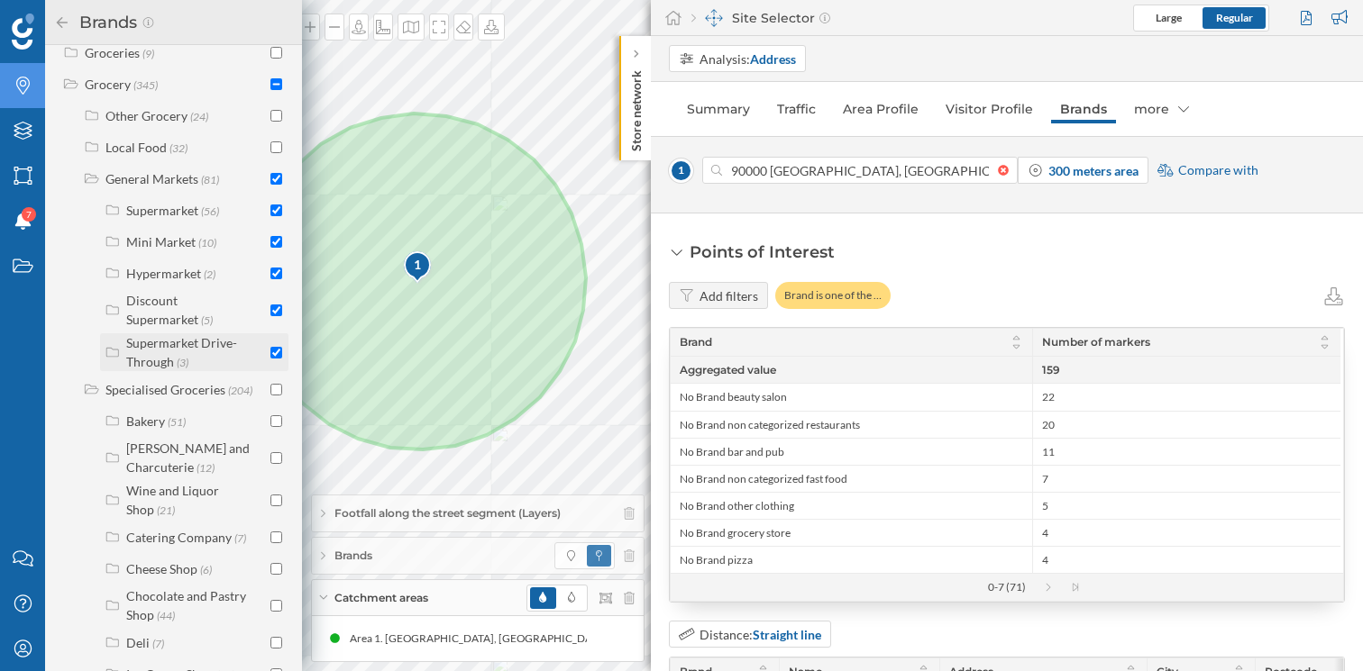
scroll to position [653, 0]
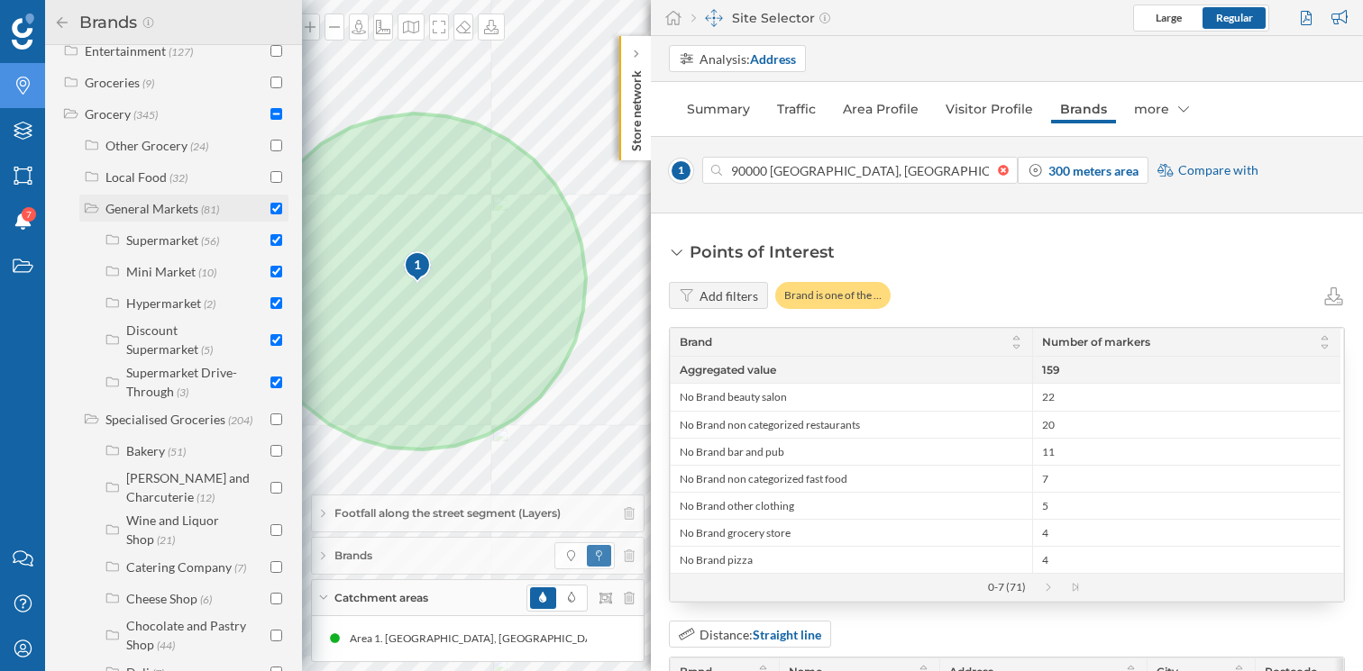
click at [108, 216] on div "General Markets" at bounding box center [151, 208] width 93 height 15
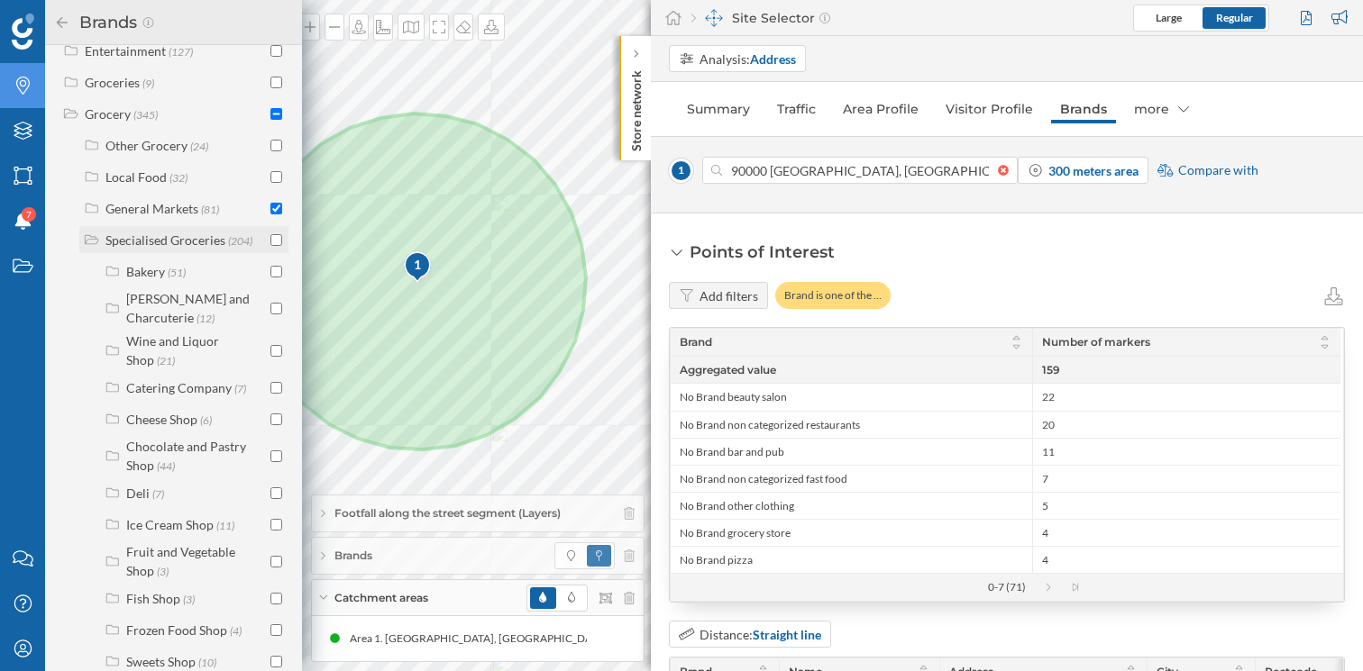
click at [108, 247] on div "Specialised Groceries" at bounding box center [165, 240] width 120 height 15
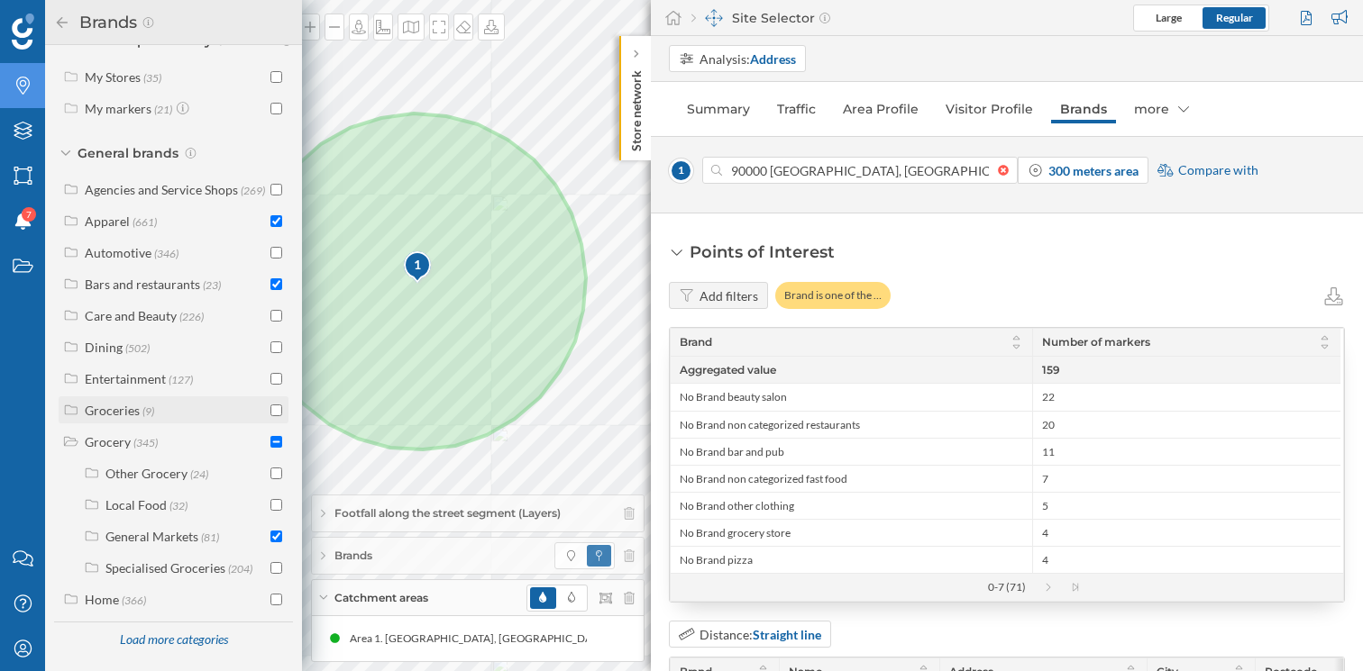
click at [153, 412] on span "(9)" at bounding box center [148, 410] width 12 height 15
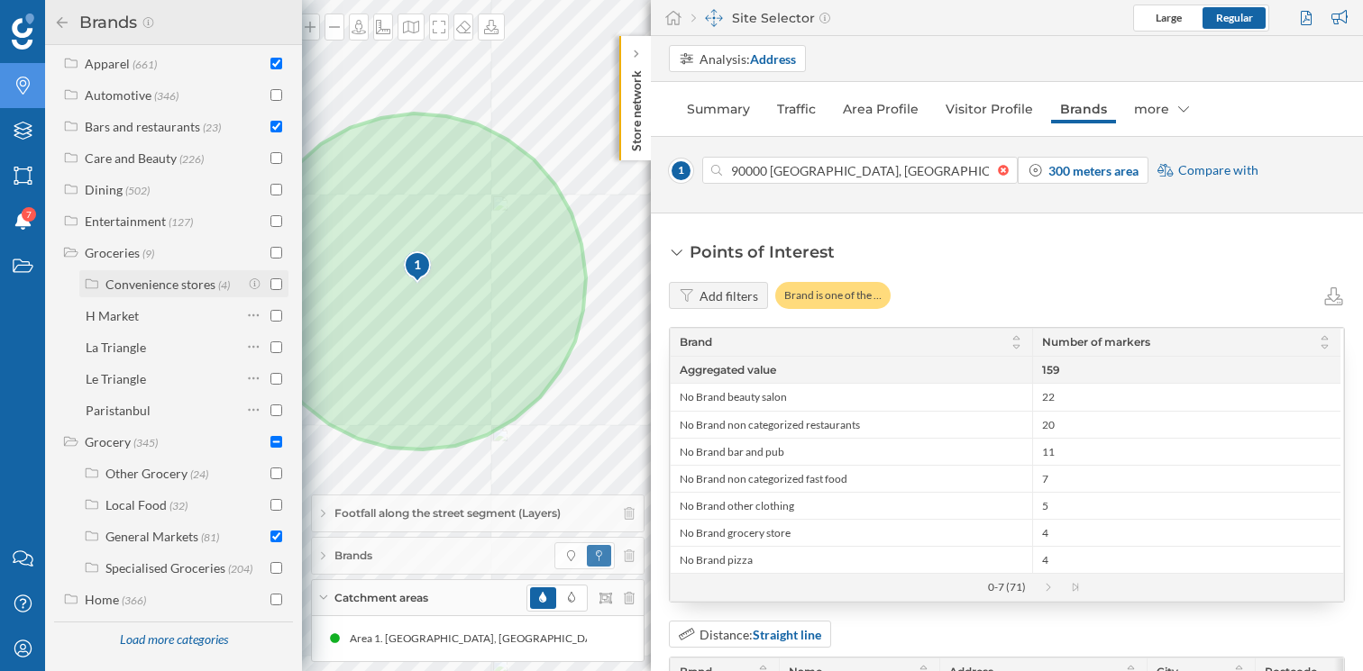
click at [110, 287] on div "Convenience stores" at bounding box center [160, 284] width 110 height 15
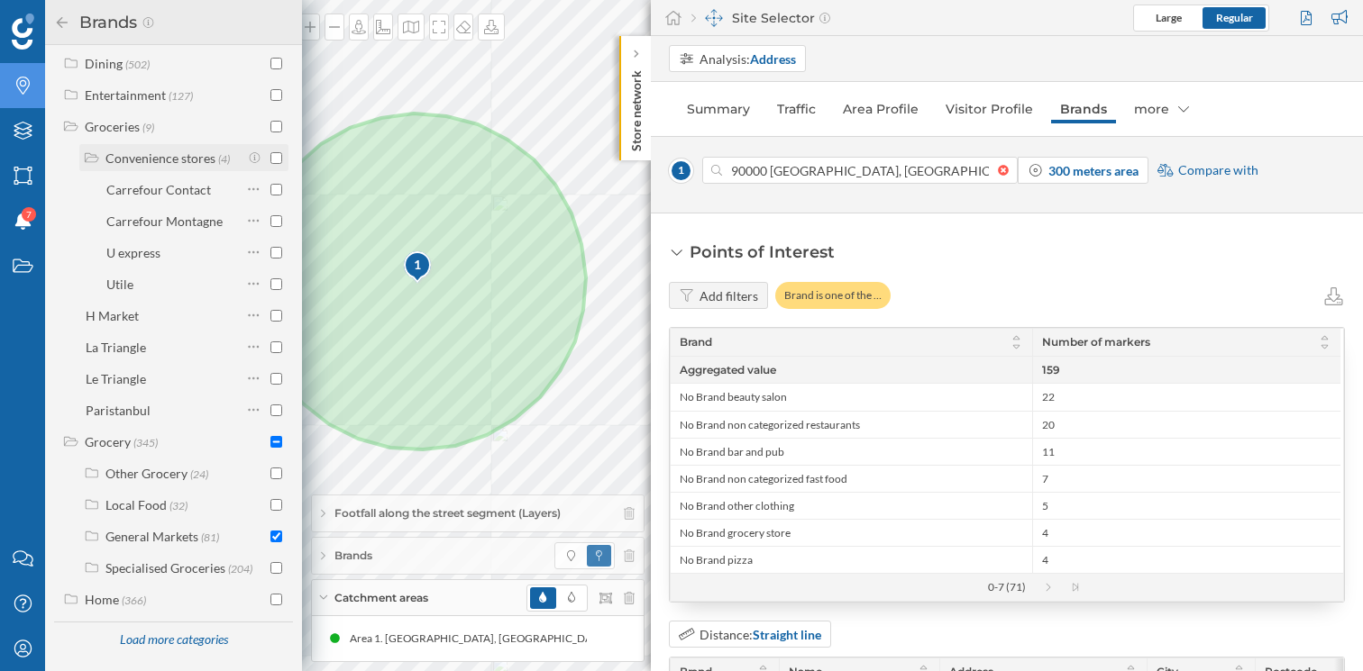
click at [270, 159] on input "checkbox" at bounding box center [276, 158] width 12 height 12
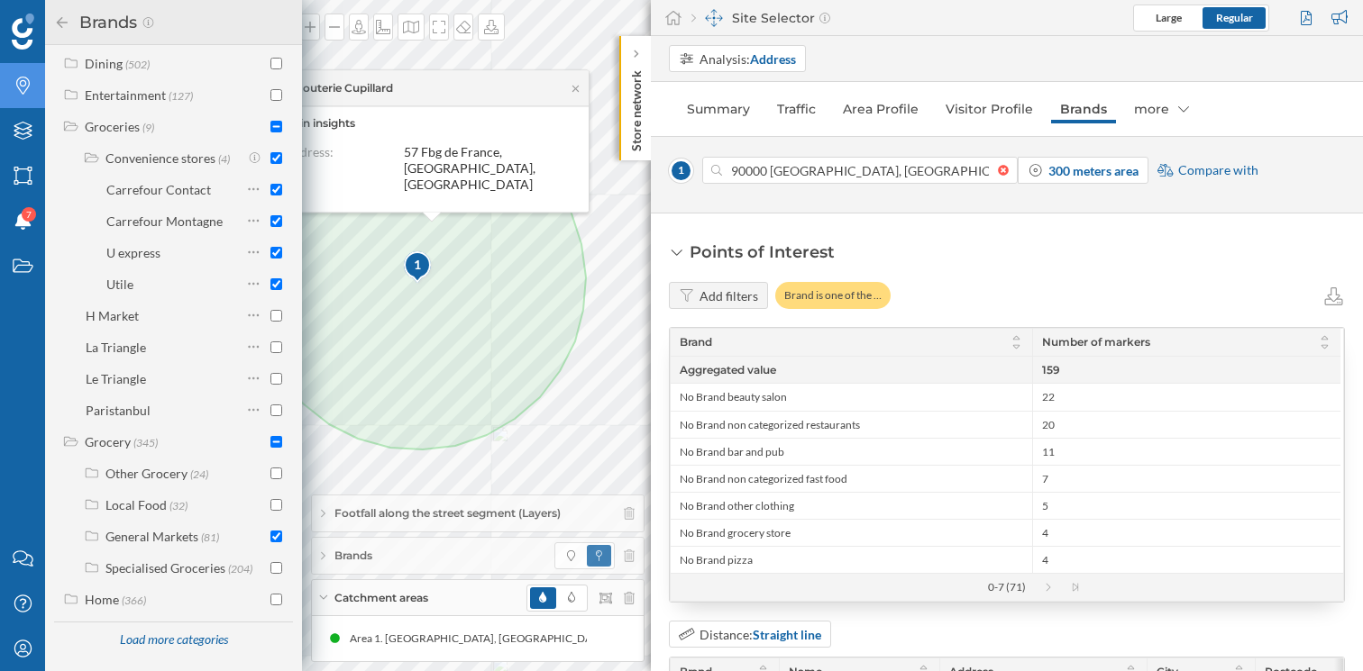
click at [63, 16] on icon at bounding box center [62, 22] width 16 height 13
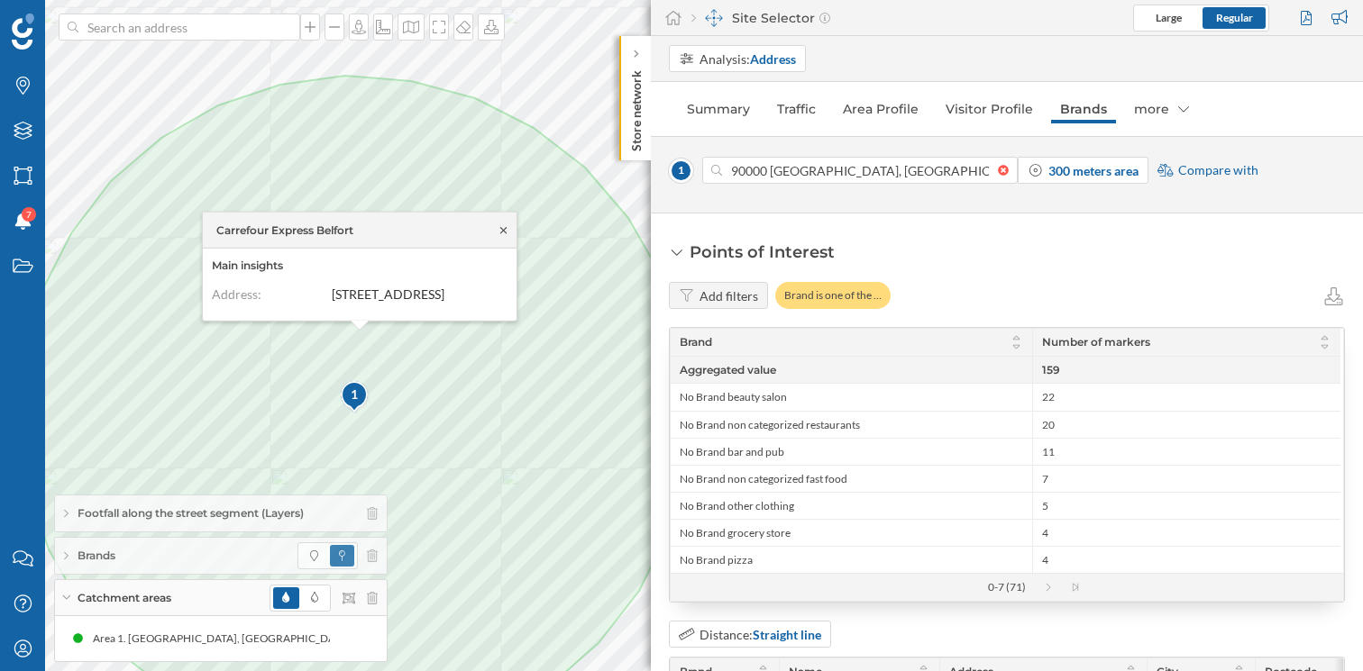
click at [505, 224] on icon at bounding box center [504, 229] width 14 height 11
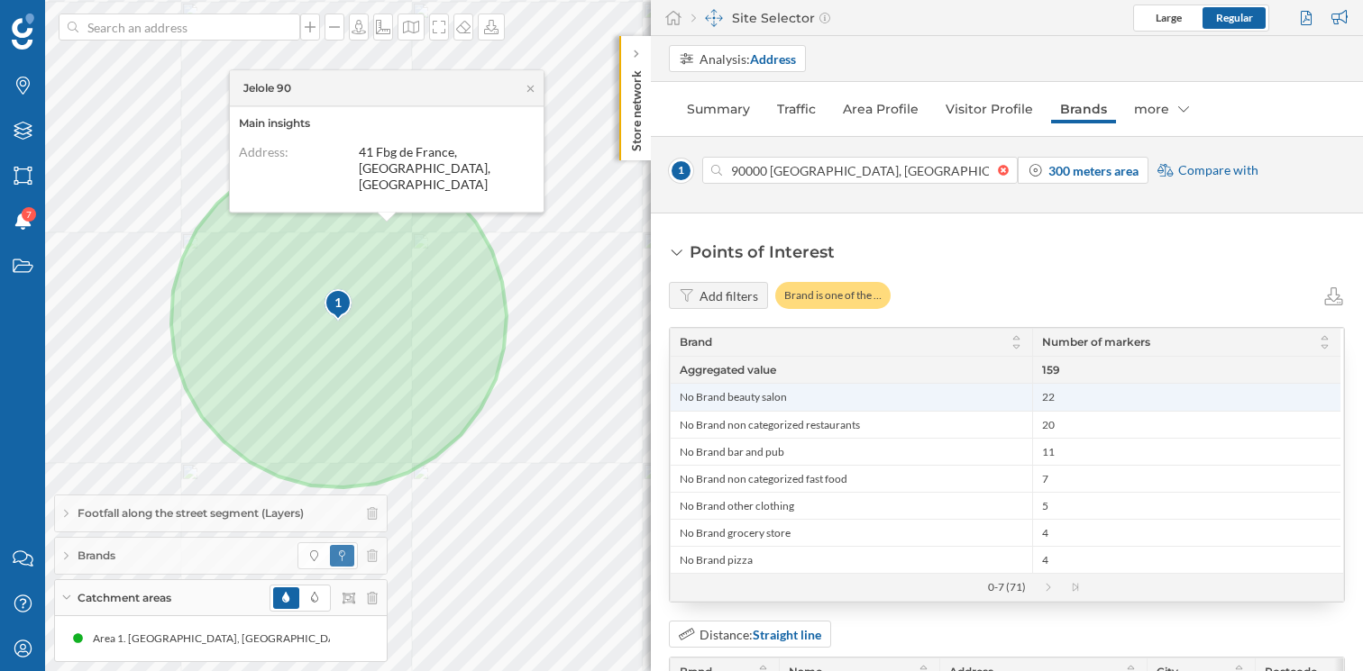
click at [772, 400] on span "No Brand beauty salon" at bounding box center [733, 397] width 107 height 14
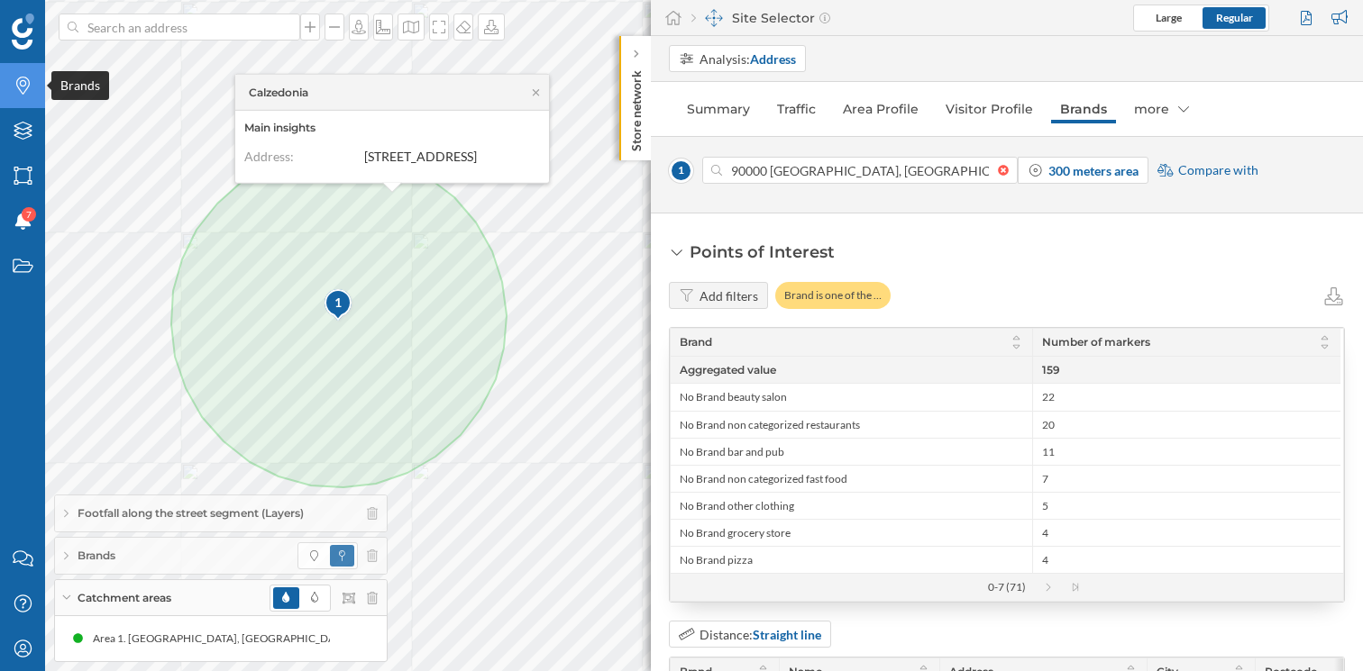
click at [32, 84] on icon "Brands" at bounding box center [23, 86] width 23 height 18
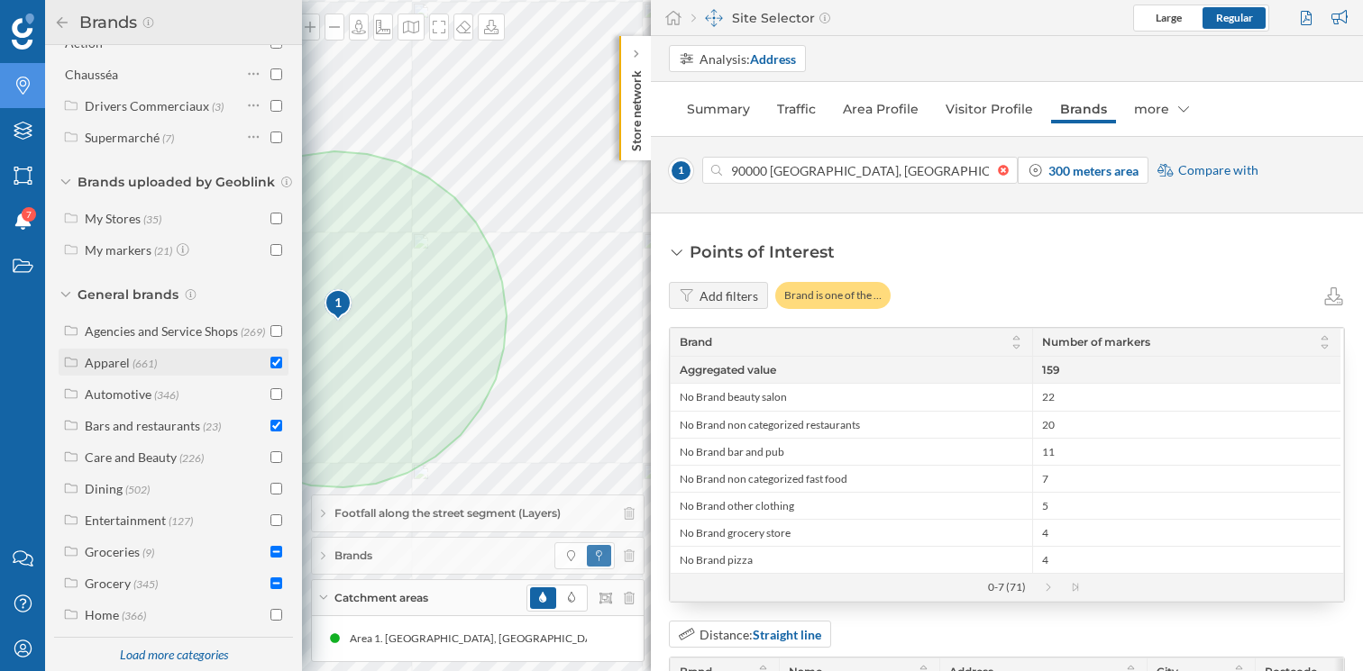
scroll to position [210, 0]
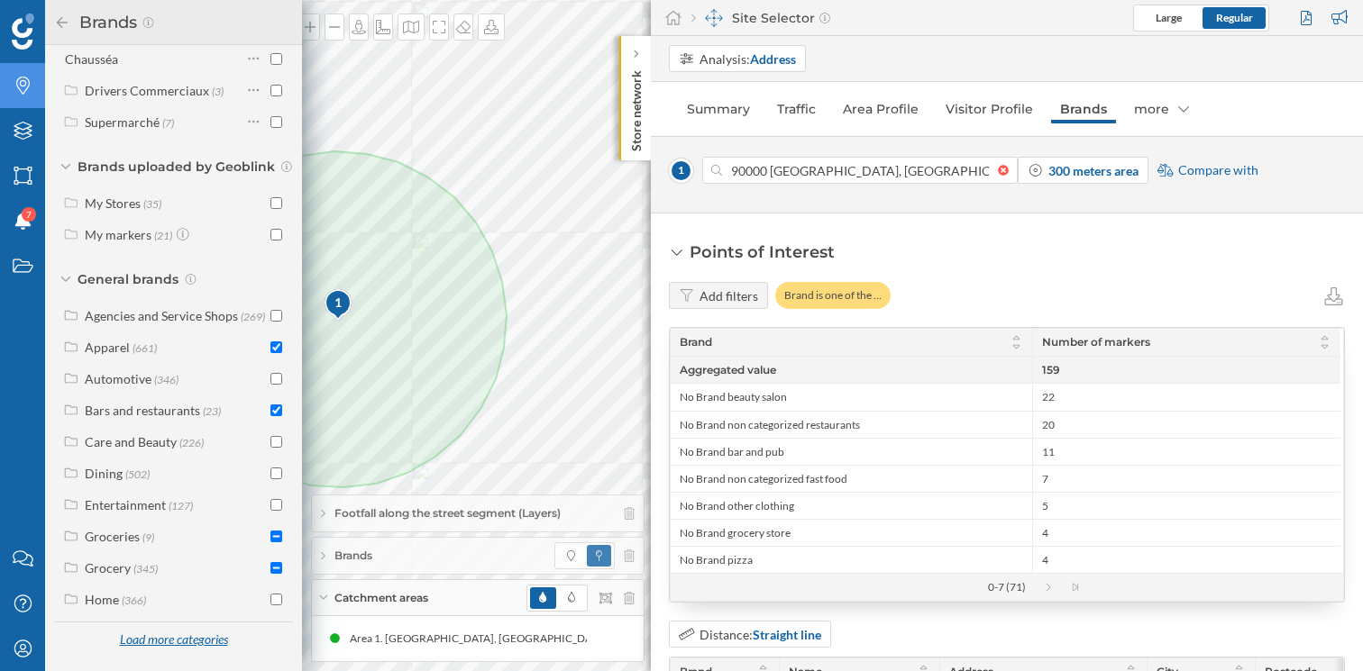
click at [146, 643] on div "Load more categories" at bounding box center [173, 640] width 131 height 27
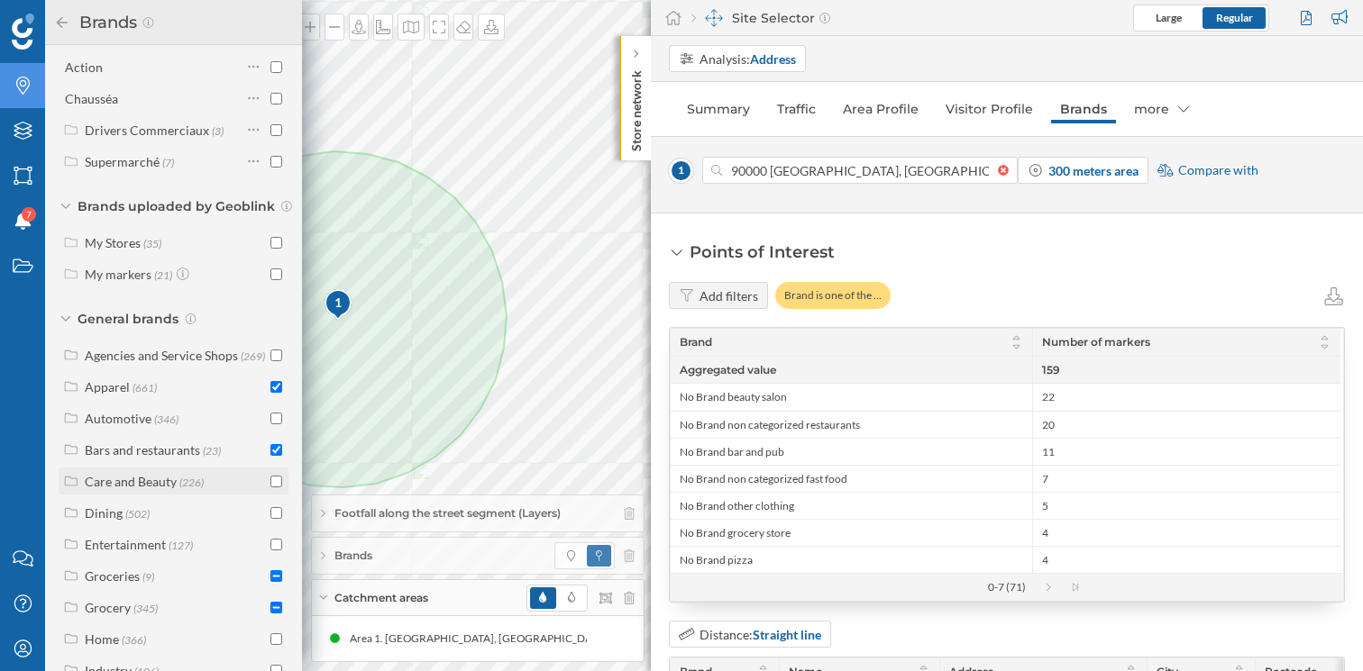
scroll to position [0, 0]
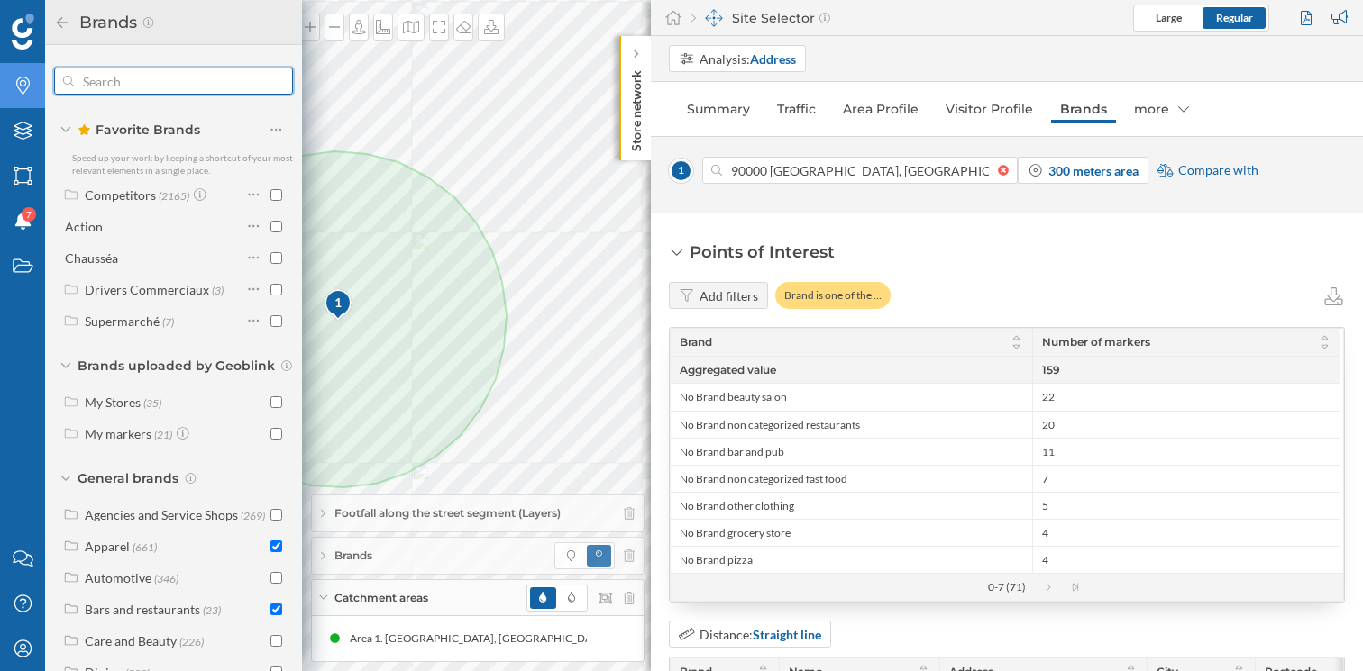
click at [190, 82] on input "text" at bounding box center [173, 81] width 199 height 36
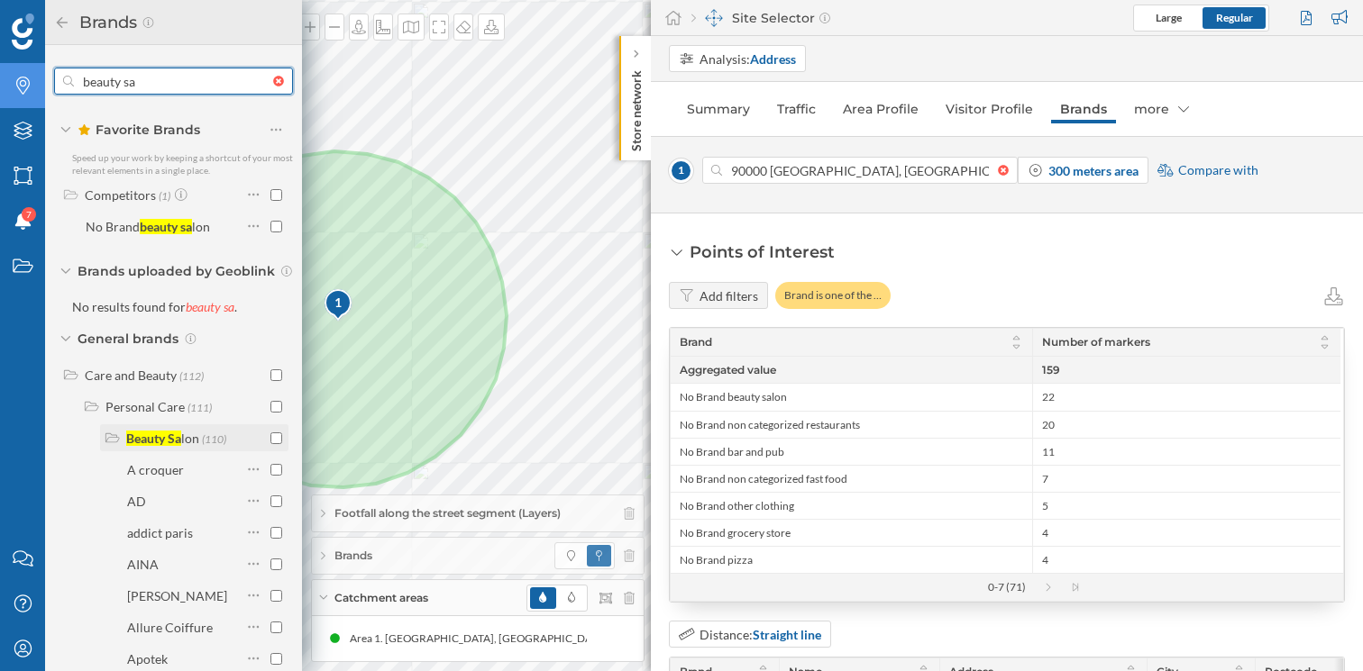
type input "beauty sa"
click at [275, 435] on input "checkbox" at bounding box center [276, 439] width 12 height 12
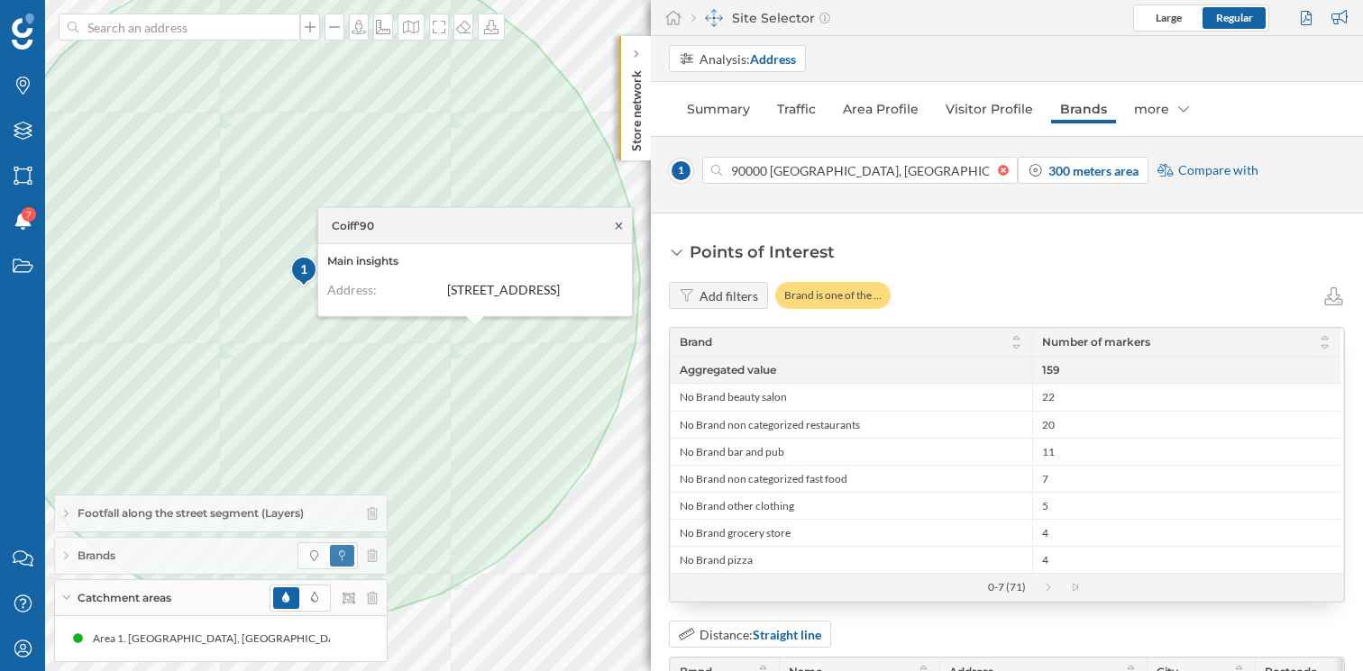
click at [620, 223] on icon at bounding box center [619, 226] width 6 height 6
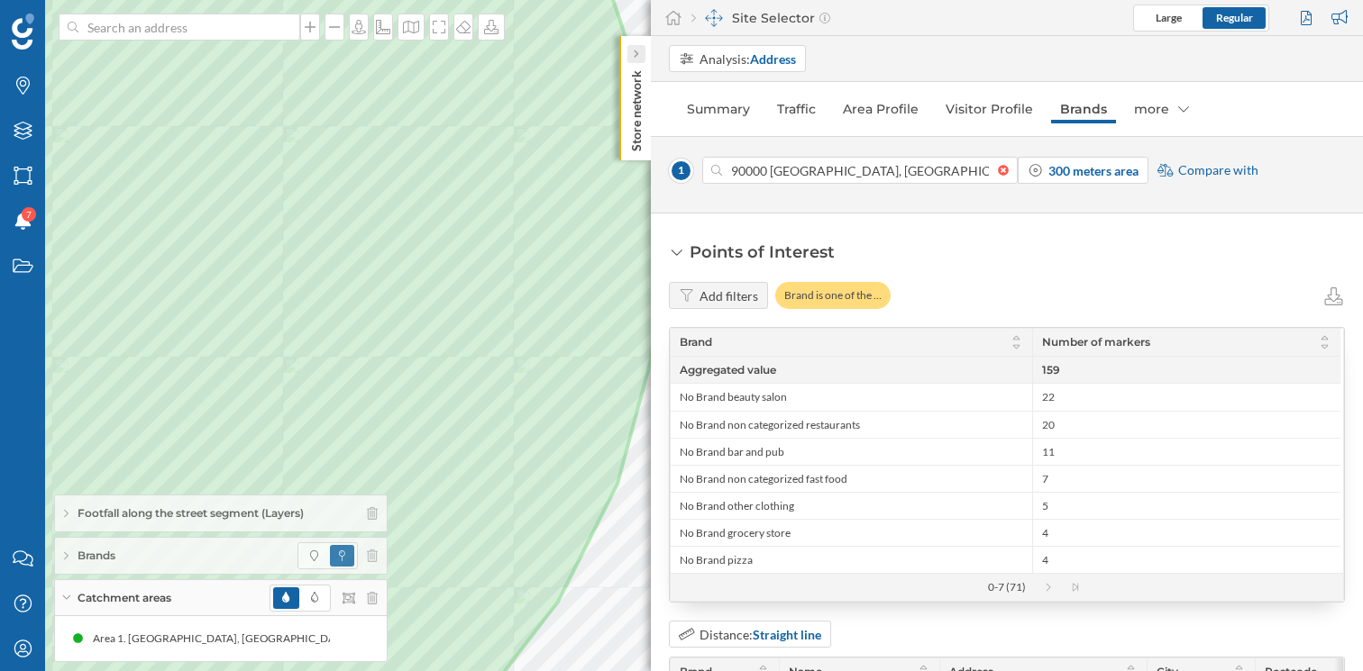
click at [627, 58] on div at bounding box center [636, 54] width 18 height 18
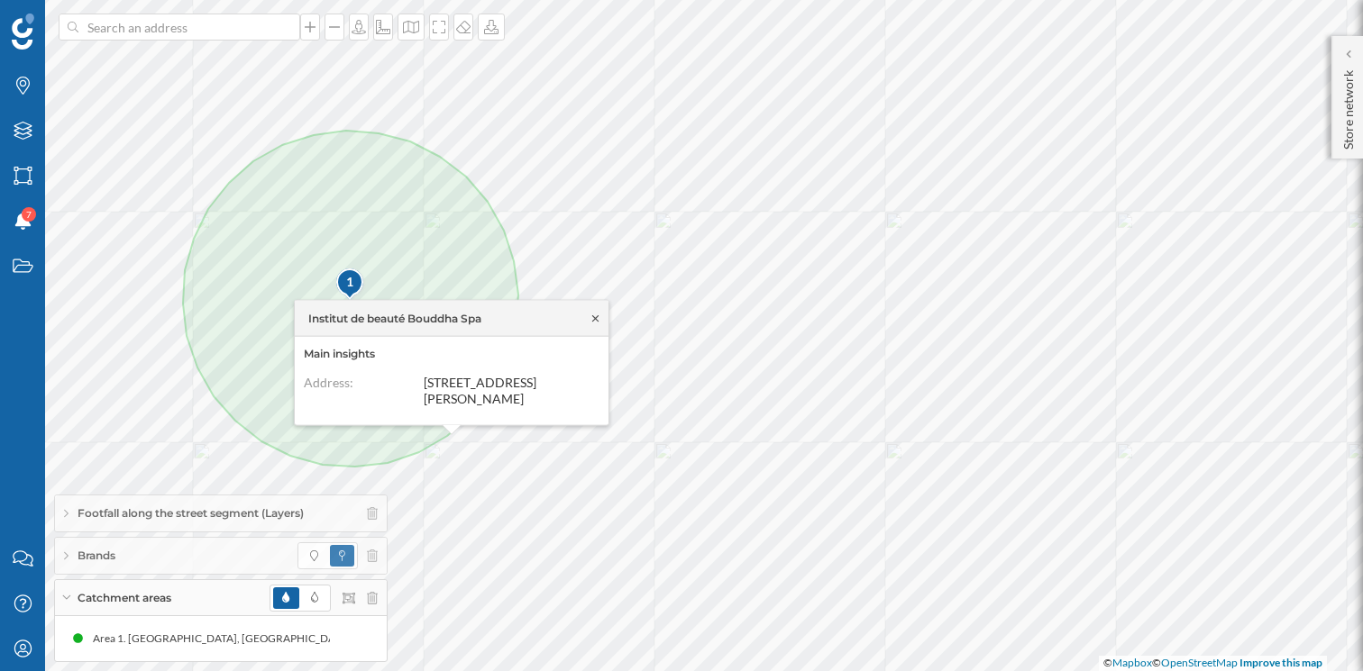
click at [595, 314] on icon at bounding box center [595, 318] width 14 height 11
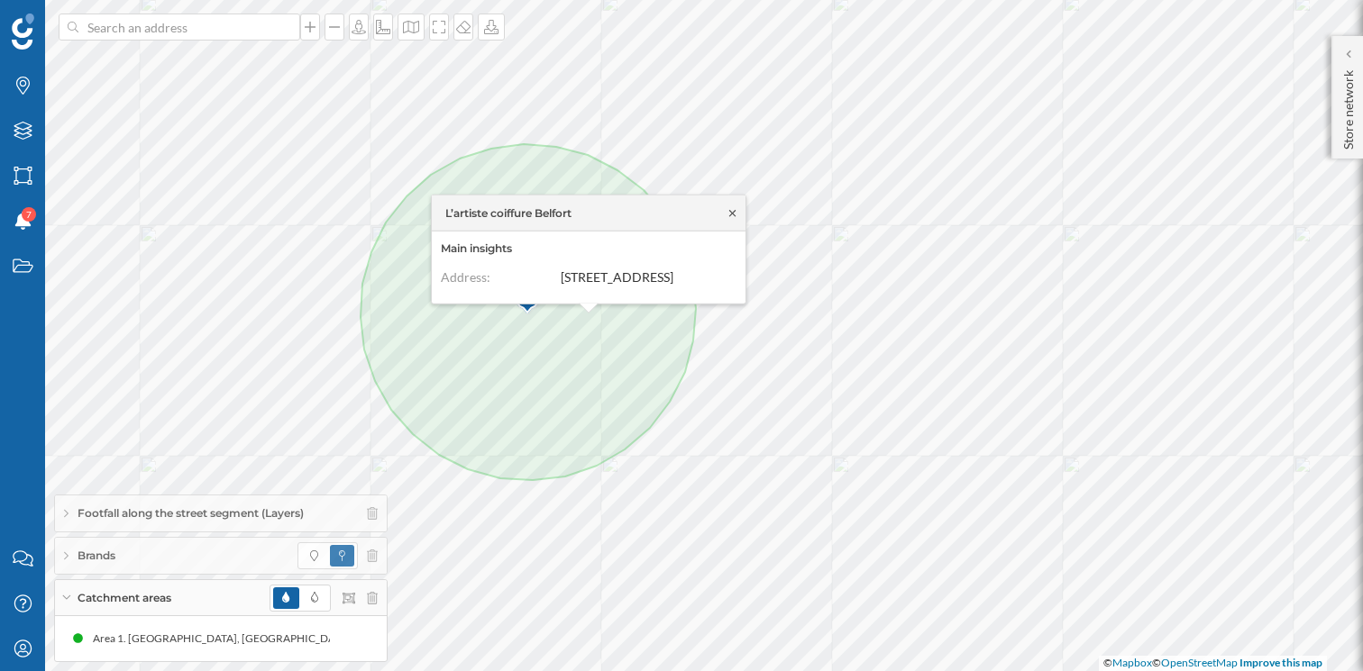
click at [728, 211] on icon at bounding box center [732, 212] width 14 height 11
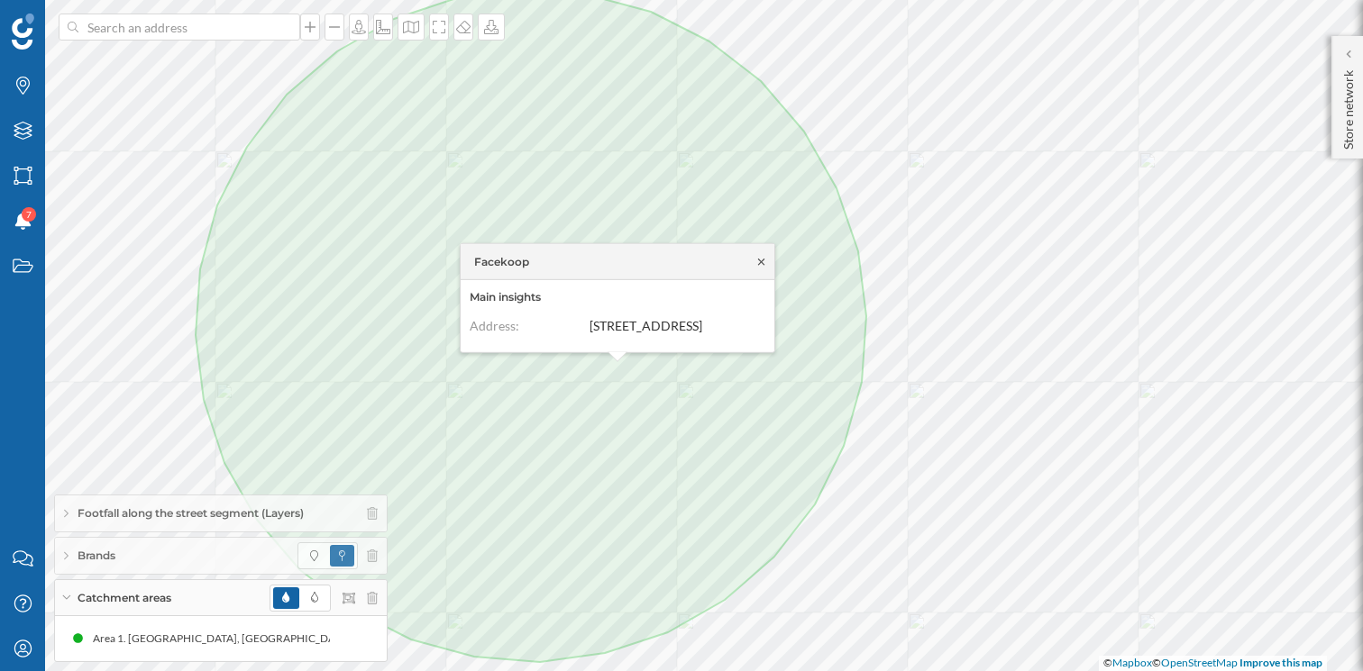
click at [761, 259] on icon at bounding box center [761, 262] width 6 height 6
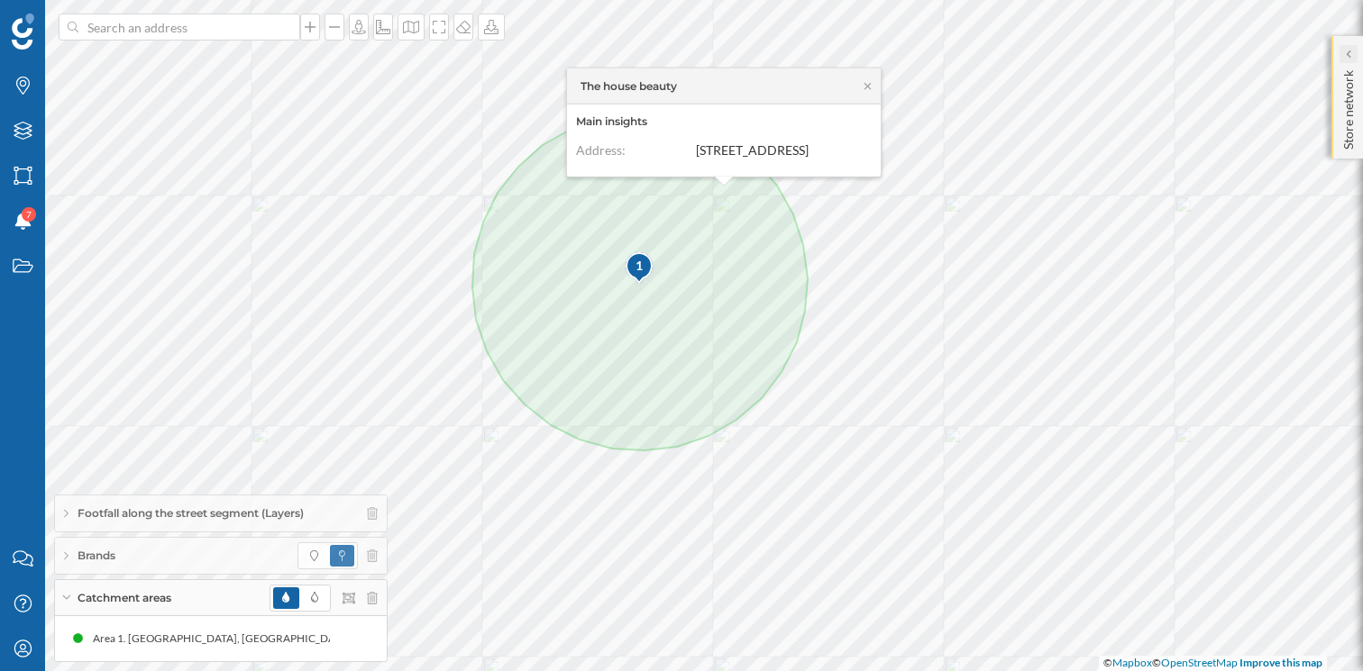
click at [1350, 50] on icon at bounding box center [1347, 54] width 5 height 9
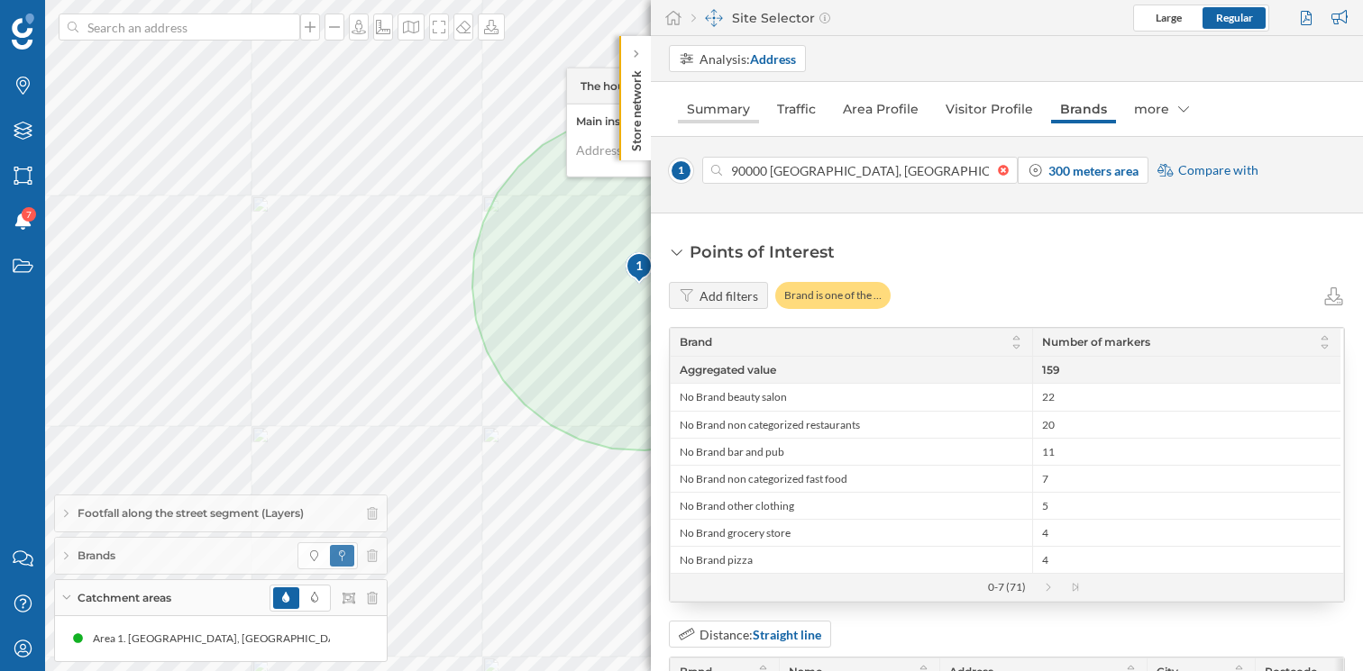
click at [725, 103] on link "Summary" at bounding box center [718, 109] width 81 height 29
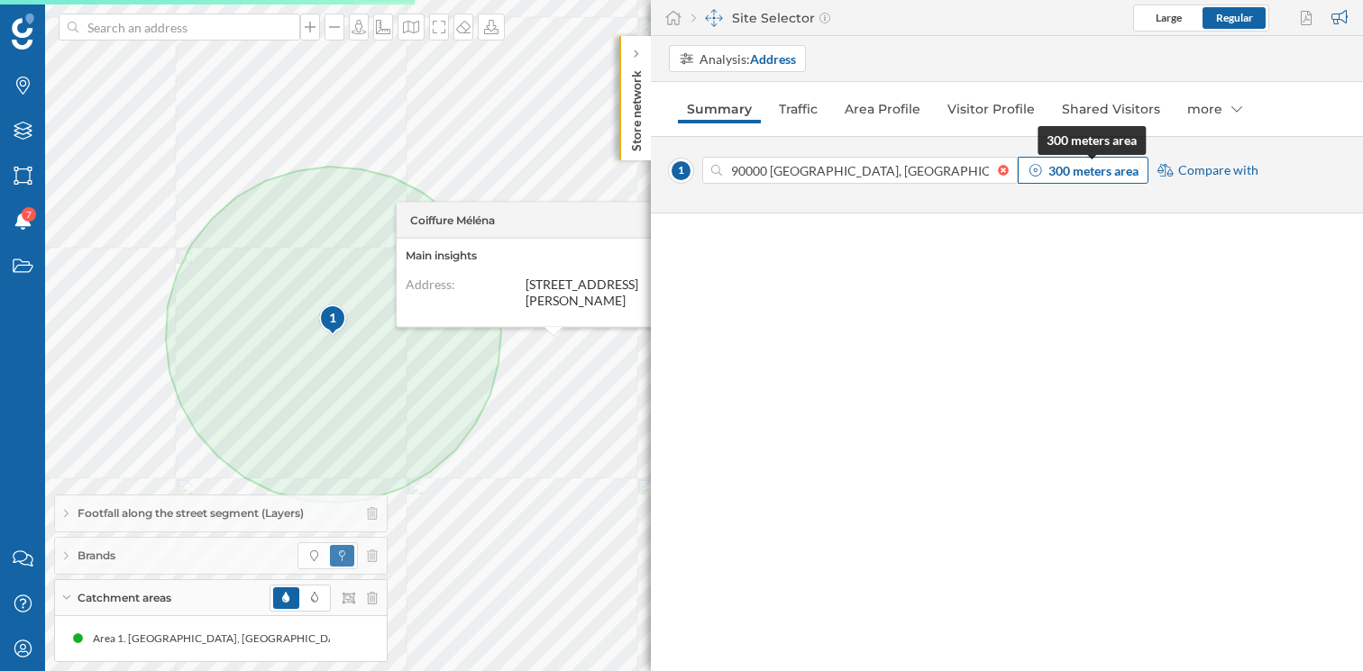
click at [1061, 168] on strong "300 meters area" at bounding box center [1093, 170] width 90 height 15
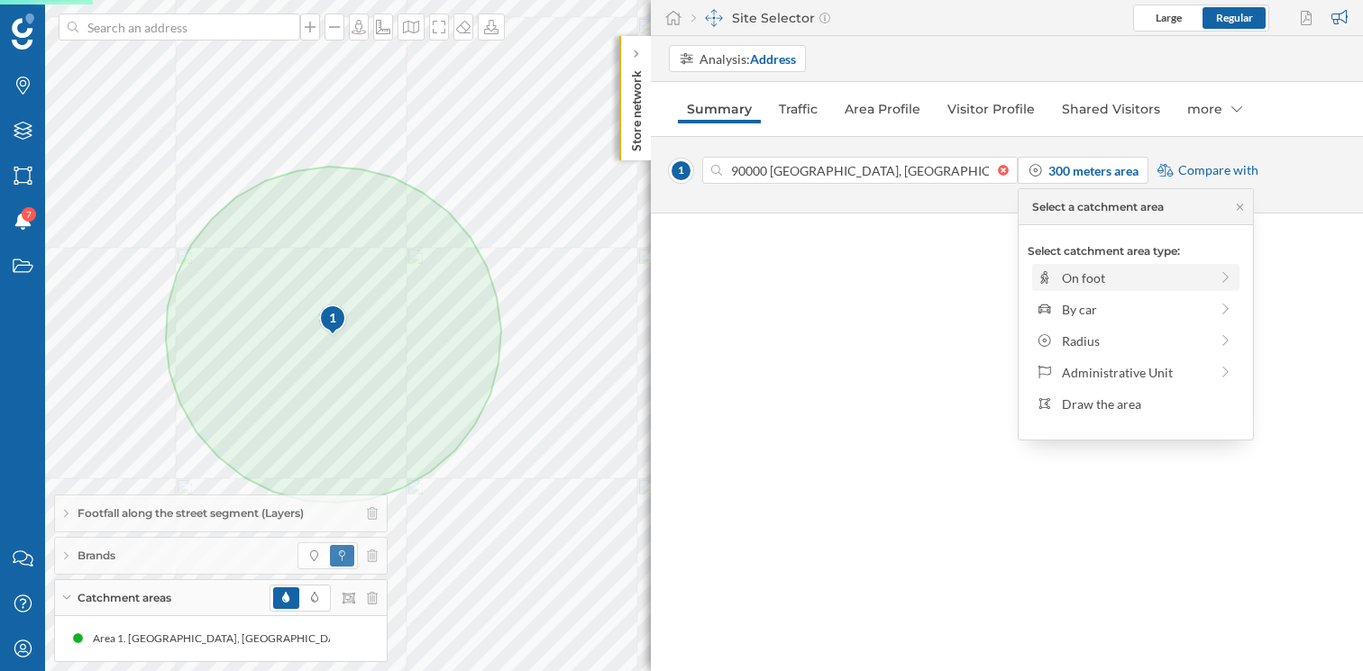
click at [1098, 279] on div "On foot" at bounding box center [1135, 278] width 147 height 19
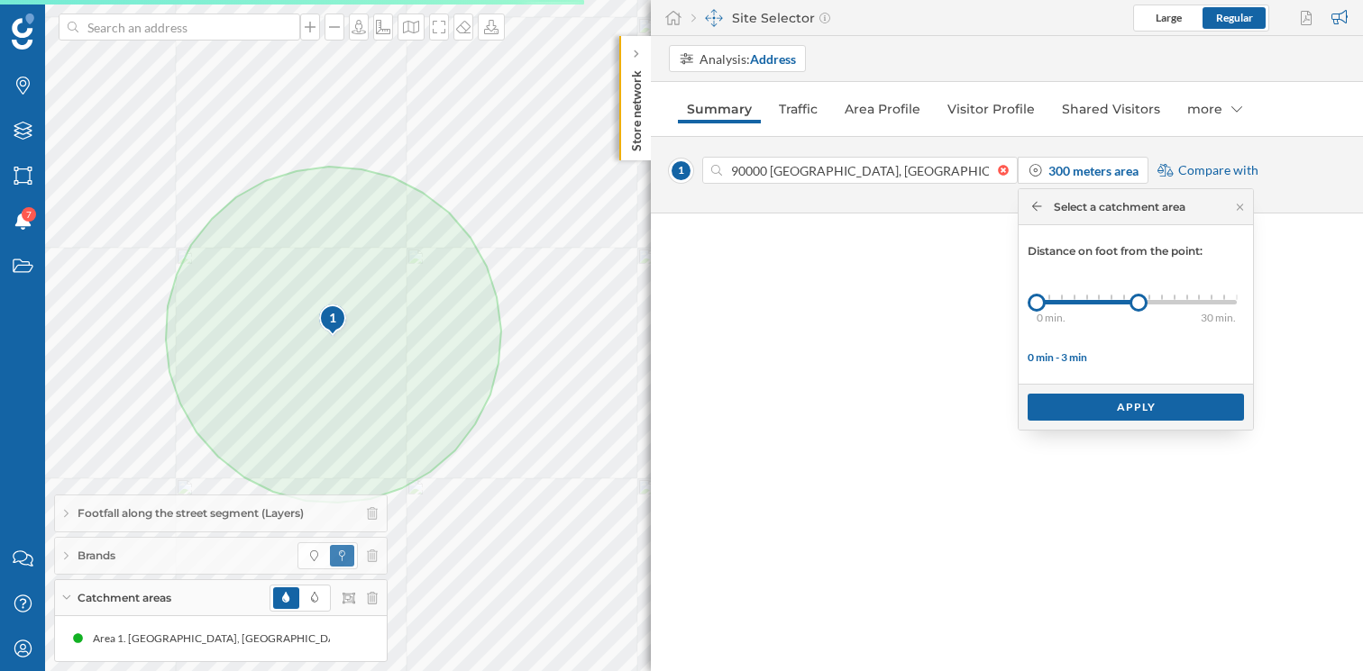
drag, startPoint x: 1054, startPoint y: 304, endPoint x: 1137, endPoint y: 312, distance: 83.3
click at [1137, 312] on div "0 min. 3 min. 4 min. 5 min. 6 min. 7 min. 8 min. 9 min. 10 min. 11 min. 12 min.…" at bounding box center [1136, 302] width 200 height 23
click at [1117, 410] on div "Apply" at bounding box center [1135, 406] width 216 height 27
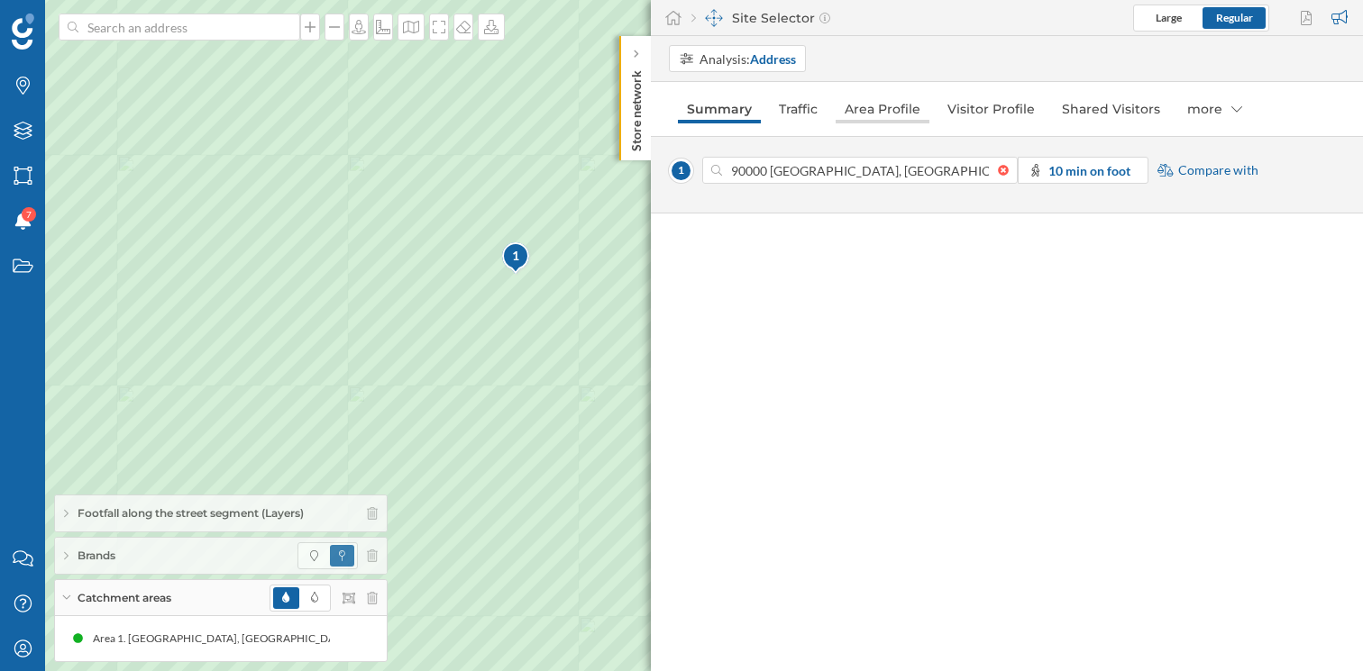
click at [892, 104] on link "Area Profile" at bounding box center [882, 109] width 94 height 29
click at [1182, 109] on div "more" at bounding box center [1213, 109] width 73 height 29
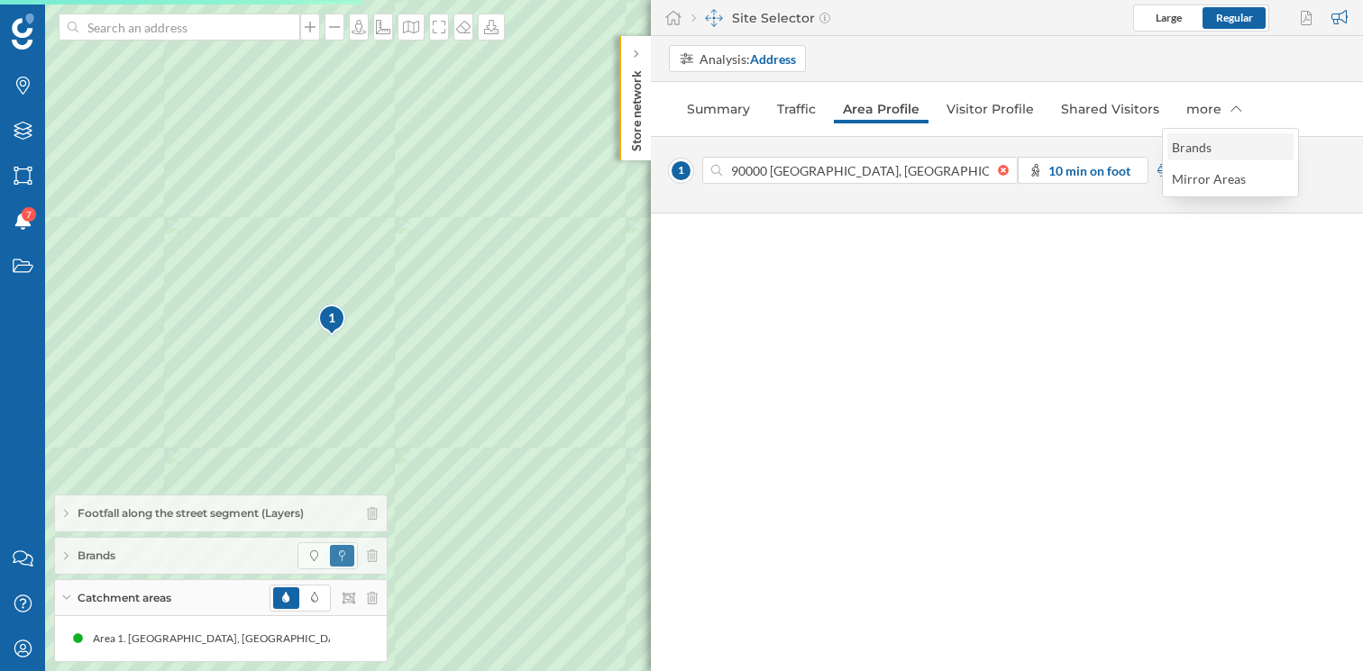
click at [1184, 147] on div "Brands" at bounding box center [1192, 147] width 40 height 15
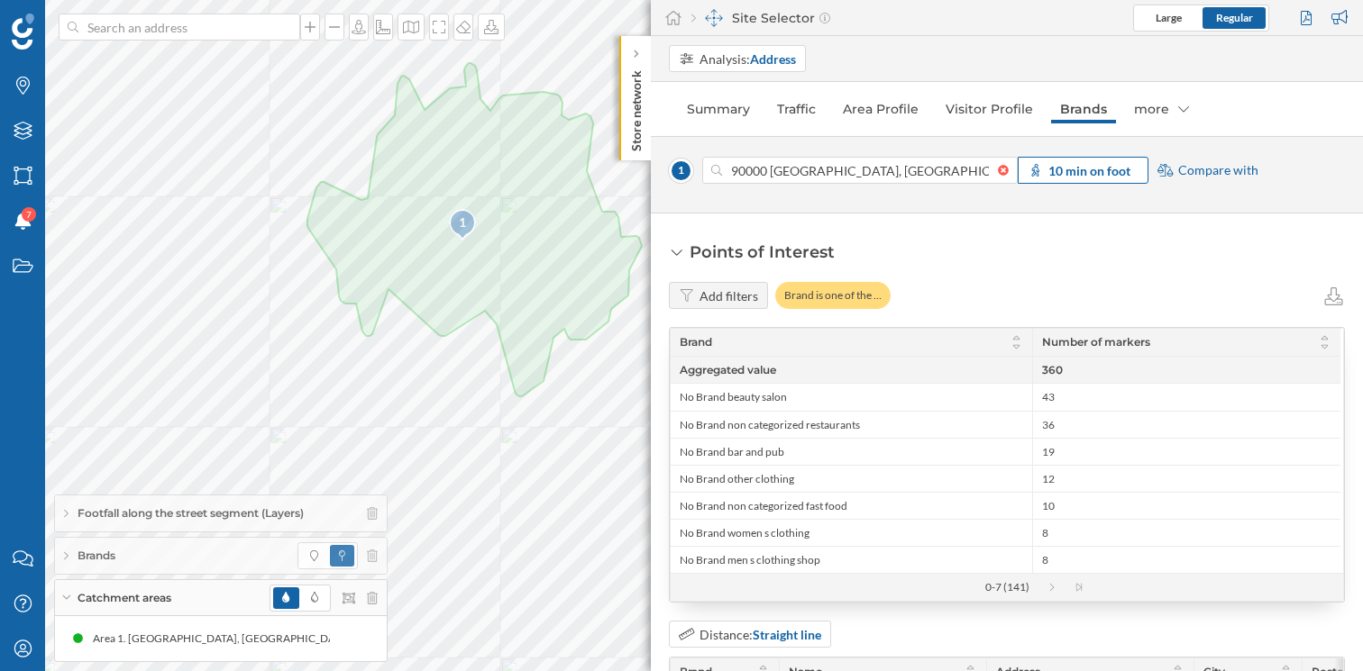
click at [1094, 166] on strong "10 min on foot" at bounding box center [1089, 170] width 82 height 15
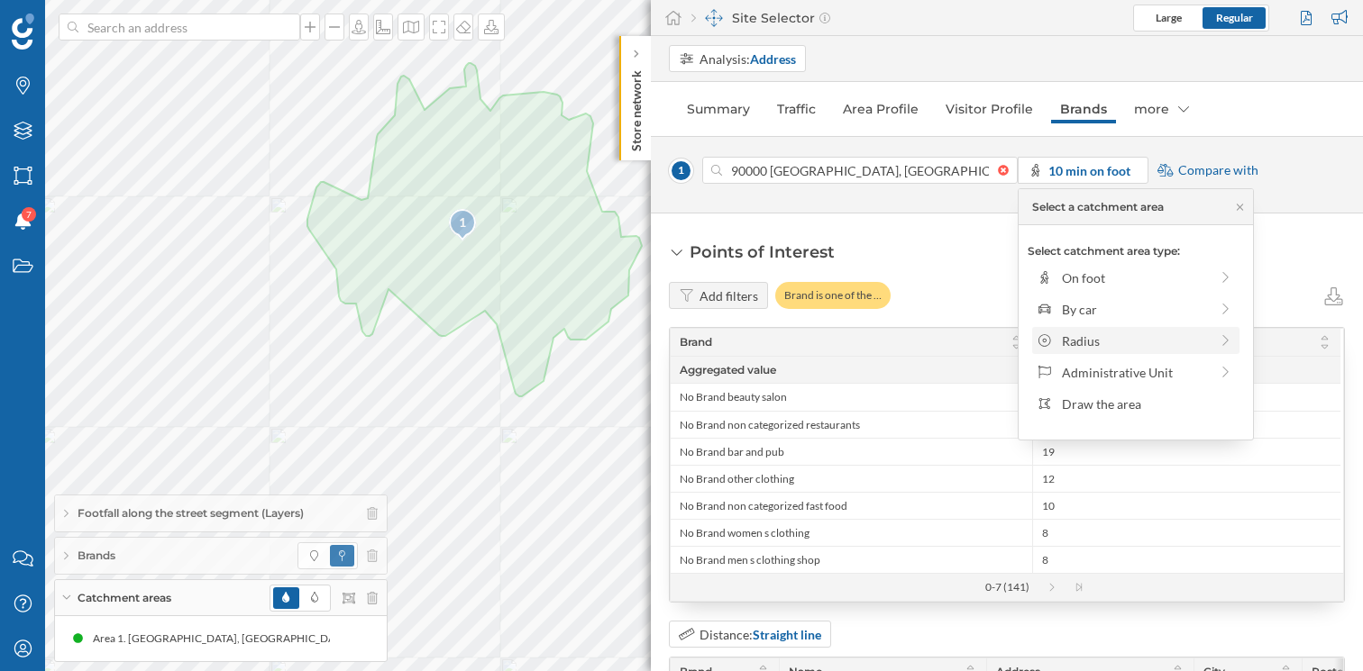
click at [1096, 336] on div "Radius" at bounding box center [1135, 341] width 147 height 19
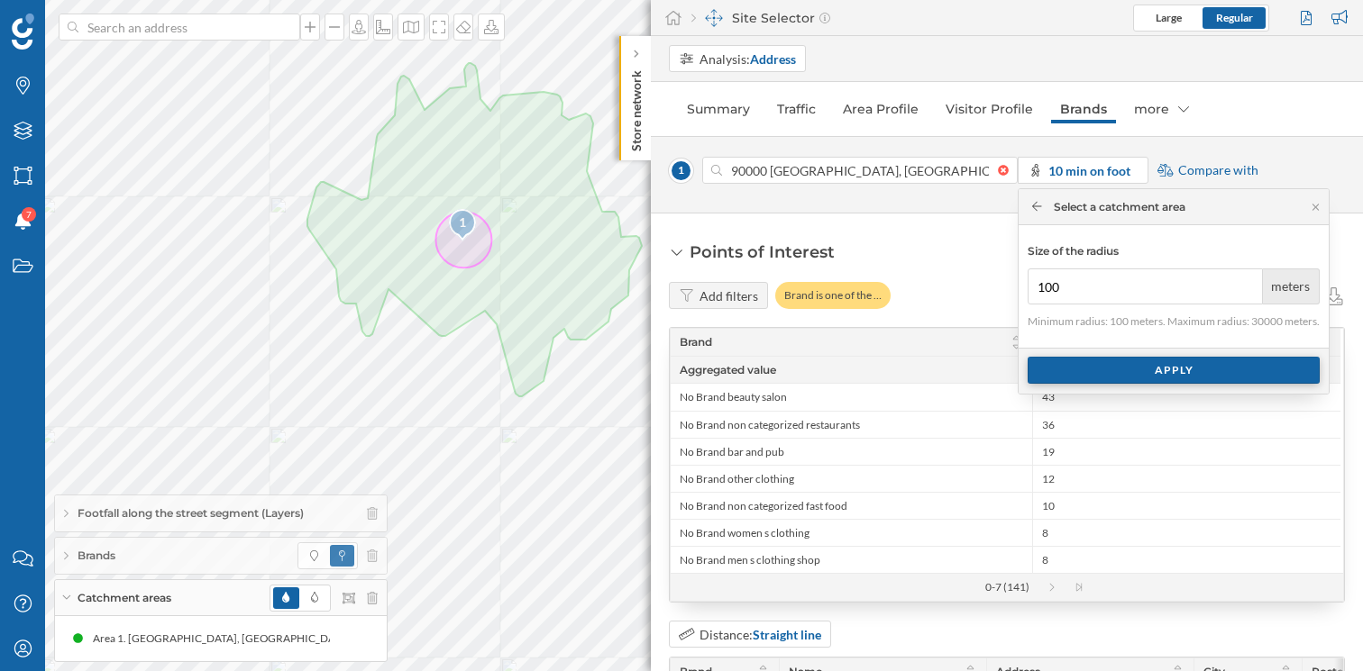
click at [1178, 373] on div "Apply" at bounding box center [1173, 370] width 292 height 27
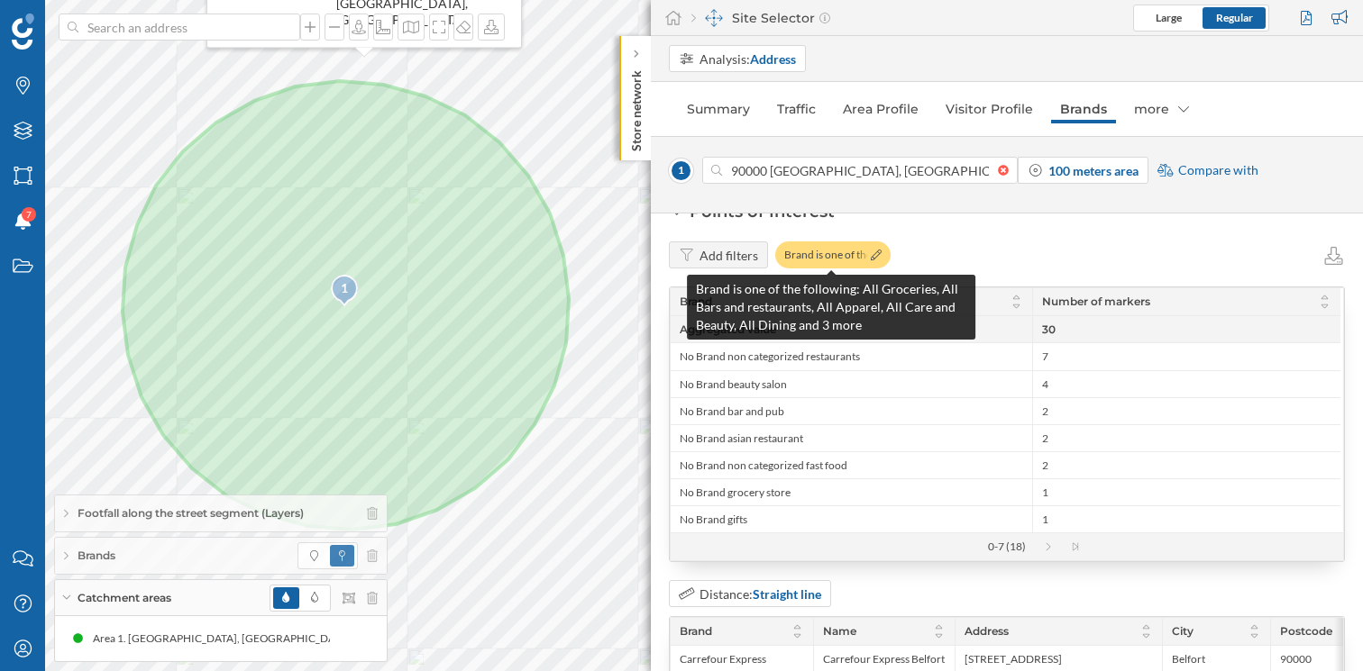
scroll to position [30, 0]
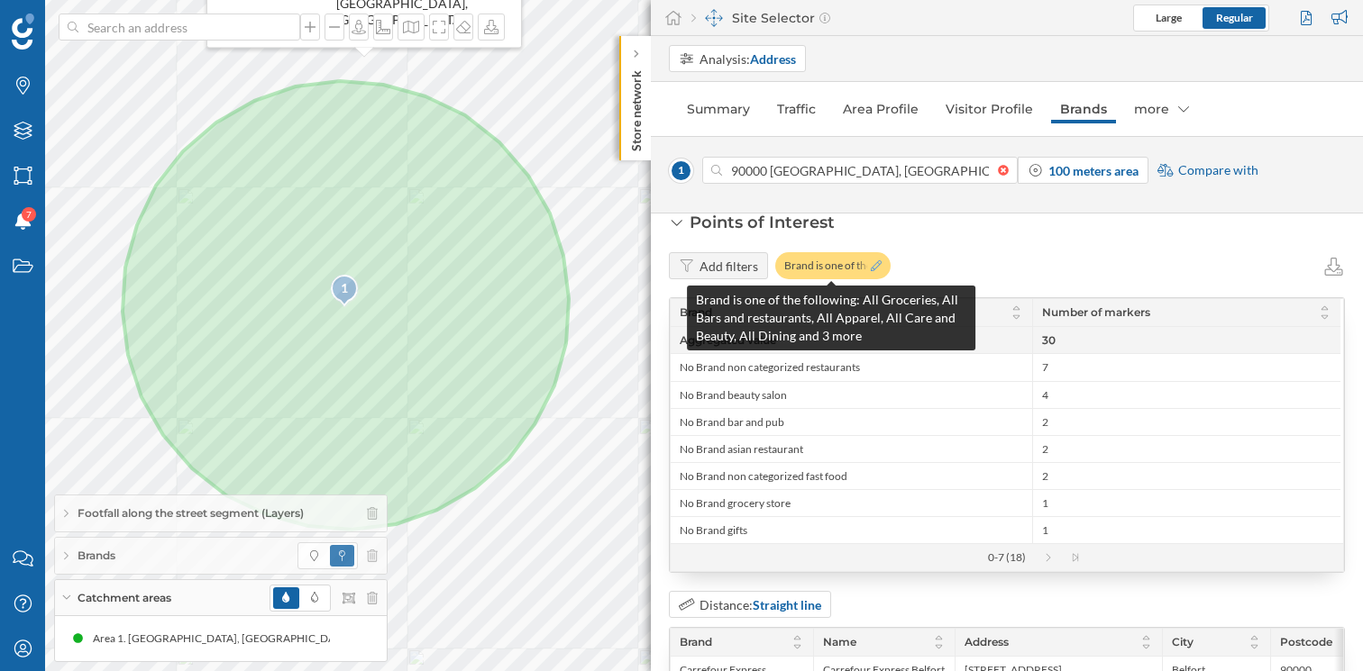
click at [875, 264] on icon at bounding box center [876, 265] width 11 height 11
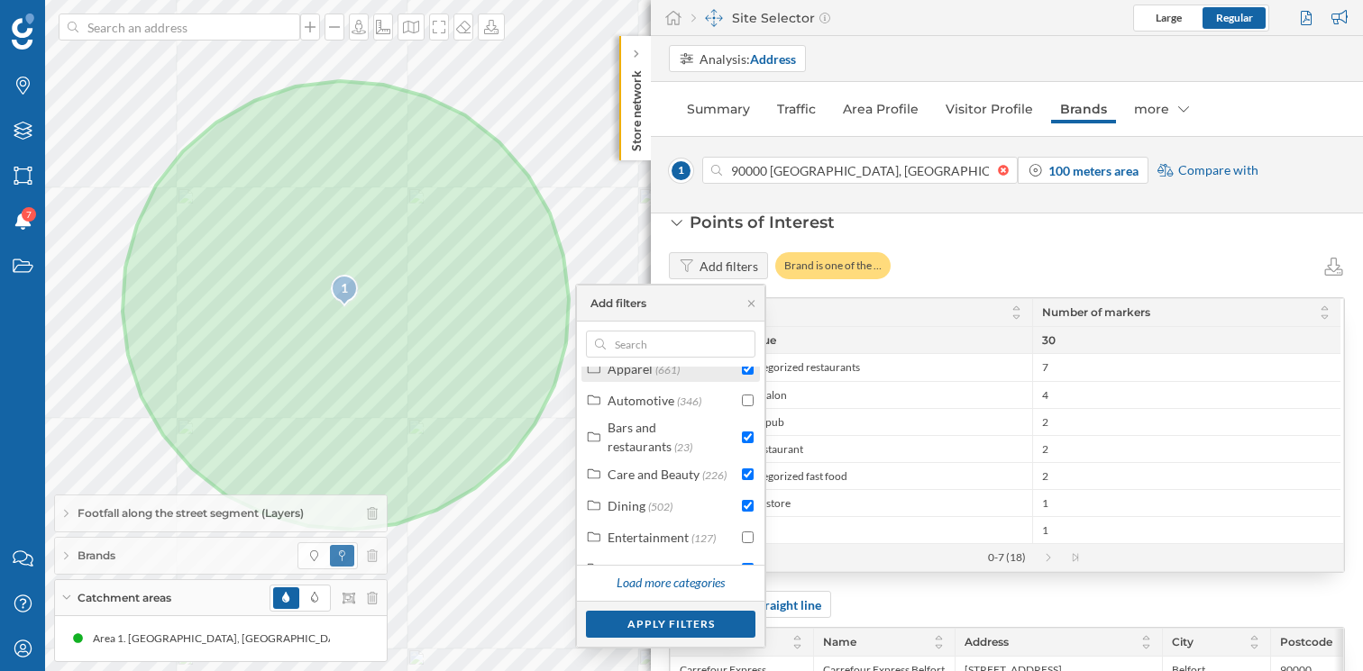
scroll to position [132, 0]
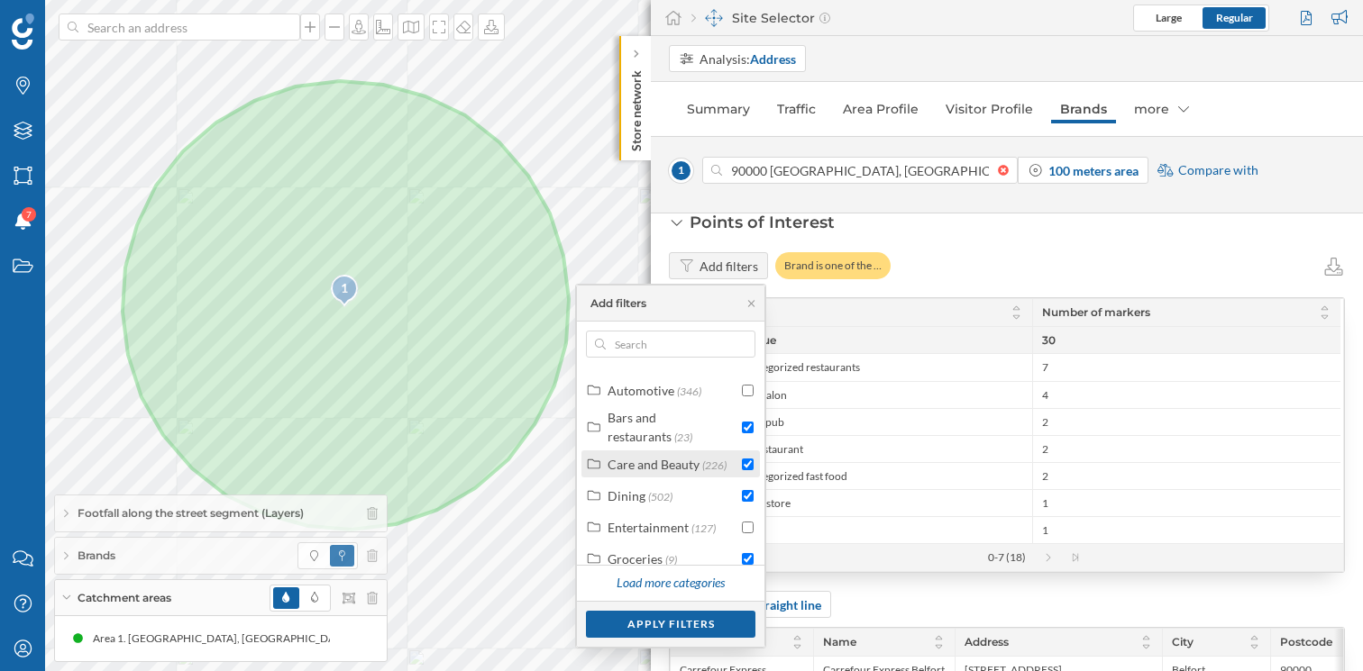
click at [668, 461] on div "Care and Beauty" at bounding box center [653, 464] width 92 height 15
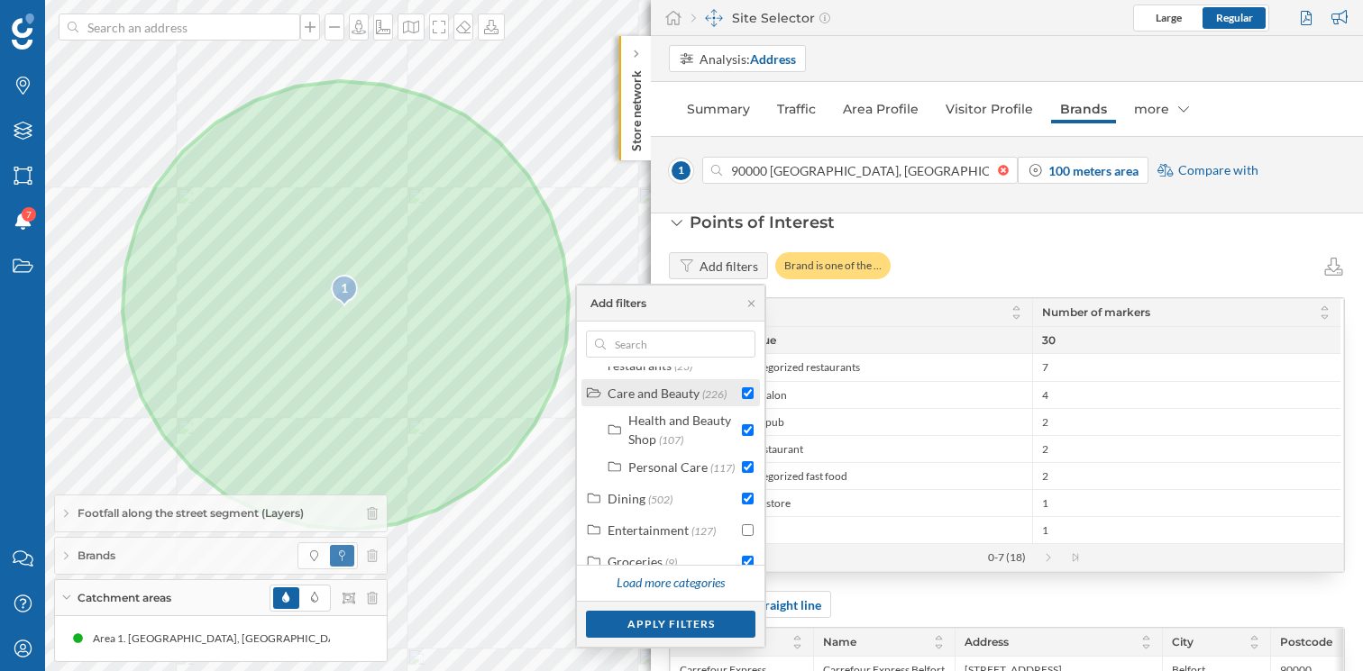
scroll to position [233, 0]
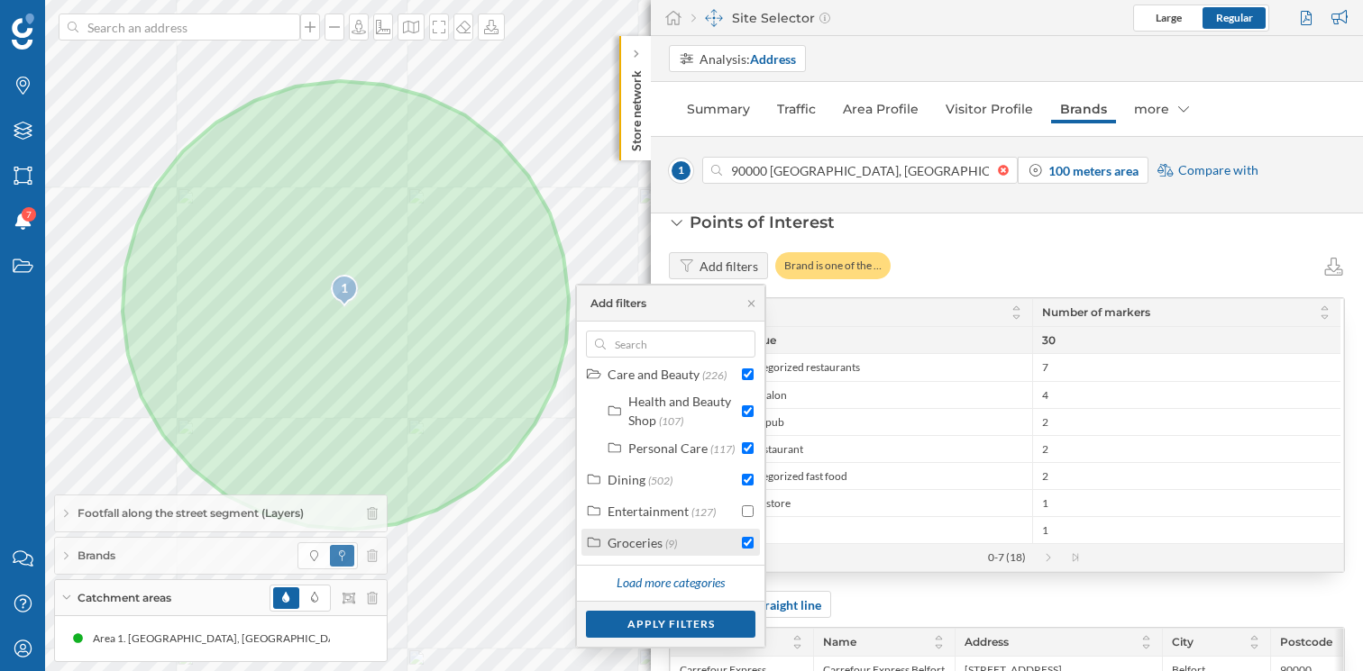
click at [653, 546] on div "Groceries" at bounding box center [634, 542] width 55 height 15
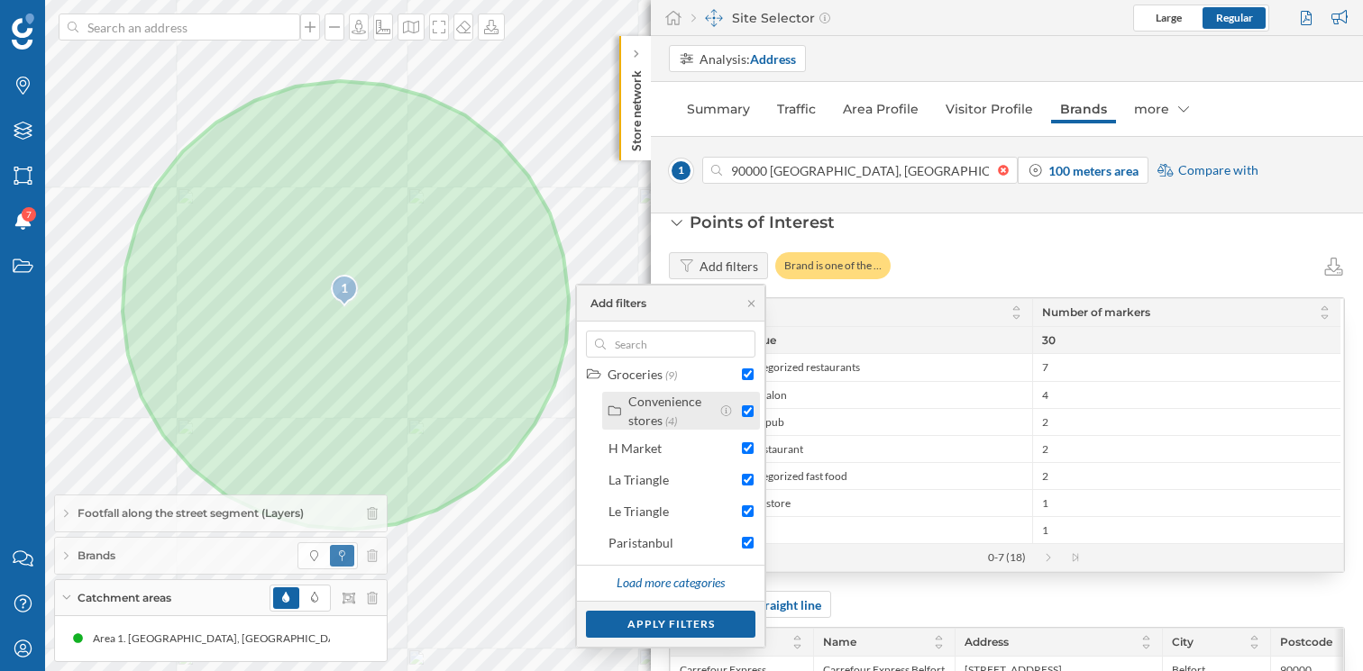
scroll to position [401, 0]
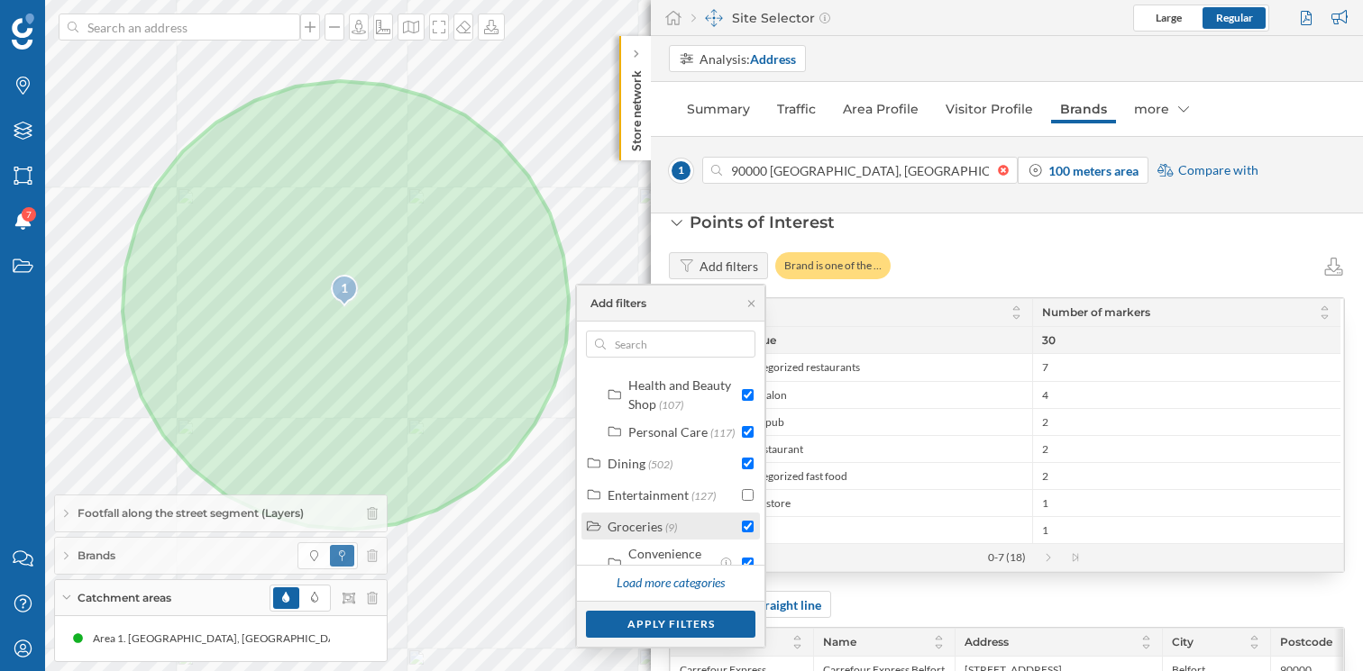
click at [643, 534] on div "Groceries" at bounding box center [634, 526] width 55 height 15
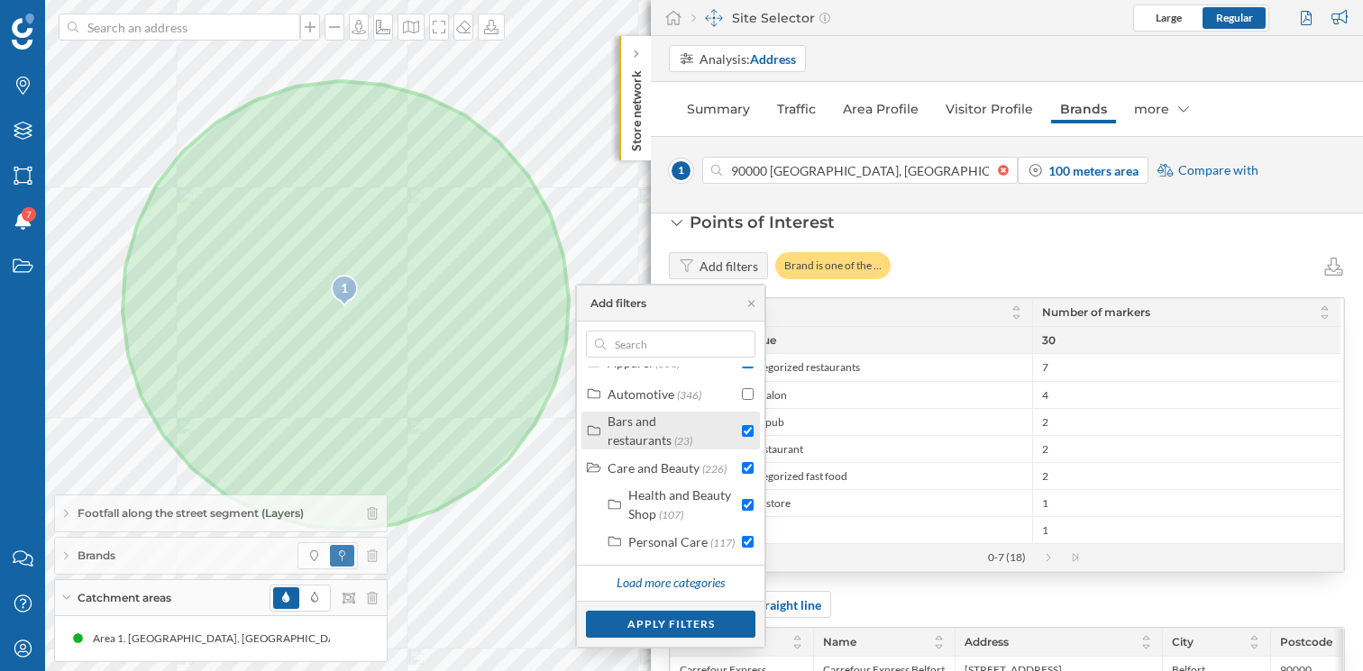
scroll to position [136, 0]
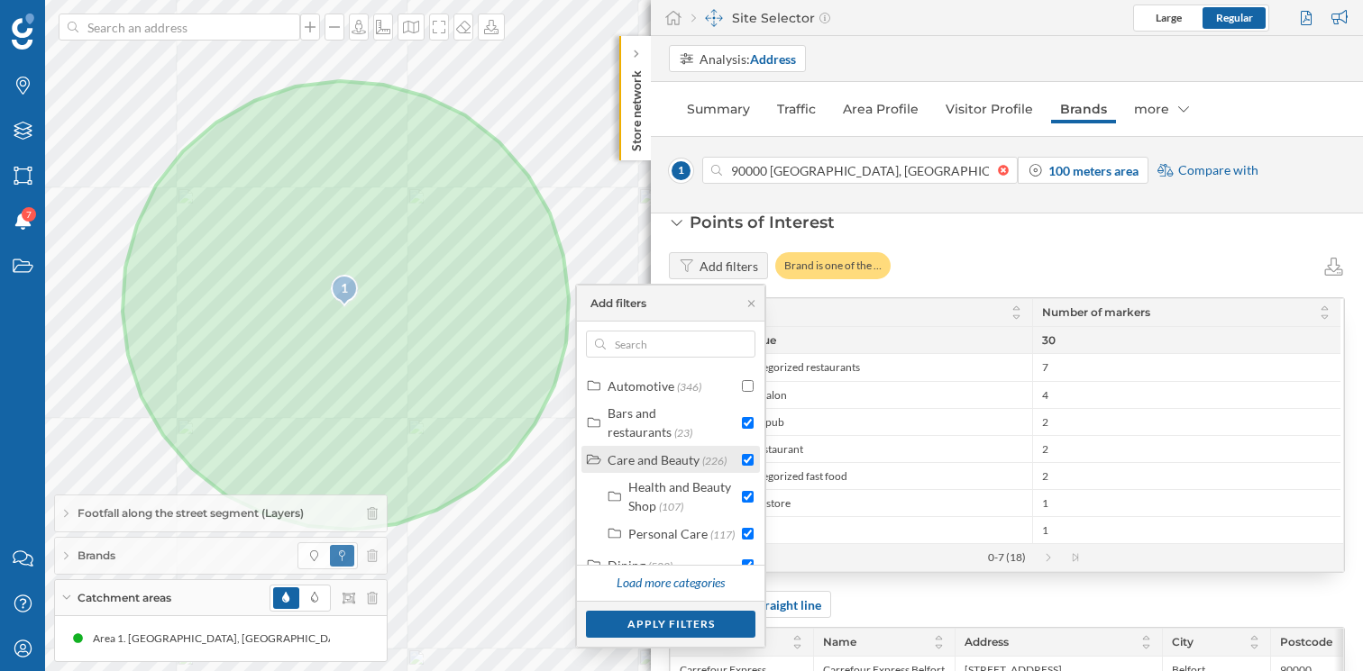
click at [665, 459] on div "Care and Beauty" at bounding box center [653, 459] width 92 height 15
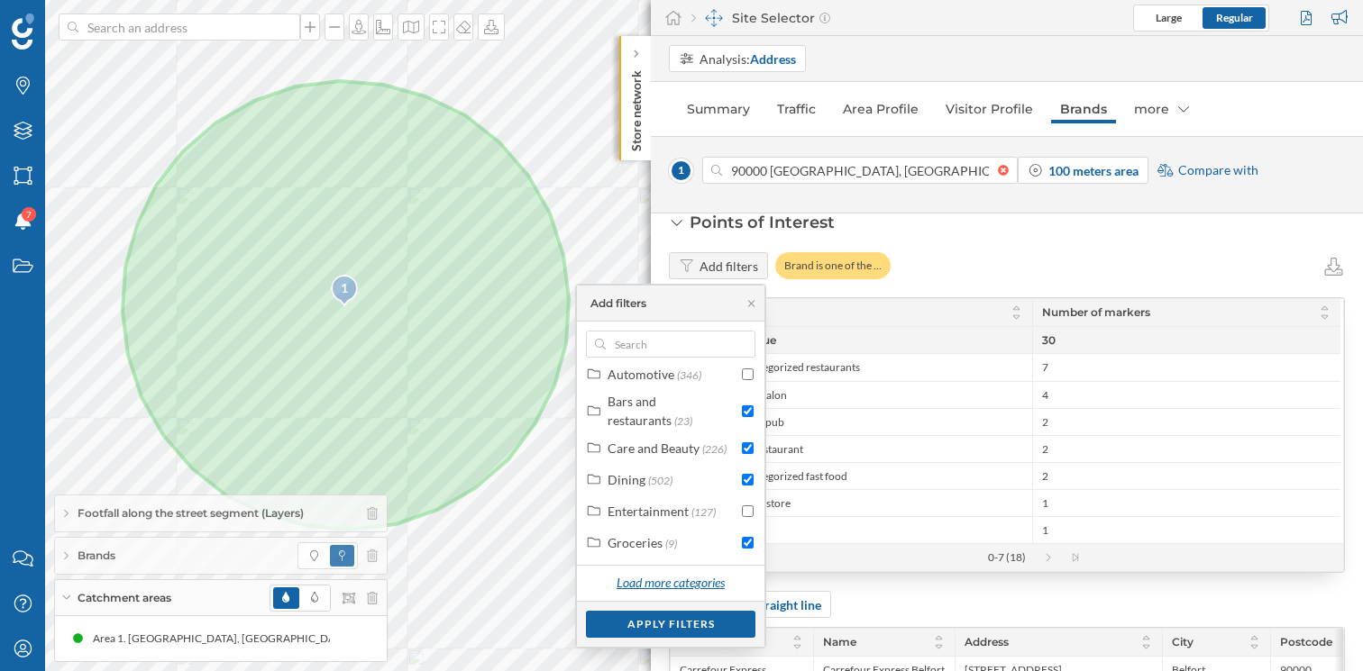
click at [659, 576] on div "Load more categories" at bounding box center [670, 583] width 131 height 27
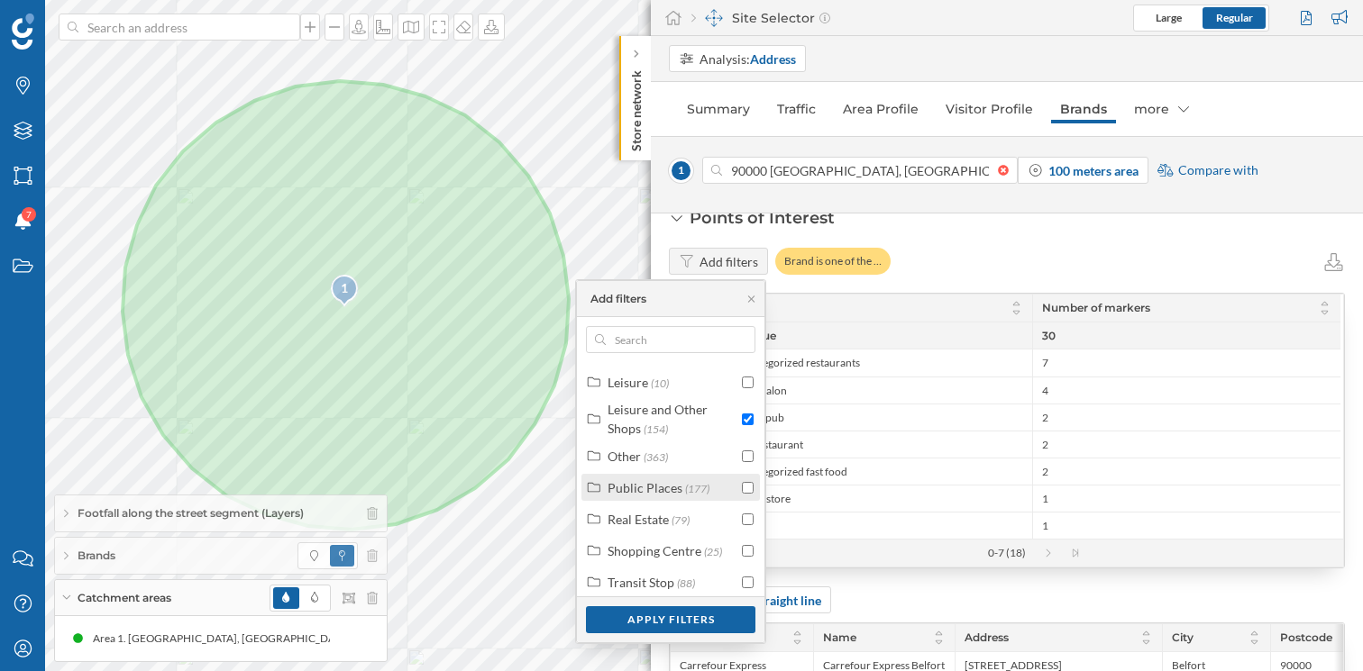
scroll to position [438, 0]
click at [658, 619] on div "Apply filters" at bounding box center [670, 619] width 169 height 27
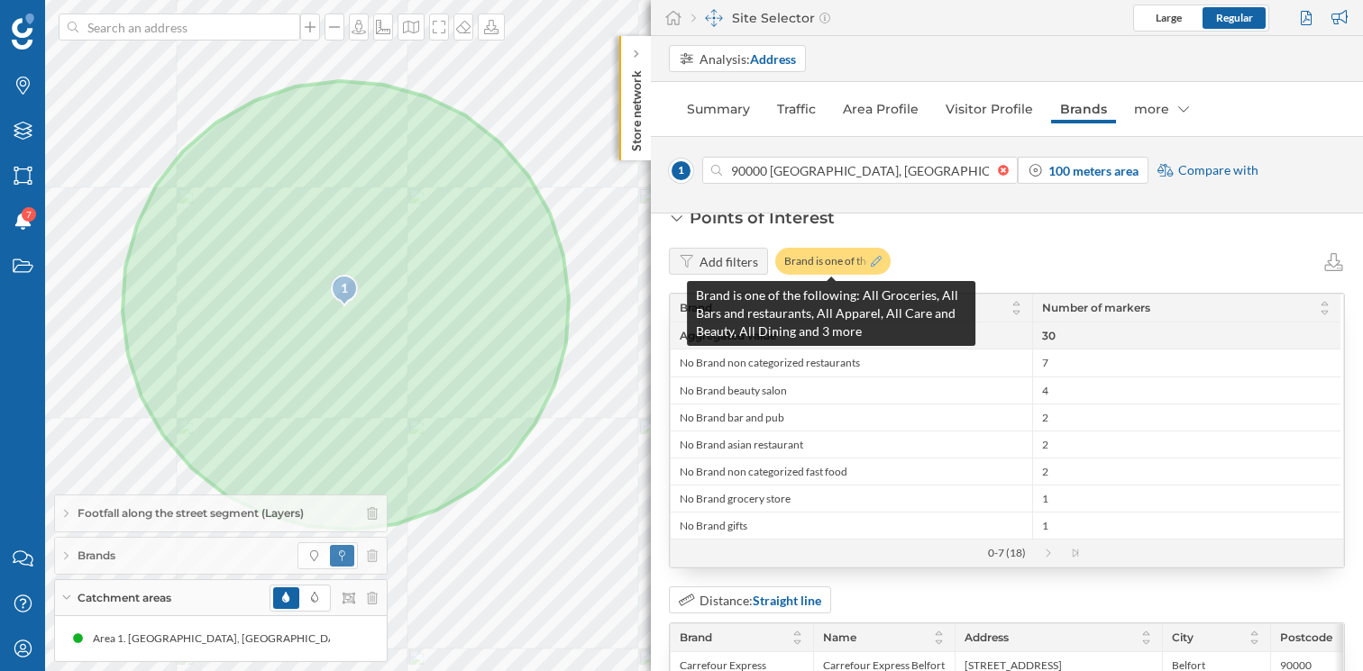
click at [876, 266] on icon at bounding box center [876, 261] width 11 height 11
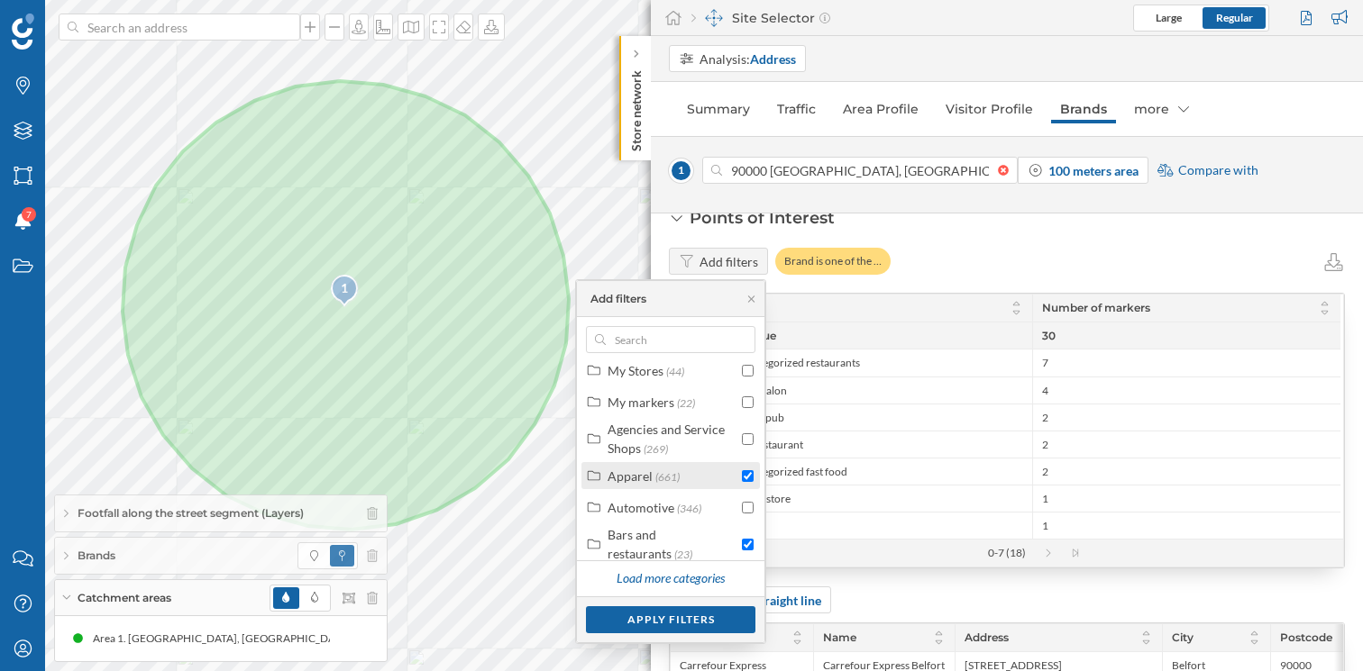
scroll to position [0, 0]
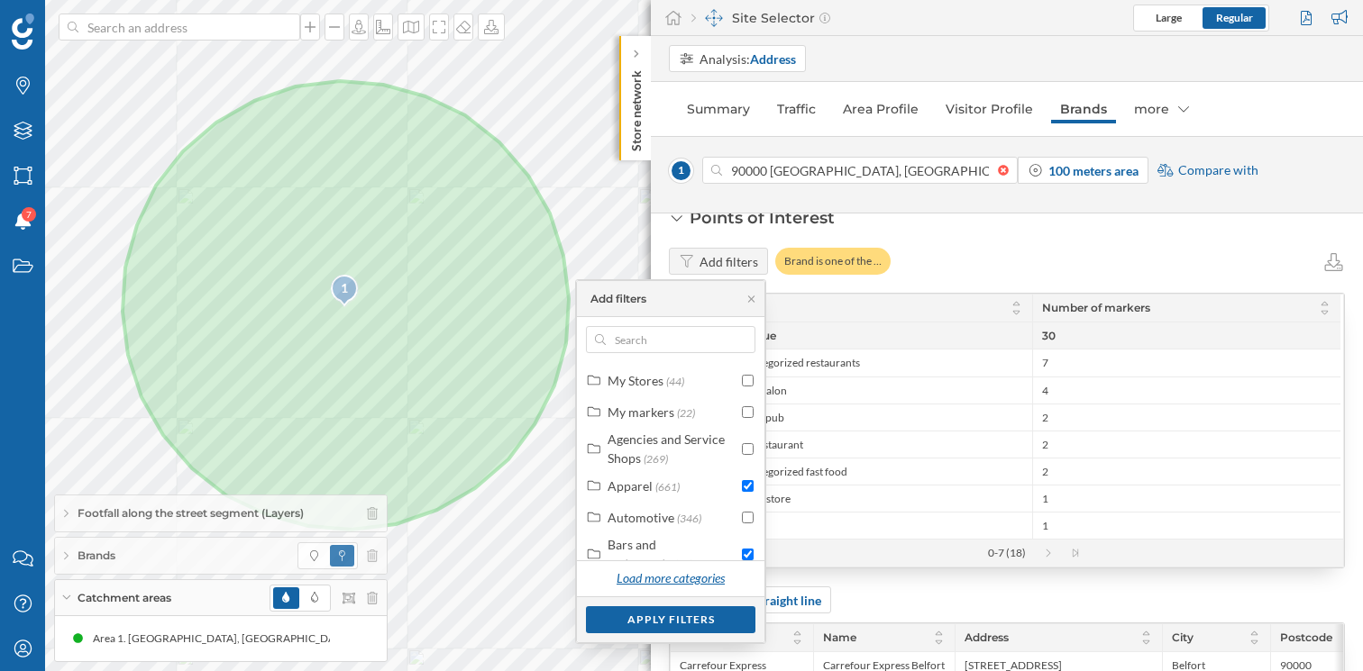
click at [685, 579] on div "Load more categories" at bounding box center [670, 579] width 131 height 27
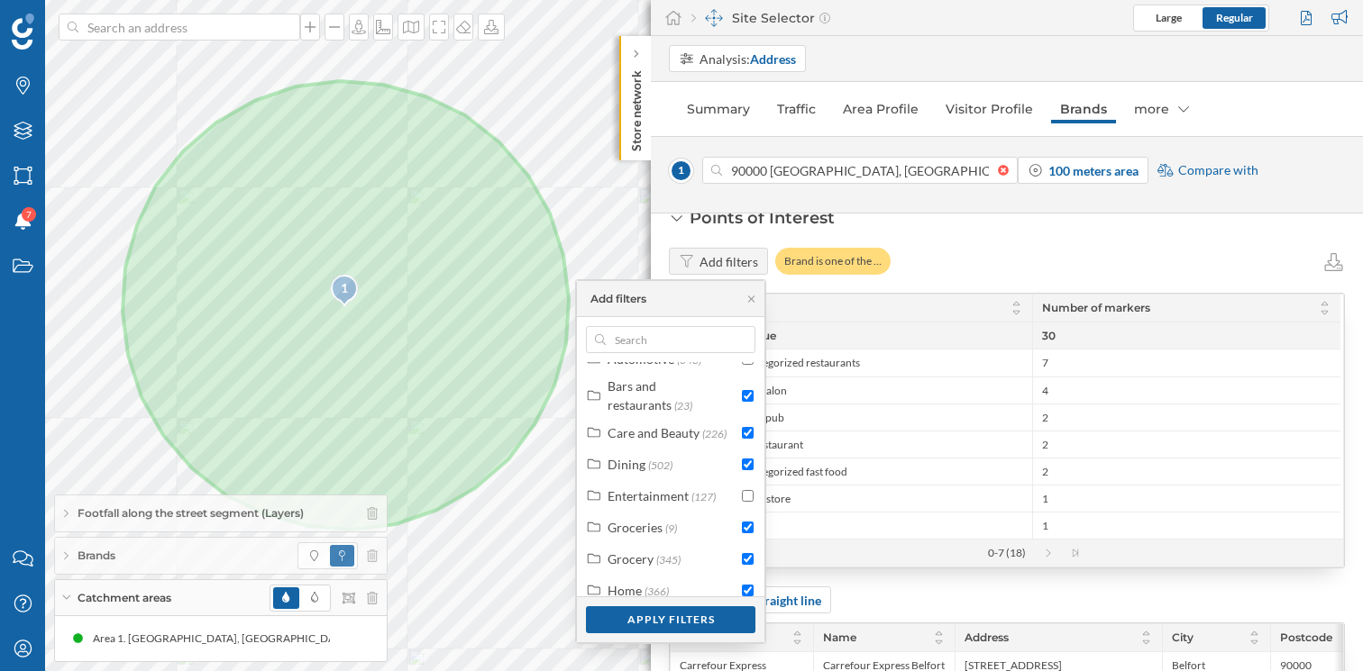
scroll to position [148, 0]
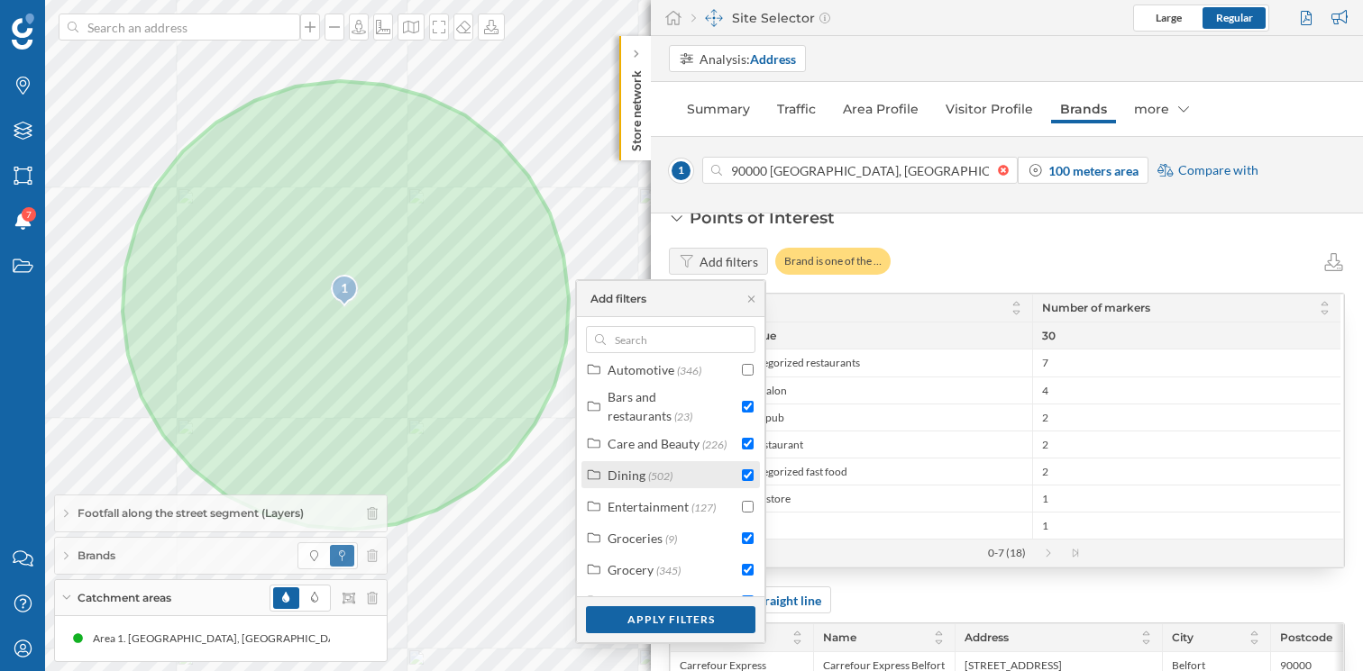
click at [651, 471] on span "(502)" at bounding box center [660, 477] width 24 height 14
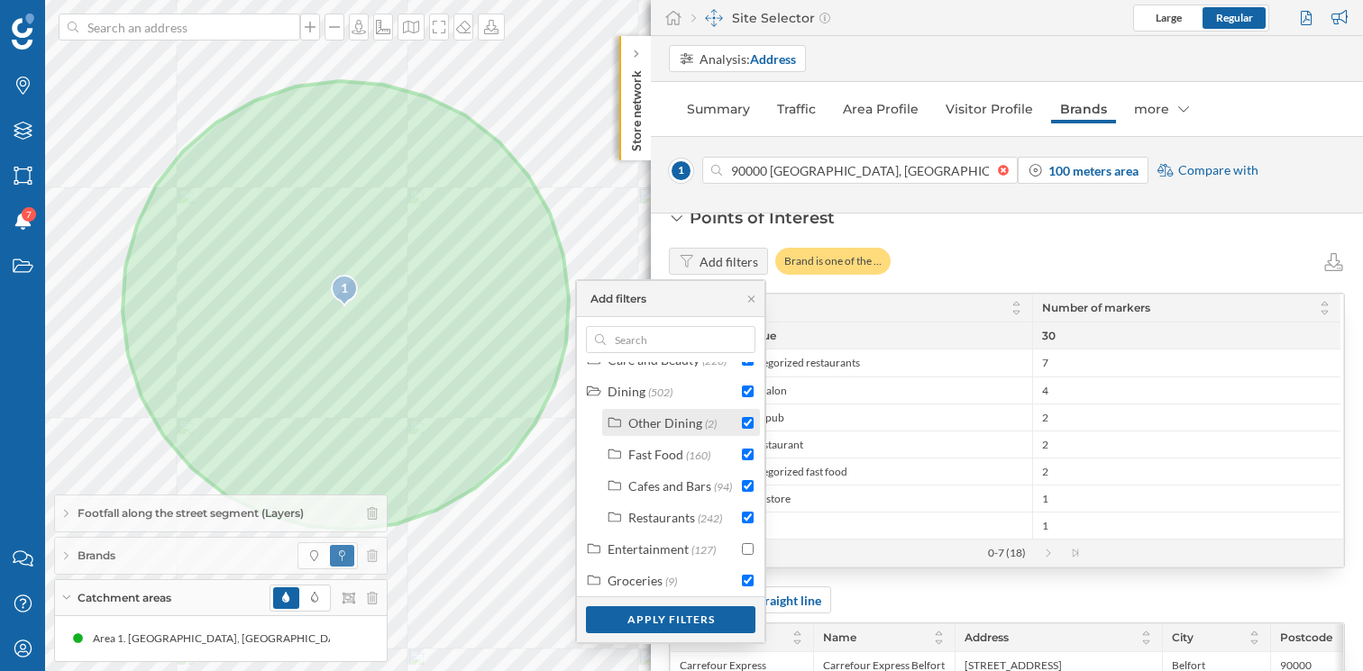
click at [672, 423] on div "Other Dining" at bounding box center [665, 422] width 74 height 15
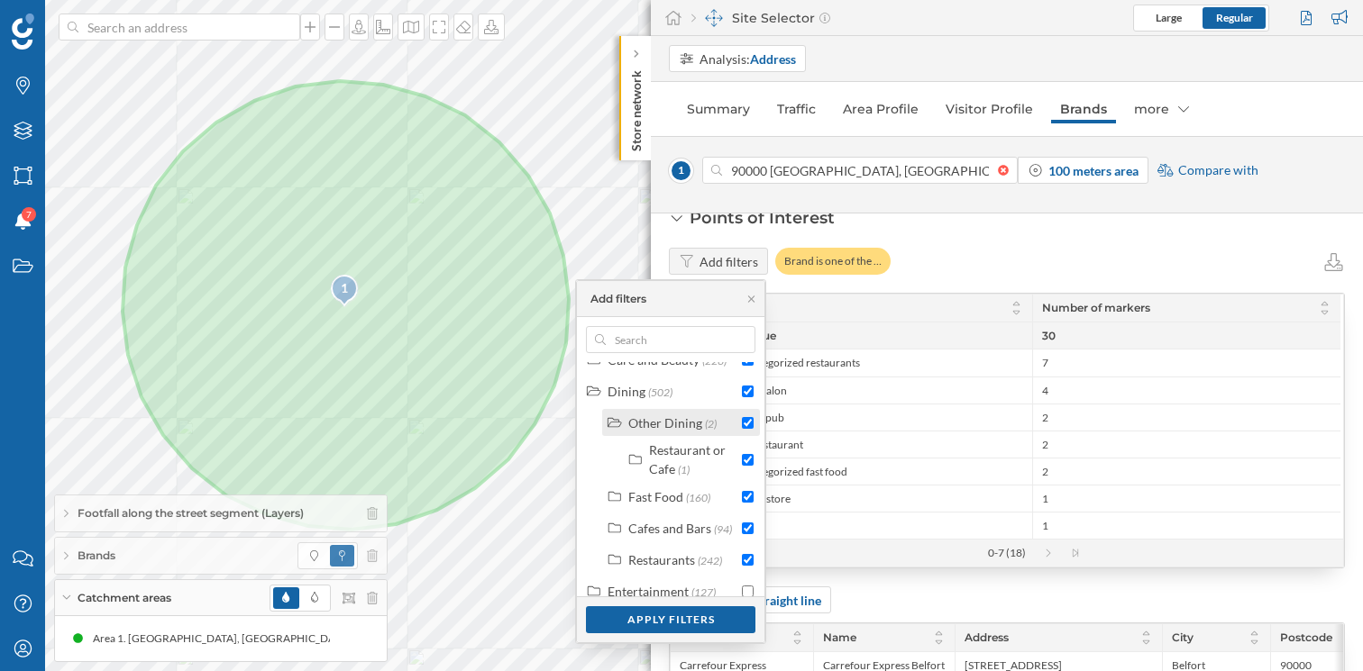
click at [642, 426] on div "Other Dining" at bounding box center [665, 422] width 74 height 15
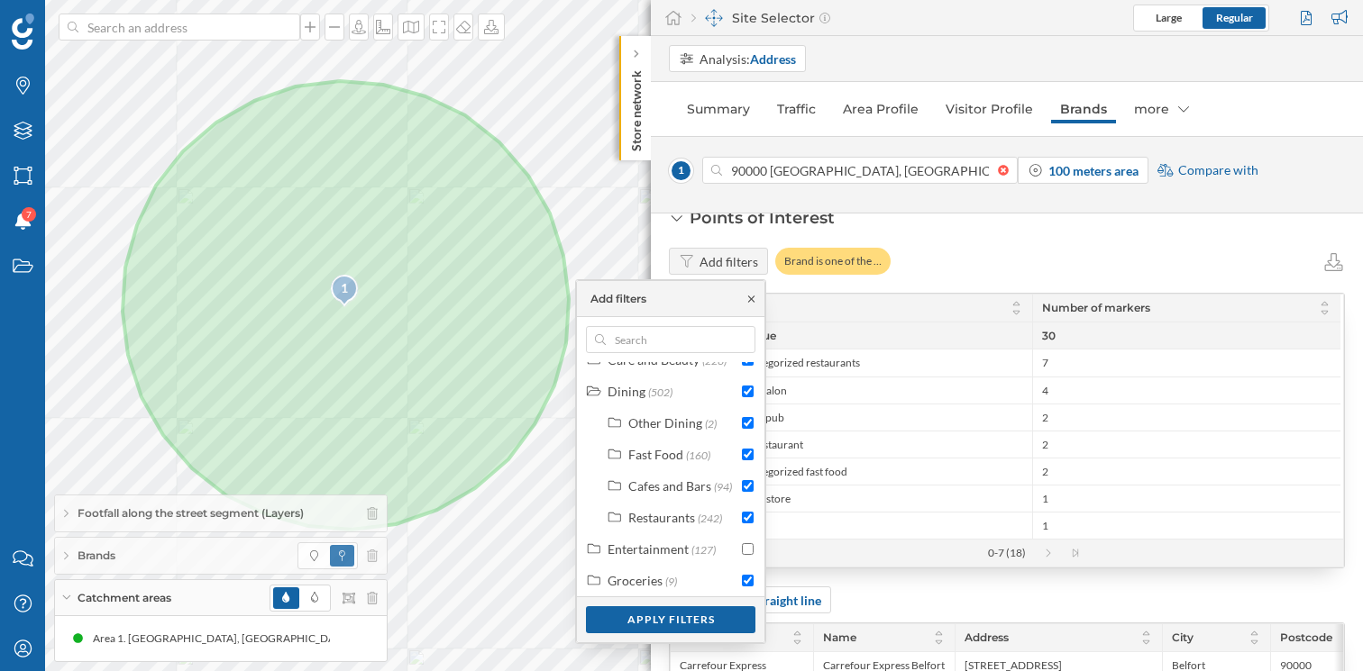
click at [748, 302] on icon at bounding box center [751, 299] width 14 height 11
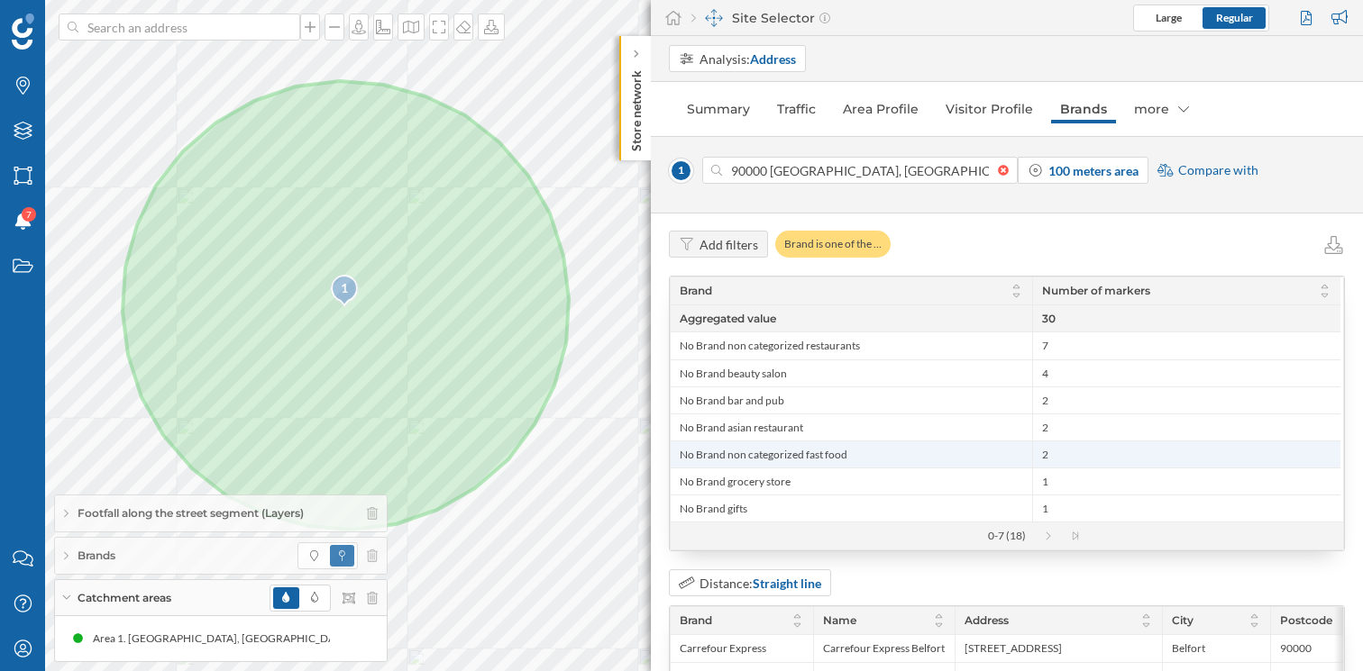
scroll to position [36, 0]
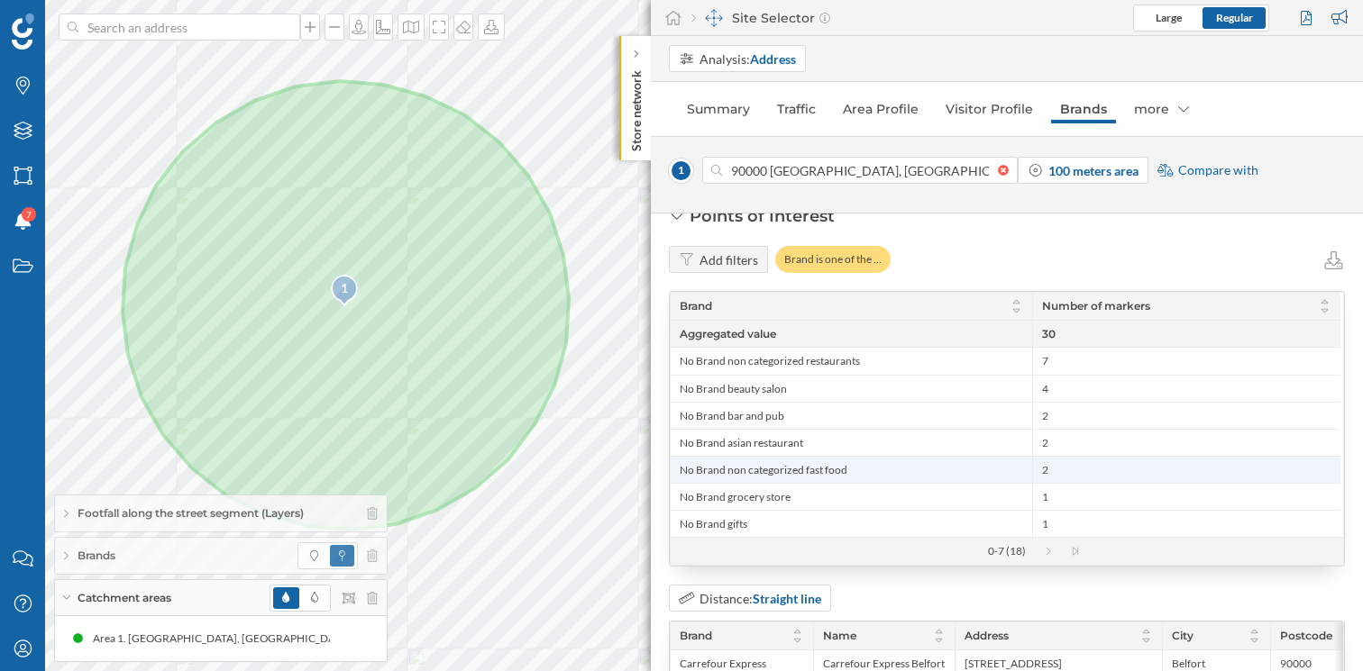
click at [996, 465] on span "No Brand non categorized fast food" at bounding box center [851, 470] width 343 height 14
click at [1054, 465] on span "2" at bounding box center [1186, 470] width 289 height 14
click at [1052, 465] on span "2" at bounding box center [1186, 470] width 289 height 14
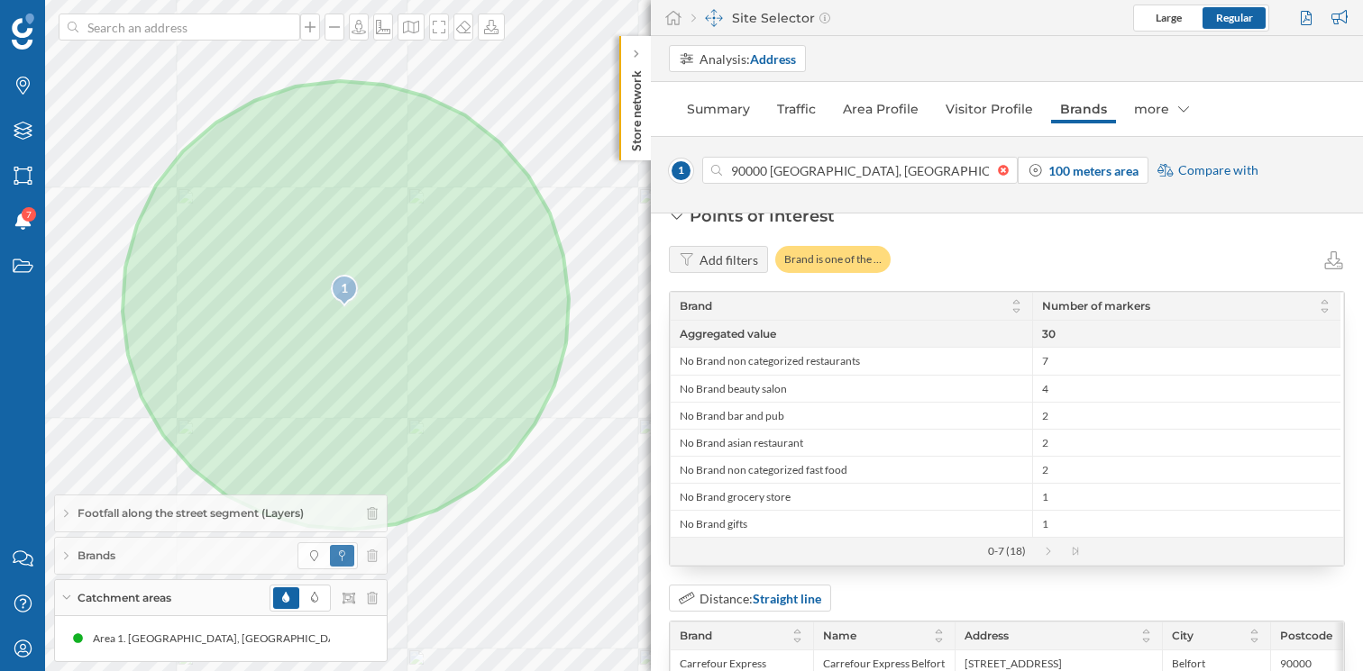
click at [1047, 556] on div "0-7 (18)" at bounding box center [1007, 551] width 672 height 27
click at [1047, 554] on icon at bounding box center [1057, 551] width 27 height 9
click at [1049, 554] on icon at bounding box center [1051, 552] width 5 height 8
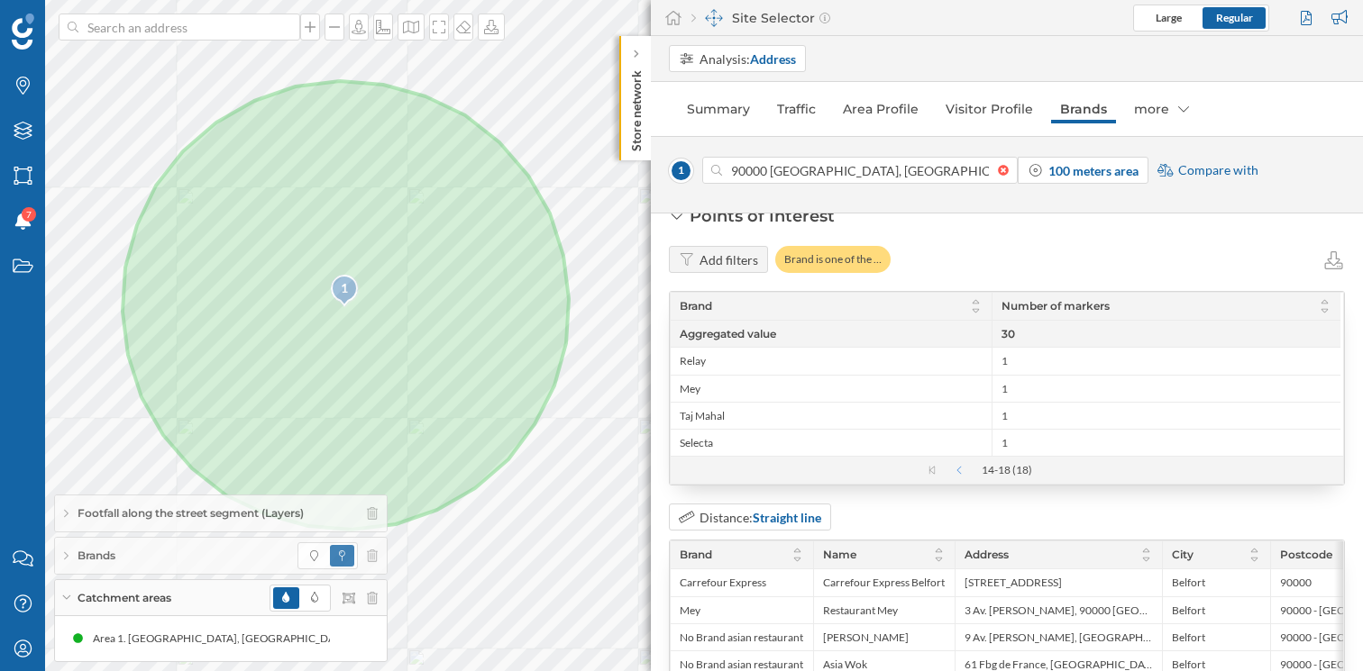
click at [957, 473] on icon at bounding box center [949, 470] width 27 height 9
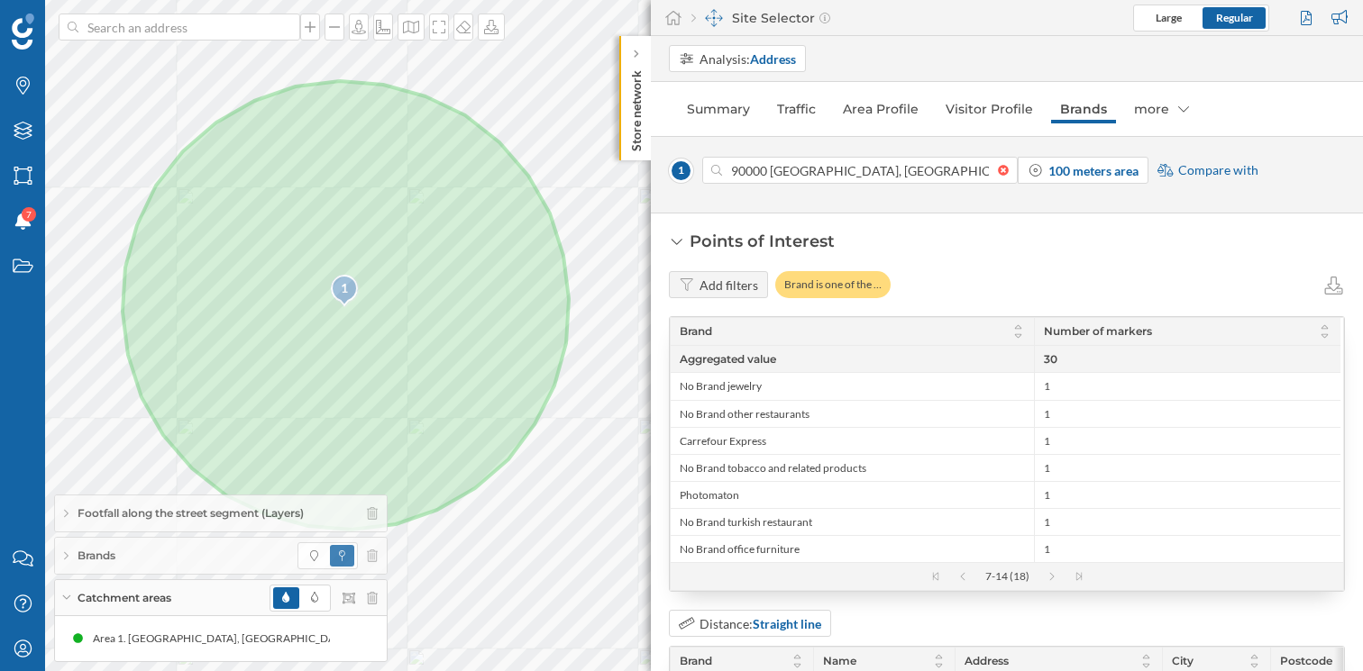
scroll to position [0, 0]
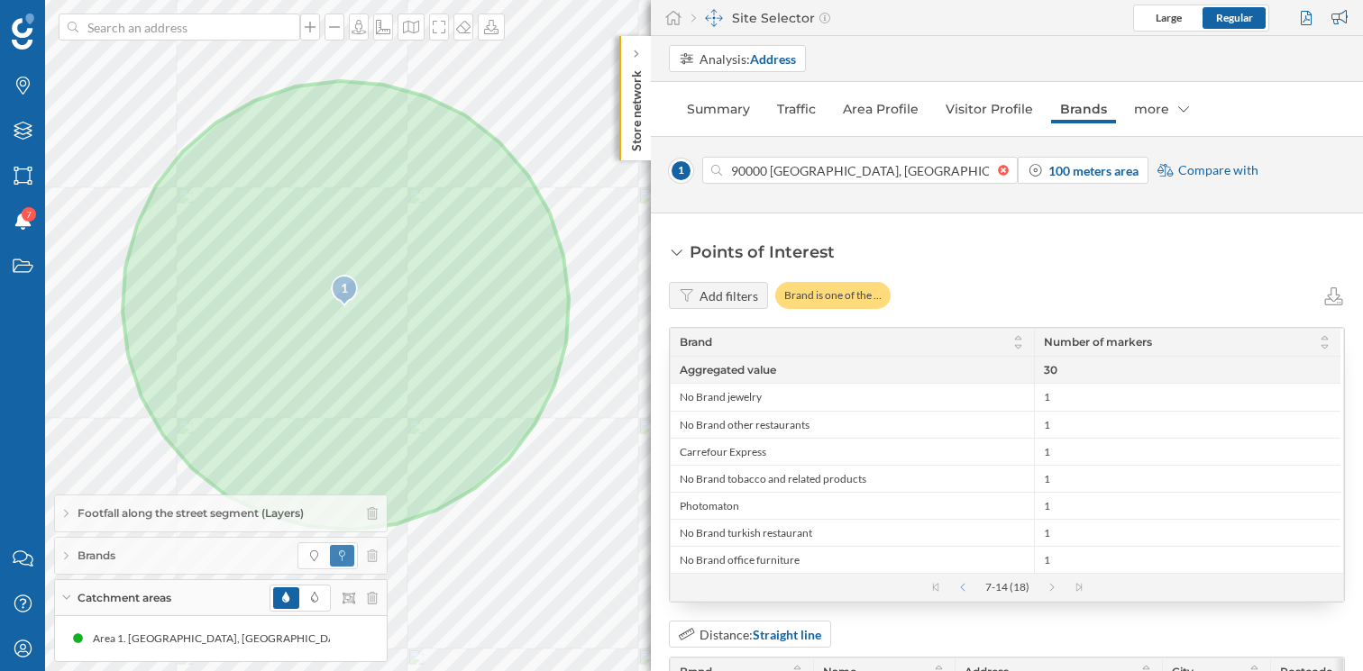
click at [958, 588] on icon at bounding box center [953, 587] width 27 height 9
click at [982, 105] on link "Visitor Profile" at bounding box center [988, 109] width 105 height 29
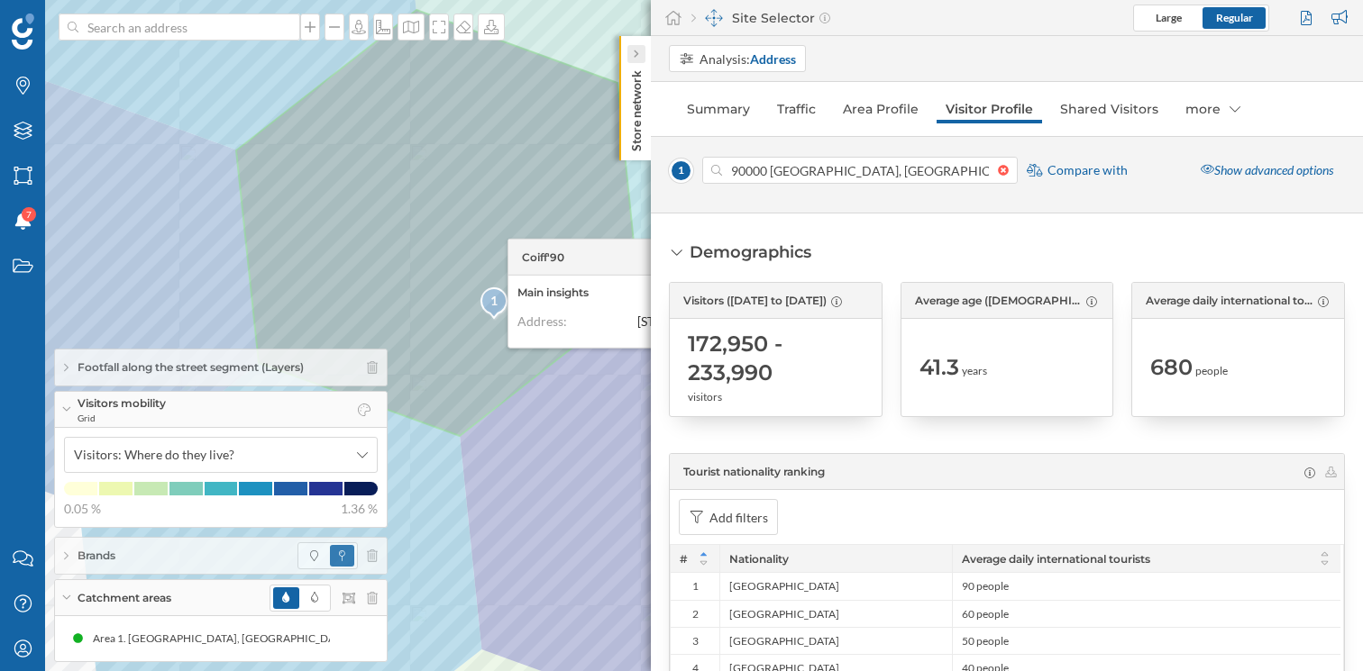
click at [633, 54] on icon at bounding box center [635, 54] width 5 height 9
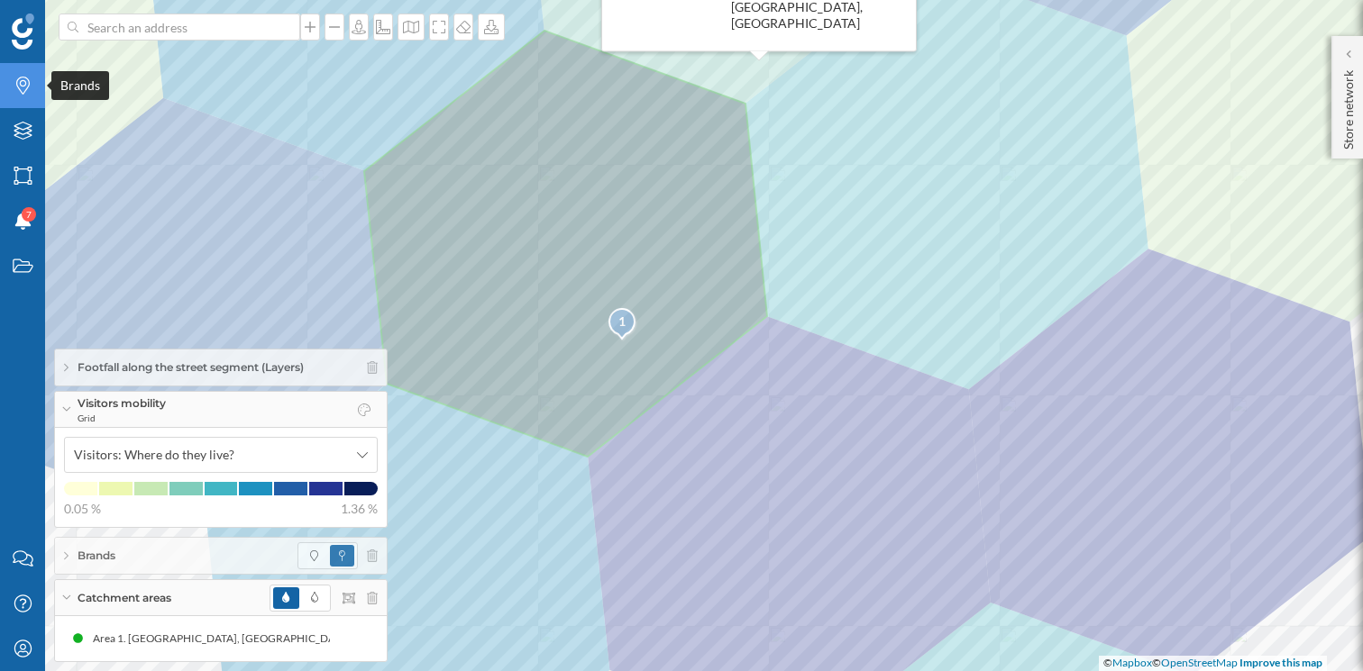
click at [23, 83] on icon "Brands" at bounding box center [23, 86] width 23 height 18
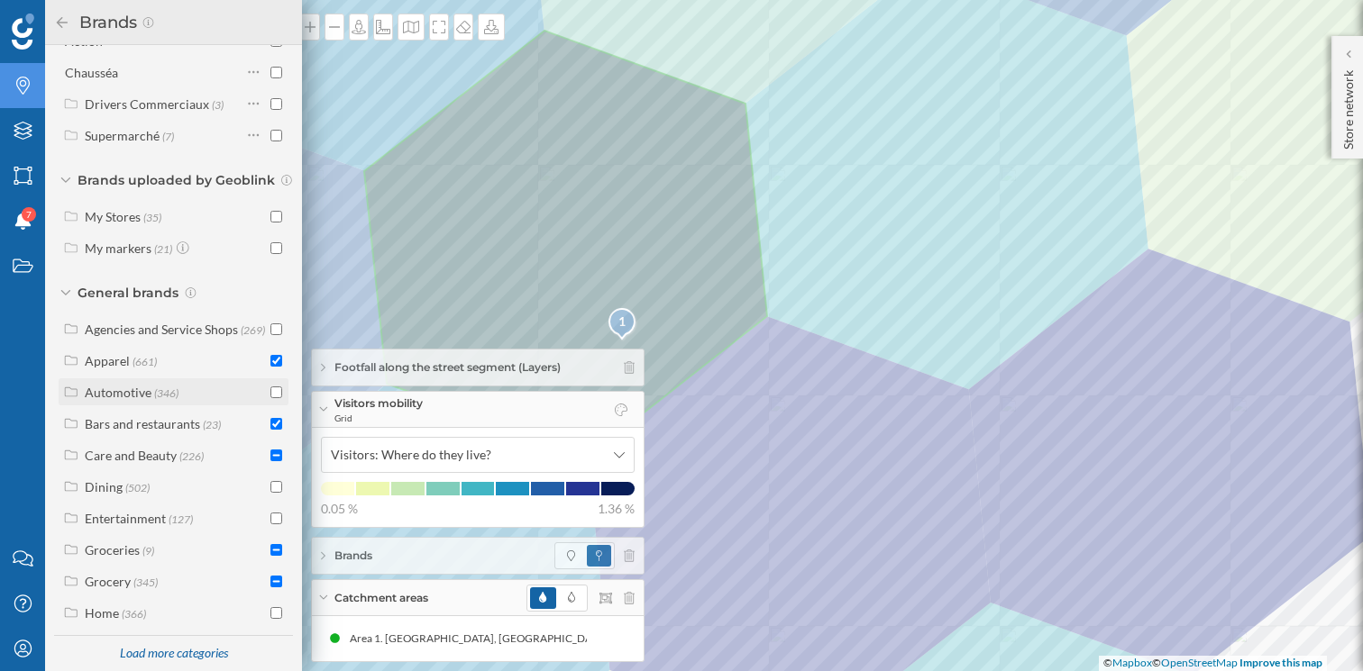
scroll to position [210, 0]
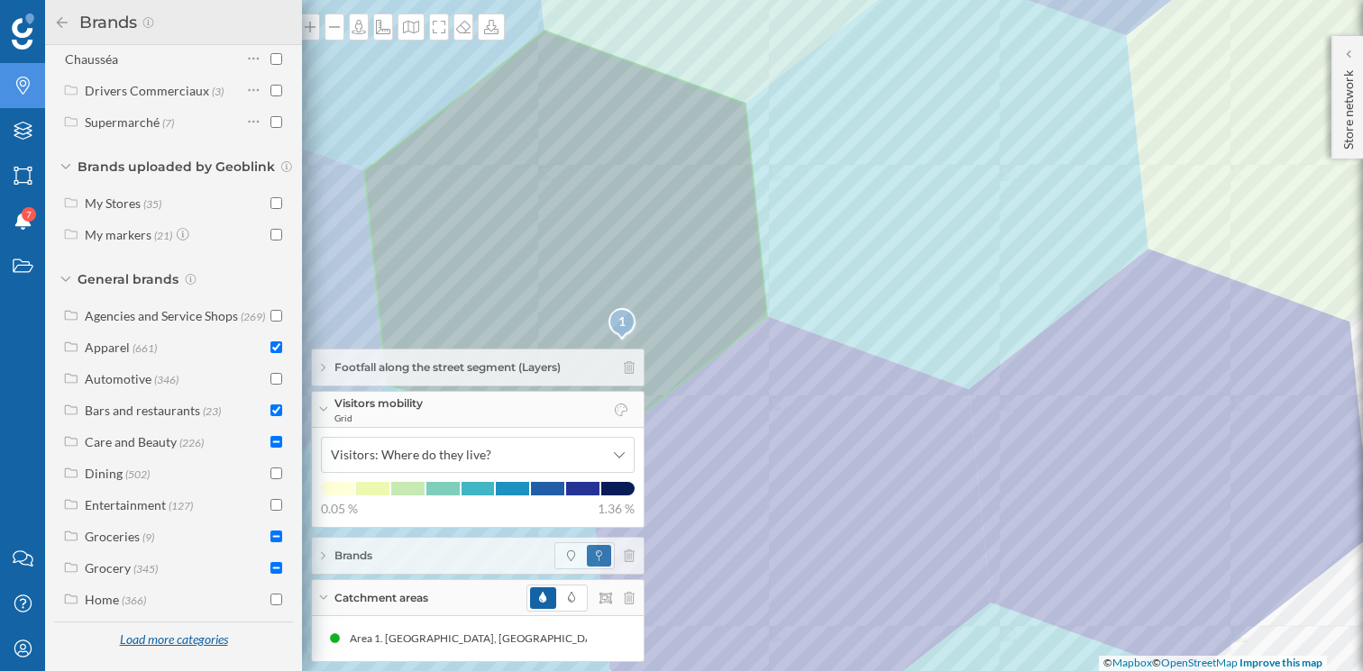
click at [162, 645] on div "Load more categories" at bounding box center [173, 640] width 131 height 27
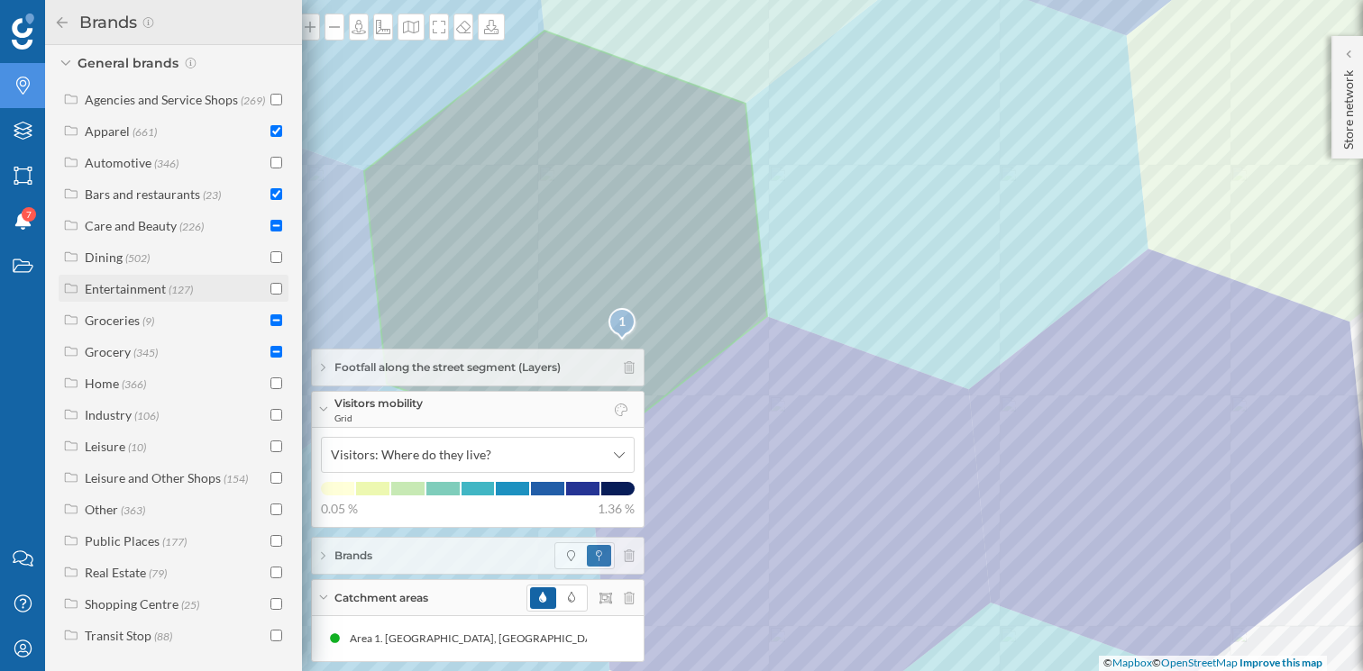
scroll to position [426, 0]
click at [155, 416] on span "(106)" at bounding box center [146, 414] width 24 height 15
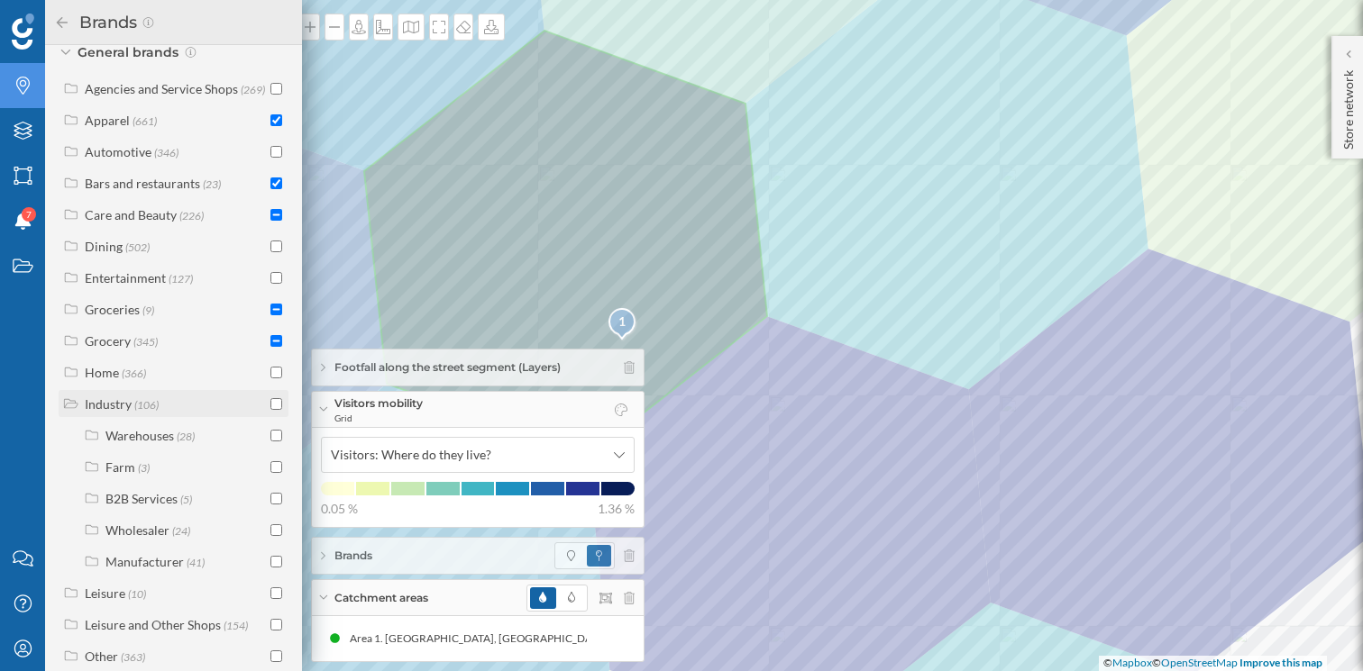
click at [155, 412] on span "(106)" at bounding box center [146, 404] width 24 height 15
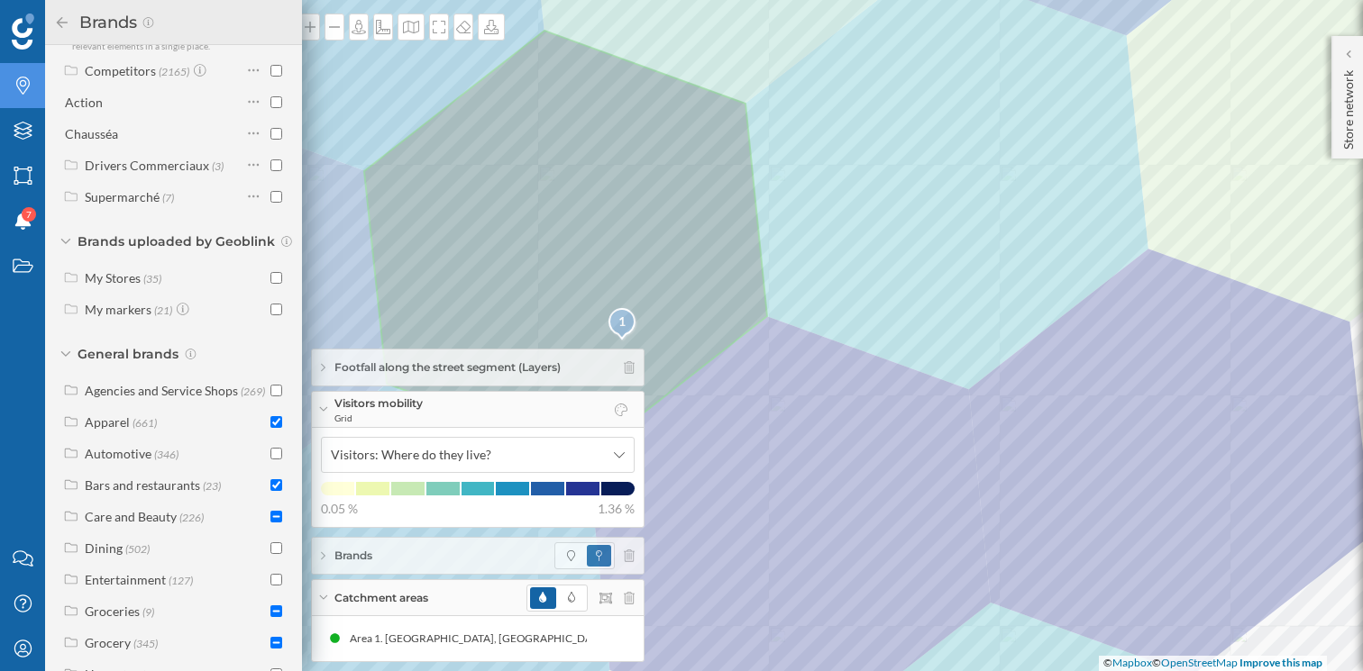
scroll to position [0, 0]
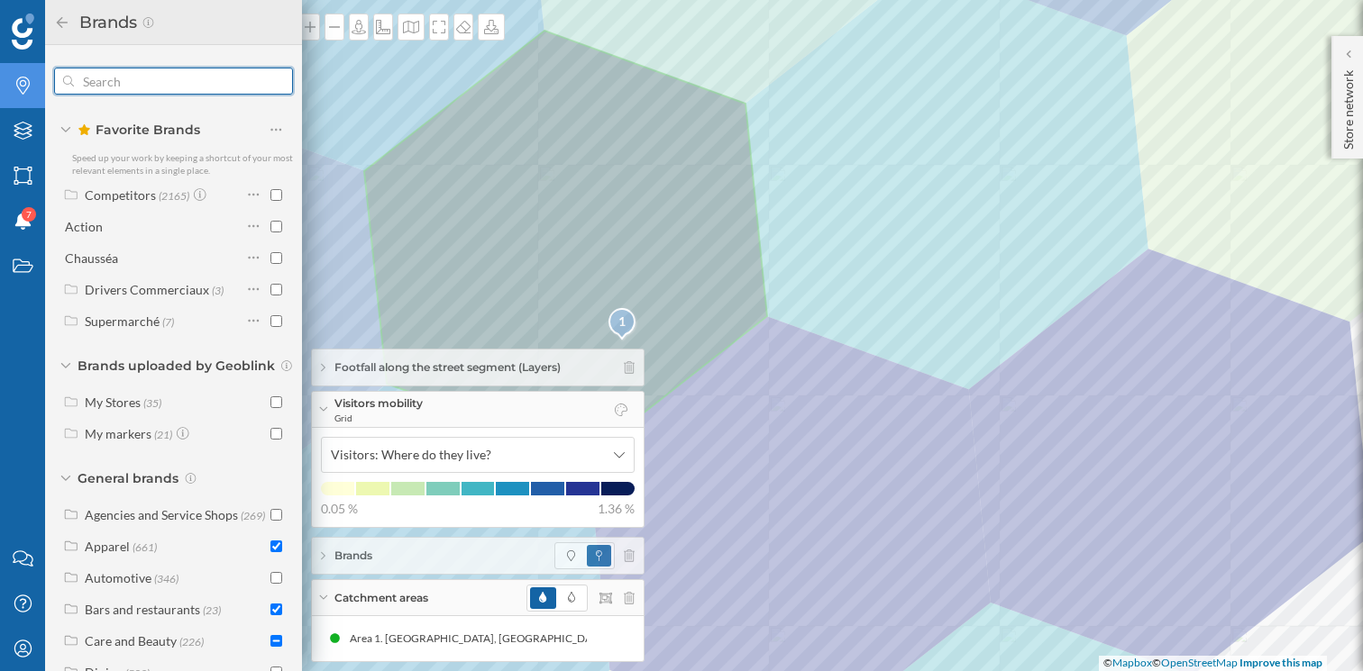
click at [157, 82] on input "text" at bounding box center [173, 81] width 199 height 36
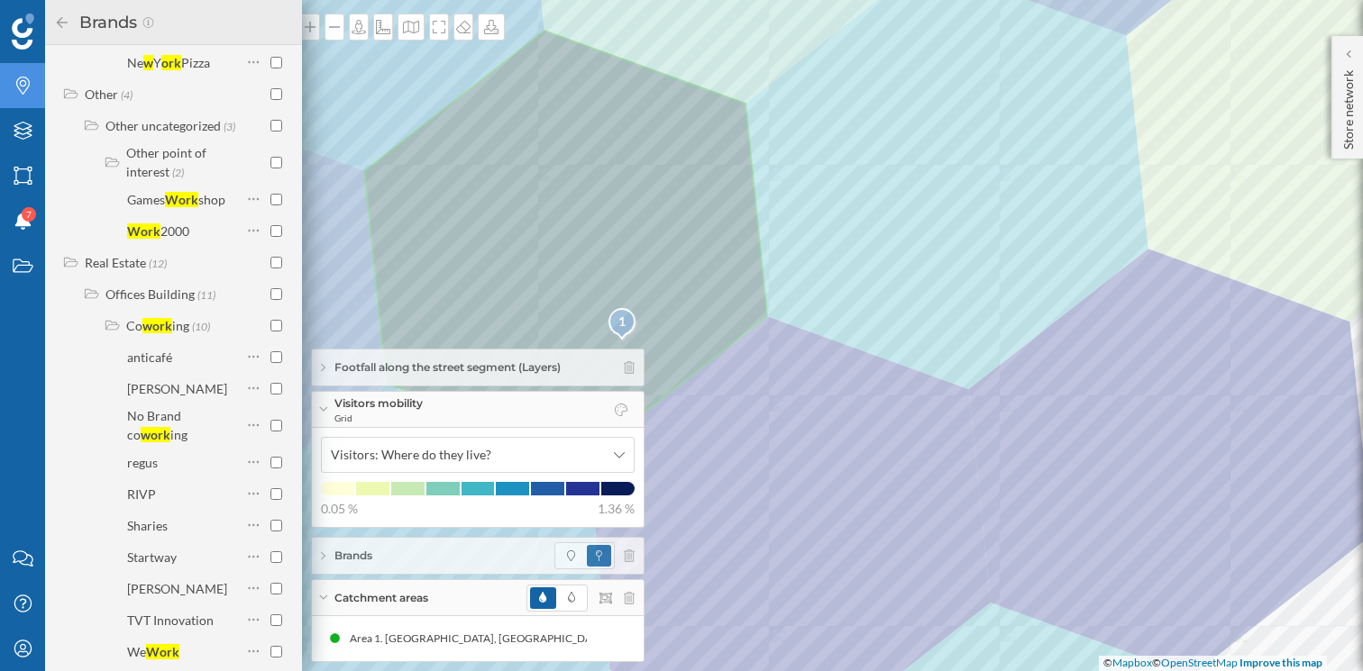
scroll to position [581, 0]
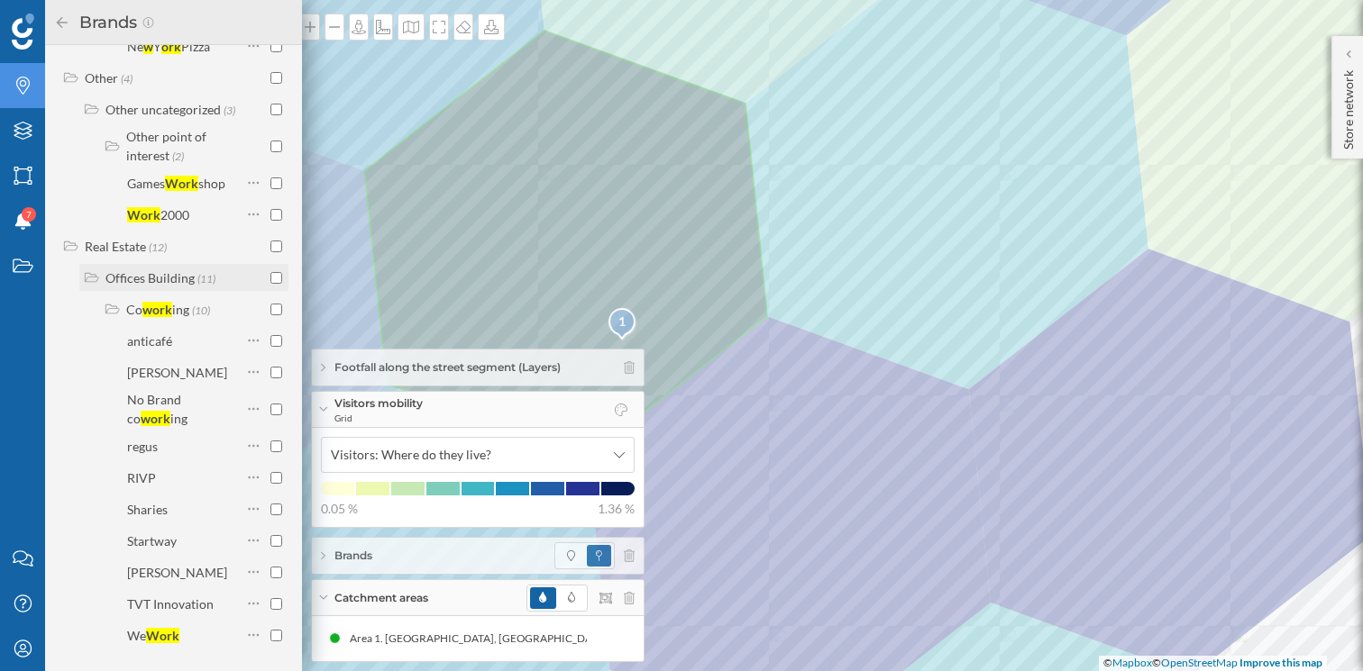
type input "work"
click at [270, 278] on input "checkbox" at bounding box center [276, 278] width 12 height 12
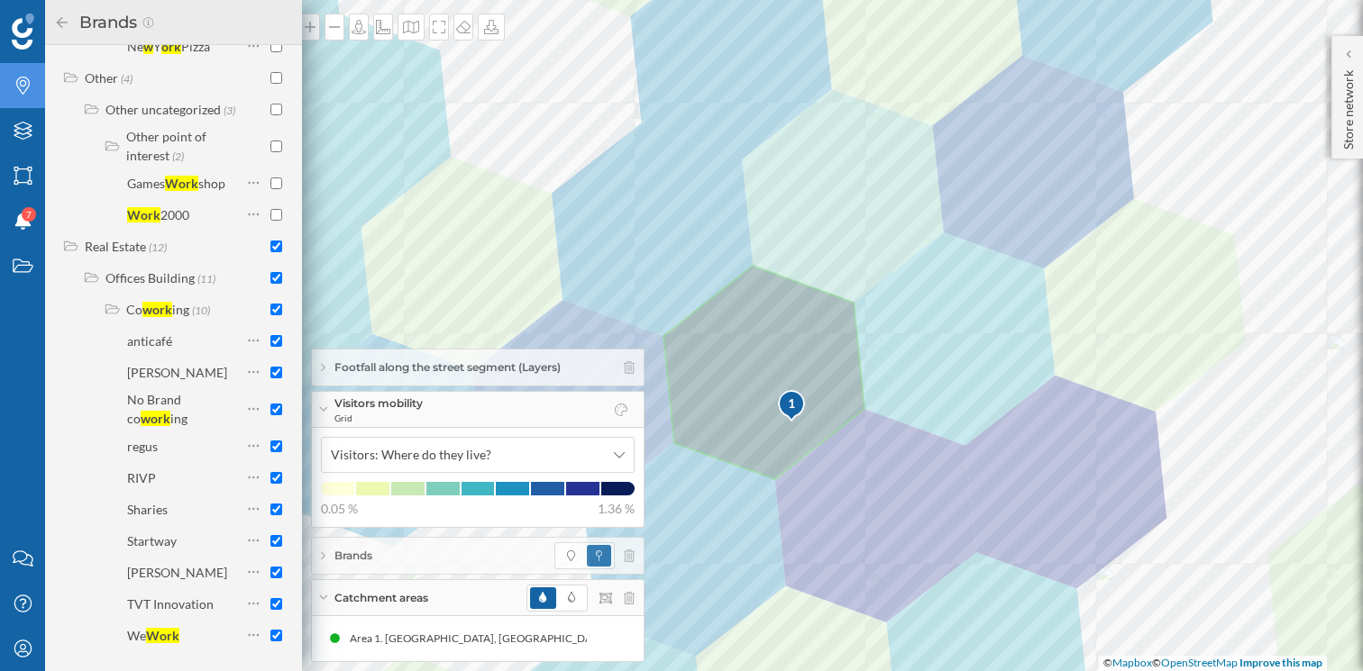
click at [518, 403] on div "Visitors mobility Grid" at bounding box center [478, 410] width 332 height 36
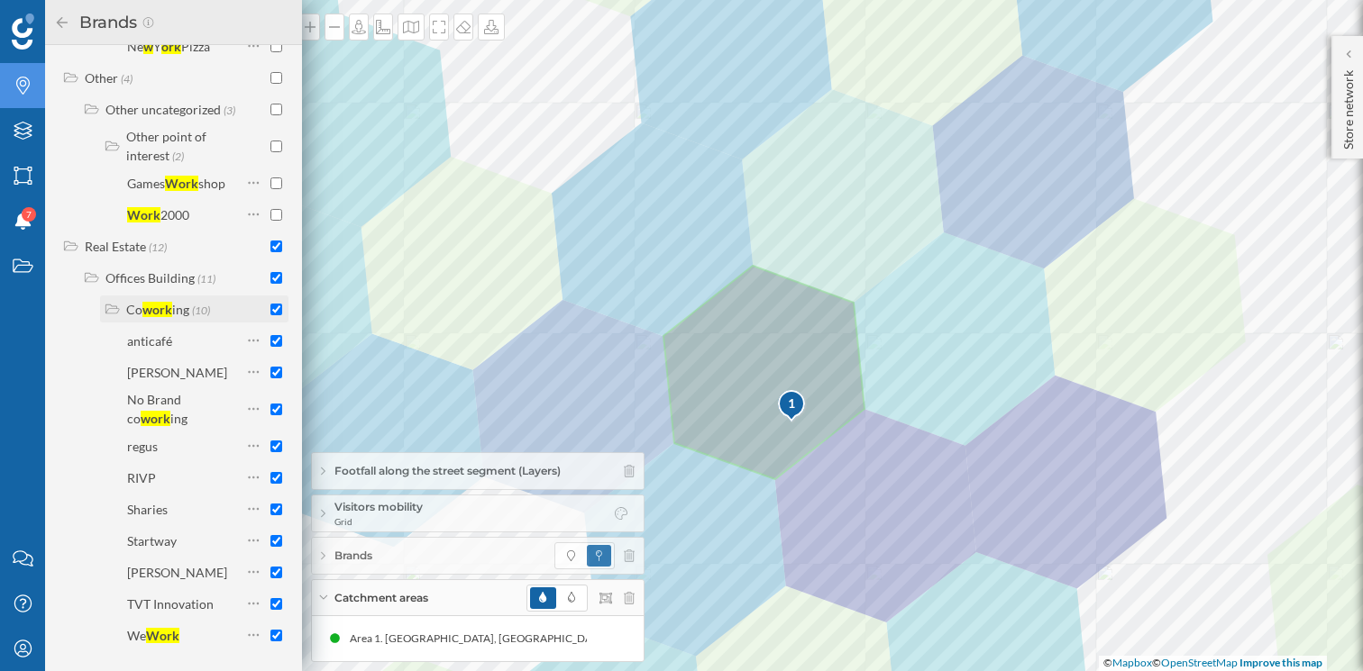
click at [205, 316] on label "Co work ing (10)" at bounding box center [168, 309] width 84 height 19
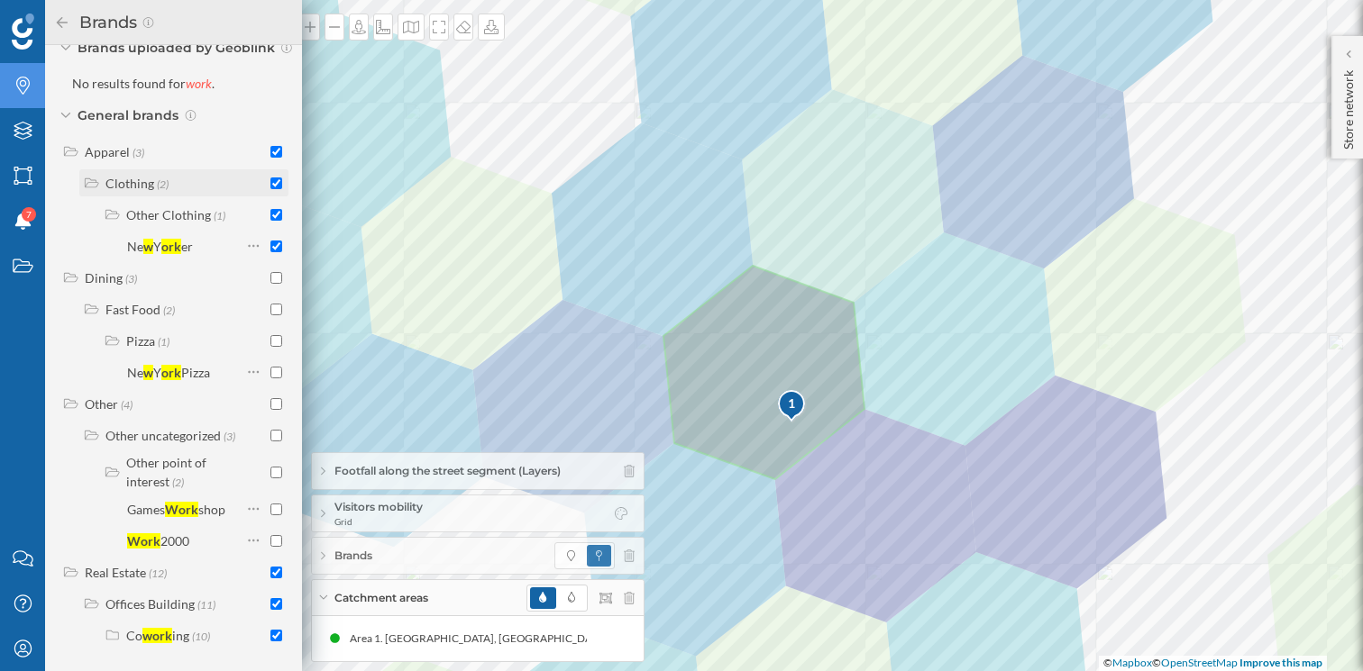
scroll to position [0, 0]
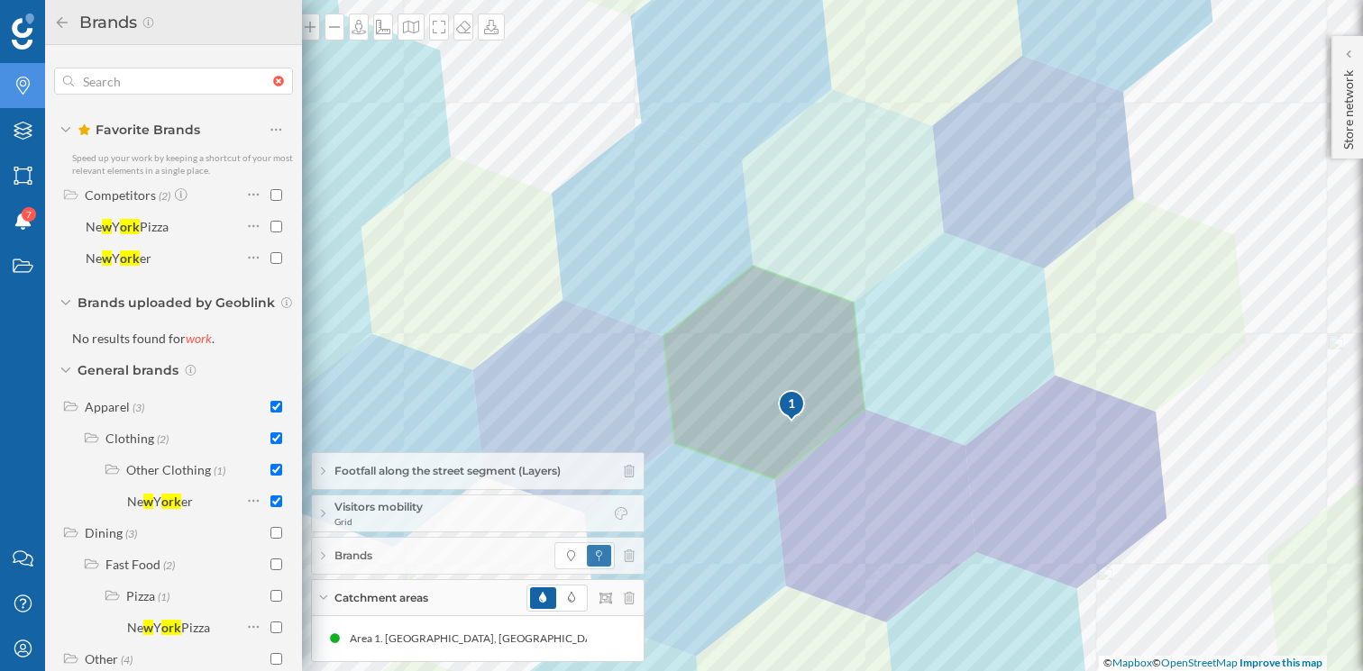
click at [276, 79] on div at bounding box center [283, 81] width 20 height 11
click at [273, 79] on input "text" at bounding box center [173, 81] width 199 height 36
checkbox input "false"
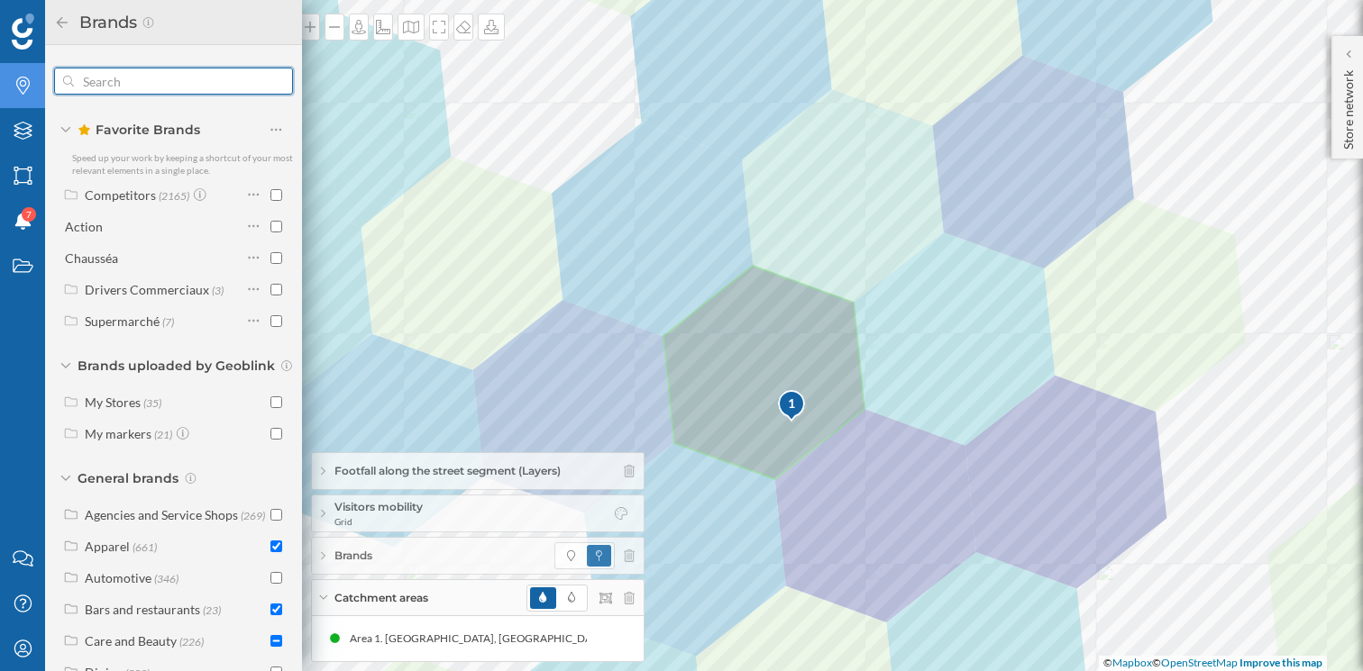
click at [224, 78] on input "text" at bounding box center [173, 81] width 199 height 36
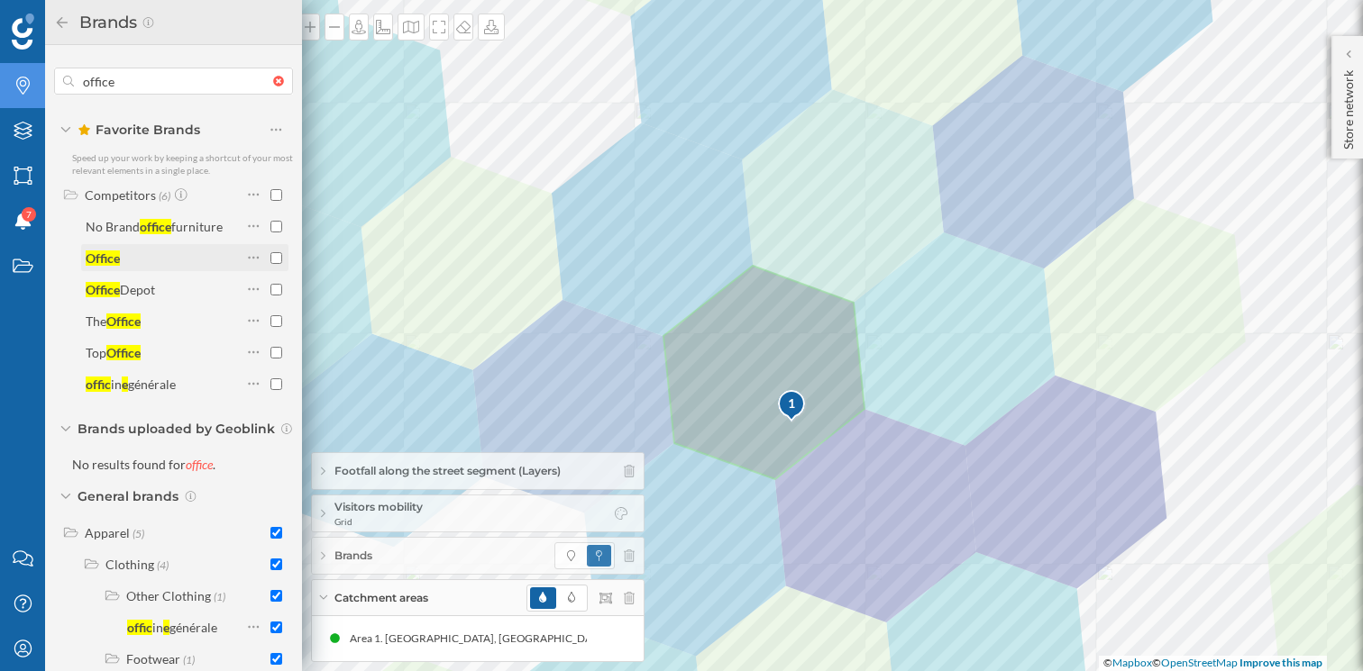
click at [110, 258] on div "Office" at bounding box center [103, 258] width 34 height 15
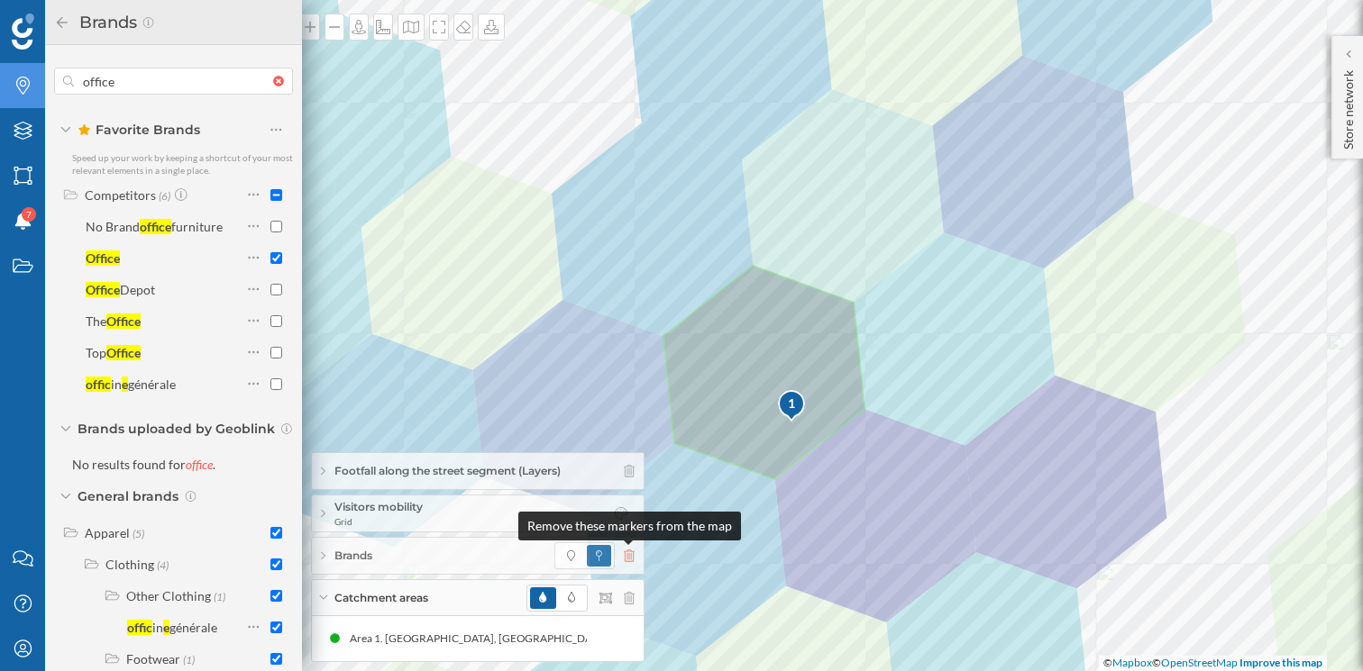
click at [633, 559] on icon at bounding box center [629, 556] width 11 height 13
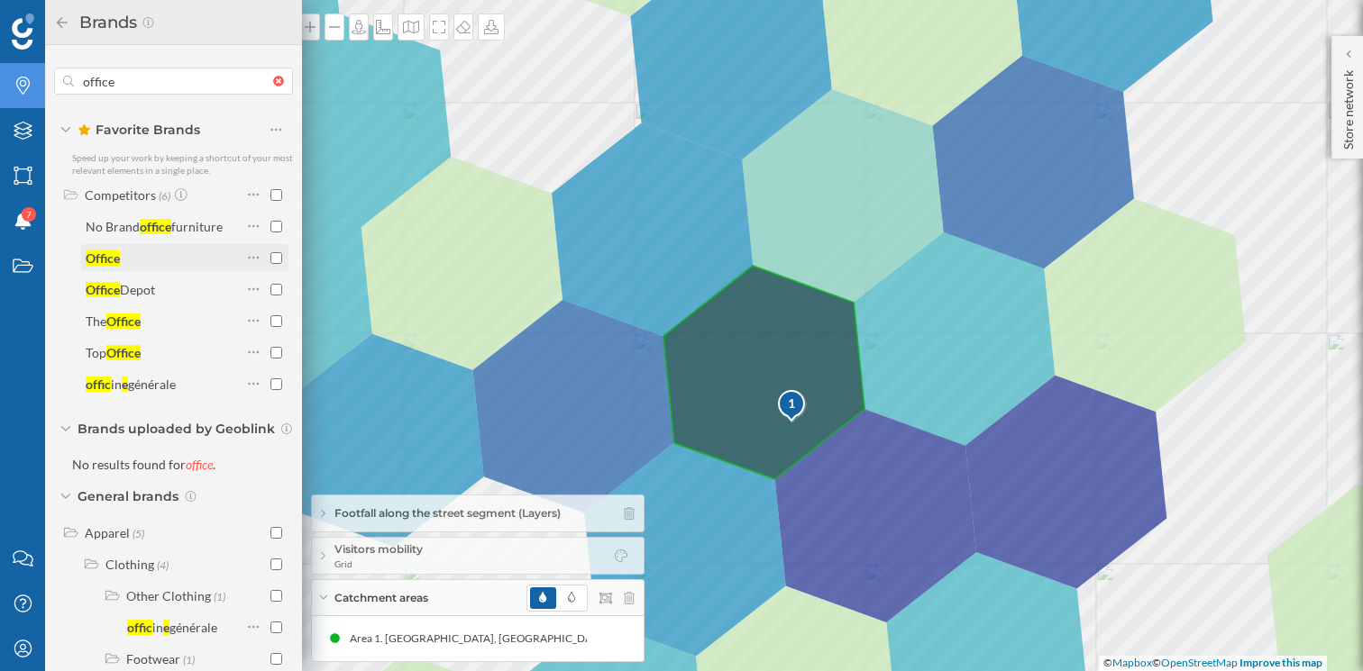
click at [276, 260] on input "checkbox" at bounding box center [276, 258] width 12 height 12
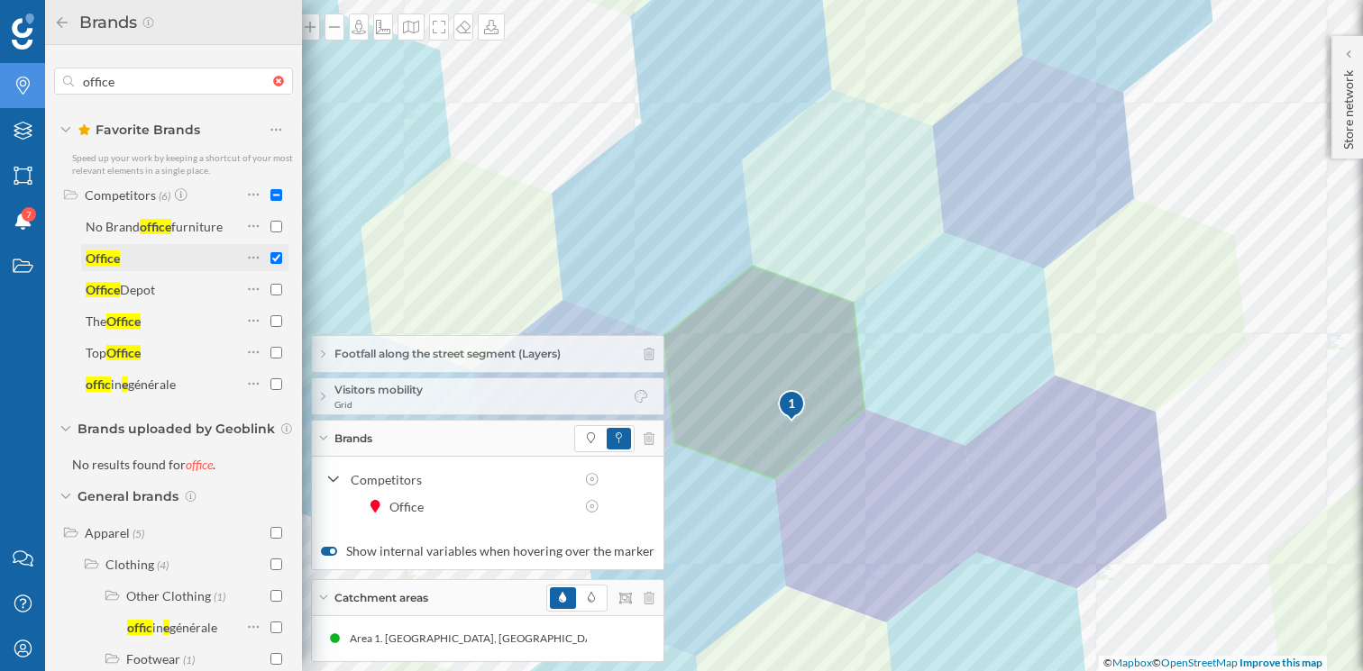
click at [271, 264] on div at bounding box center [264, 257] width 36 height 25
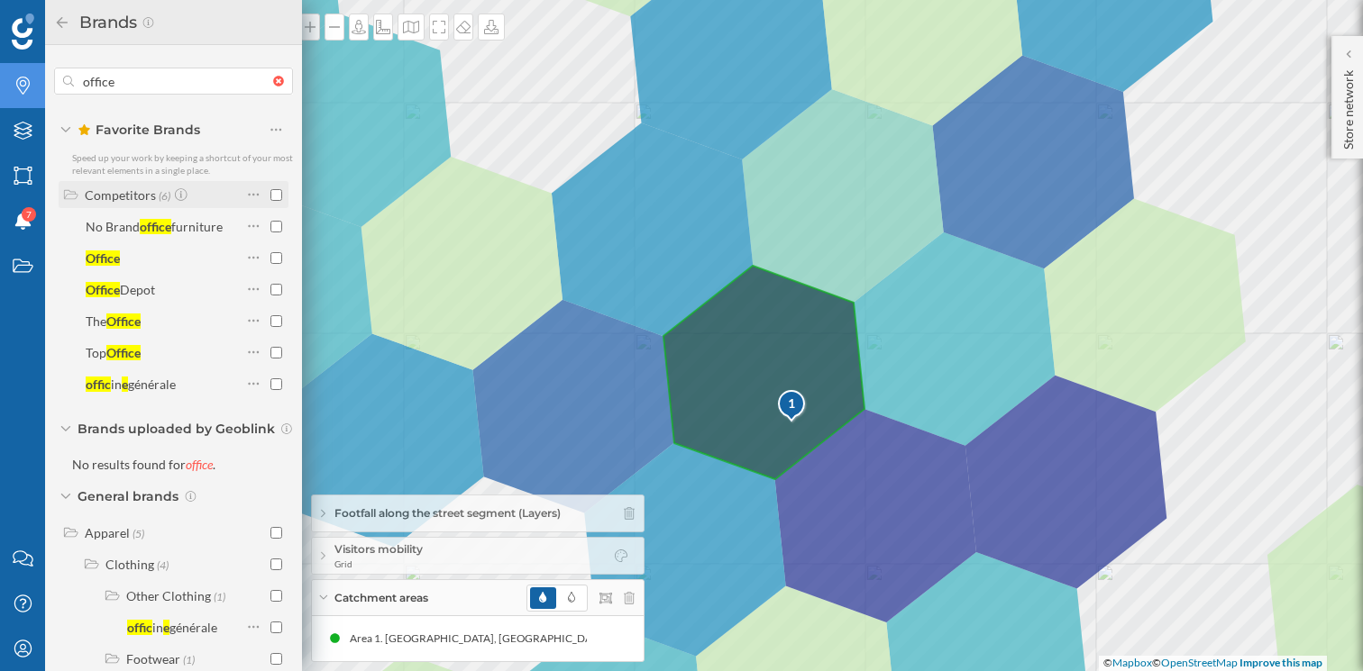
click at [141, 194] on div "Competitors" at bounding box center [120, 194] width 71 height 15
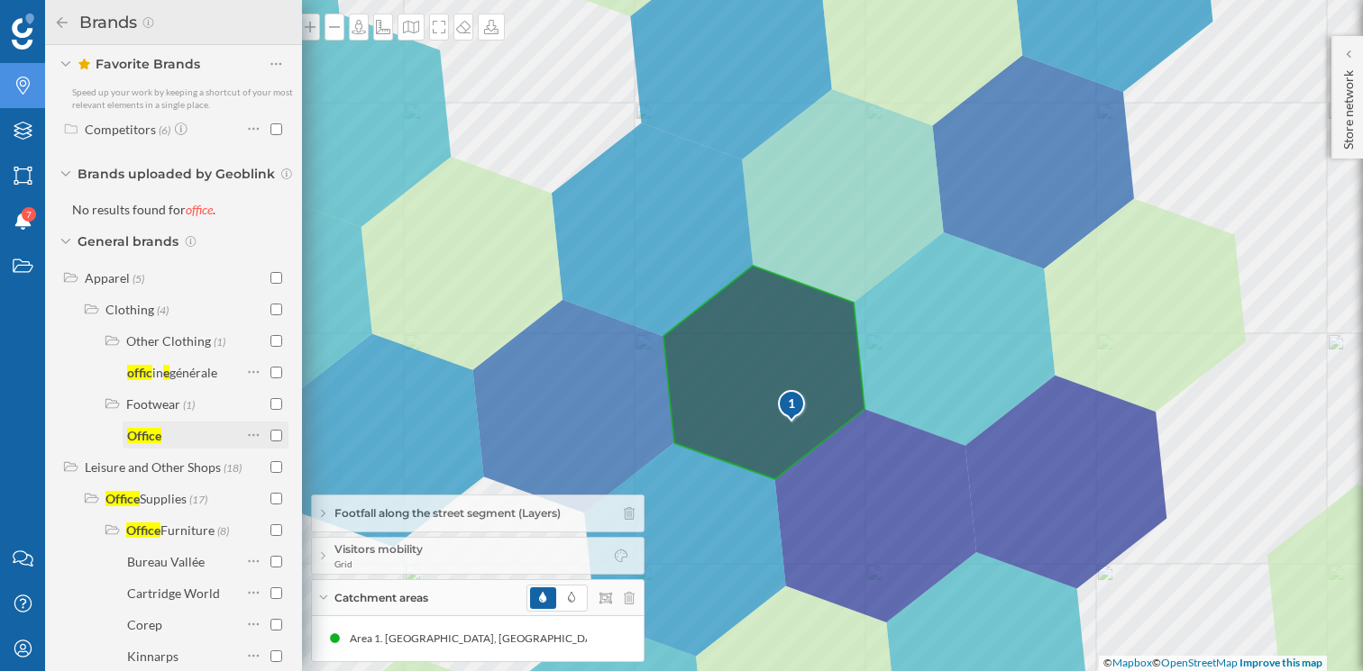
scroll to position [68, 0]
click at [135, 277] on span "(5)" at bounding box center [138, 276] width 12 height 15
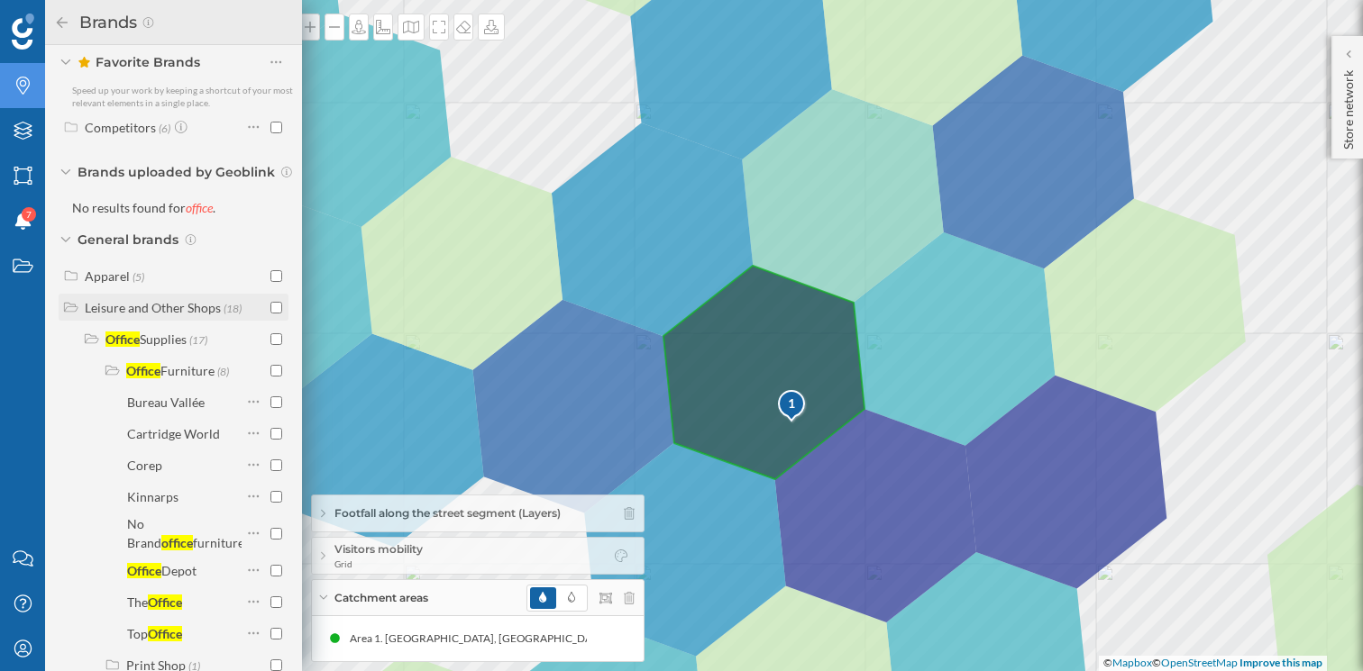
click at [194, 312] on div "Leisure and Other Shops" at bounding box center [153, 307] width 136 height 15
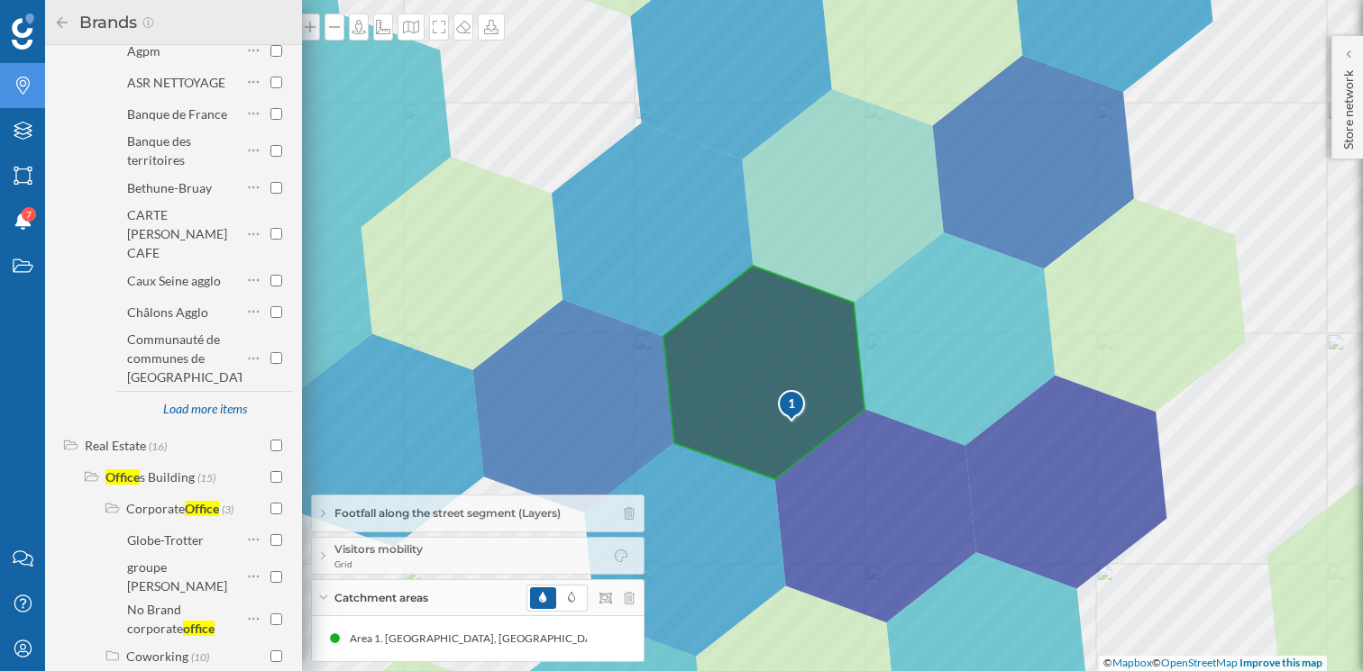
scroll to position [684, 0]
click at [272, 649] on input "checkbox" at bounding box center [276, 655] width 12 height 12
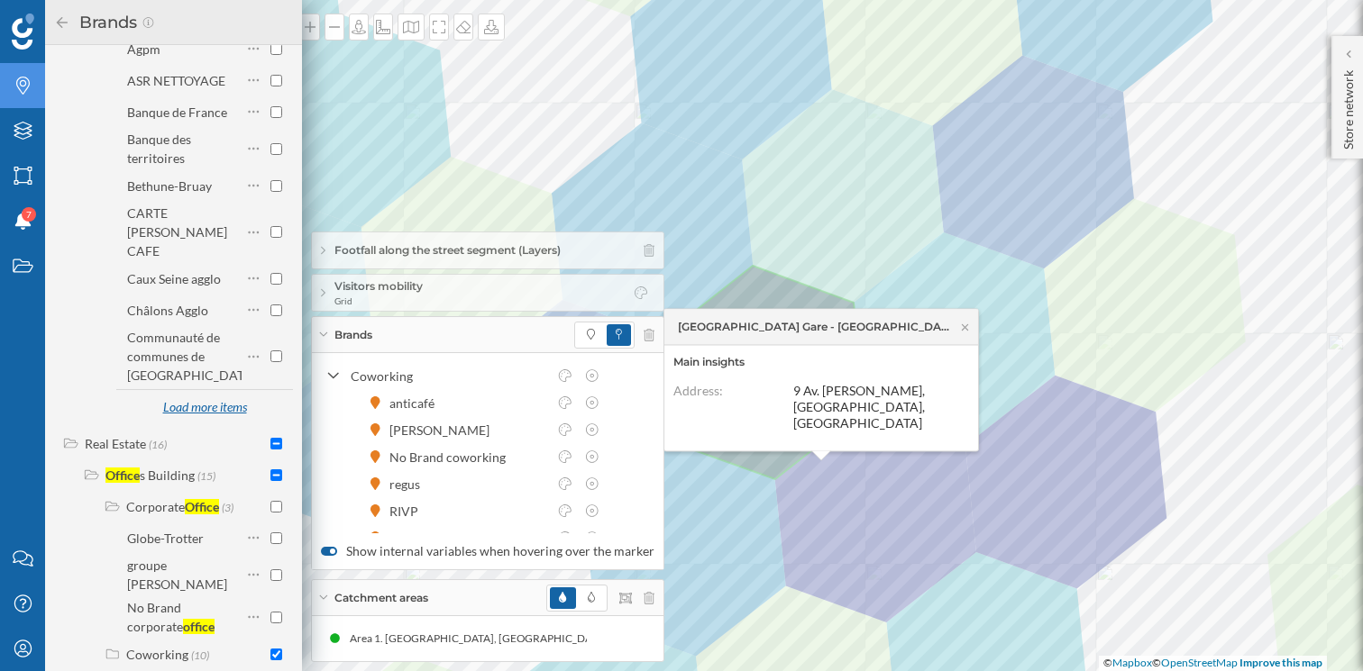
click at [205, 397] on div "Load more items" at bounding box center [204, 408] width 106 height 27
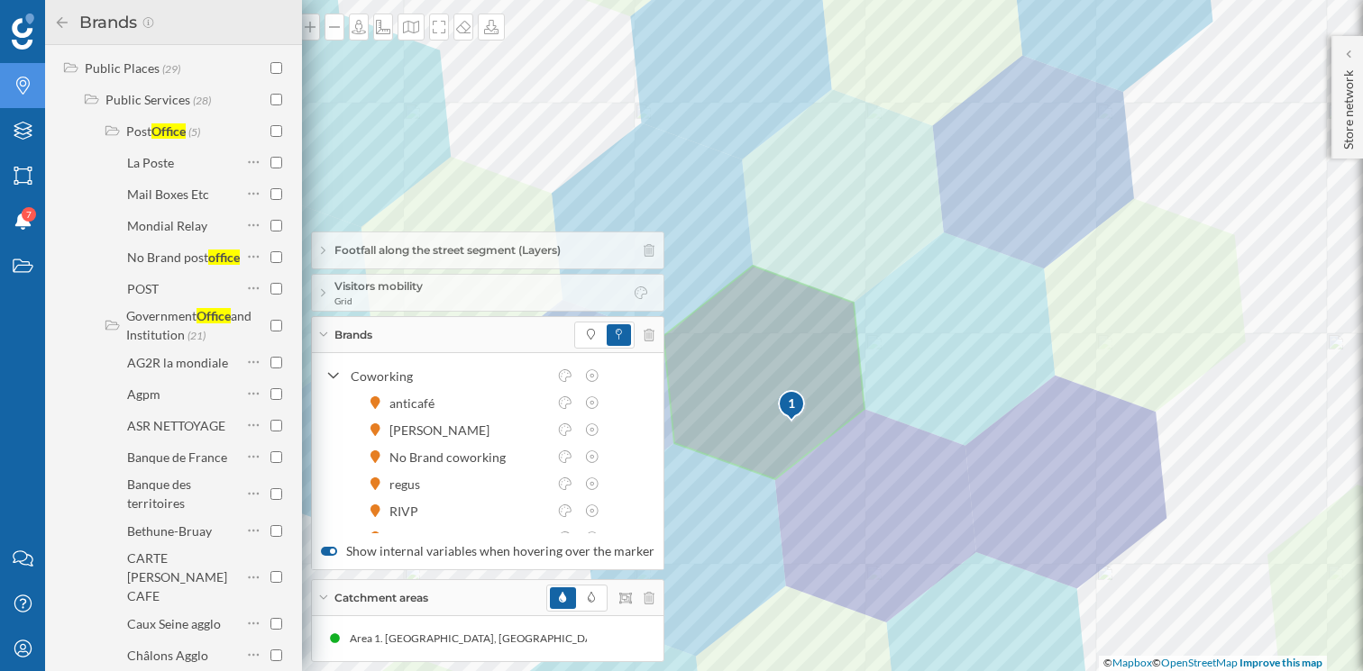
scroll to position [0, 0]
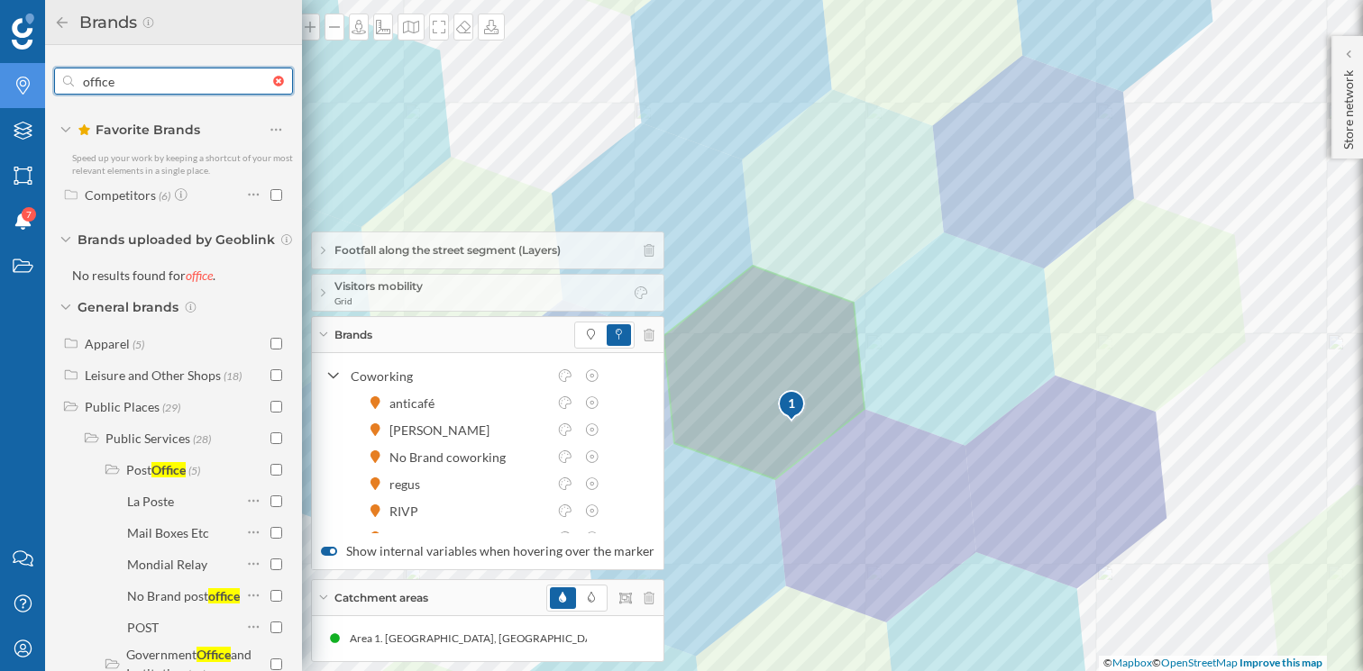
click at [172, 90] on input "office" at bounding box center [173, 81] width 199 height 36
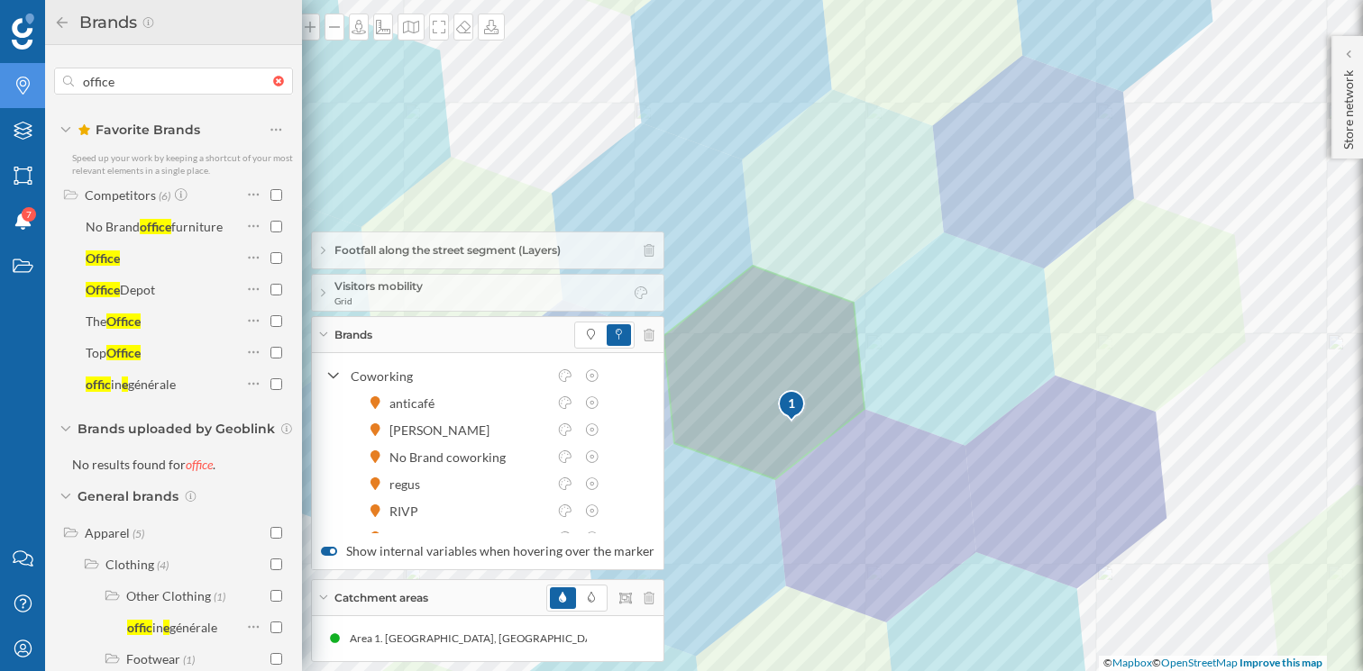
click at [53, 82] on div "office Favorite Brands Speed up your work by keeping a shortcut of your most re…" at bounding box center [173, 358] width 257 height 626
drag, startPoint x: 129, startPoint y: 88, endPoint x: 60, endPoint y: 87, distance: 68.5
click at [60, 87] on div "office" at bounding box center [173, 81] width 239 height 27
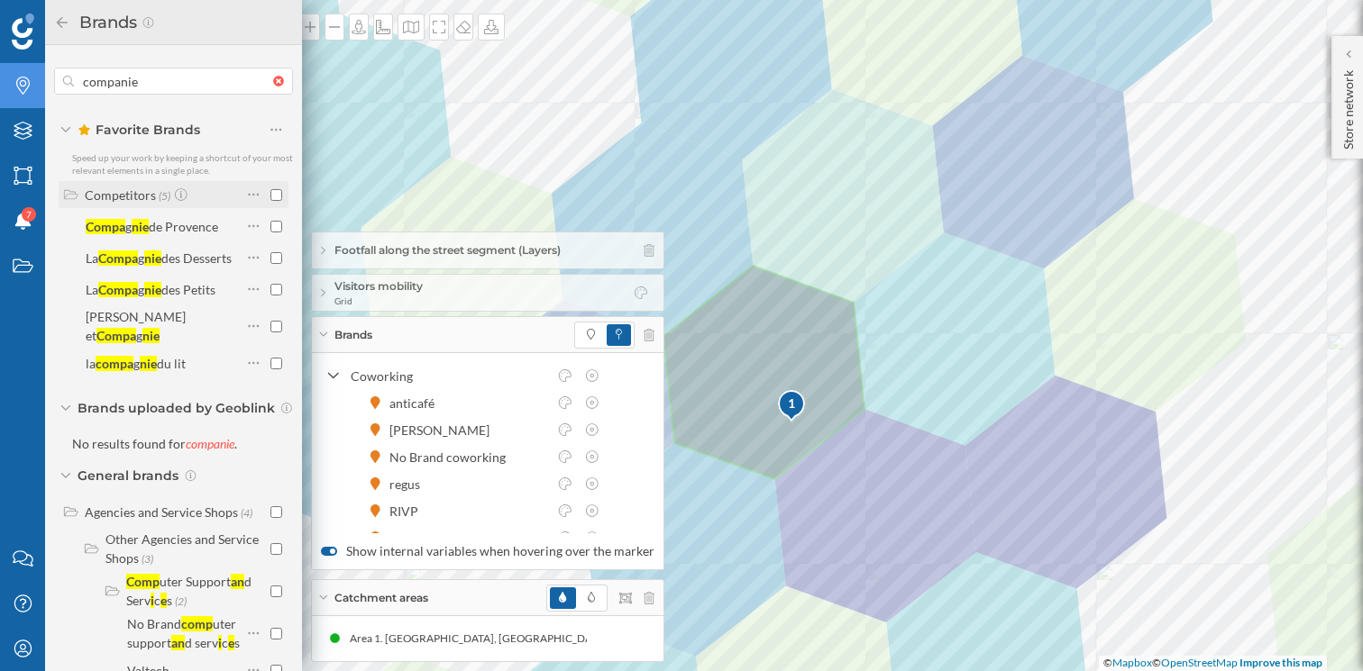
click at [105, 192] on div "Competitors" at bounding box center [120, 194] width 71 height 15
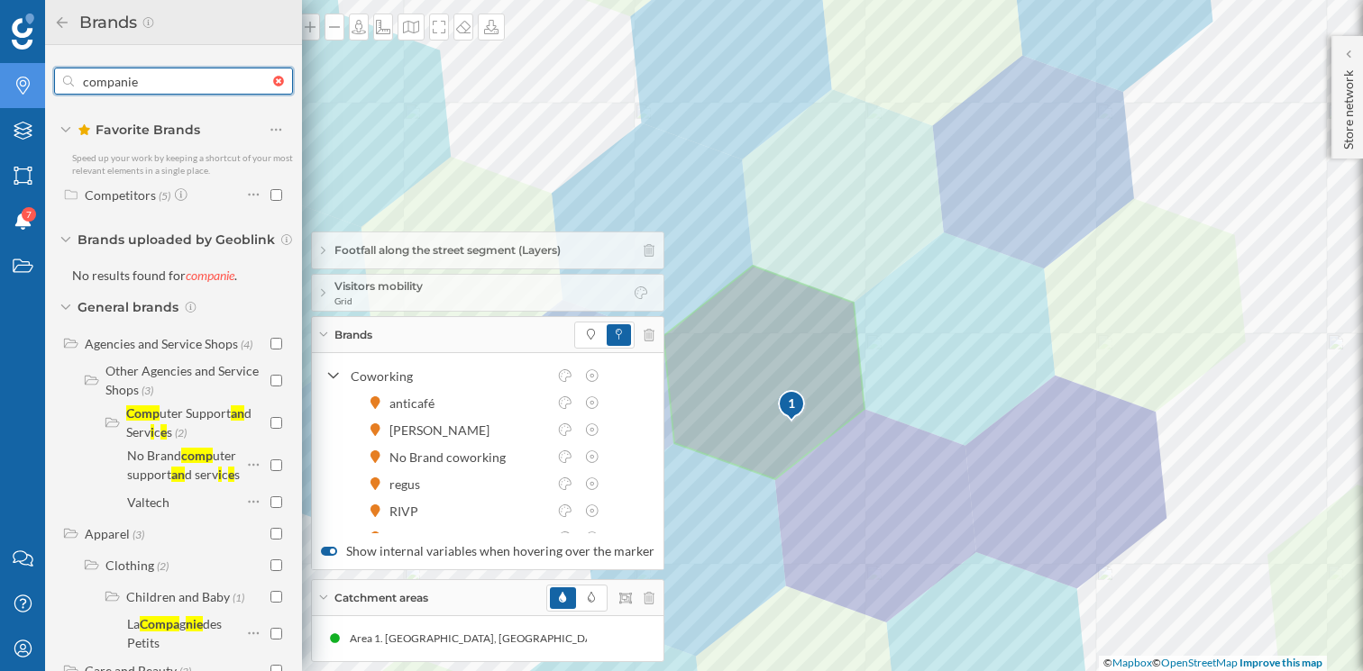
click at [162, 66] on input "companie" at bounding box center [173, 81] width 199 height 36
click at [164, 78] on input "companie" at bounding box center [173, 81] width 199 height 36
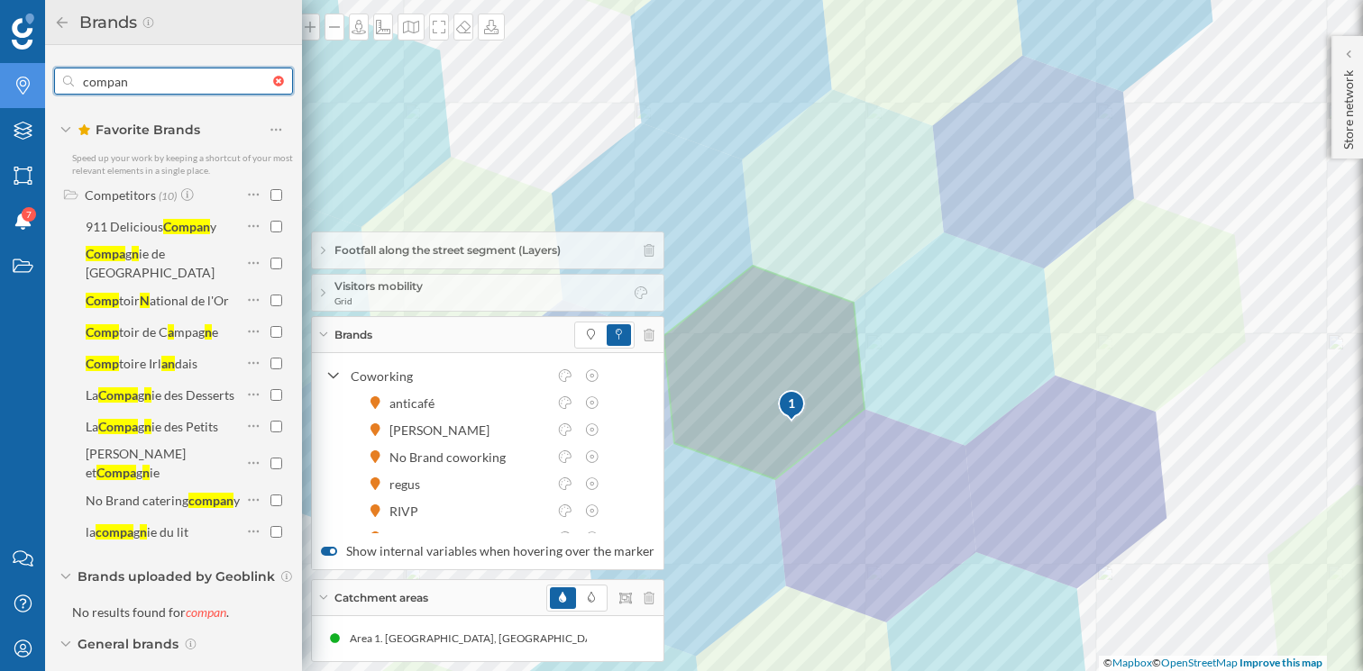
type input "compan"
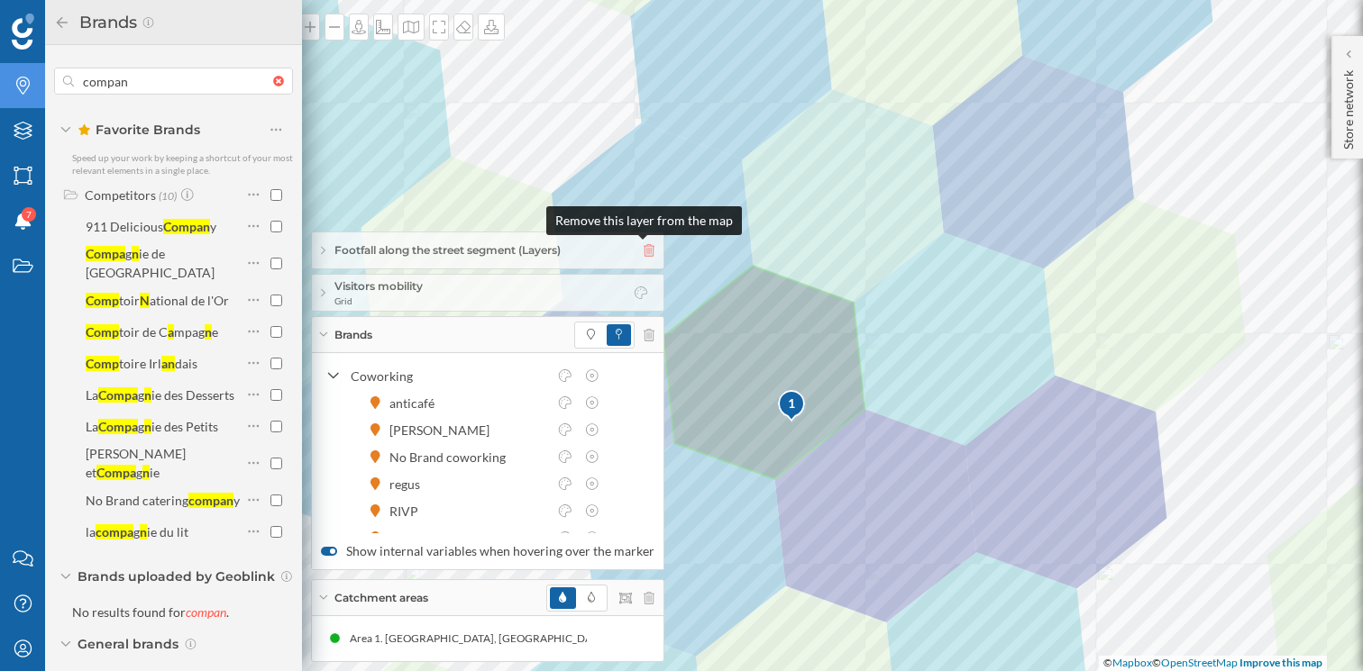
click at [643, 247] on icon at bounding box center [648, 250] width 11 height 13
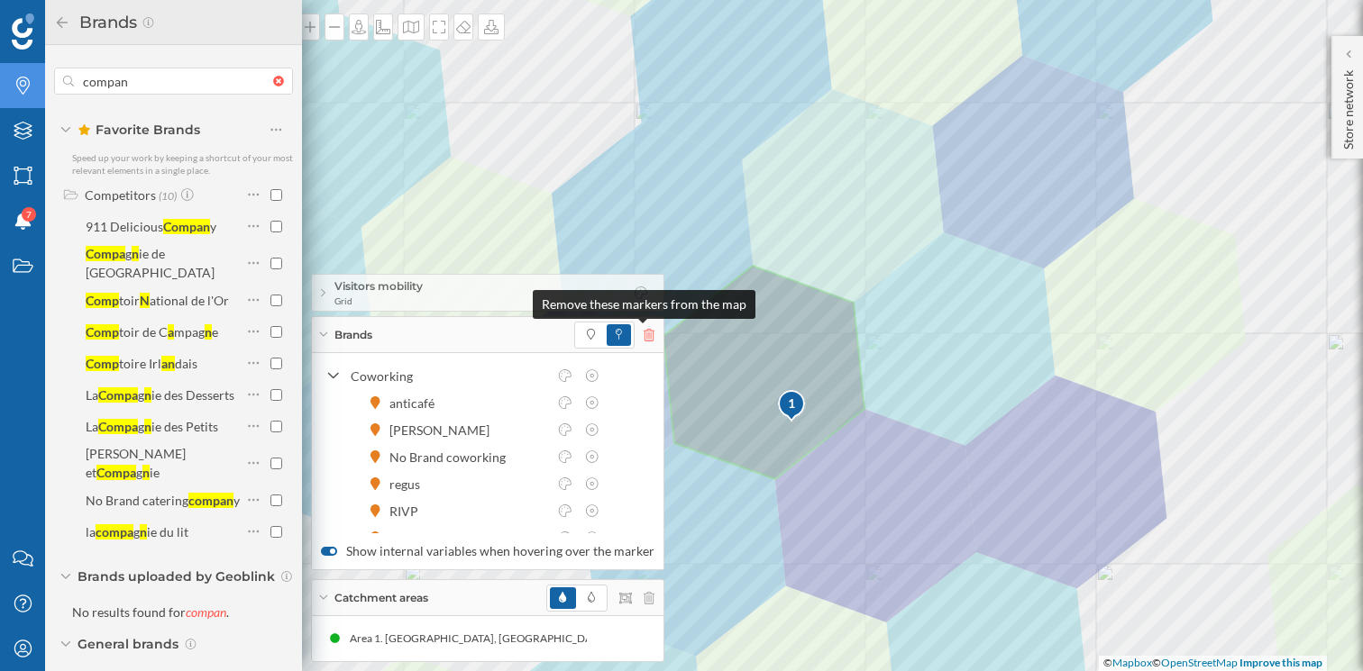
click at [643, 338] on icon at bounding box center [648, 335] width 11 height 13
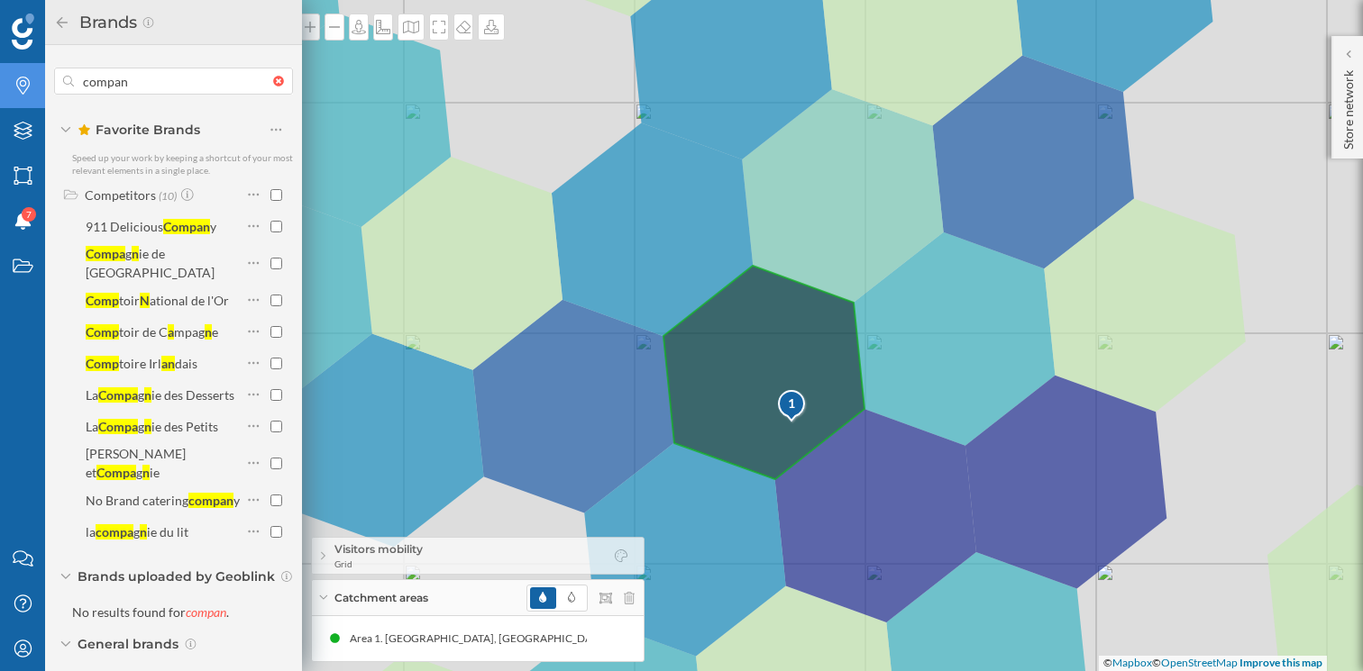
click at [59, 22] on icon at bounding box center [62, 21] width 11 height 11
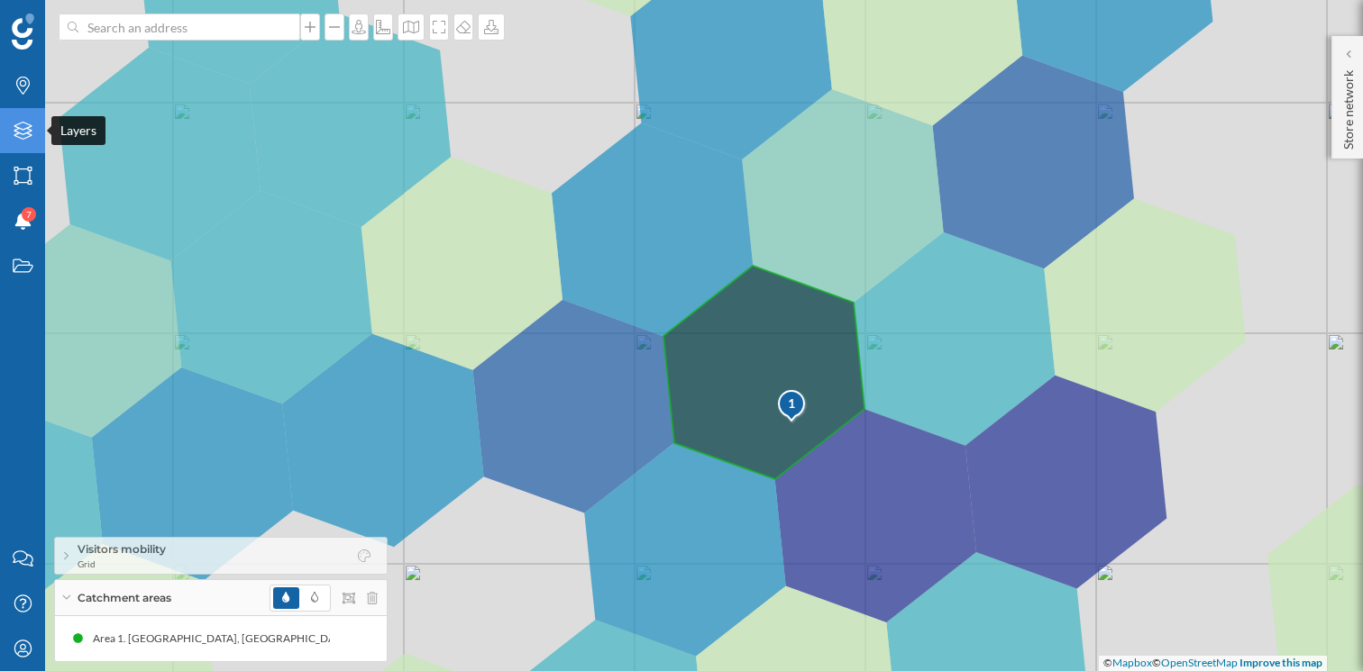
click at [35, 140] on div "Layers" at bounding box center [22, 130] width 45 height 45
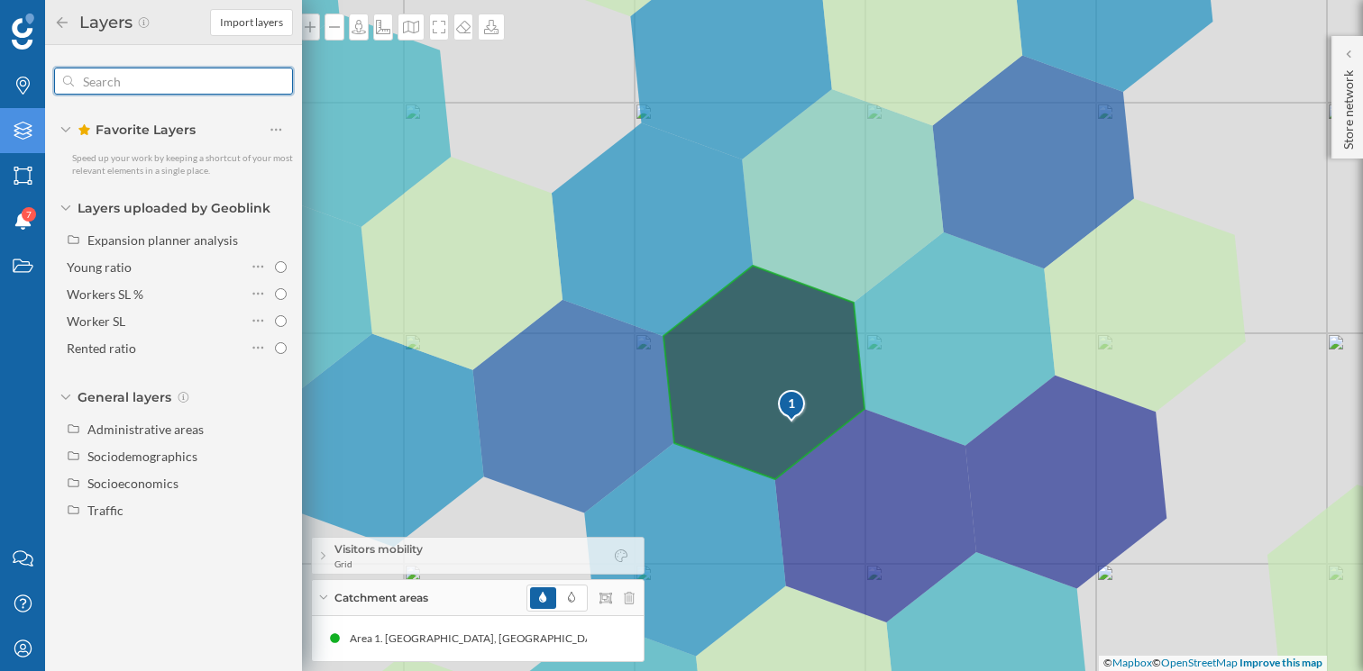
click at [118, 88] on input "text" at bounding box center [173, 81] width 199 height 36
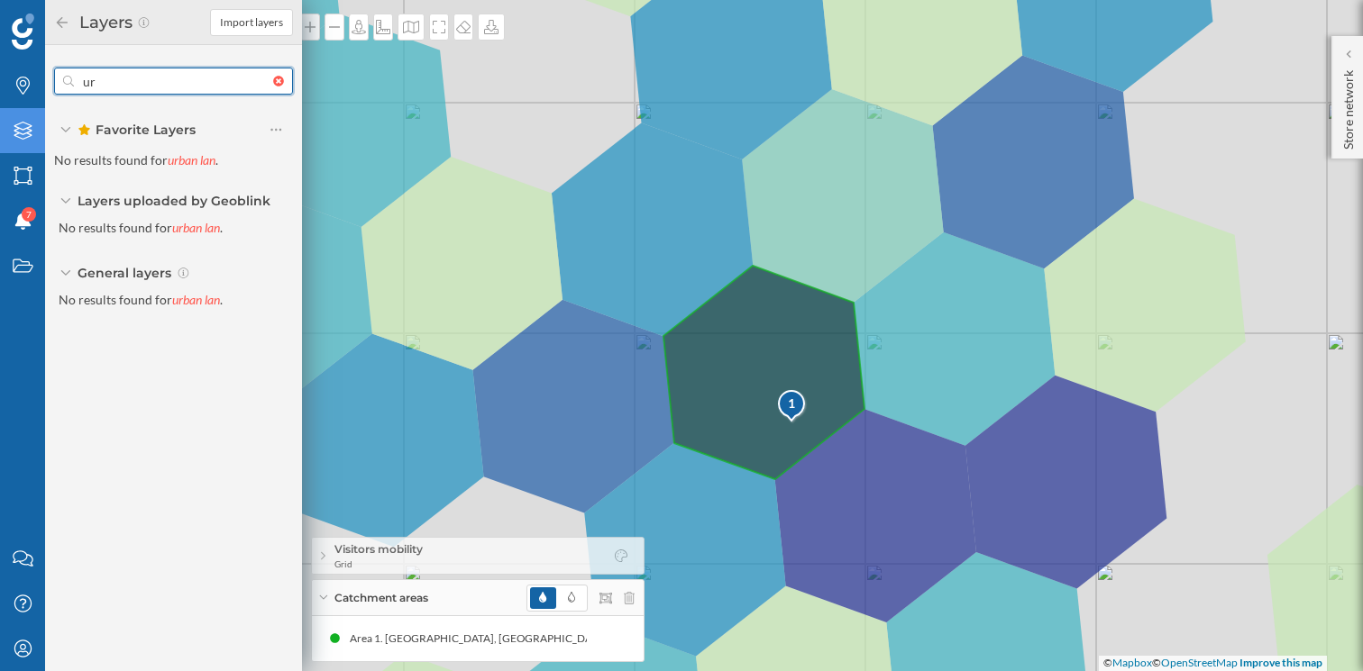
type input "u"
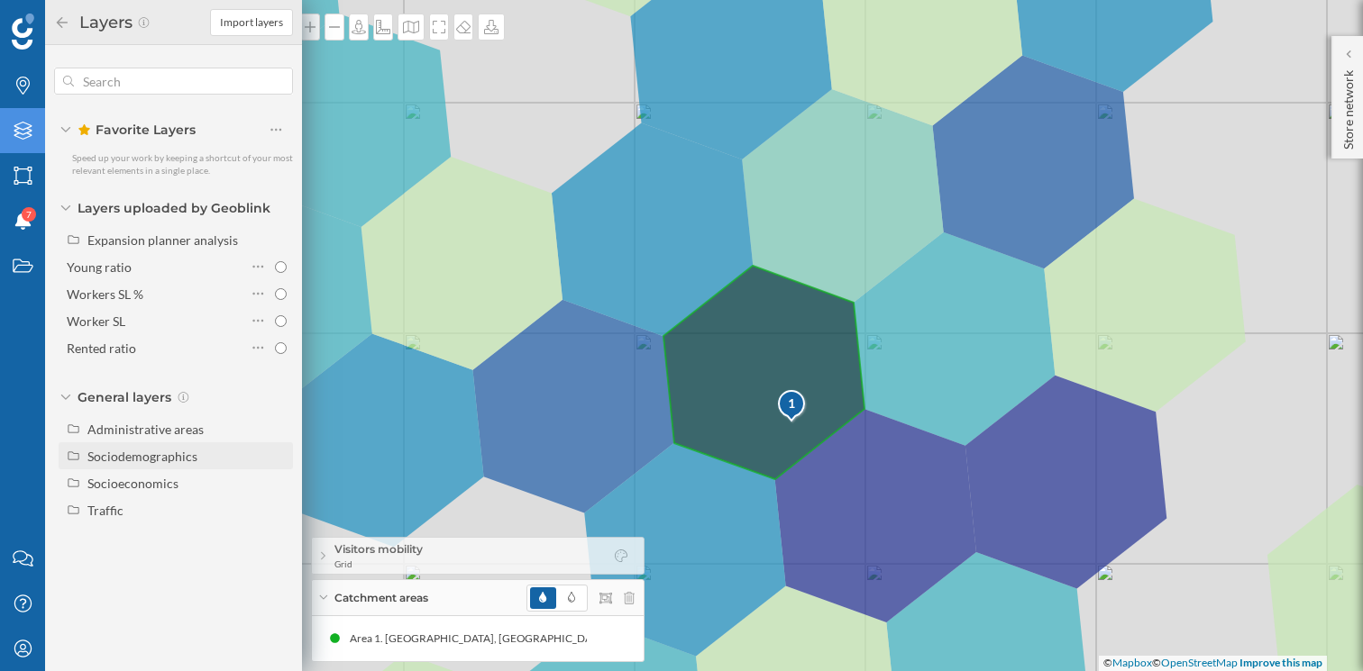
click at [189, 465] on div "Sociodemographics" at bounding box center [176, 455] width 234 height 27
click at [173, 492] on div "Socioeconomics" at bounding box center [186, 483] width 199 height 19
click at [158, 504] on div "Traffic" at bounding box center [186, 510] width 199 height 19
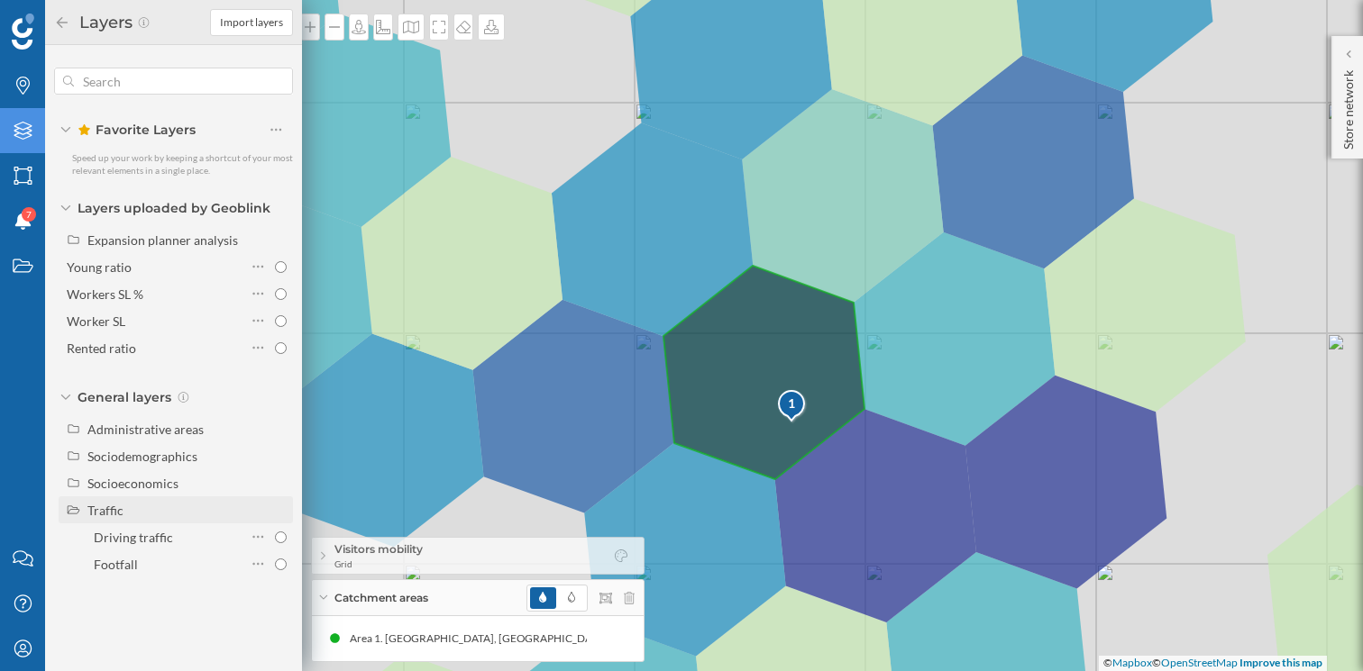
click at [158, 504] on div "Traffic" at bounding box center [186, 510] width 199 height 19
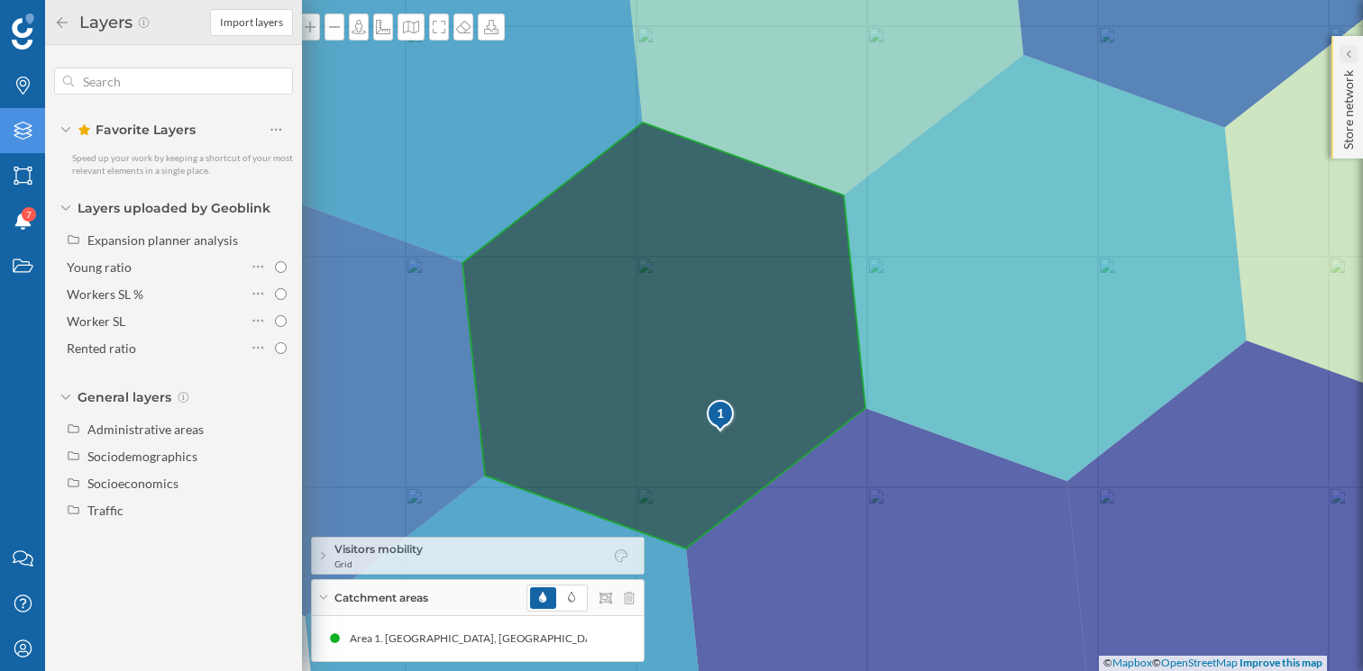
click at [1348, 49] on icon at bounding box center [1347, 54] width 5 height 11
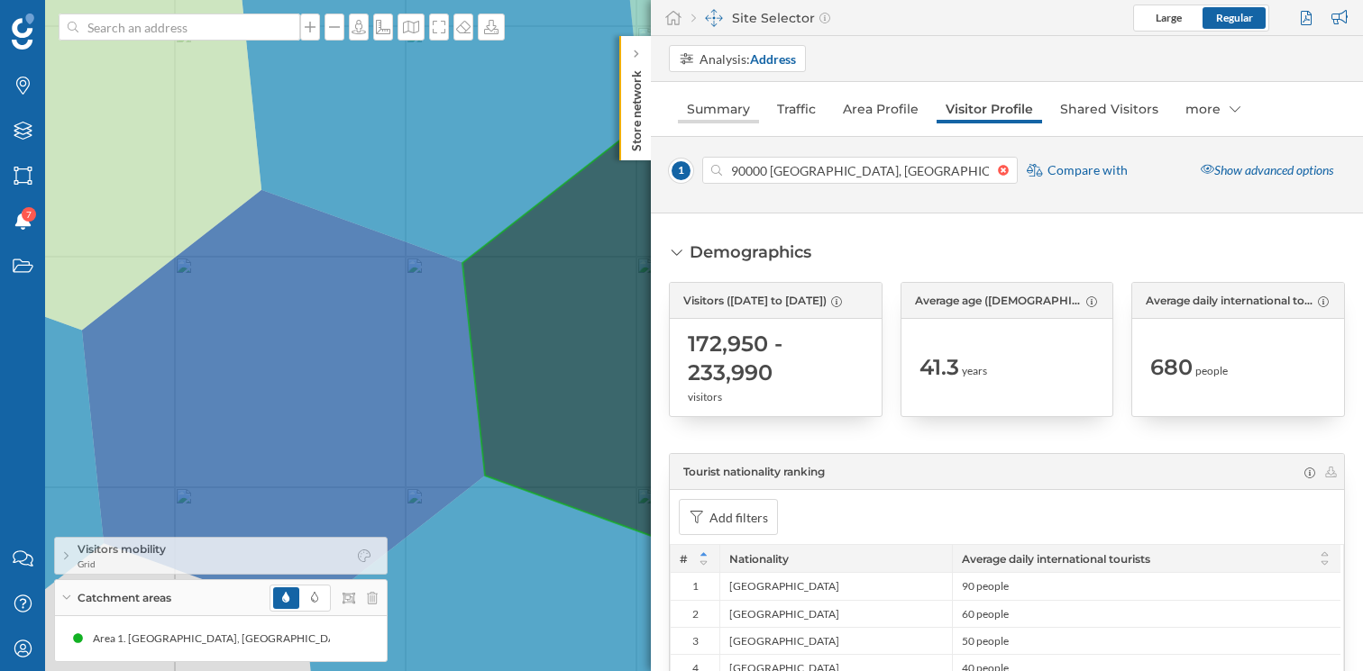
click at [746, 101] on link "Summary" at bounding box center [718, 109] width 81 height 29
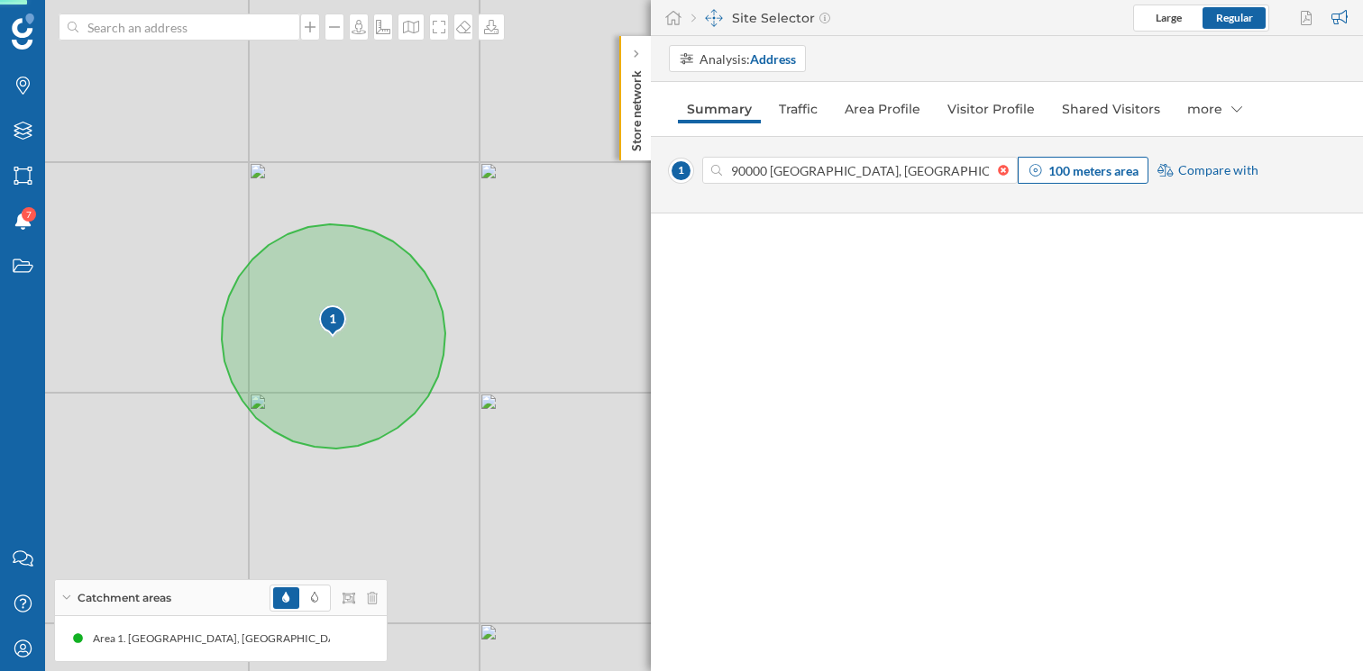
click at [1141, 172] on div "100 meters area" at bounding box center [1082, 170] width 131 height 27
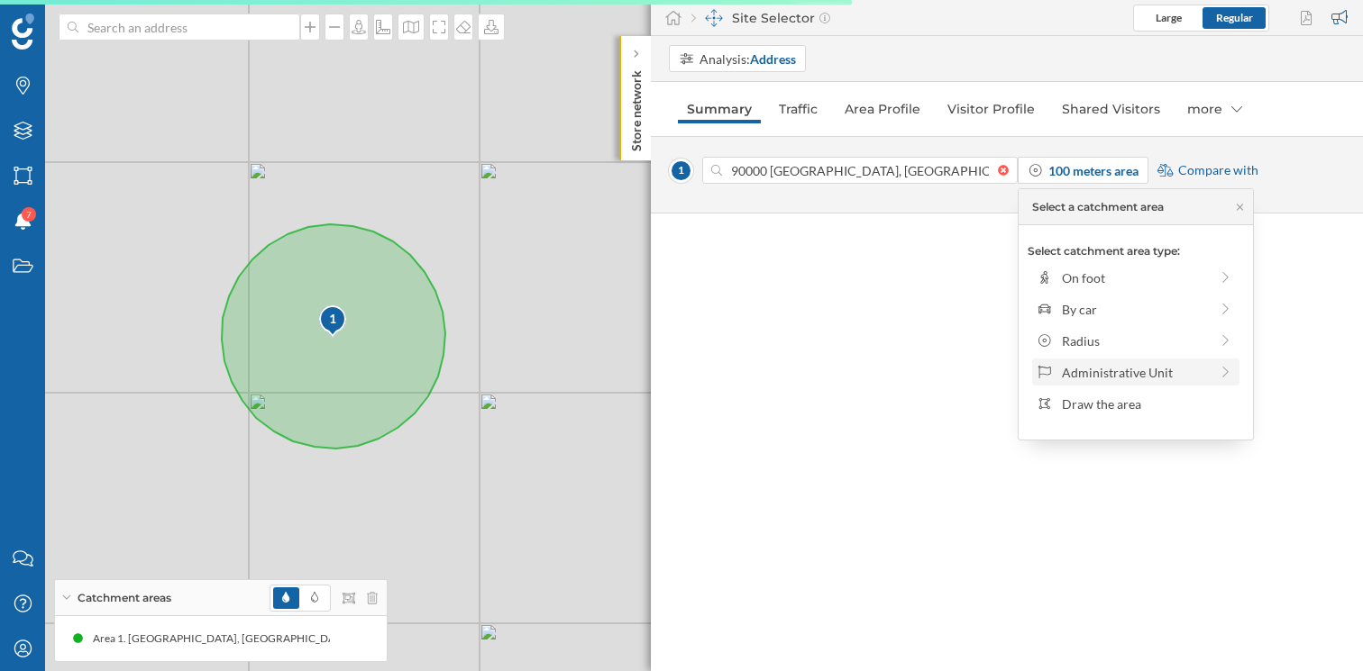
click at [1101, 369] on div "Administrative Unit" at bounding box center [1135, 372] width 147 height 19
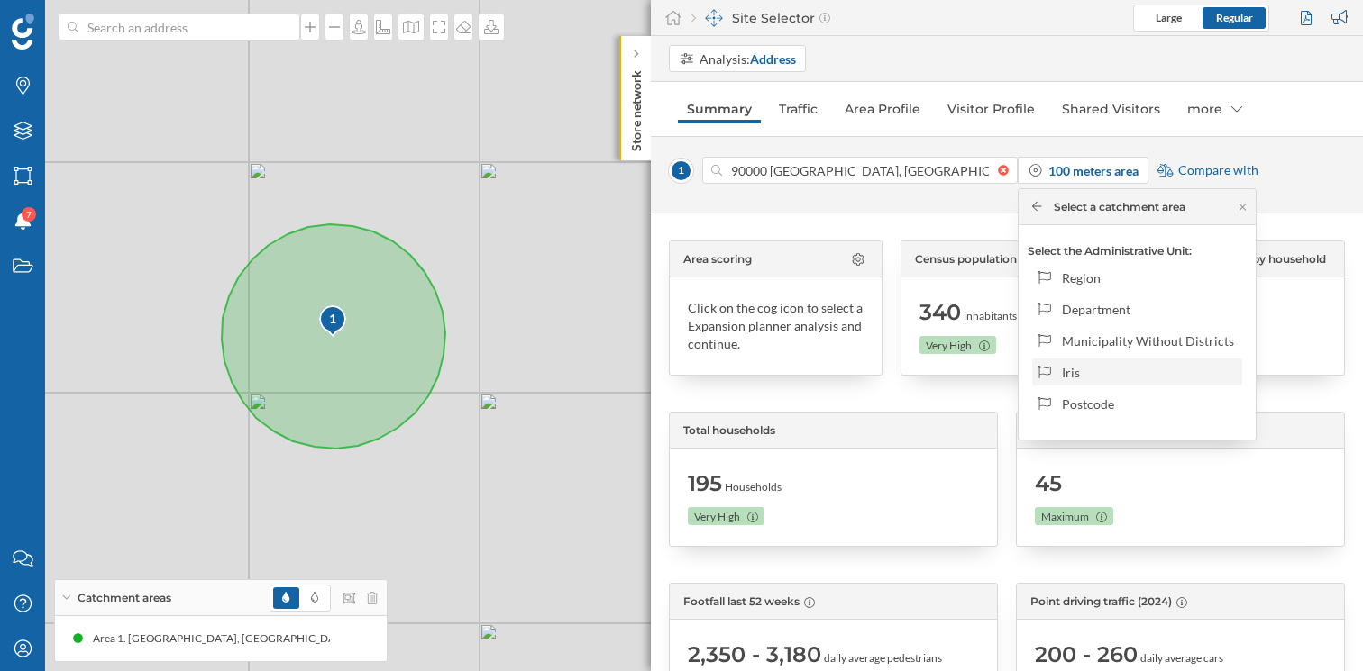
click at [1081, 360] on div "Iris" at bounding box center [1137, 372] width 210 height 27
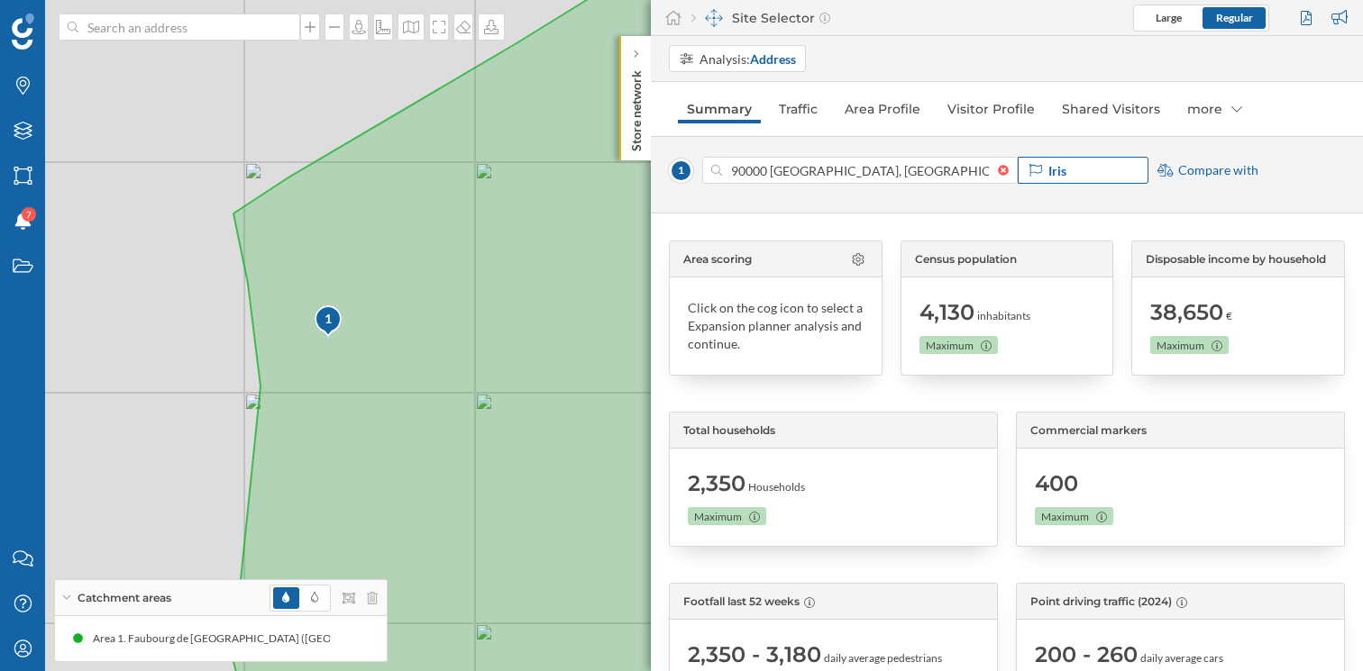
click at [1082, 178] on div "Iris" at bounding box center [1082, 170] width 131 height 27
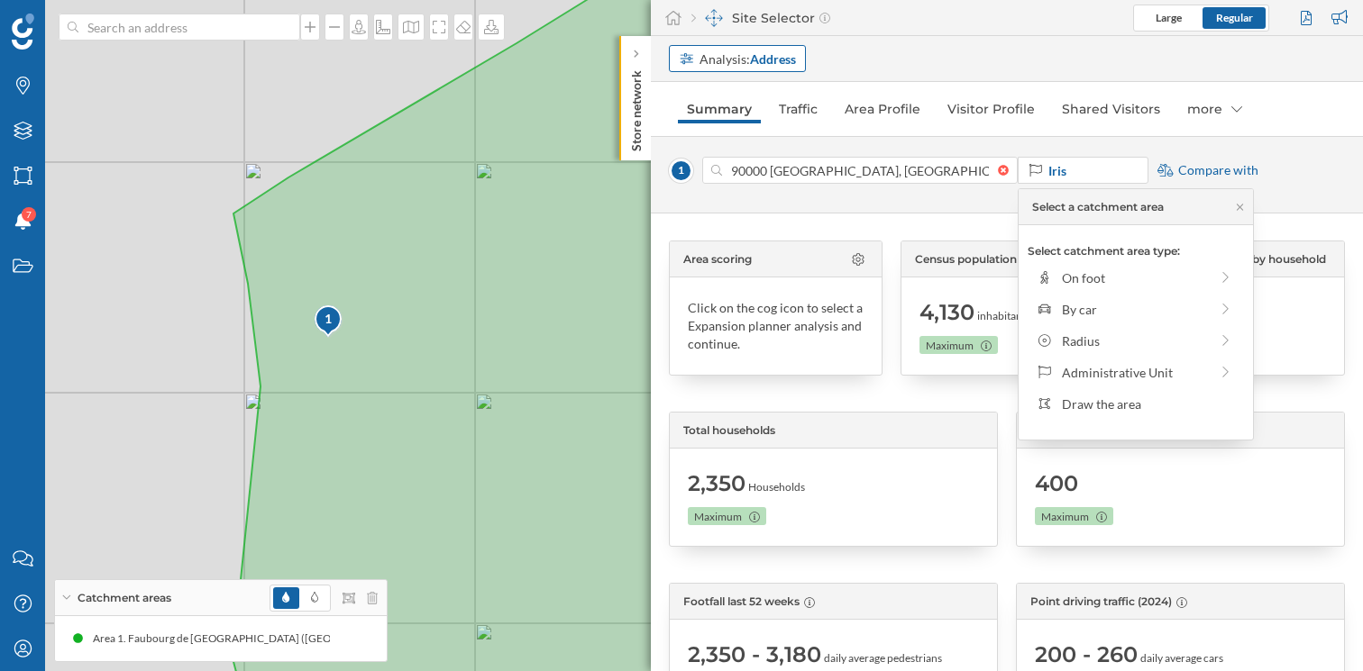
click at [762, 59] on strong "Address" at bounding box center [773, 58] width 46 height 15
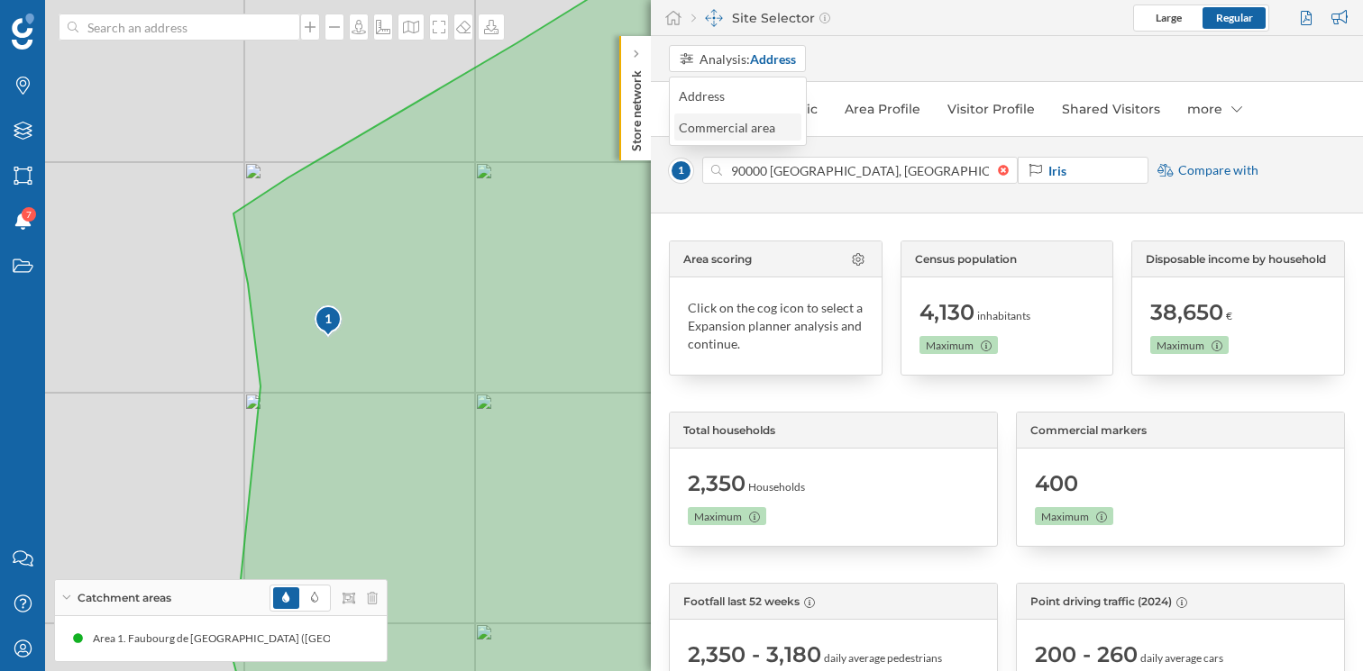
click at [736, 118] on div "Commercial area" at bounding box center [731, 127] width 105 height 19
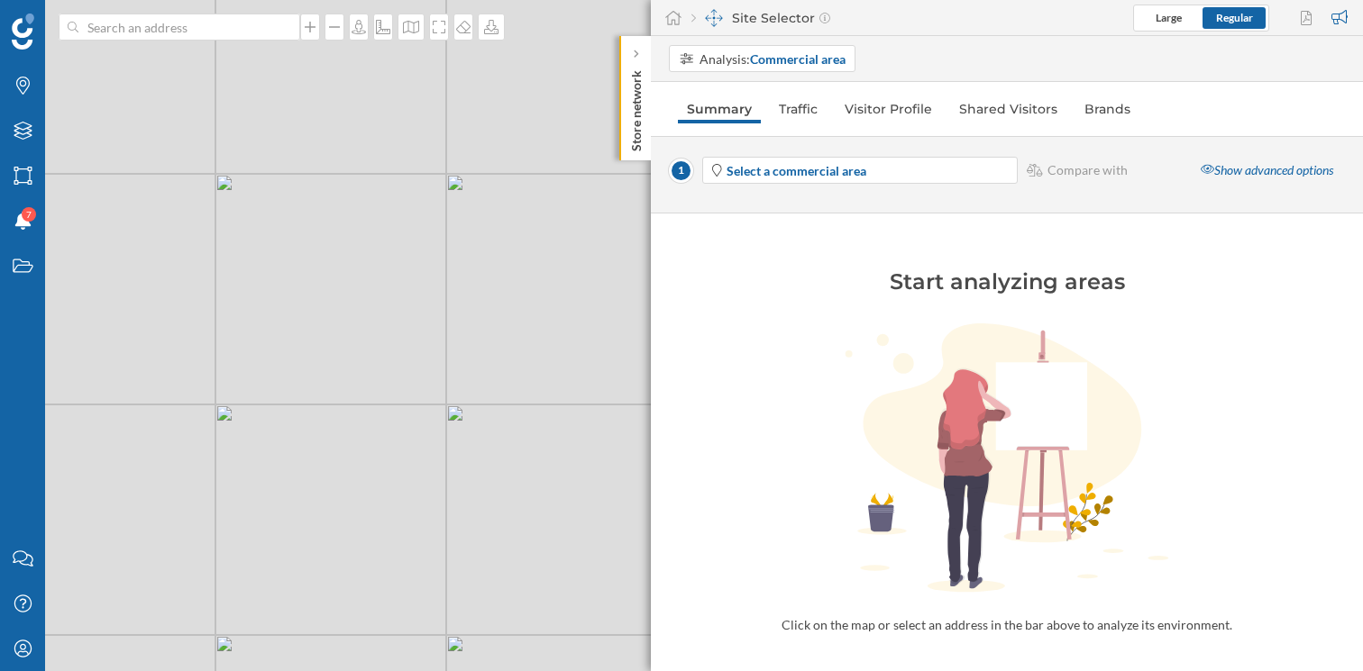
click at [430, 406] on div "© Mapbox © OpenStreetMap Improve this map" at bounding box center [681, 335] width 1363 height 671
click at [431, 403] on div "© Mapbox © OpenStreetMap Improve this map" at bounding box center [681, 335] width 1363 height 671
click at [841, 169] on strong "Select a commercial area" at bounding box center [796, 170] width 140 height 15
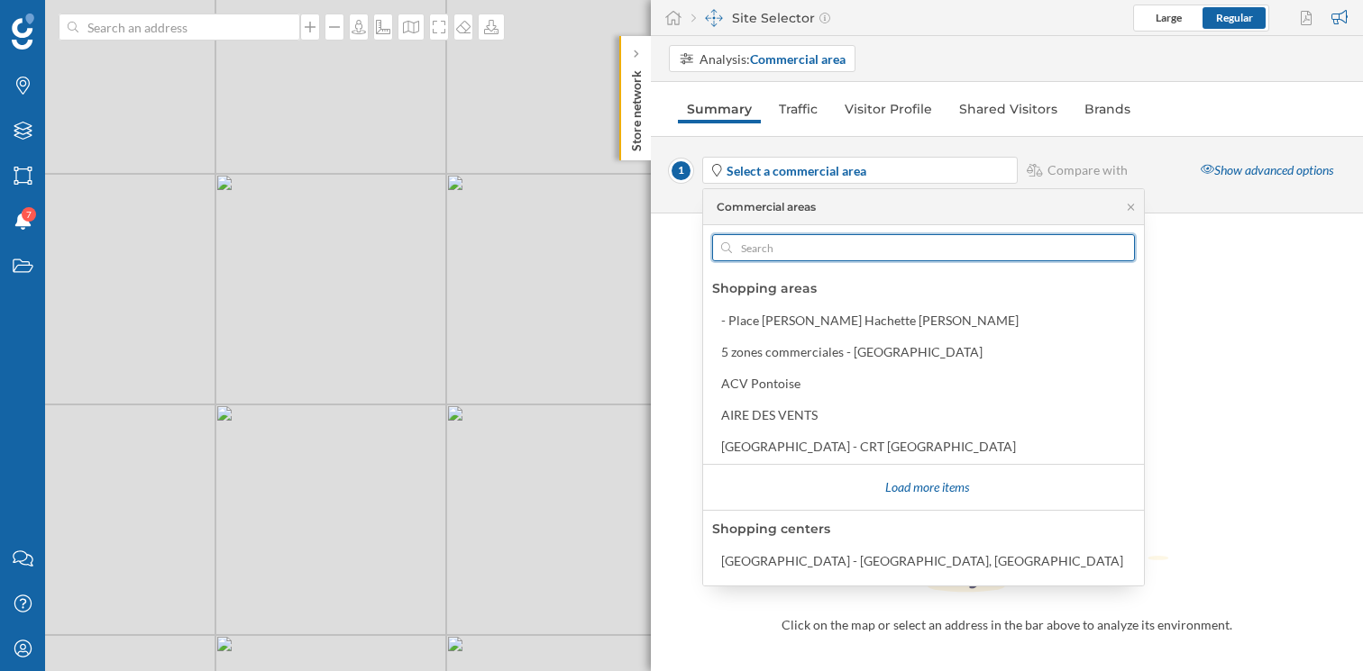
click at [779, 252] on input "text" at bounding box center [923, 247] width 383 height 27
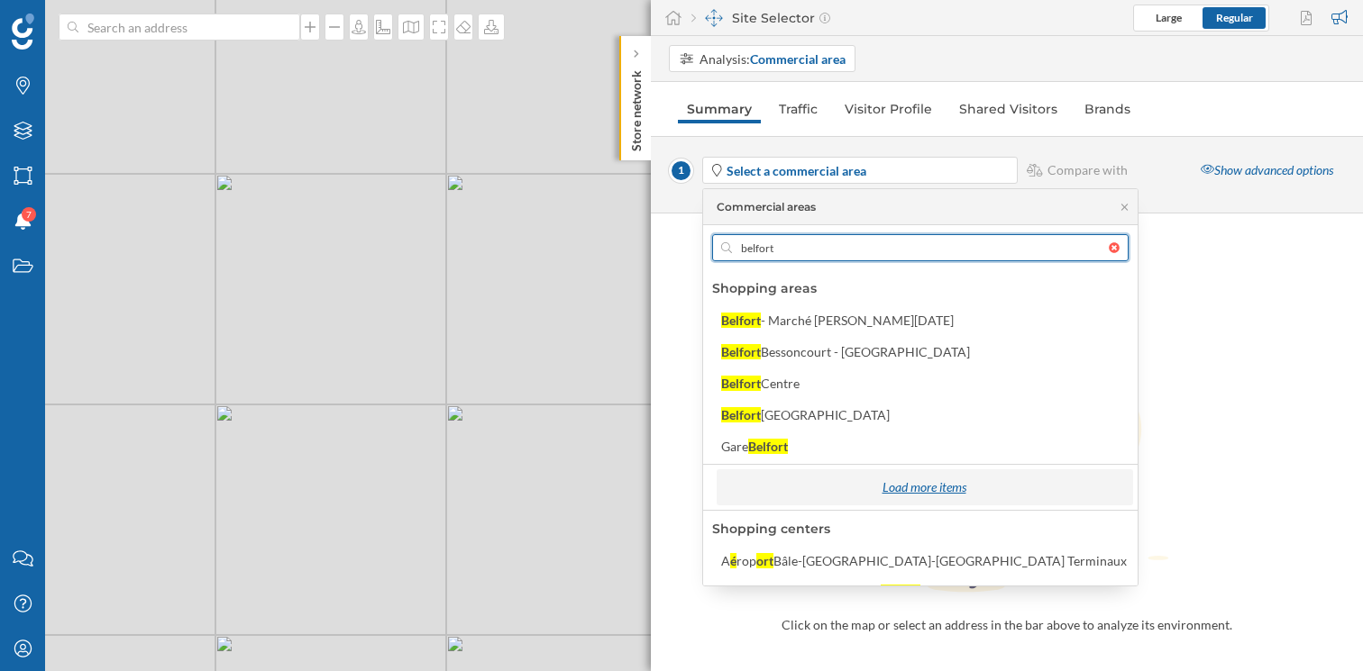
type input "belfort"
click at [924, 491] on div "Load more items" at bounding box center [924, 487] width 406 height 27
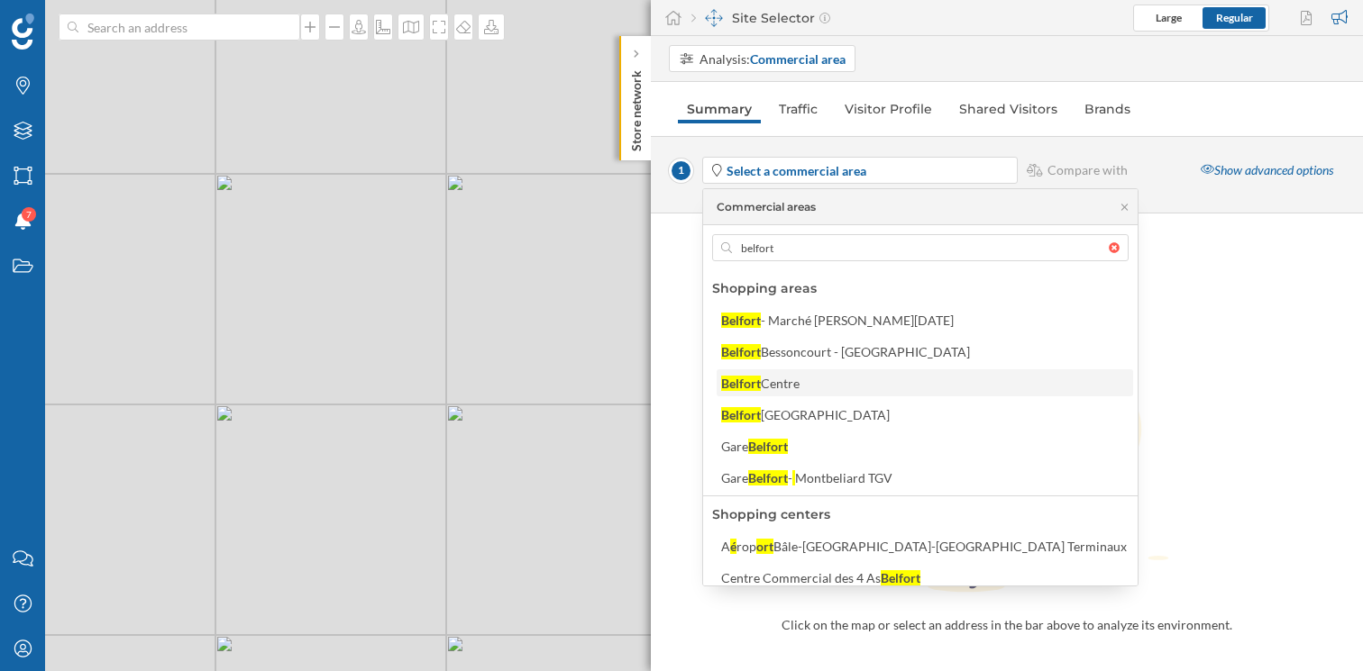
click at [817, 386] on div "[GEOGRAPHIC_DATA]" at bounding box center [924, 383] width 406 height 19
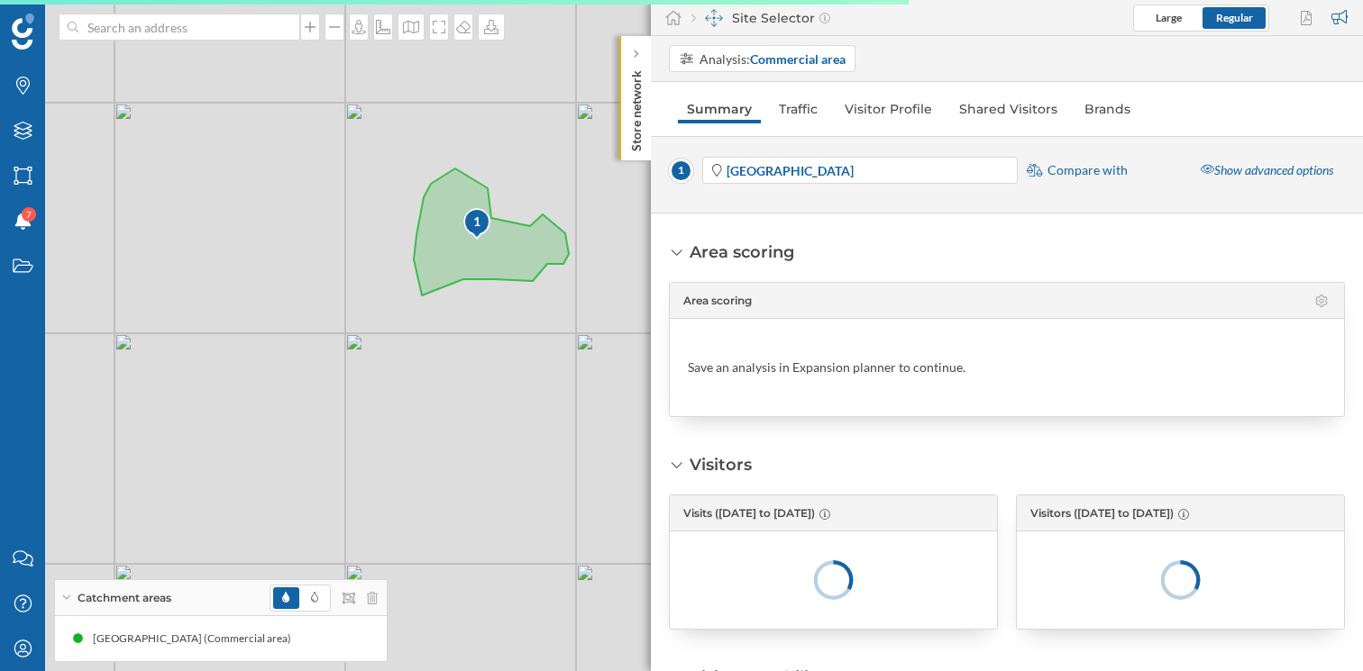
drag, startPoint x: 217, startPoint y: 376, endPoint x: 561, endPoint y: 406, distance: 344.7
click at [561, 406] on div "1 © Mapbox © OpenStreetMap Improve this map" at bounding box center [681, 335] width 1363 height 671
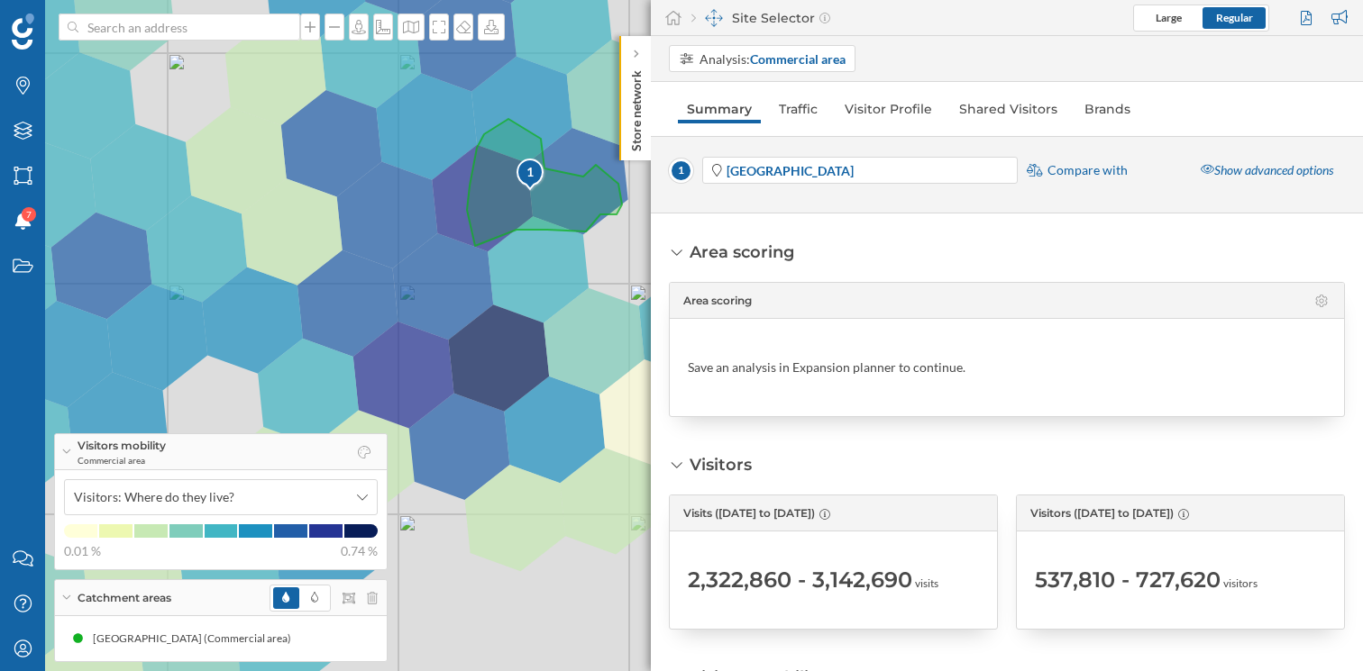
drag, startPoint x: 514, startPoint y: 568, endPoint x: 546, endPoint y: 472, distance: 100.9
click at [546, 472] on div "1 © Mapbox © OpenStreetMap Improve this map" at bounding box center [681, 335] width 1363 height 671
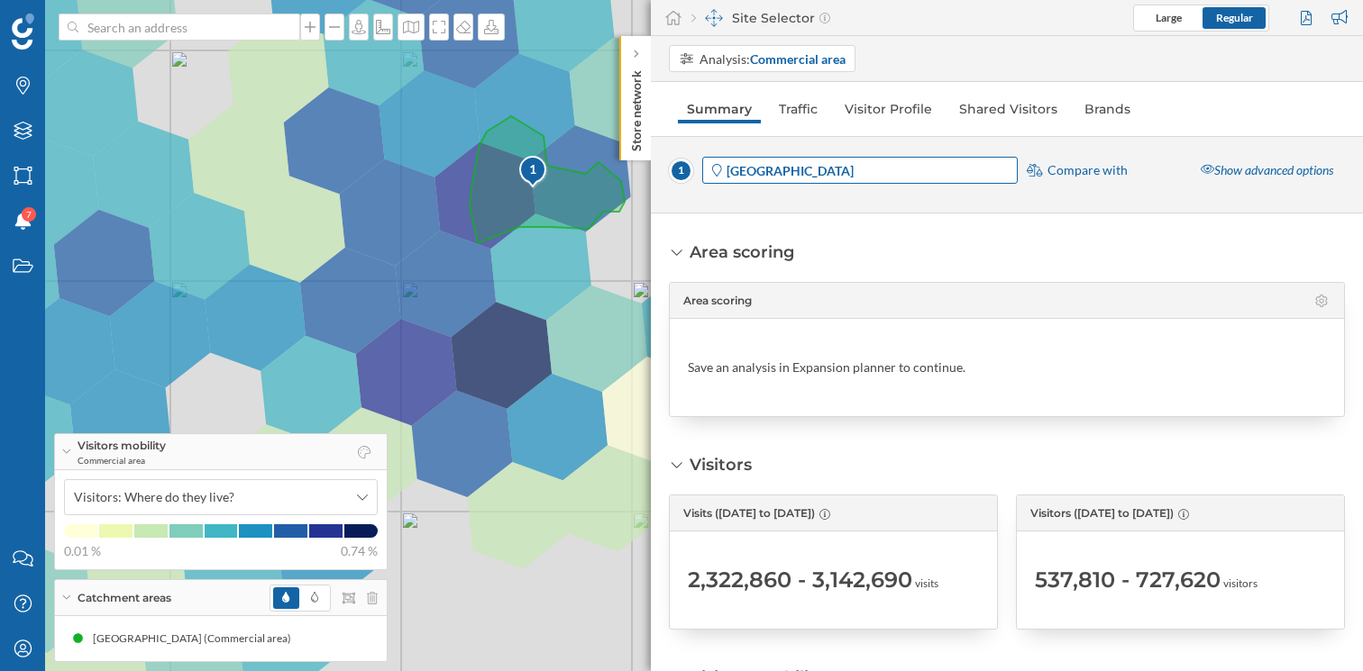
click at [969, 172] on span "[GEOGRAPHIC_DATA]" at bounding box center [870, 170] width 288 height 19
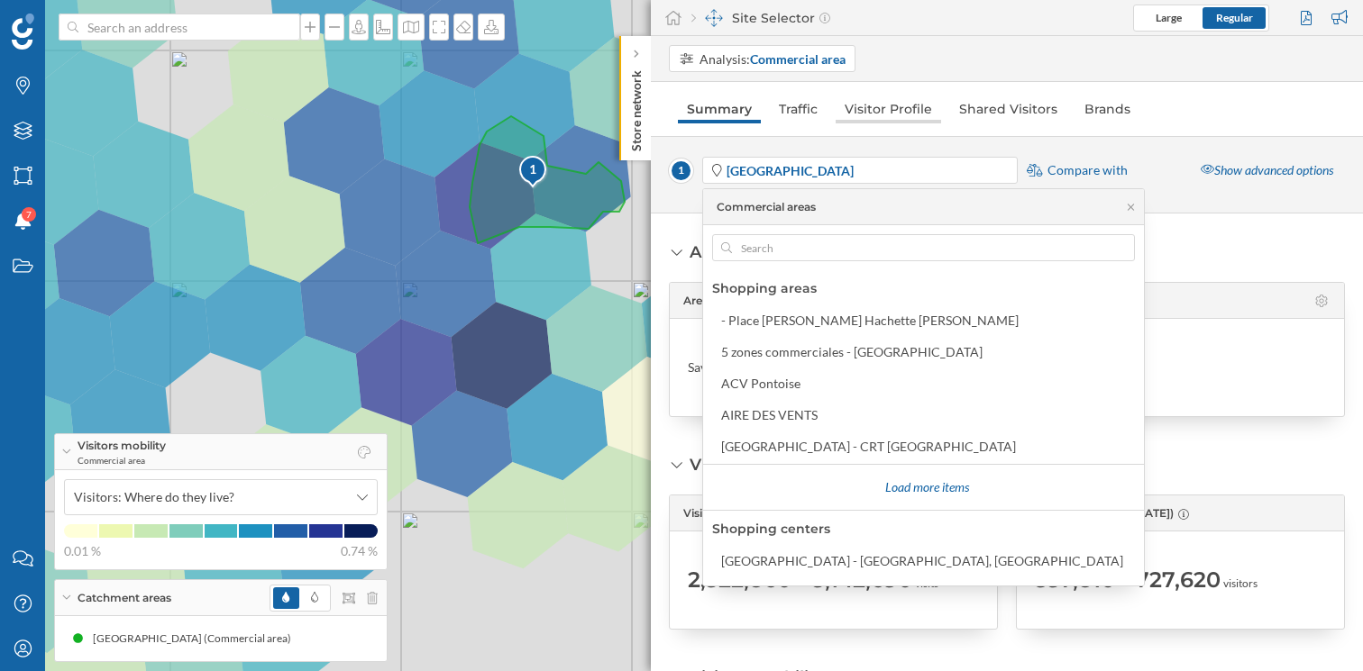
click at [921, 96] on link "Visitor Profile" at bounding box center [887, 109] width 105 height 29
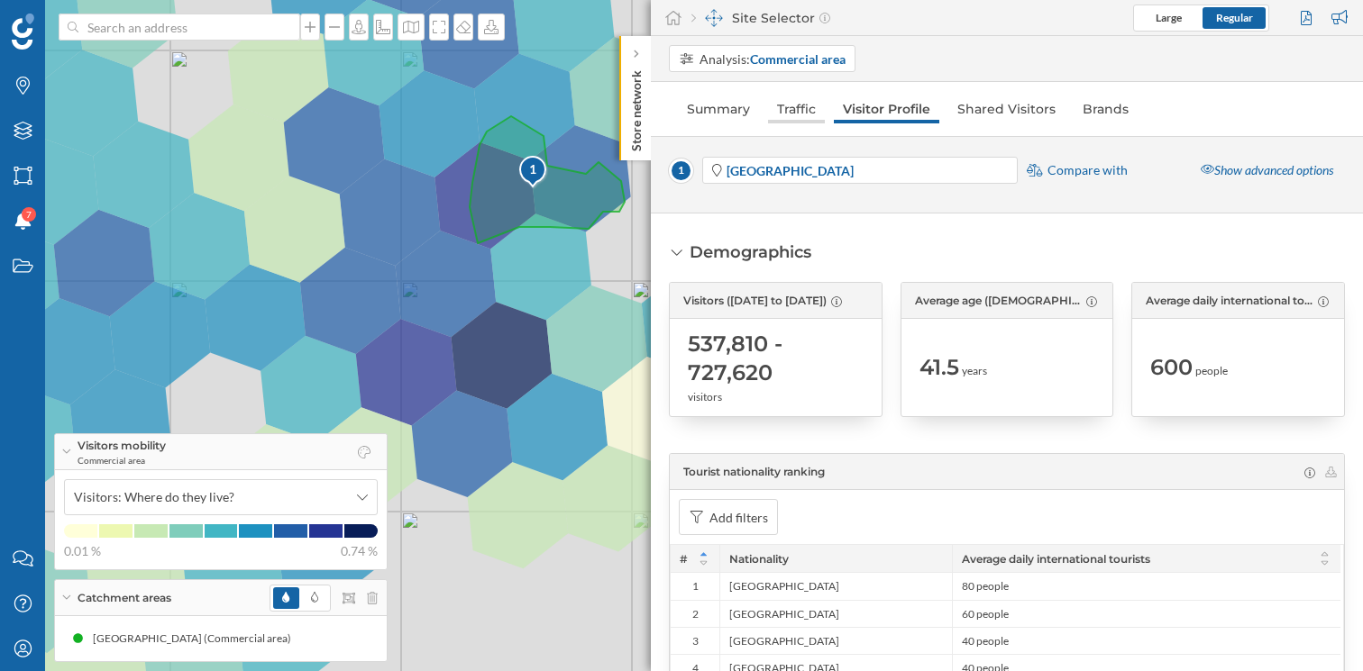
click at [805, 107] on link "Traffic" at bounding box center [796, 109] width 57 height 29
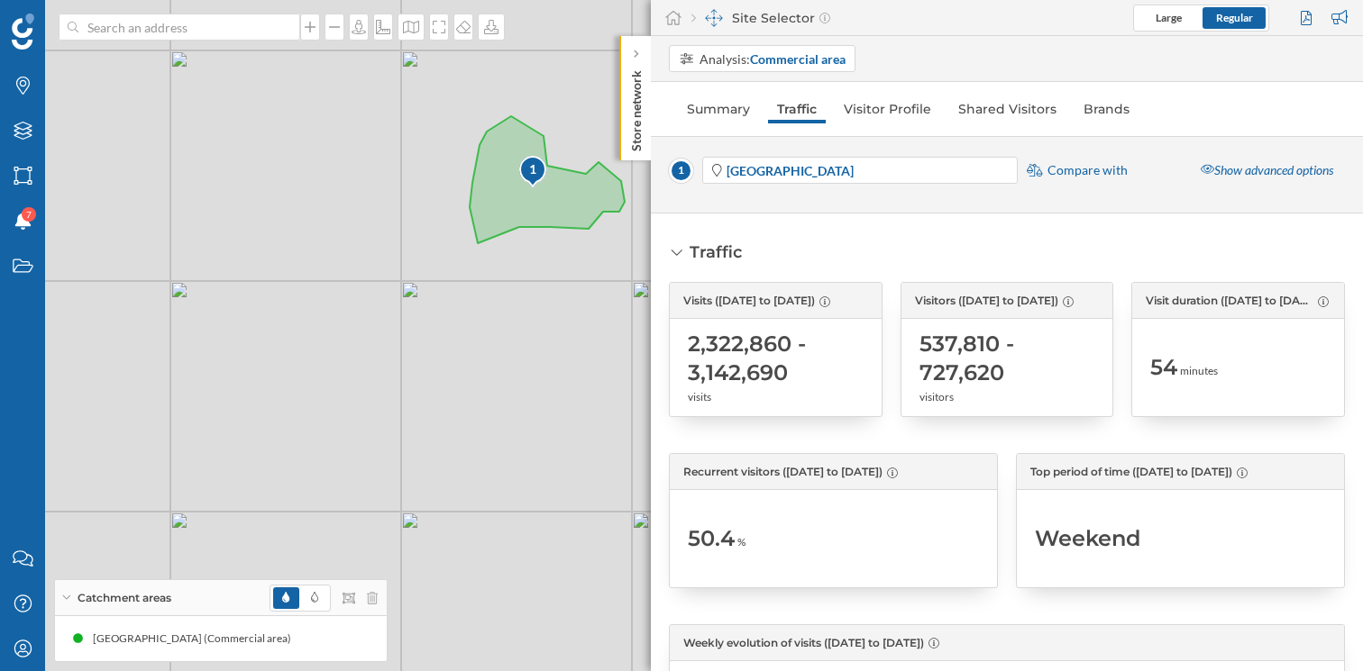
click at [1078, 174] on span "Compare with" at bounding box center [1087, 170] width 80 height 18
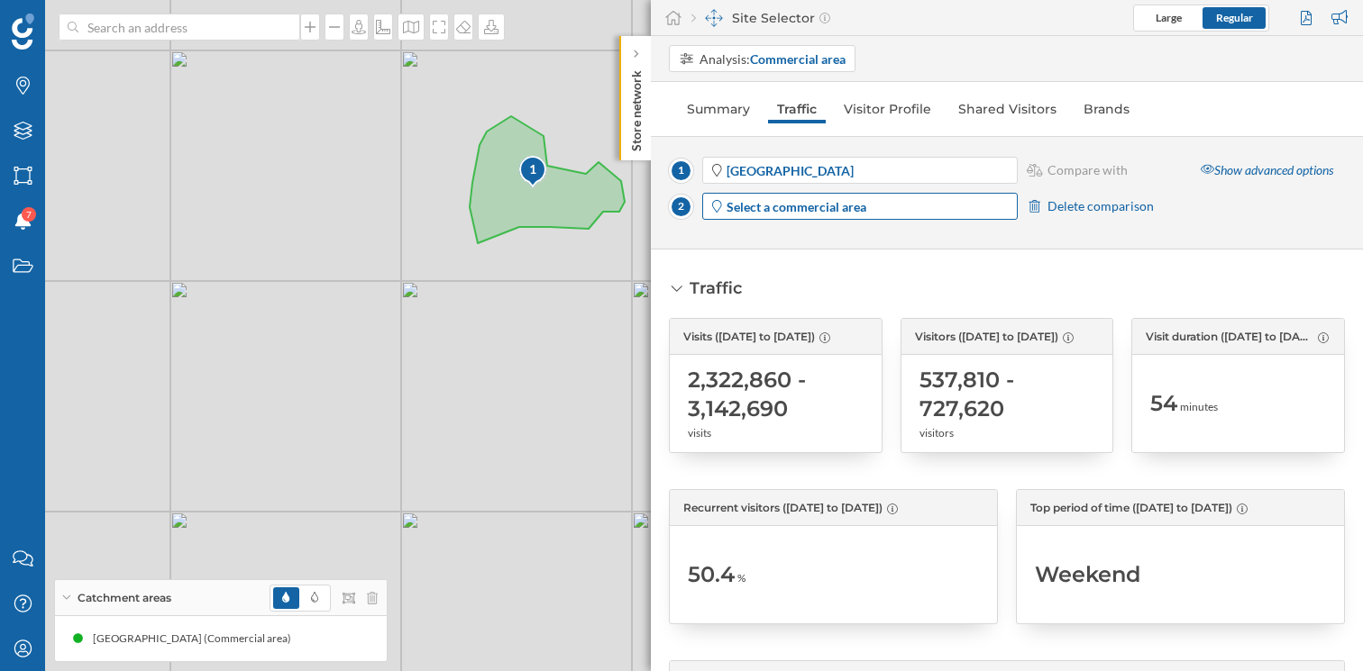
click at [880, 205] on span "Select a commercial area" at bounding box center [870, 206] width 288 height 19
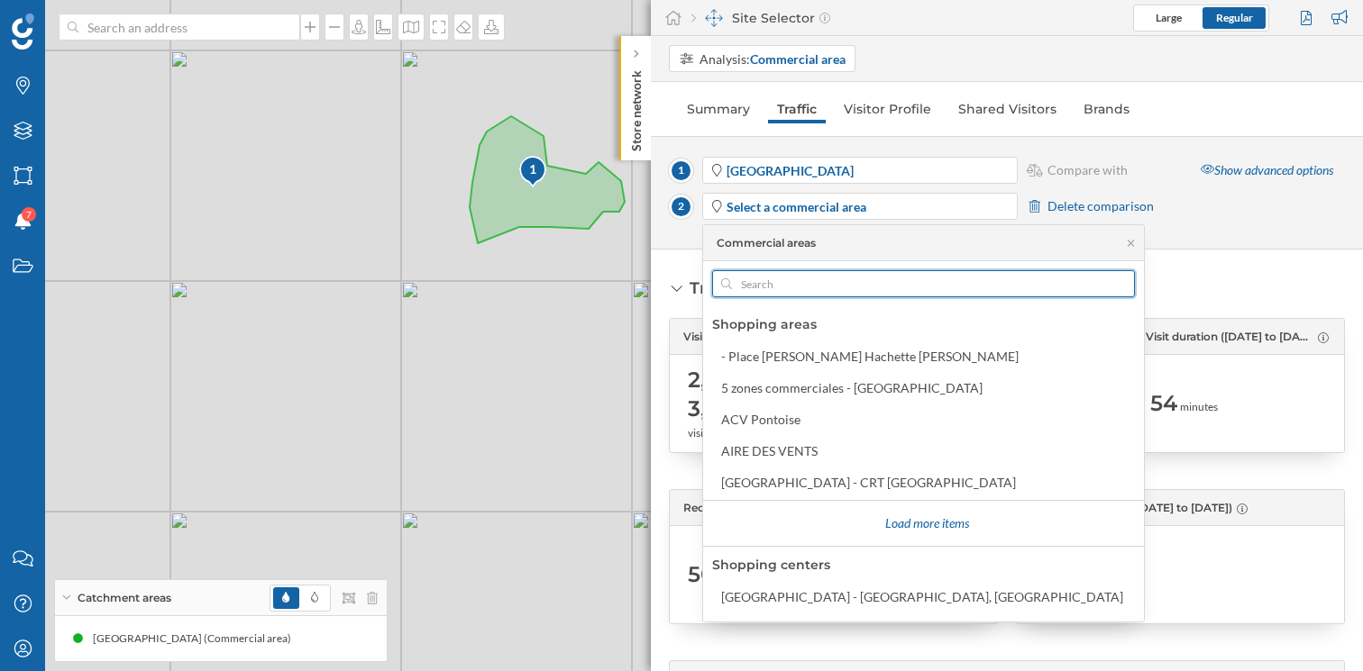
click at [797, 293] on input "text" at bounding box center [923, 283] width 383 height 27
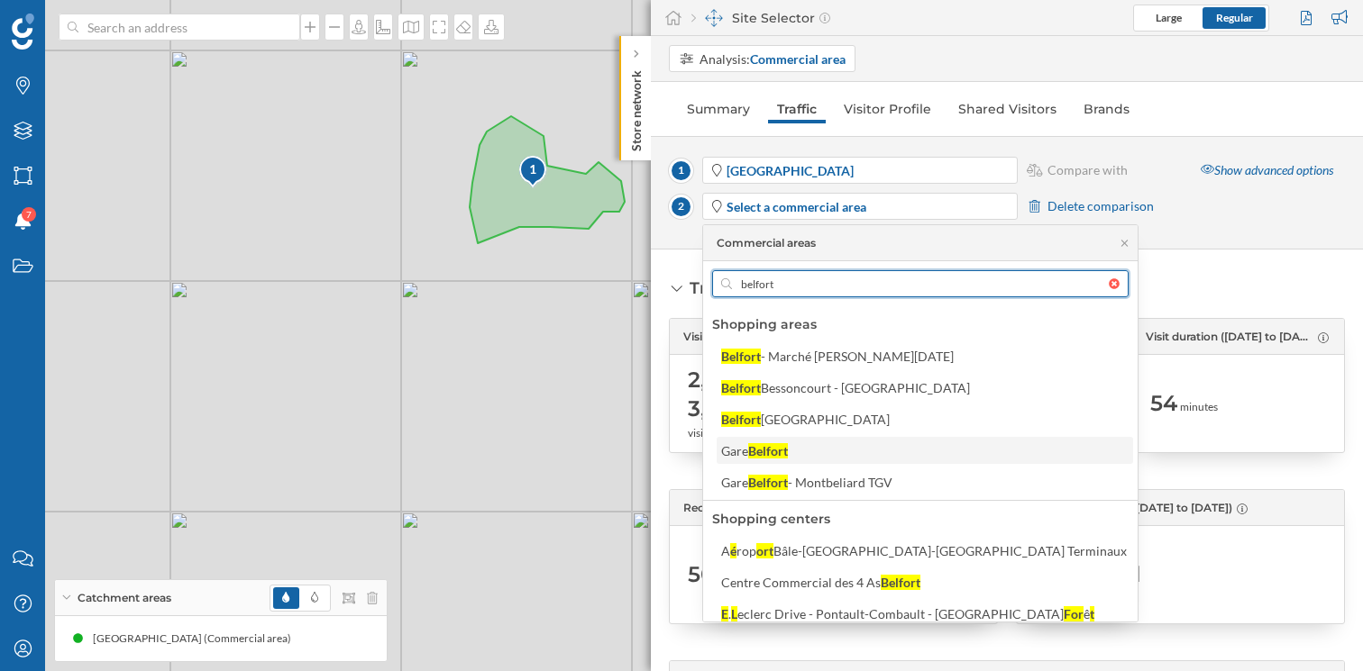
type input "belfort"
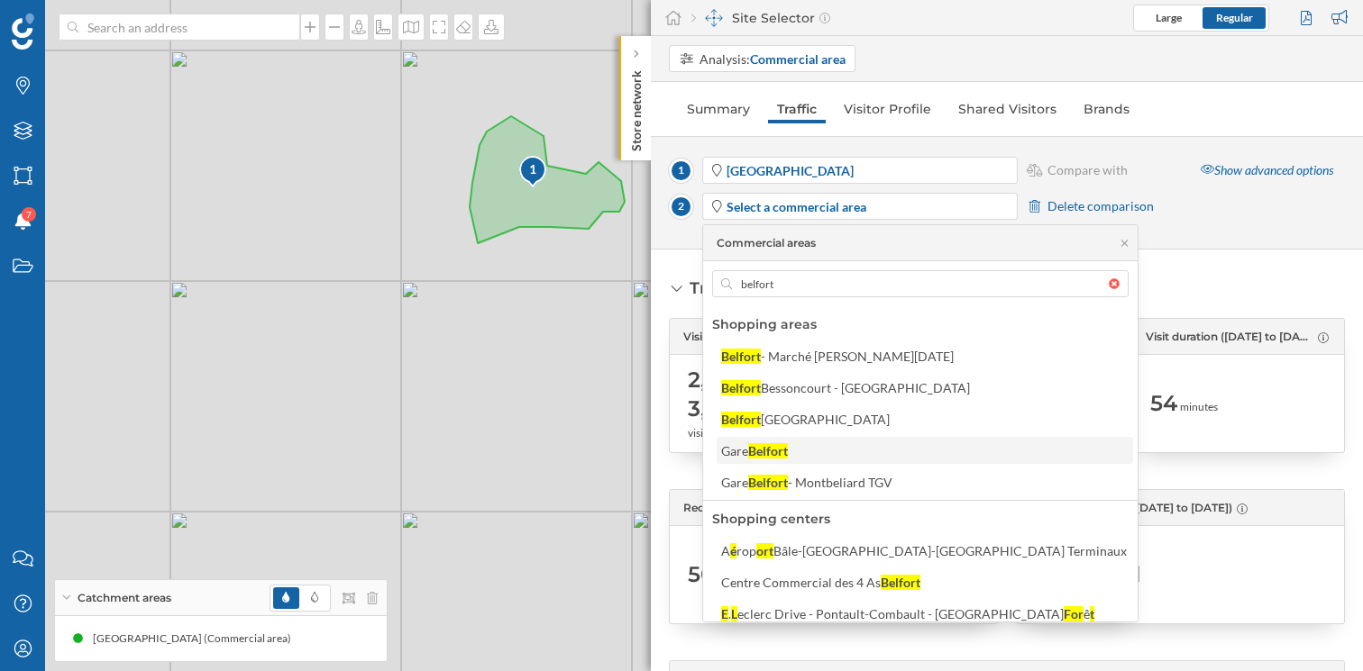
click at [781, 451] on div "Belfort" at bounding box center [768, 450] width 40 height 15
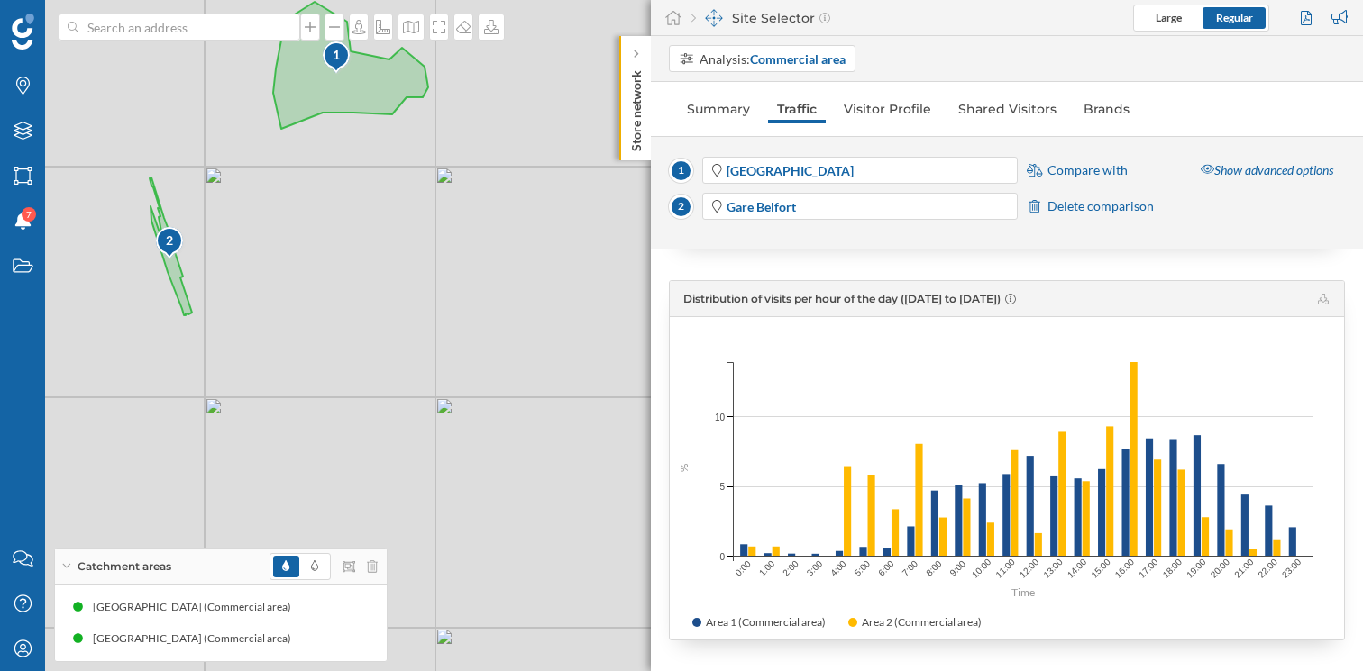
scroll to position [1116, 0]
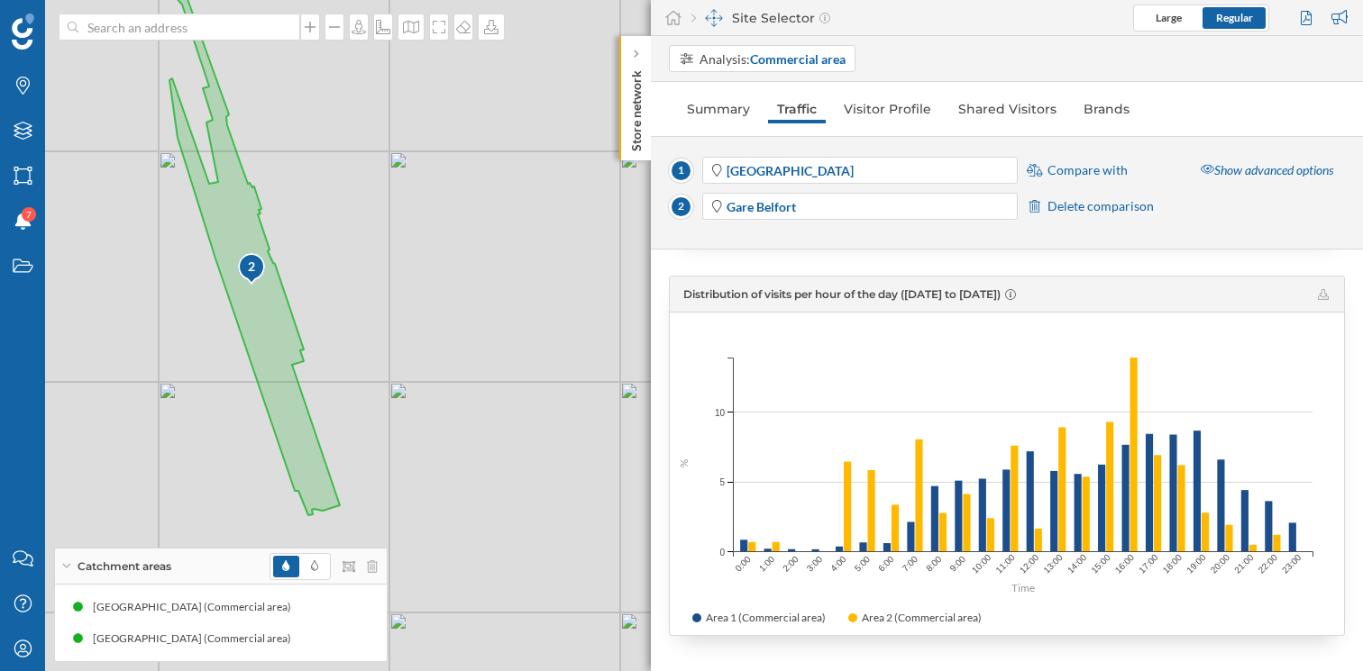
drag, startPoint x: 259, startPoint y: 237, endPoint x: 364, endPoint y: 242, distance: 105.6
click at [364, 242] on div "1 2 © Mapbox © OpenStreetMap Improve this map" at bounding box center [681, 335] width 1363 height 671
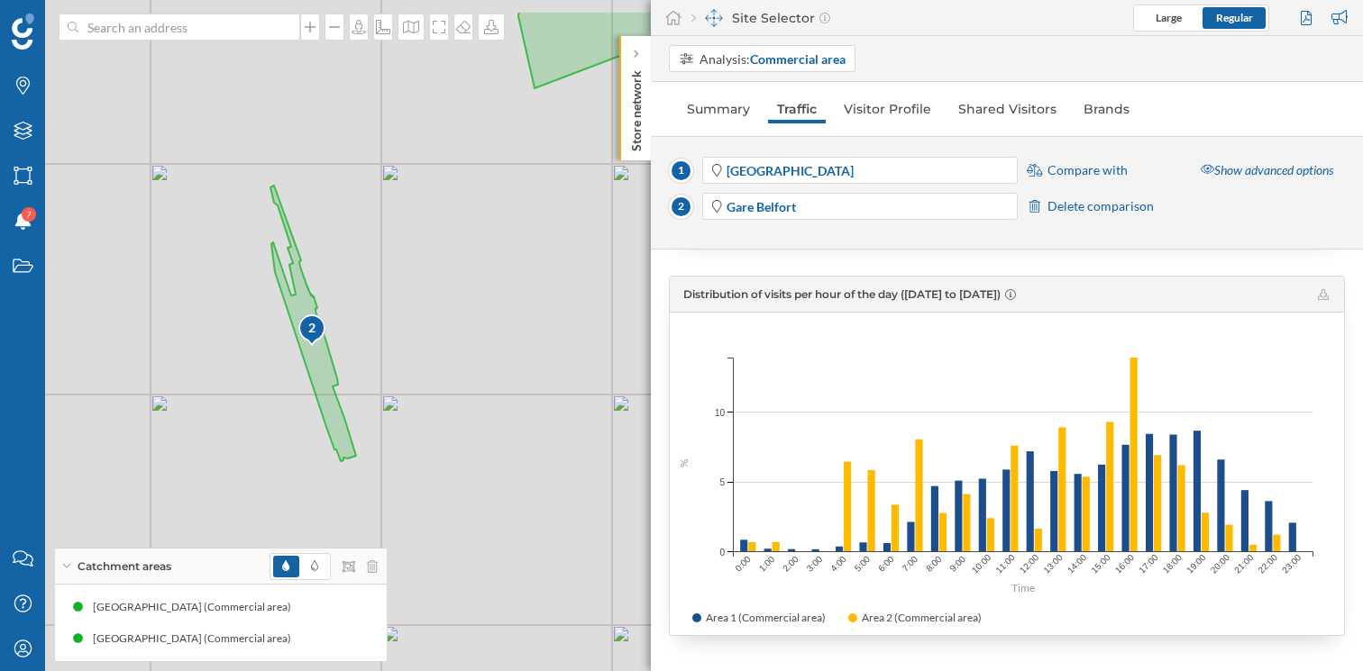
drag, startPoint x: 364, startPoint y: 243, endPoint x: 360, endPoint y: 320, distance: 76.7
click at [360, 321] on div "1 2 © Mapbox © OpenStreetMap Improve this map" at bounding box center [681, 335] width 1363 height 671
click at [1223, 169] on div "Show advanced options" at bounding box center [1267, 170] width 156 height 27
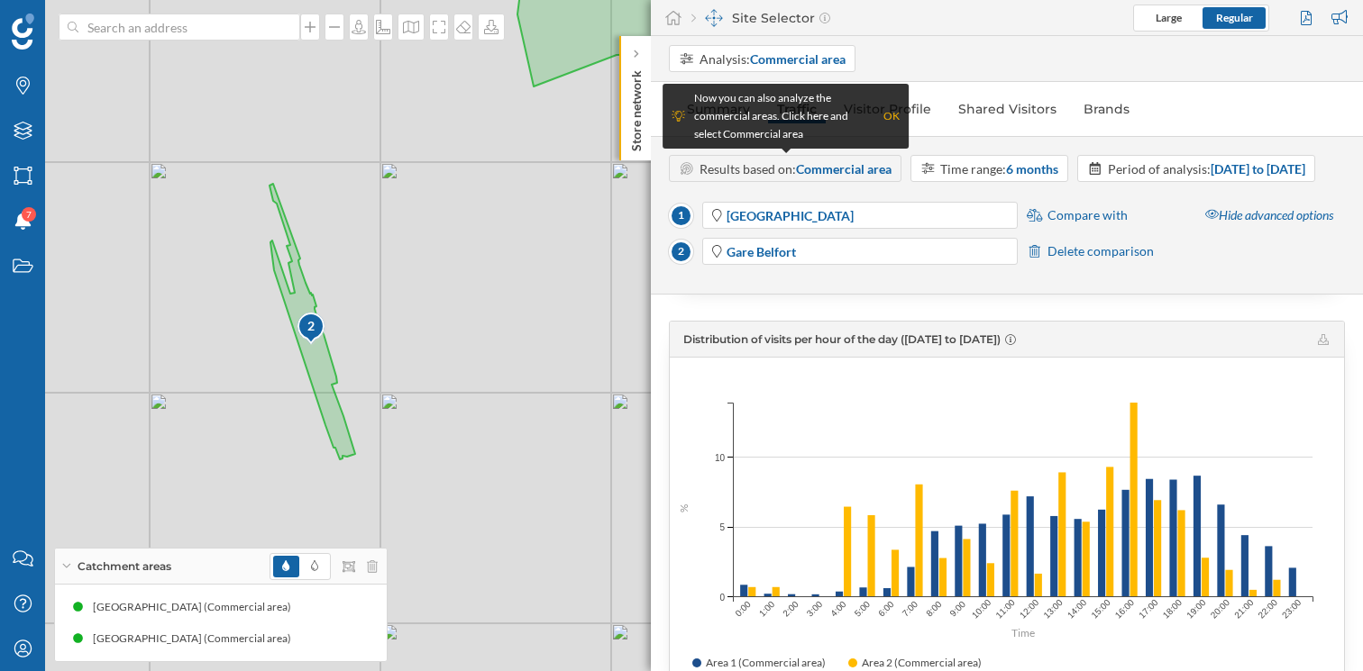
click at [890, 171] on strong "Commercial area" at bounding box center [844, 168] width 96 height 15
click at [890, 117] on div "OK" at bounding box center [891, 116] width 16 height 18
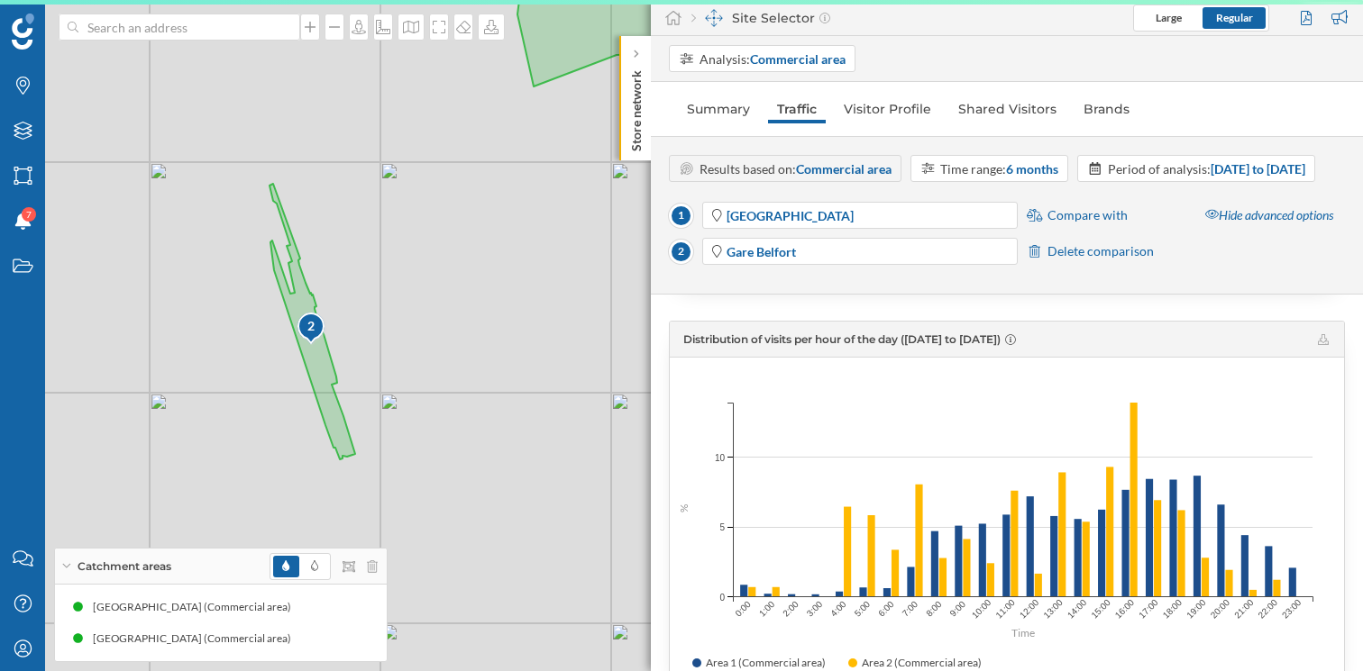
click at [856, 164] on strong "Commercial area" at bounding box center [844, 168] width 96 height 15
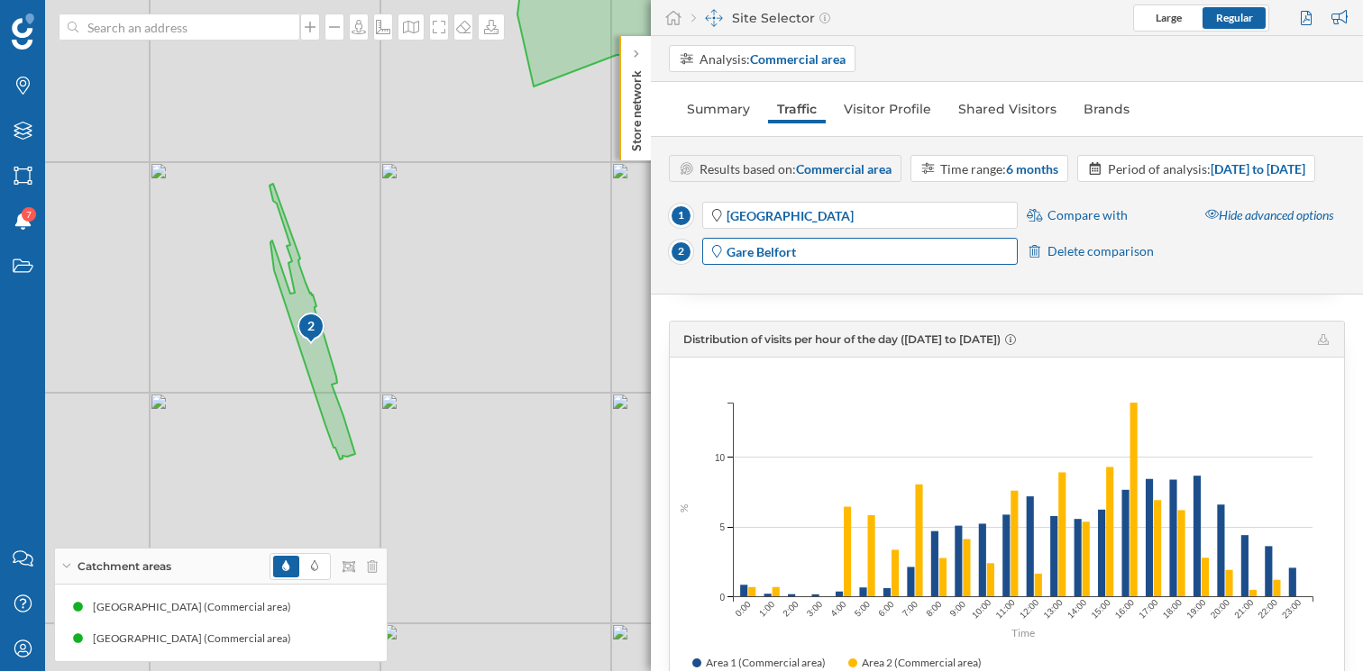
click at [817, 261] on span "Gare Belfort" at bounding box center [870, 251] width 288 height 19
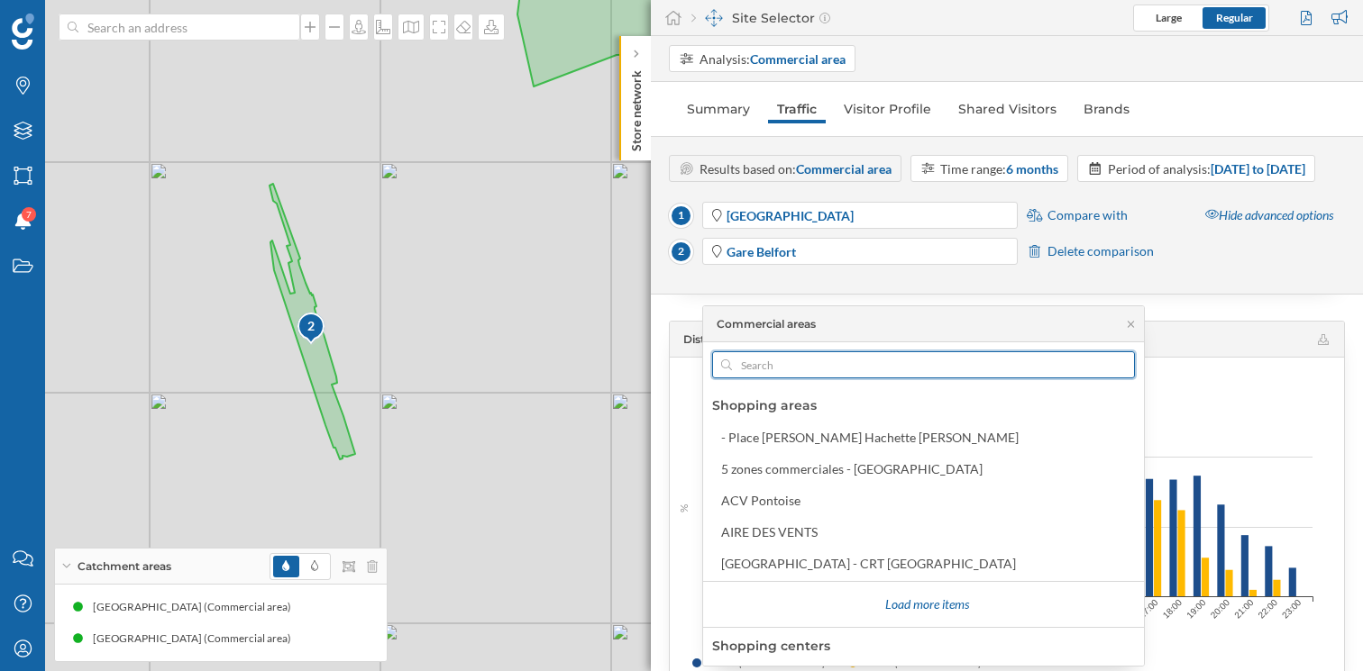
click at [785, 361] on input "text" at bounding box center [923, 364] width 383 height 27
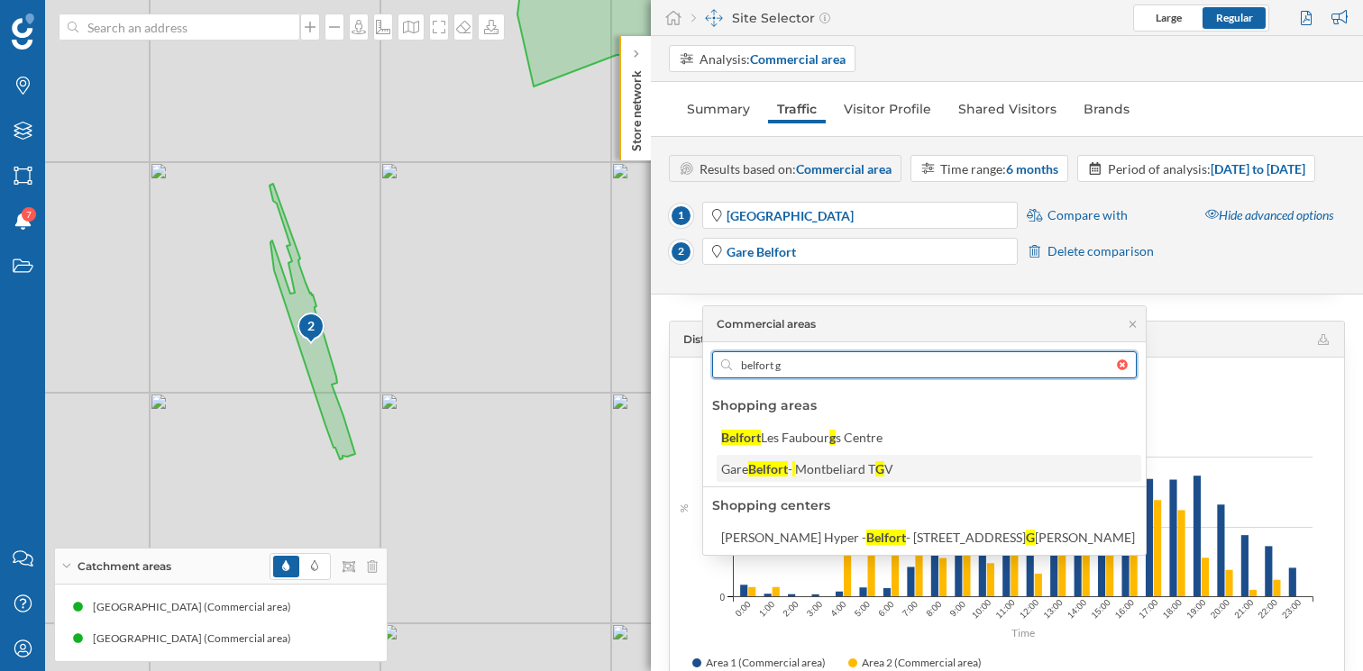
type input "belfort g"
click at [878, 468] on div "G" at bounding box center [879, 468] width 9 height 15
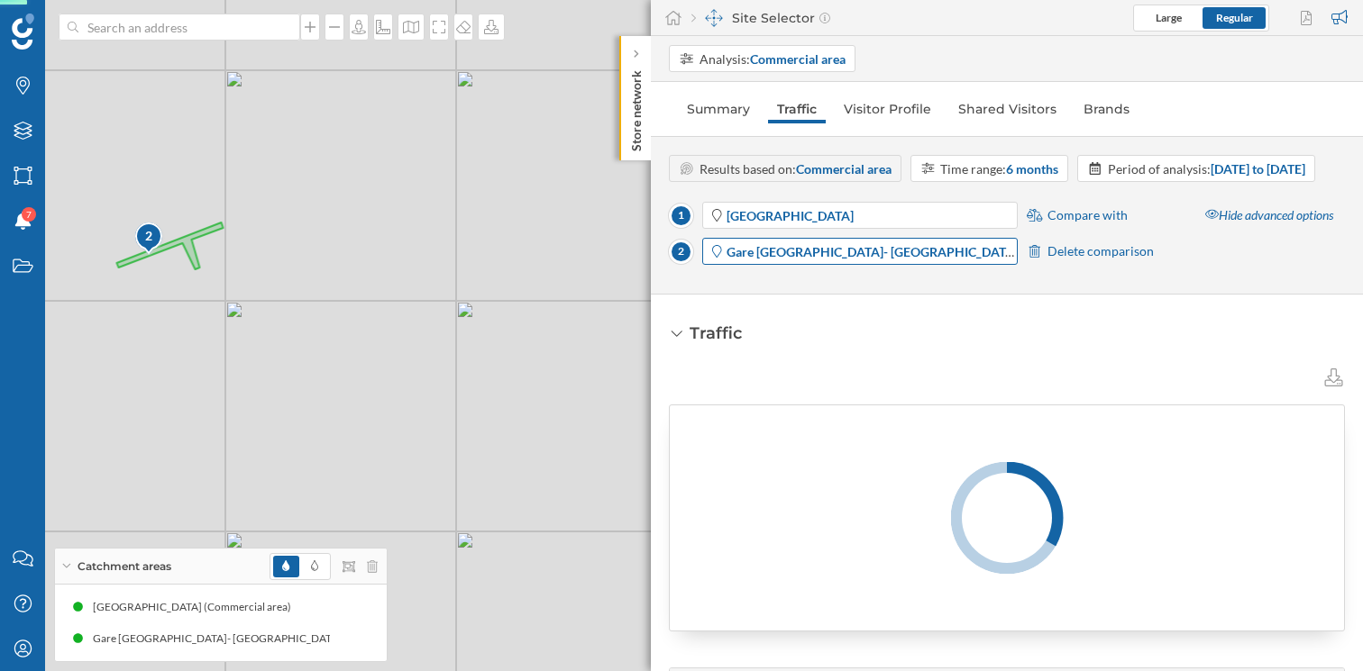
click at [922, 261] on span "Gare [GEOGRAPHIC_DATA]- [GEOGRAPHIC_DATA]" at bounding box center [870, 251] width 288 height 19
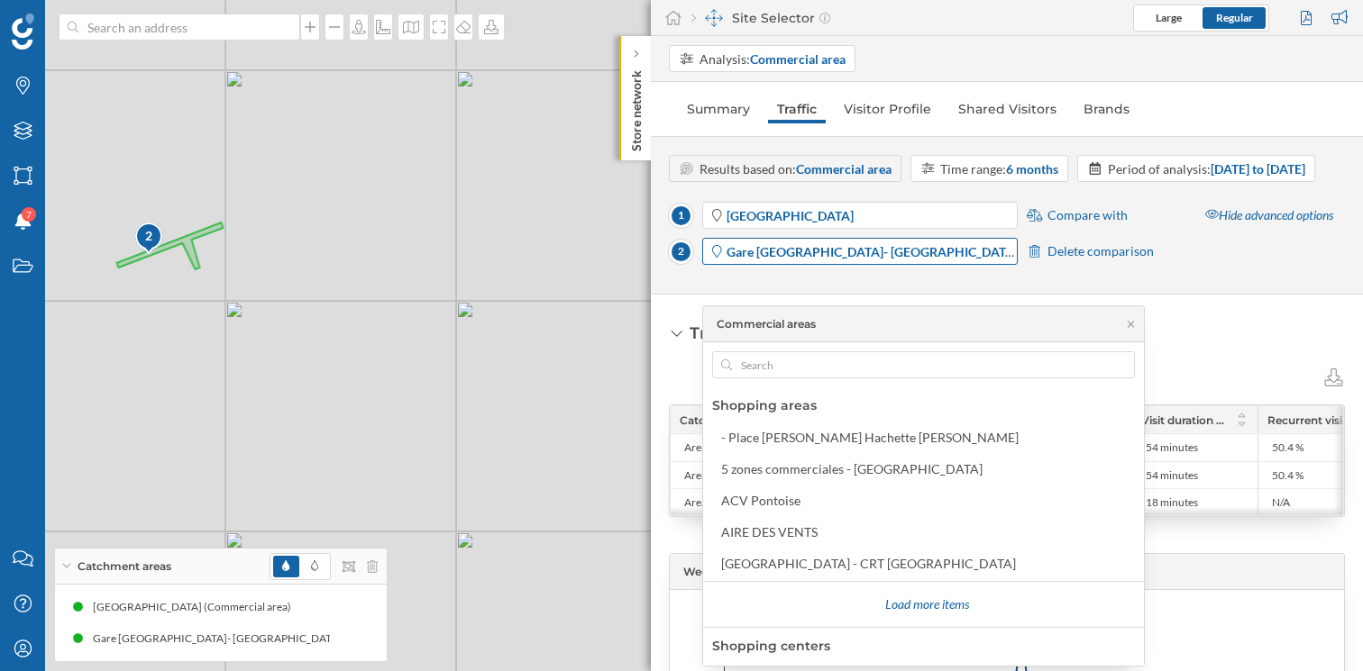
click at [922, 261] on span "Gare [GEOGRAPHIC_DATA]- [GEOGRAPHIC_DATA]" at bounding box center [870, 251] width 288 height 19
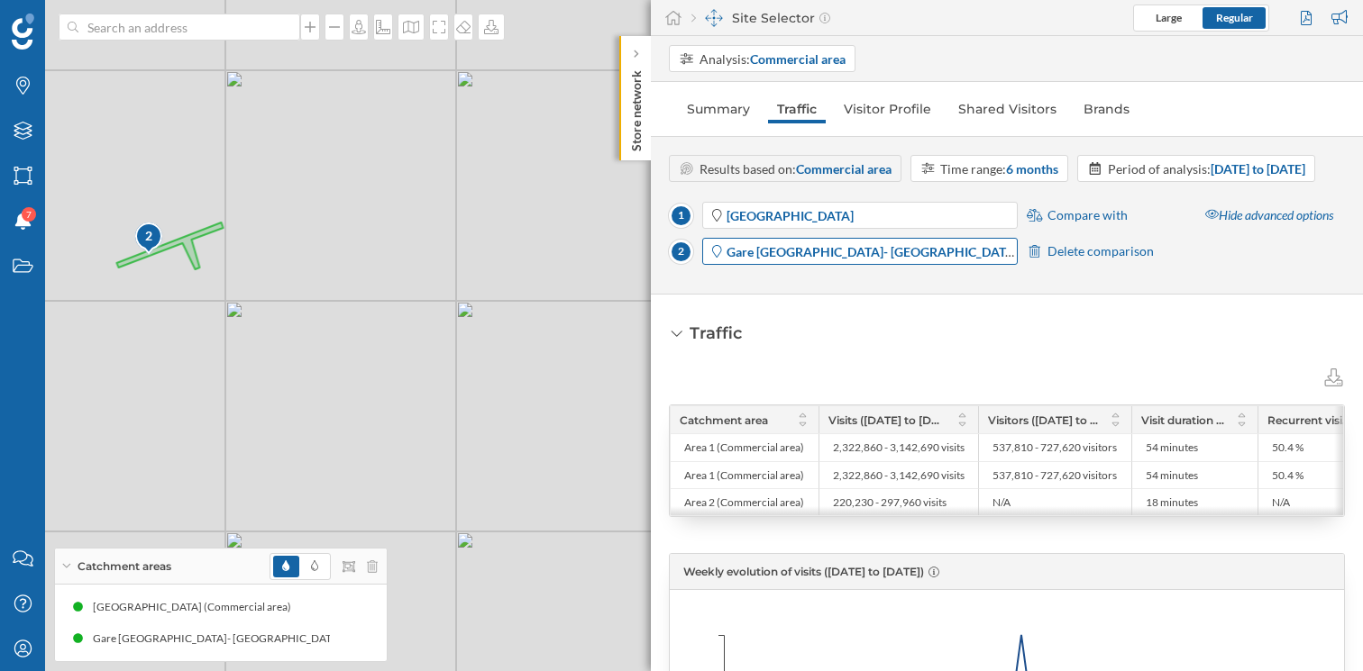
click at [892, 260] on strong "Gare [GEOGRAPHIC_DATA]- [GEOGRAPHIC_DATA]" at bounding box center [871, 251] width 291 height 15
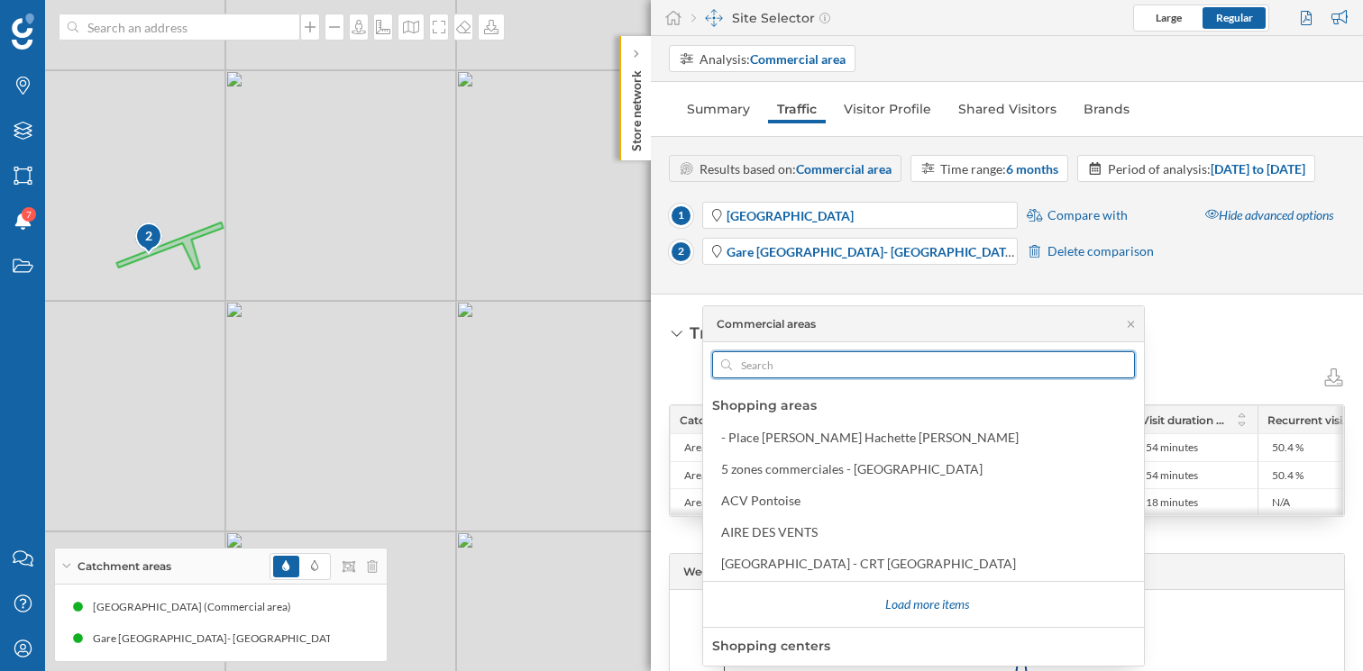
click at [782, 362] on input "text" at bounding box center [923, 364] width 383 height 27
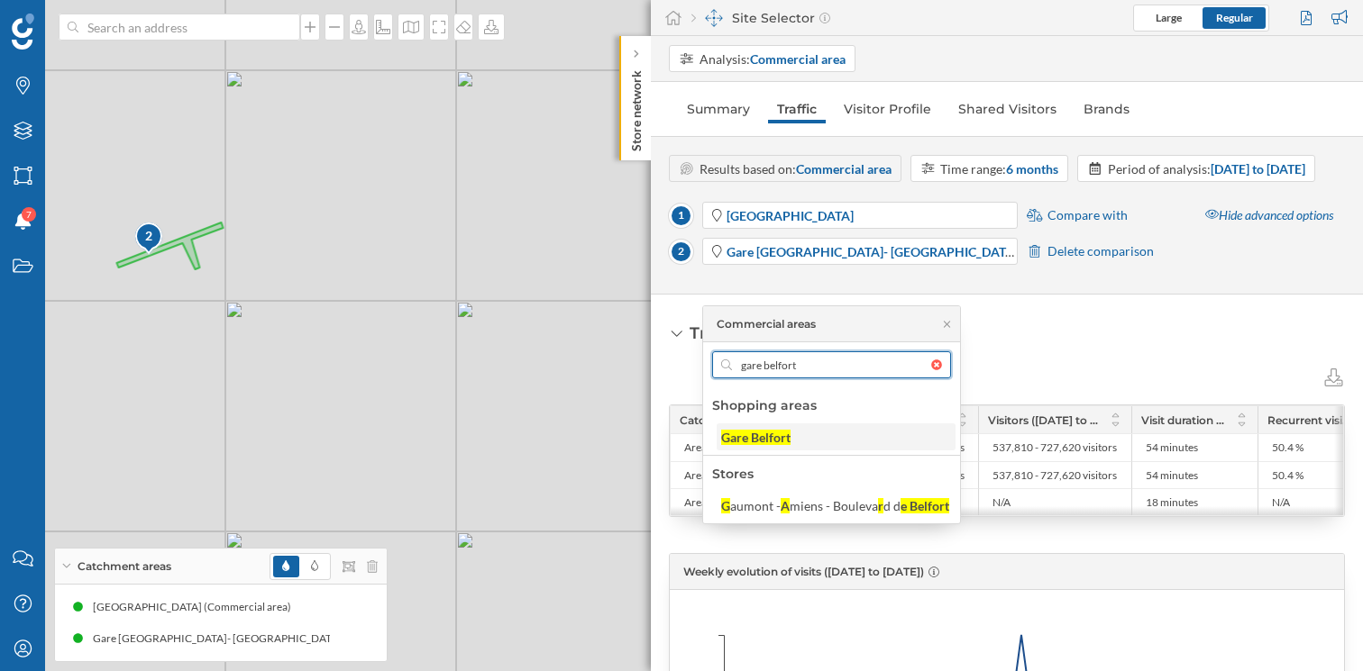
type input "gare belfort"
click at [761, 432] on div "Gare Belfort" at bounding box center [755, 437] width 69 height 15
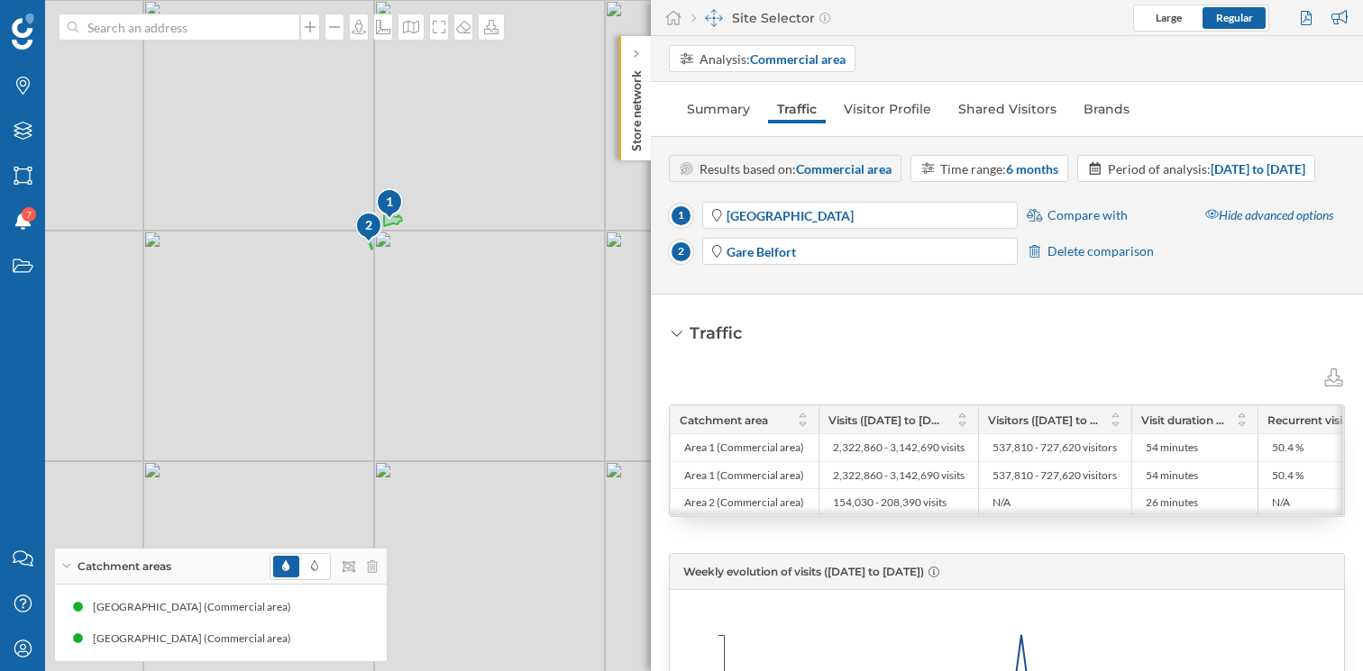
drag, startPoint x: 280, startPoint y: 205, endPoint x: 387, endPoint y: 328, distance: 163.0
click at [383, 303] on div "1 2 © Mapbox © OpenStreetMap Improve this map" at bounding box center [681, 335] width 1363 height 671
drag, startPoint x: 432, startPoint y: 392, endPoint x: 480, endPoint y: 529, distance: 145.4
click at [480, 530] on div "1 2 © Mapbox © OpenStreetMap Improve this map" at bounding box center [681, 335] width 1363 height 671
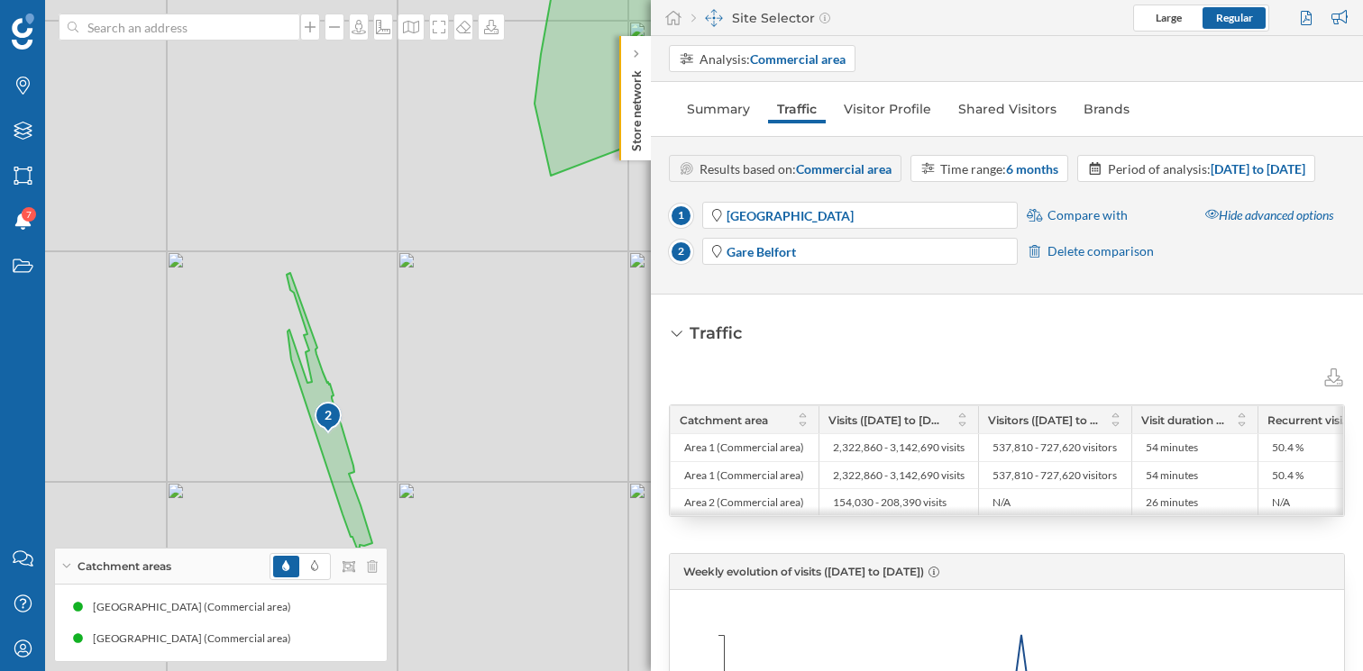
scroll to position [118, 0]
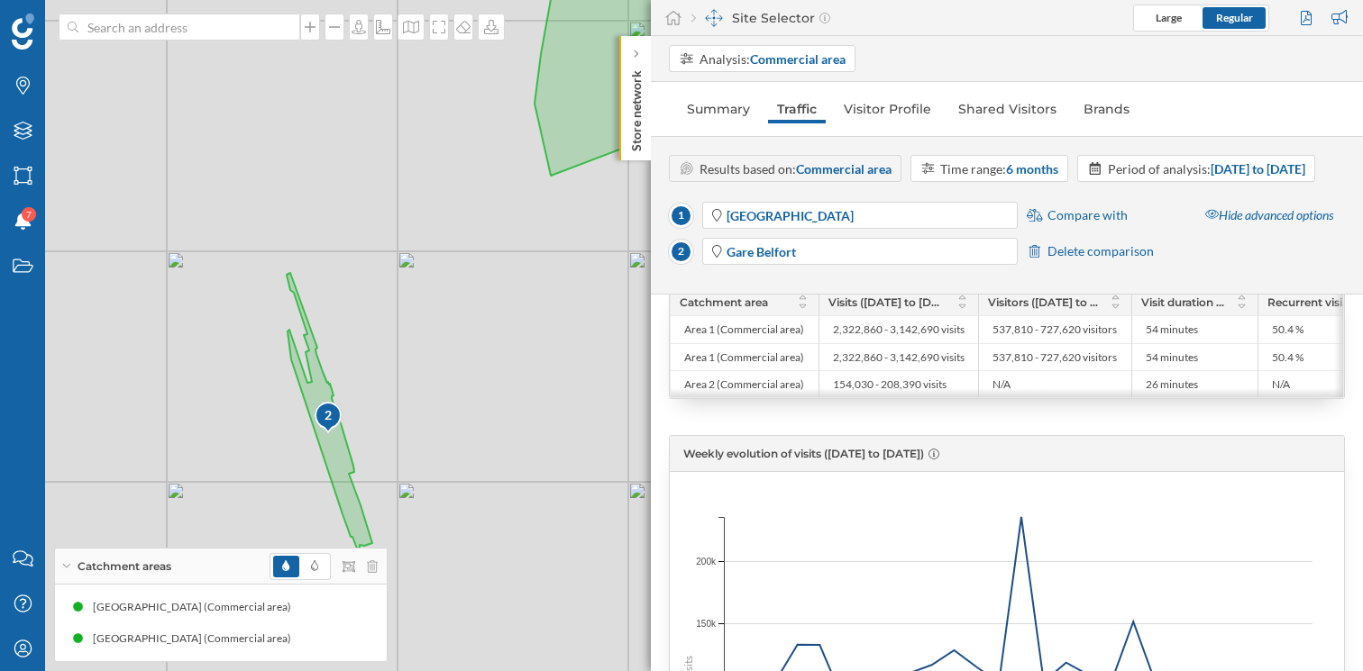
click at [513, 112] on div "1 2 © Mapbox © OpenStreetMap Improve this map" at bounding box center [681, 335] width 1363 height 671
